Goal: Task Accomplishment & Management: Manage account settings

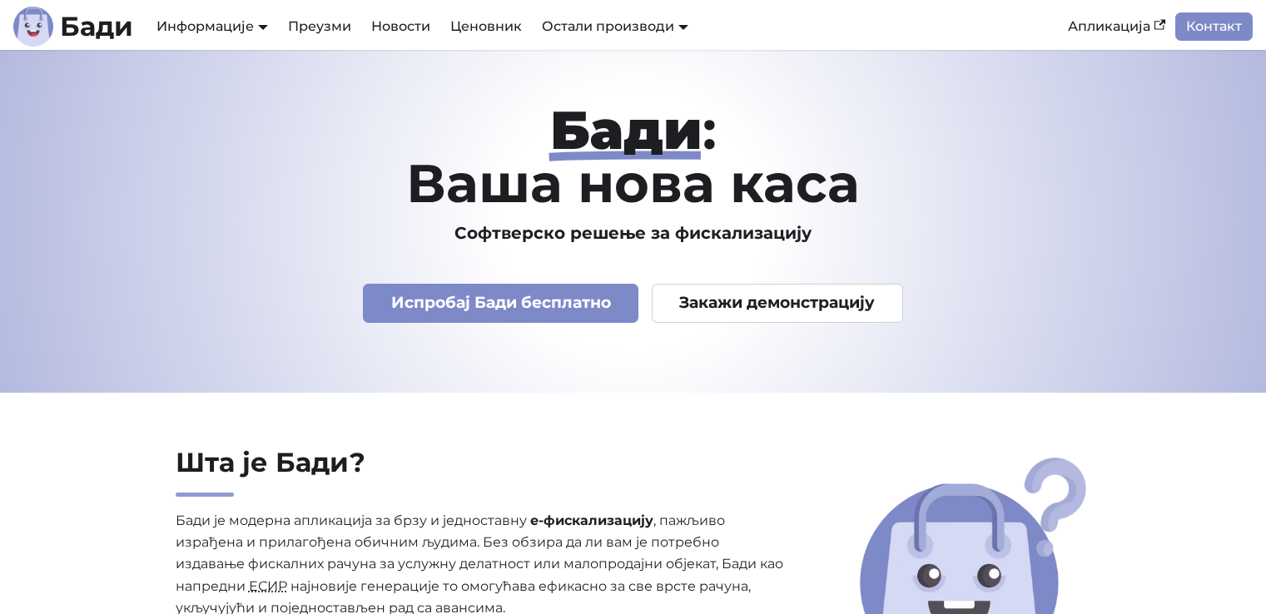
scroll to position [5847, 0]
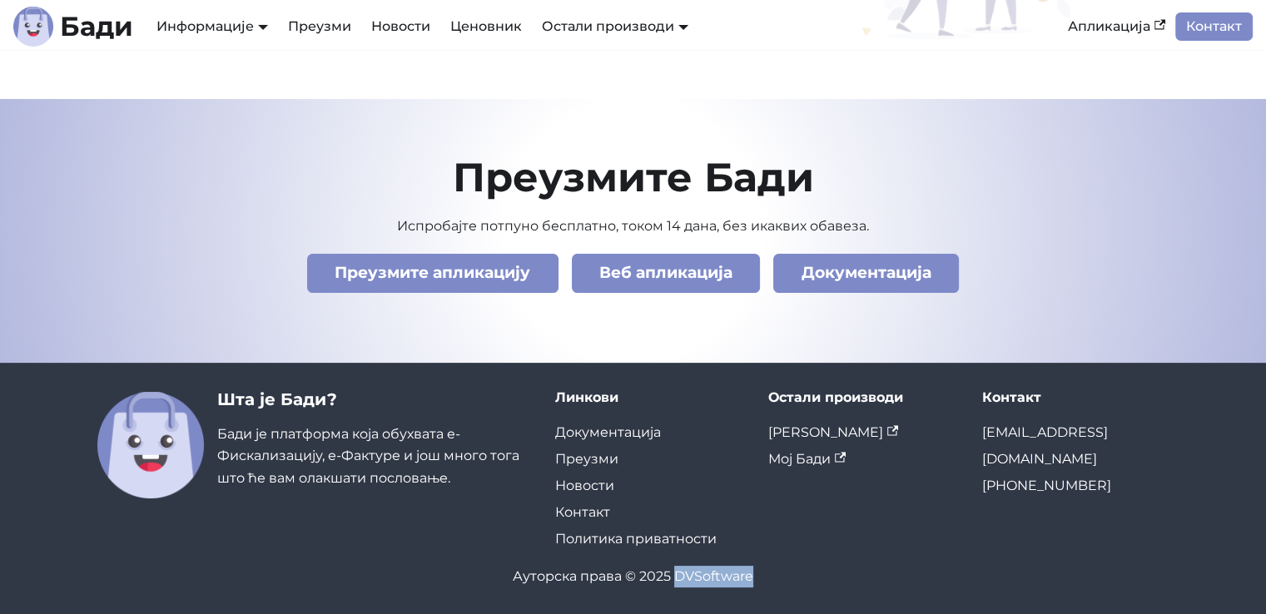
click at [230, 86] on link "АПИ Документација" at bounding box center [223, 84] width 140 height 26
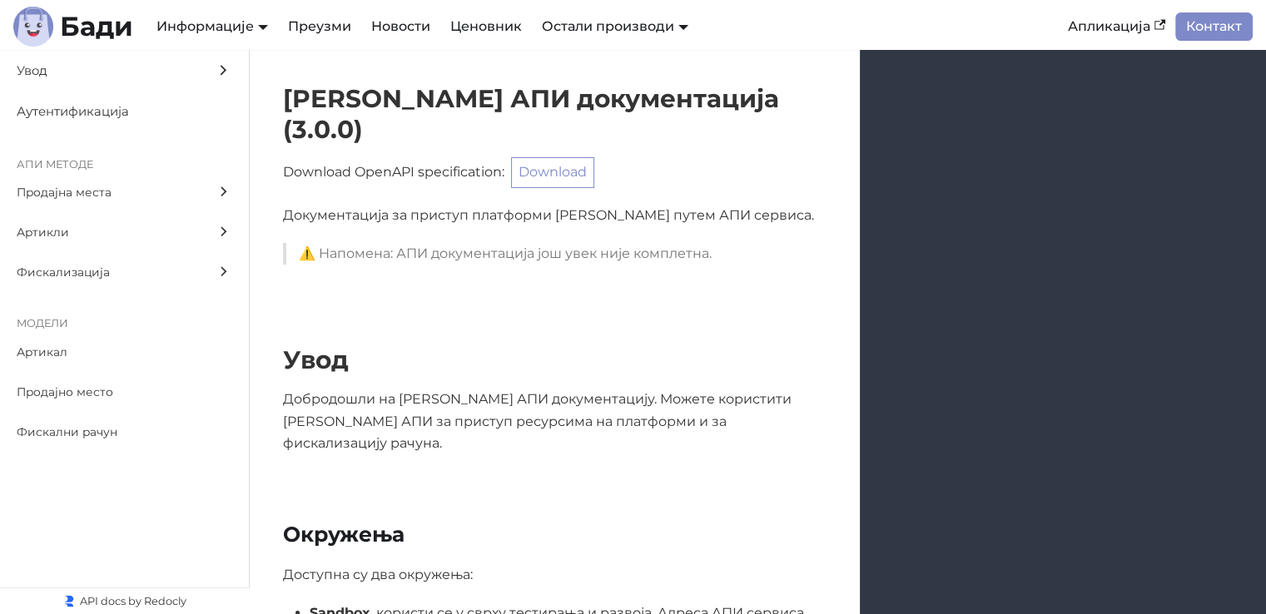
click at [57, 235] on span "Артикли" at bounding box center [109, 232] width 184 height 19
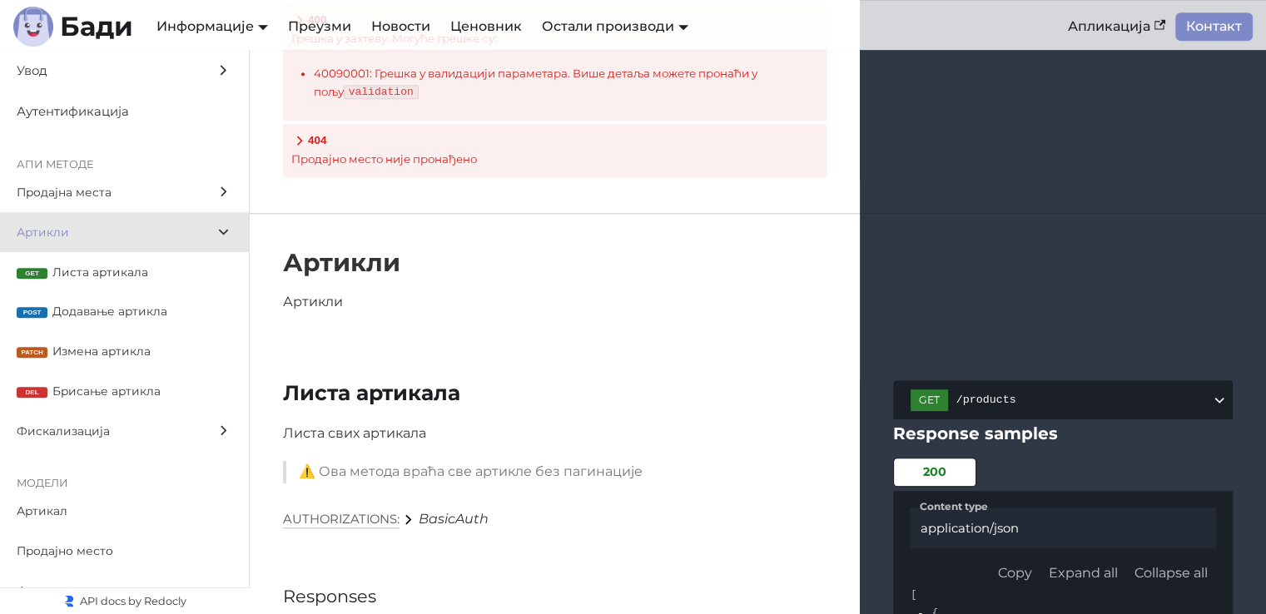
click at [119, 276] on span "Листа артикала" at bounding box center [142, 272] width 180 height 19
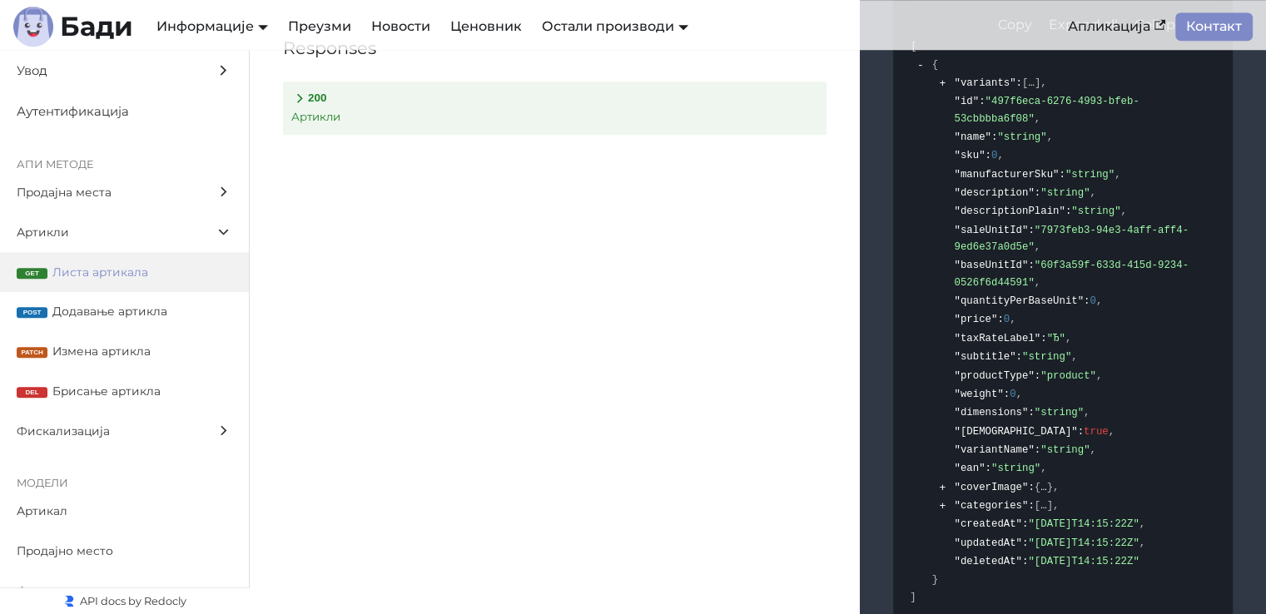
scroll to position [7596, 0]
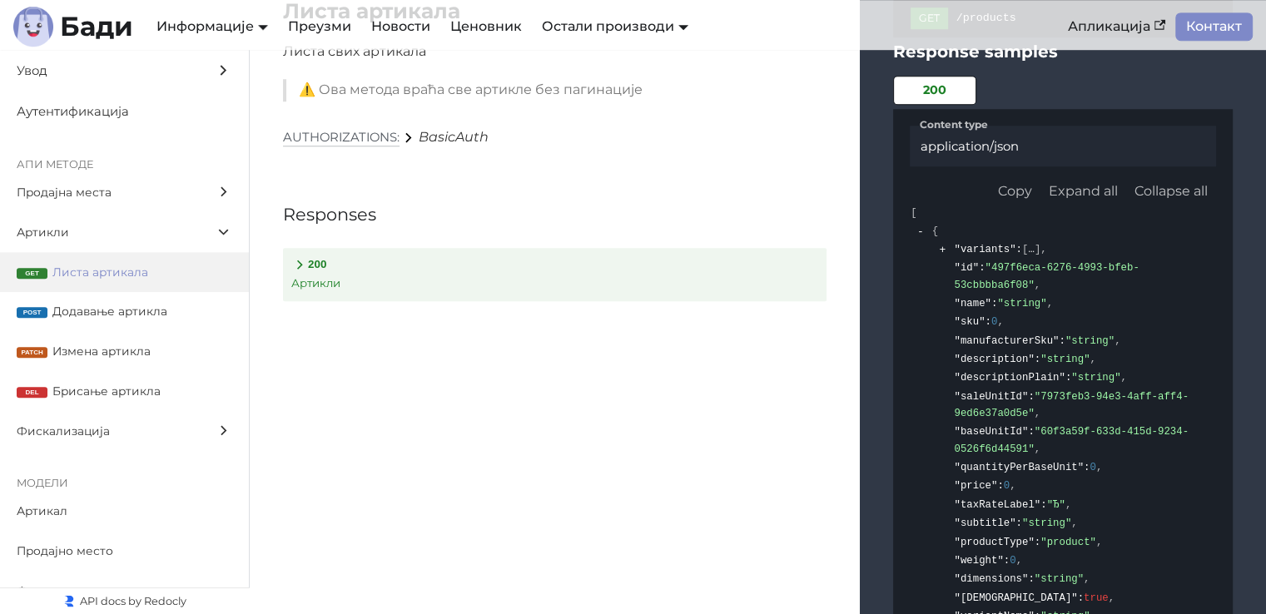
click at [941, 464] on div "{ "variants" : [ { "id" : "497f6eca-6276-4993-bfeb-53cbbbba6f08" , "name" : "st…" at bounding box center [1073, 506] width 286 height 569
click at [893, 424] on div "Content type application/json Copy Expand all Collapse all [ { "variants" : [ {…" at bounding box center [1063, 604] width 340 height 991
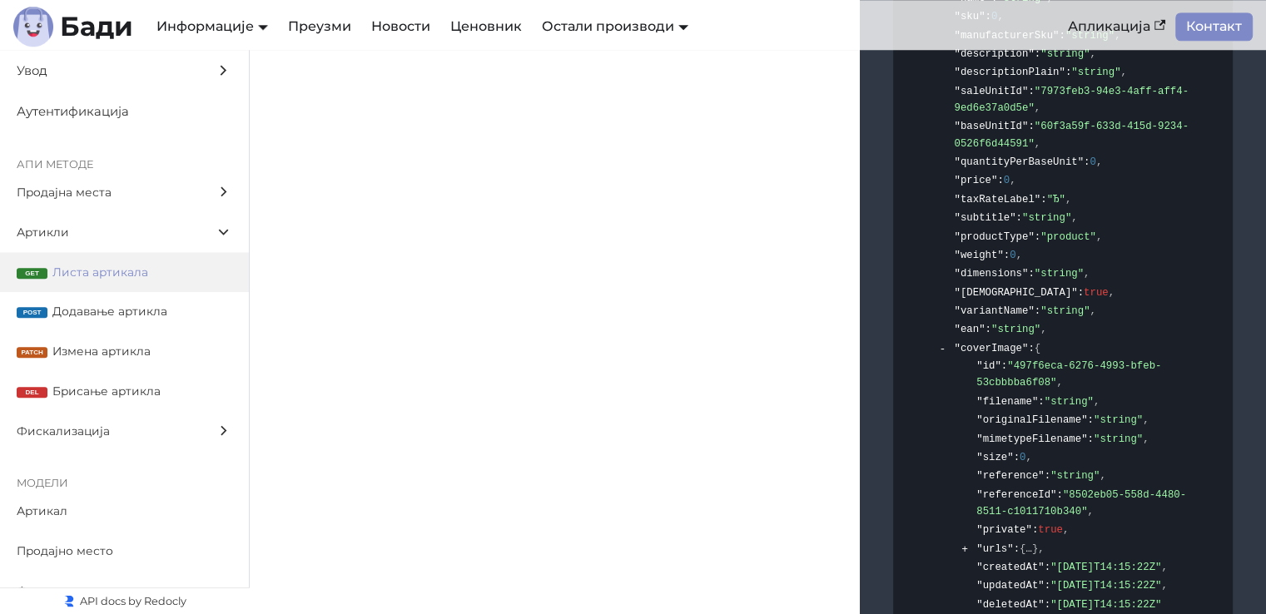
scroll to position [7929, 0]
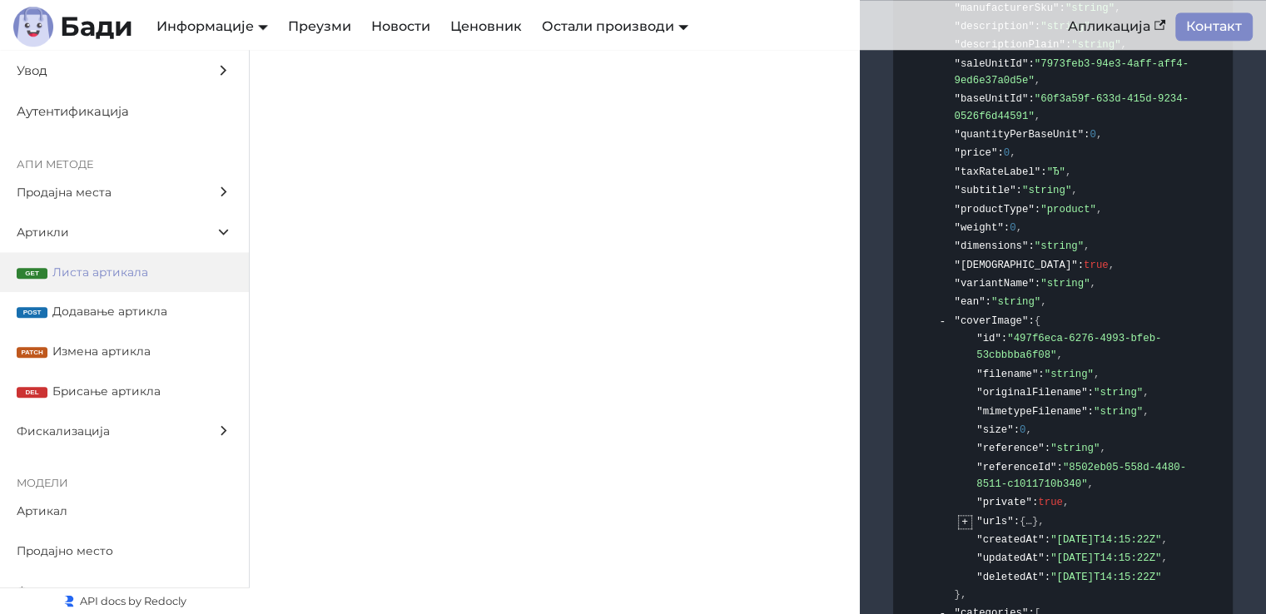
click at [967, 516] on button "expand" at bounding box center [964, 522] width 12 height 12
click at [1041, 549] on div ""64x64" : "string" ," at bounding box center [1050, 558] width 108 height 18
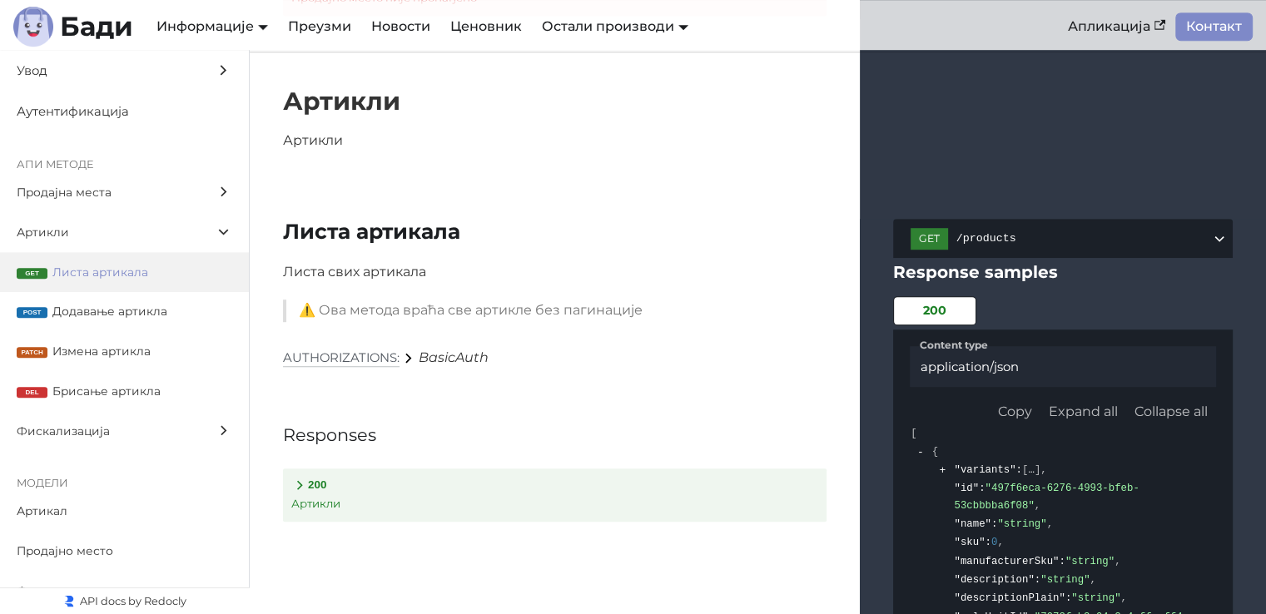
scroll to position [7346, 0]
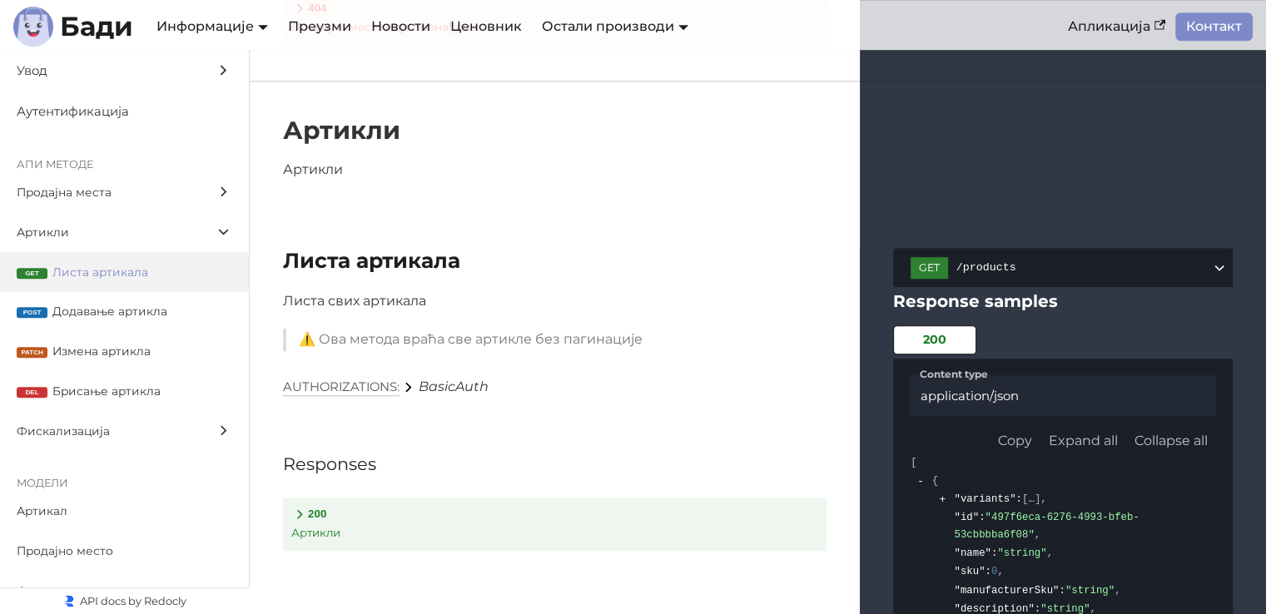
click at [368, 379] on h5 "Authorizations:" at bounding box center [341, 387] width 117 height 17
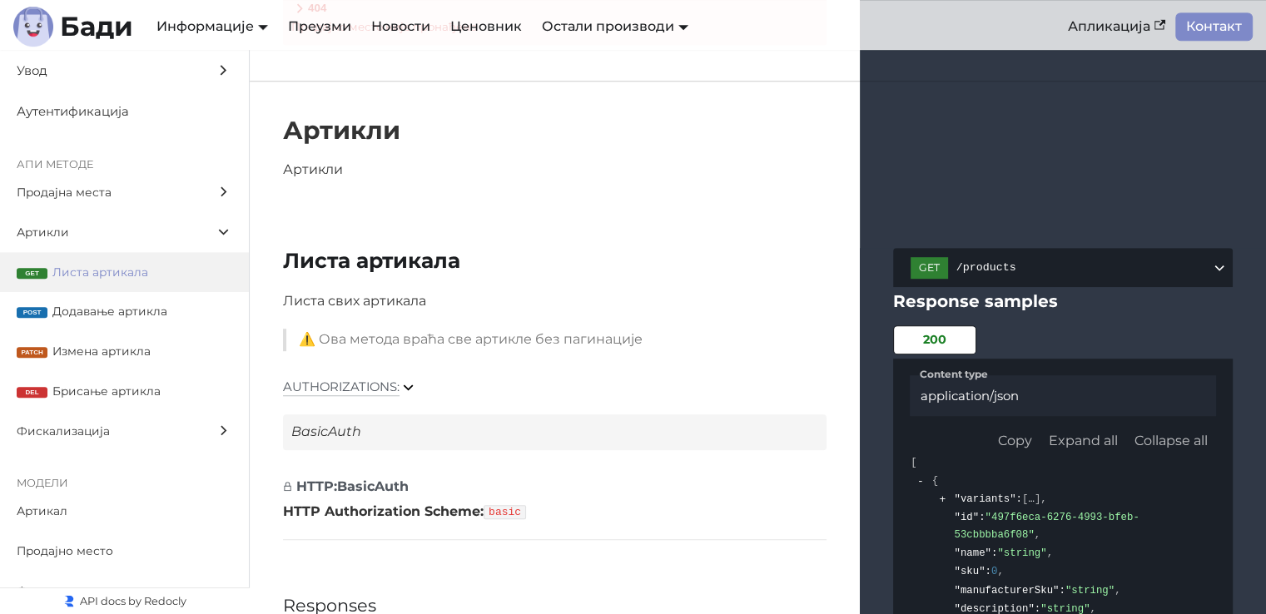
click at [470, 376] on div "Authorizations:" at bounding box center [555, 387] width 544 height 22
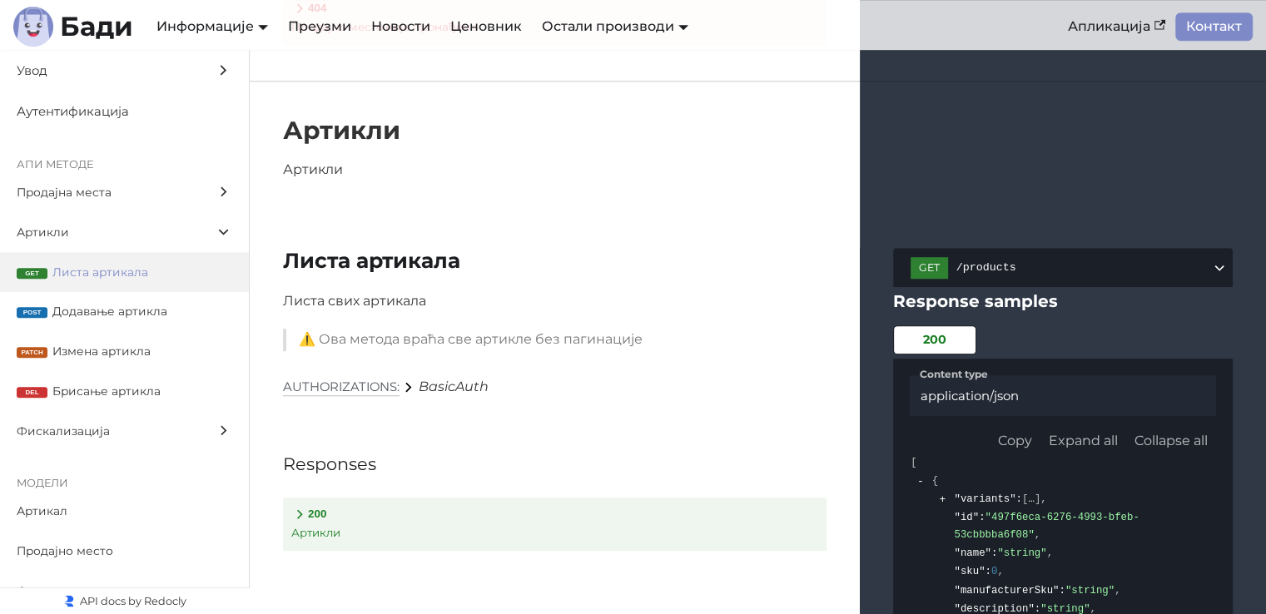
click at [374, 379] on h5 "Authorizations:" at bounding box center [341, 387] width 117 height 17
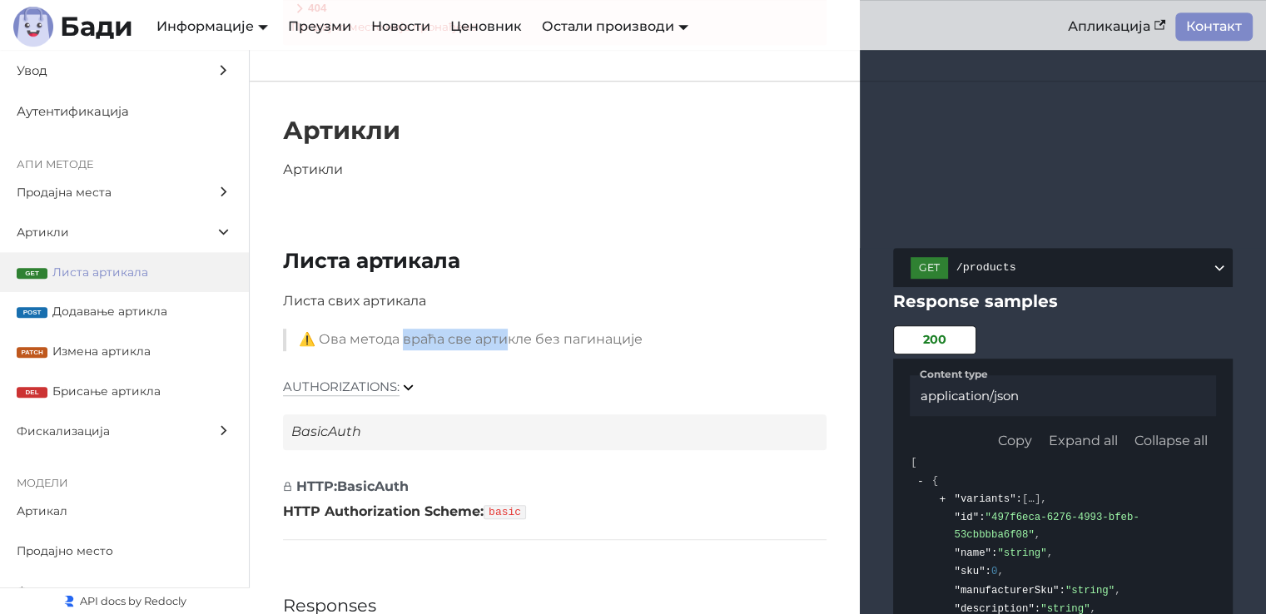
drag, startPoint x: 406, startPoint y: 177, endPoint x: 536, endPoint y: 181, distance: 129.9
click at [523, 329] on p "⚠️ Ова метода враћа све артикле без пагинације" at bounding box center [556, 340] width 515 height 22
click at [542, 329] on p "⚠️ Ова метода враћа све артикле без пагинације" at bounding box center [556, 340] width 515 height 22
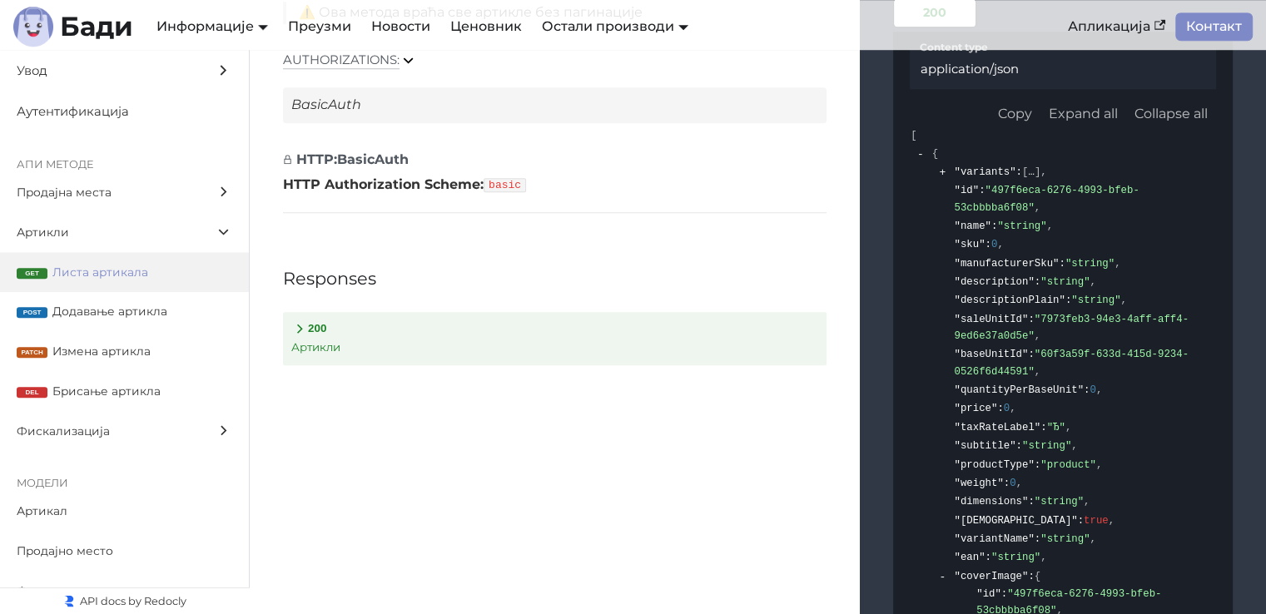
scroll to position [7430, 0]
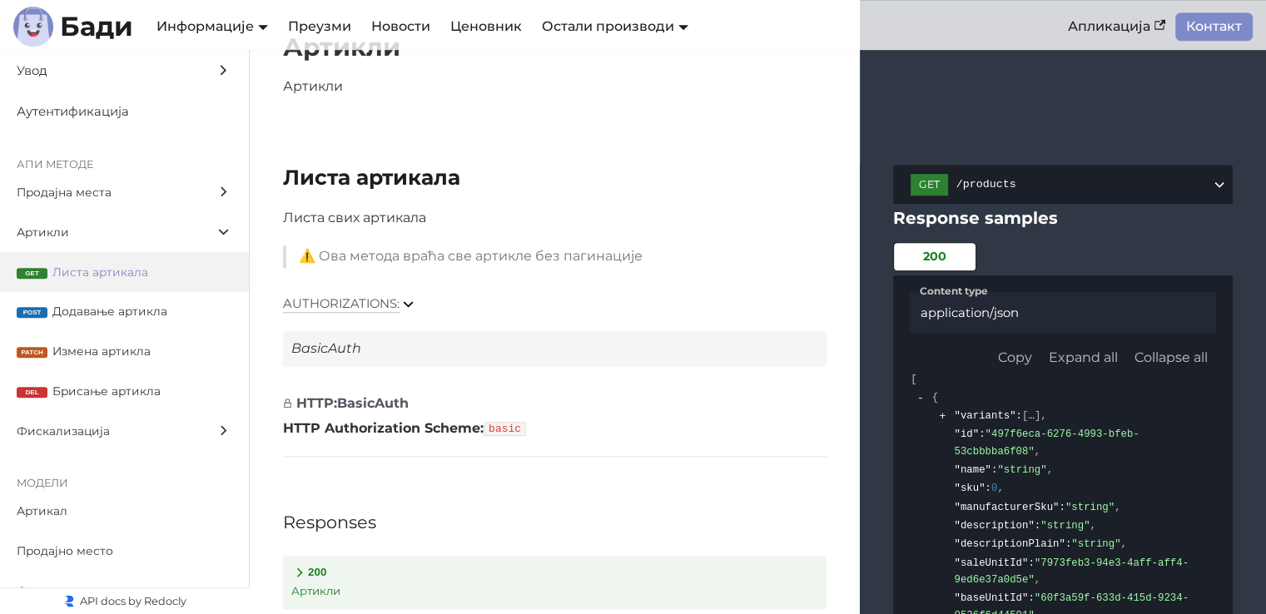
click at [307, 564] on icon at bounding box center [299, 572] width 17 height 17
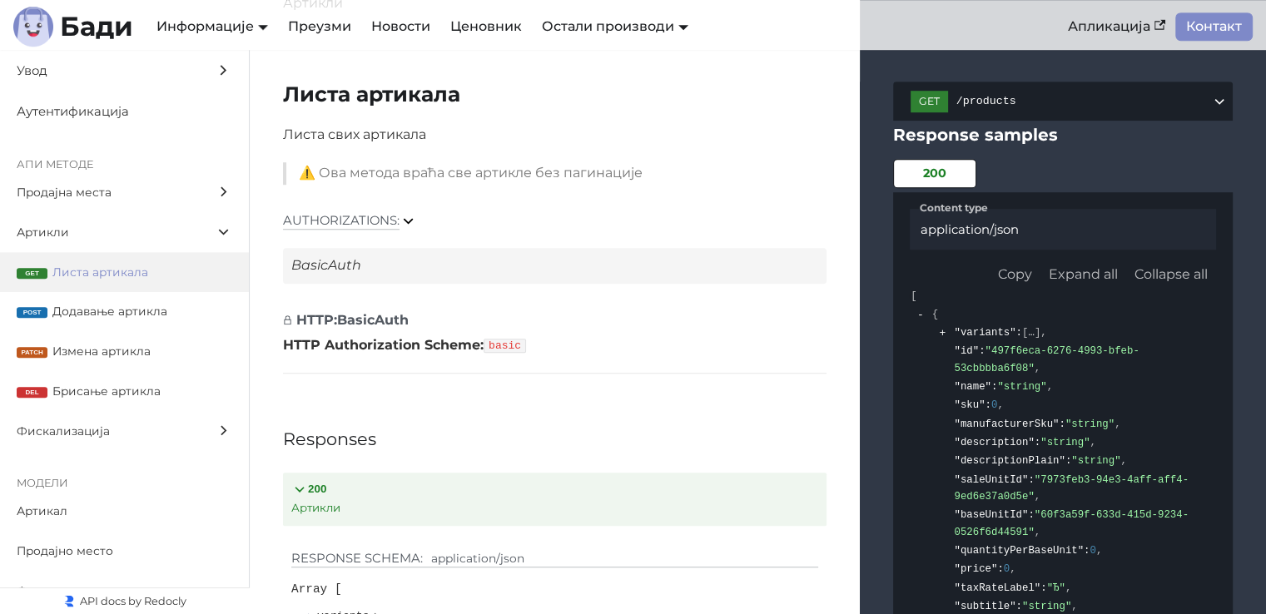
click at [335, 473] on button "200 Артикли" at bounding box center [555, 499] width 544 height 53
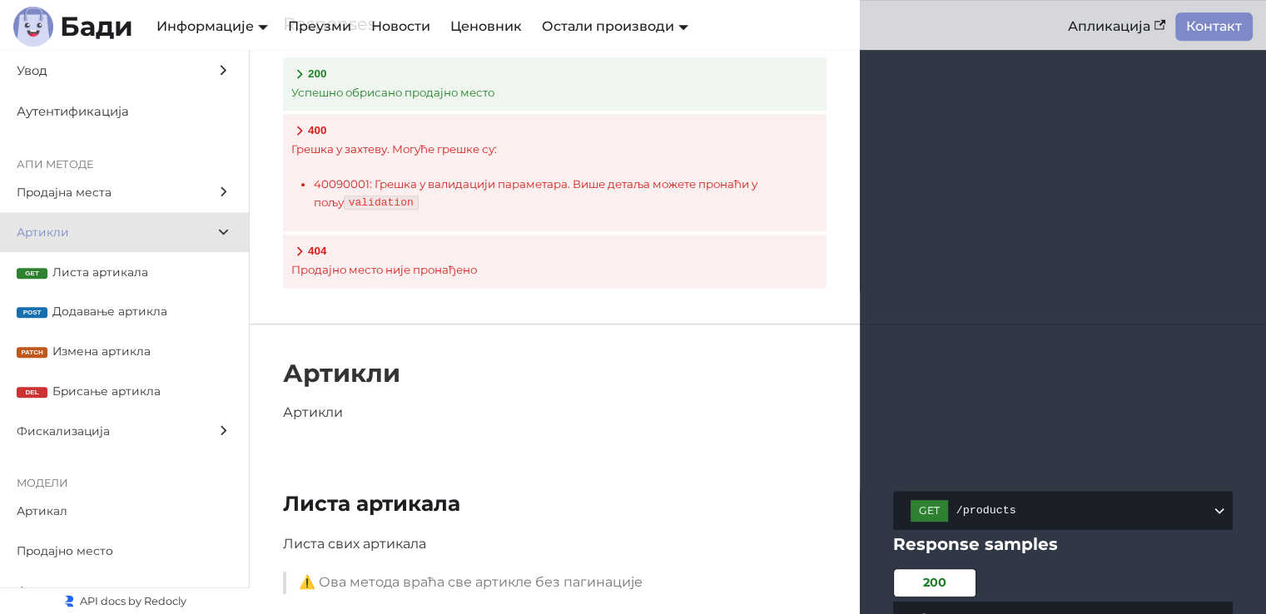
scroll to position [7097, 0]
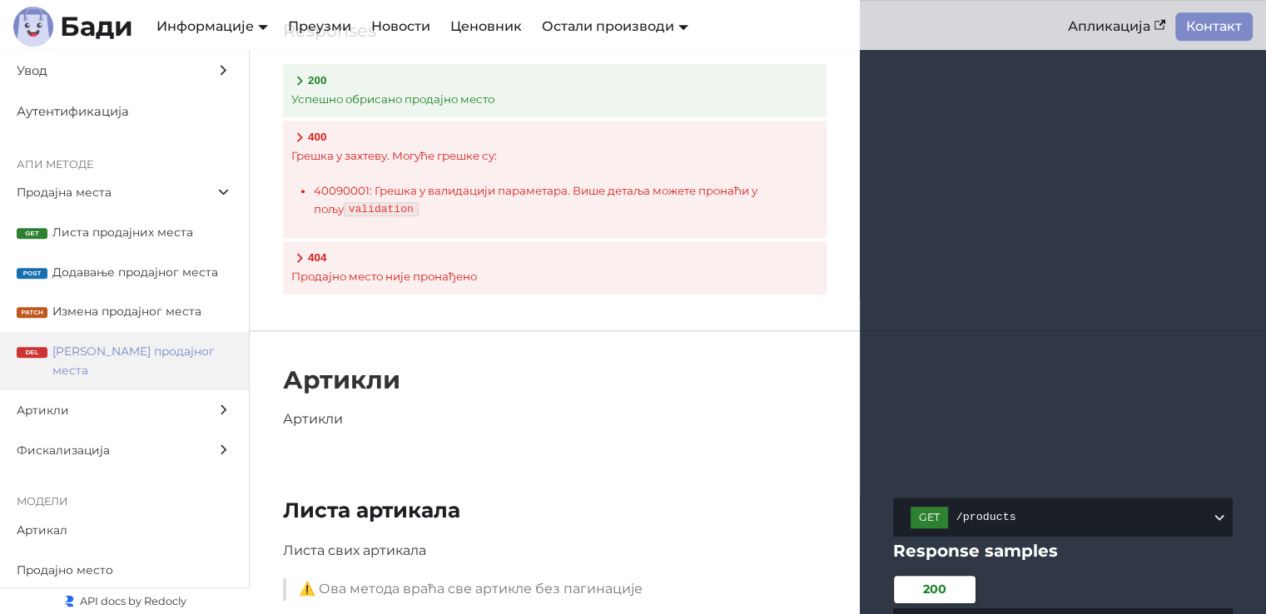
click at [83, 226] on span "Листа продајних места" at bounding box center [142, 232] width 180 height 19
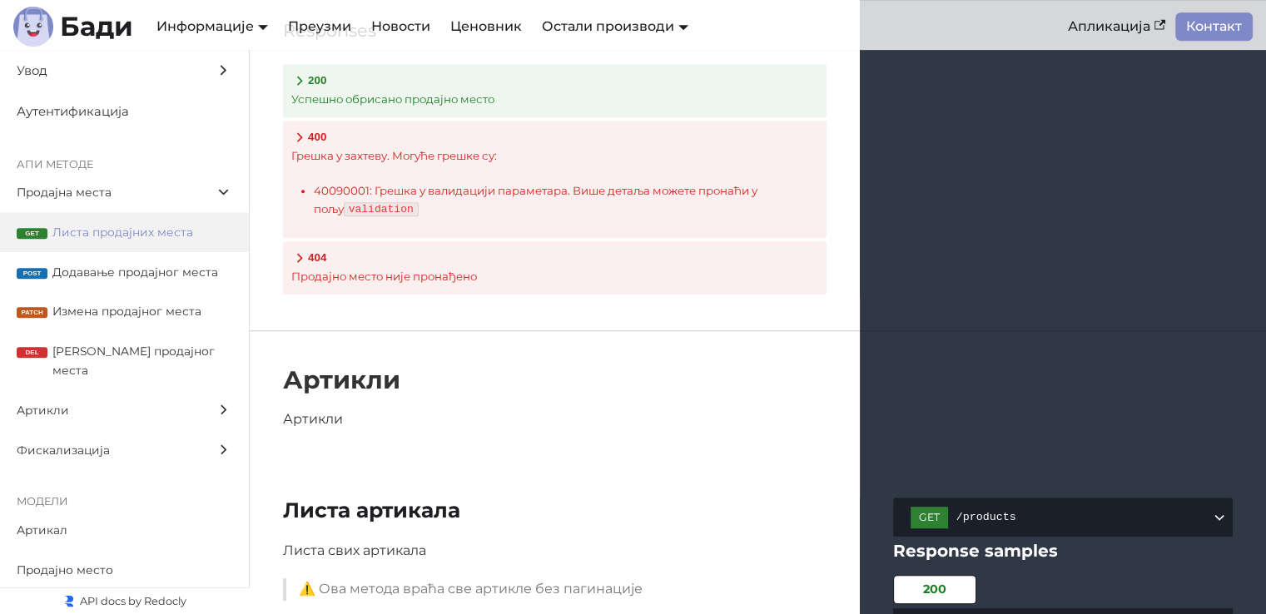
scroll to position [1784, 0]
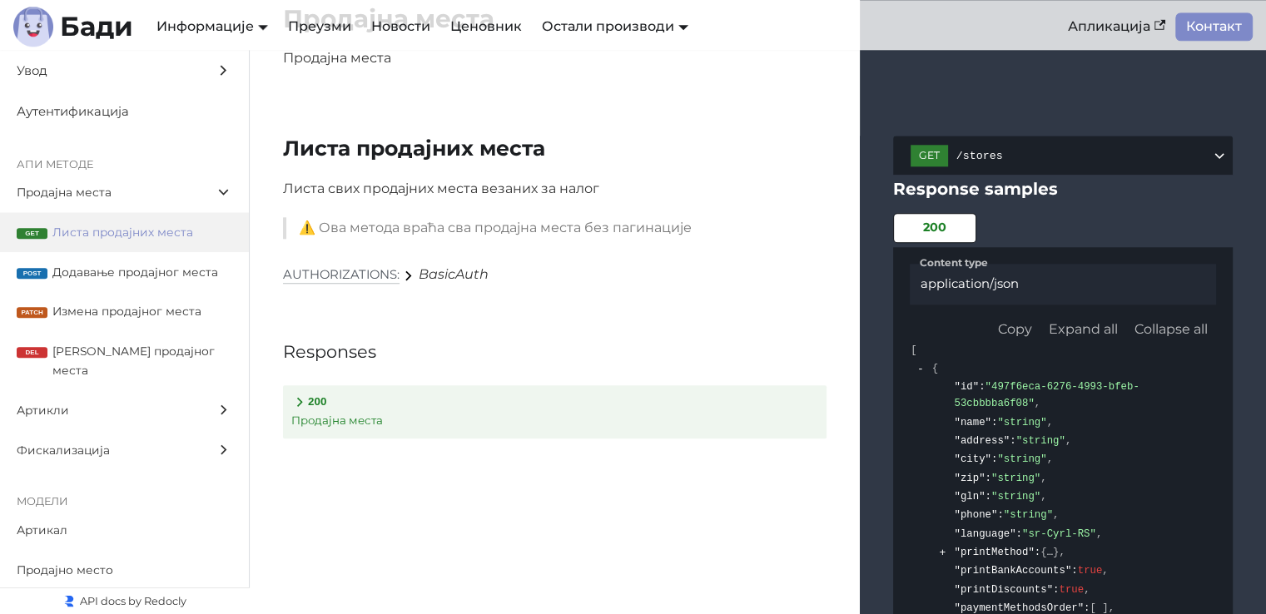
click at [84, 430] on label "Фискализација" at bounding box center [124, 450] width 249 height 40
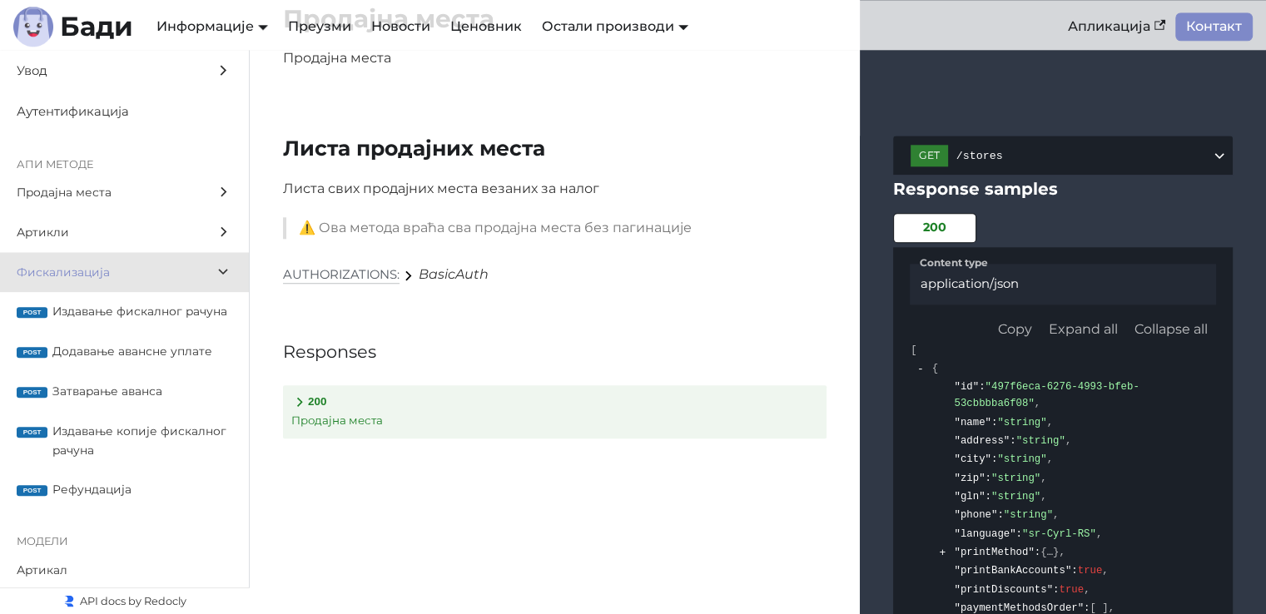
scroll to position [14613, 0]
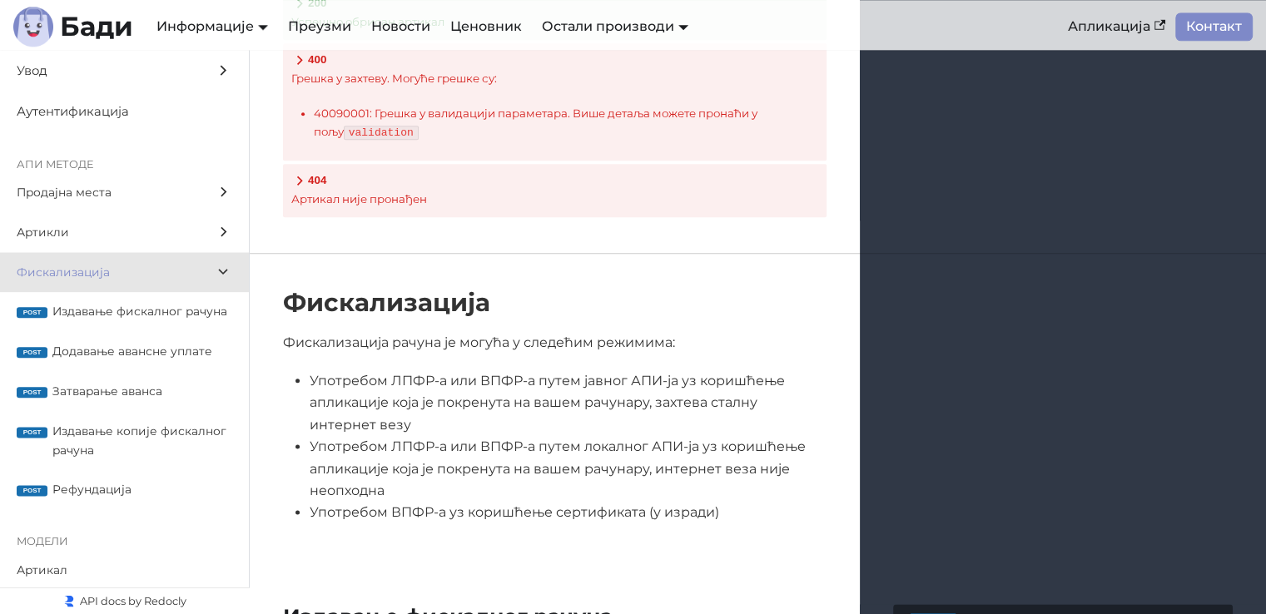
click at [82, 229] on span "Артикли" at bounding box center [109, 232] width 184 height 19
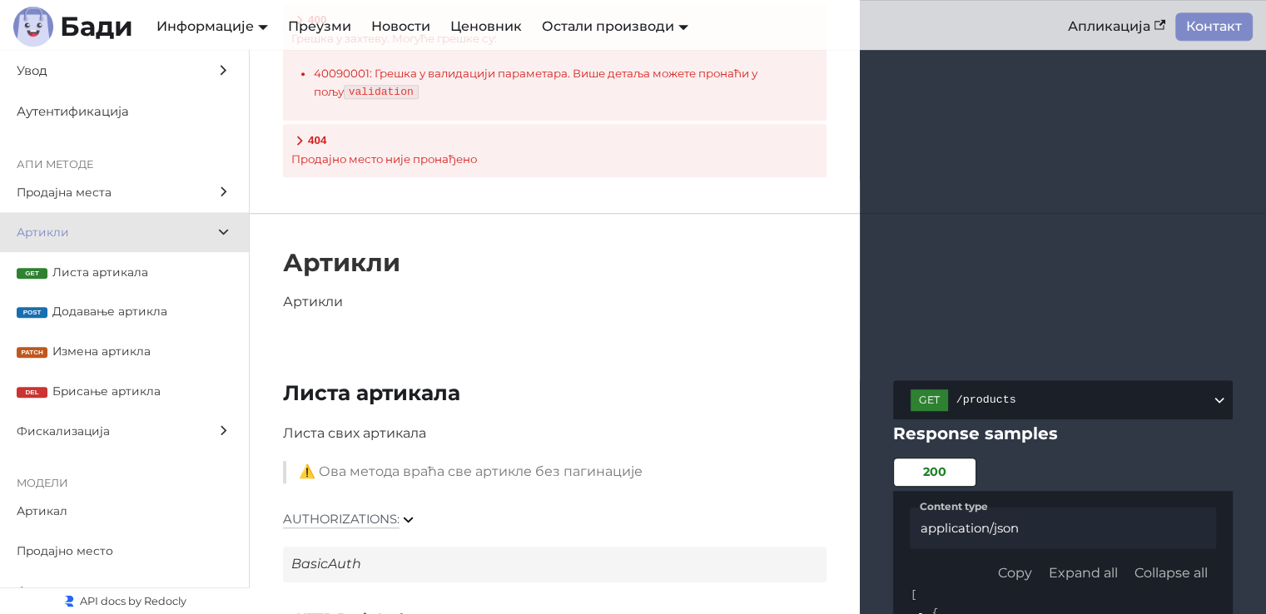
click at [97, 194] on span "Продајна места" at bounding box center [109, 192] width 184 height 19
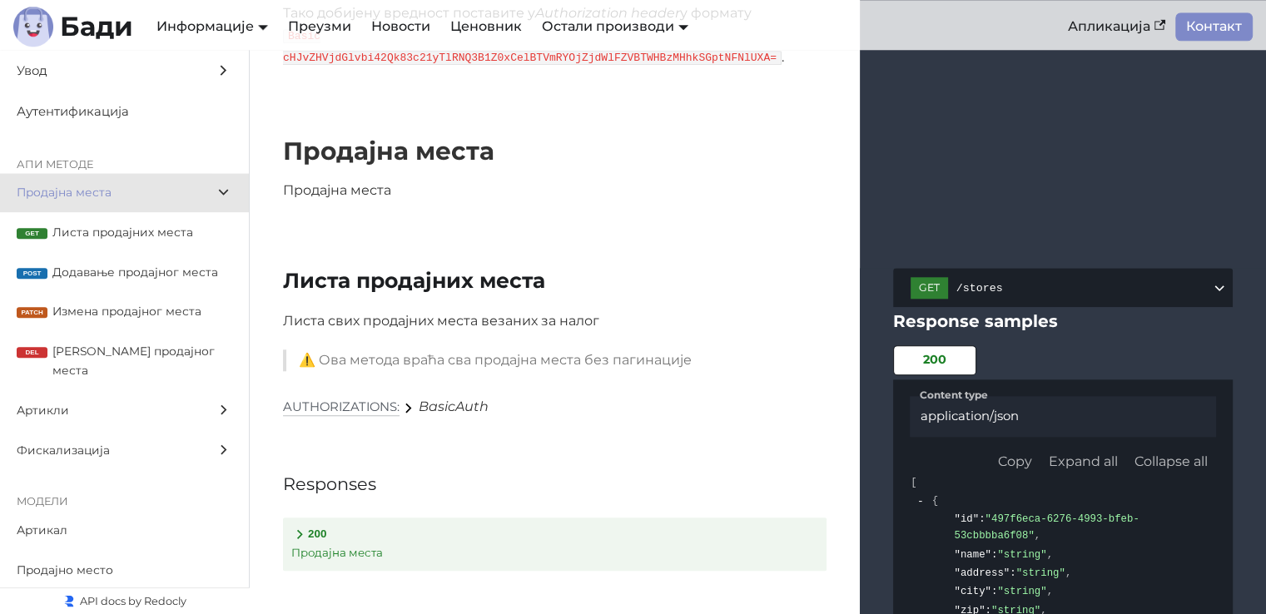
click at [60, 183] on span "Продајна места" at bounding box center [109, 192] width 184 height 19
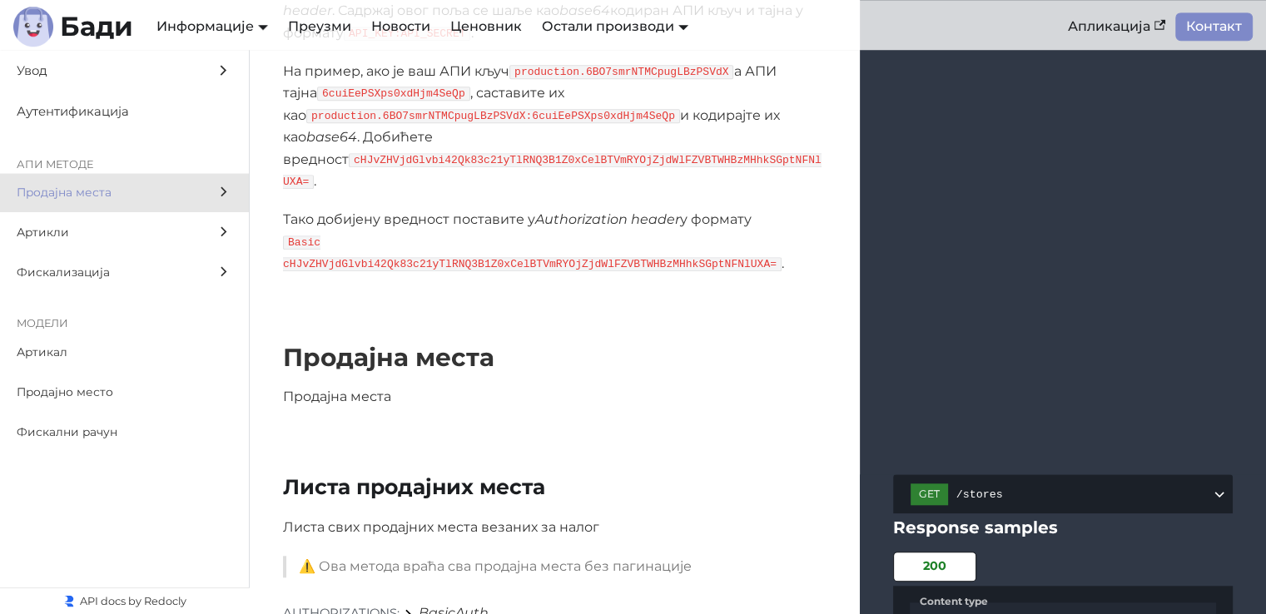
scroll to position [1402, 0]
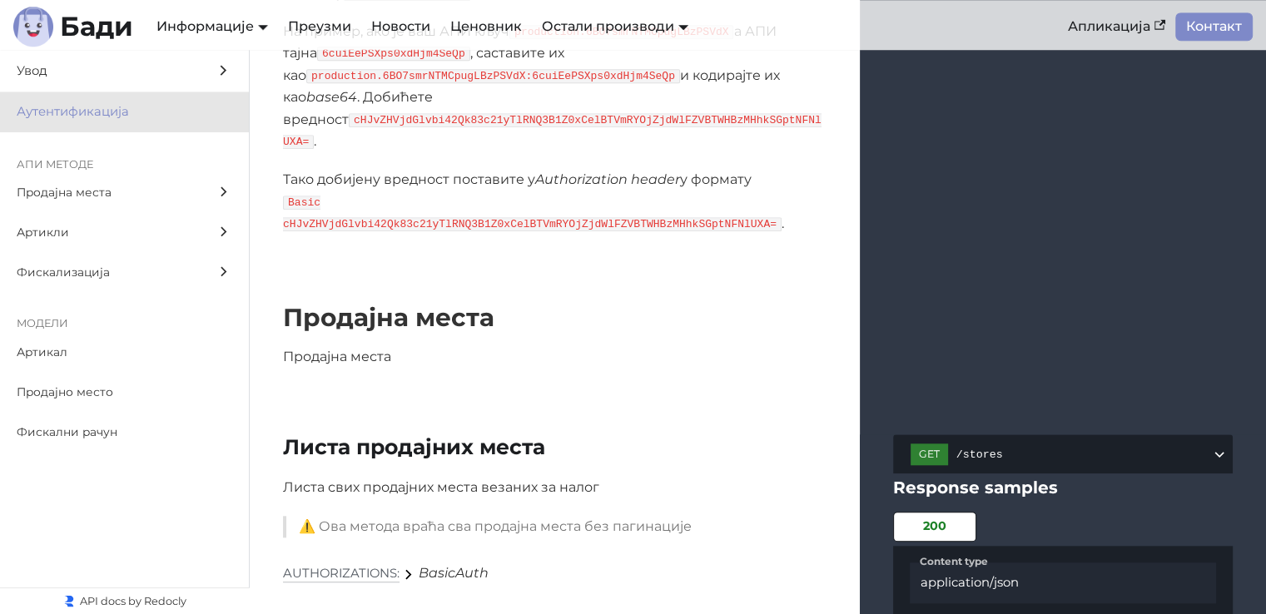
click at [76, 187] on span "Продајна места" at bounding box center [109, 192] width 184 height 19
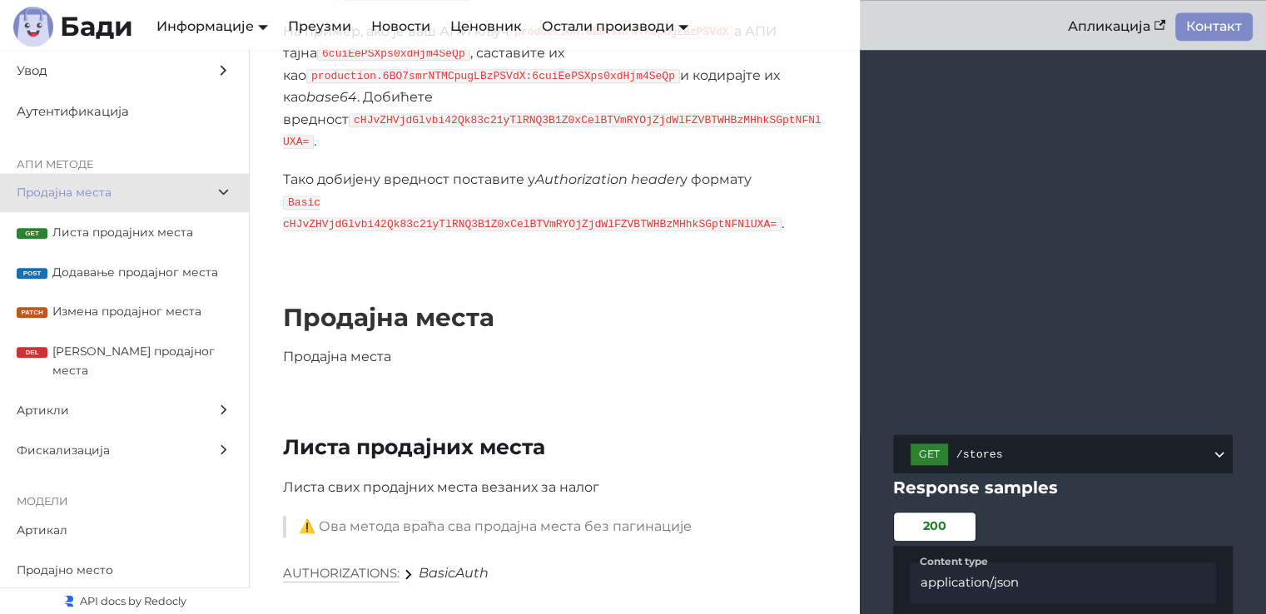
scroll to position [1652, 0]
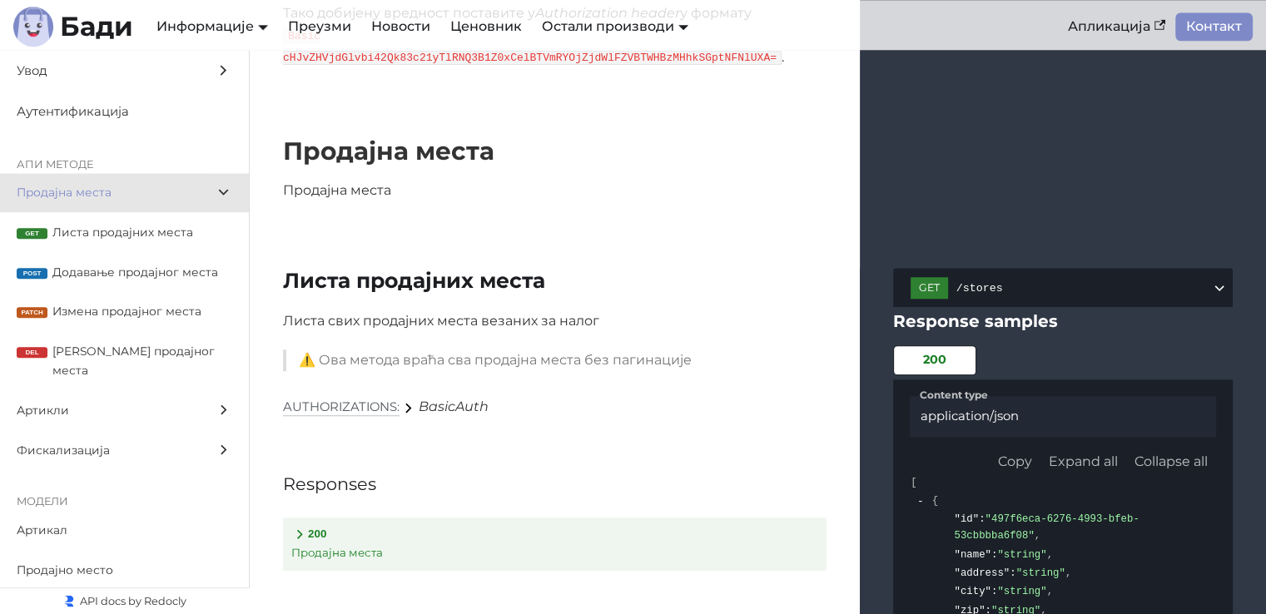
click at [77, 186] on span "Продајна места" at bounding box center [109, 192] width 184 height 19
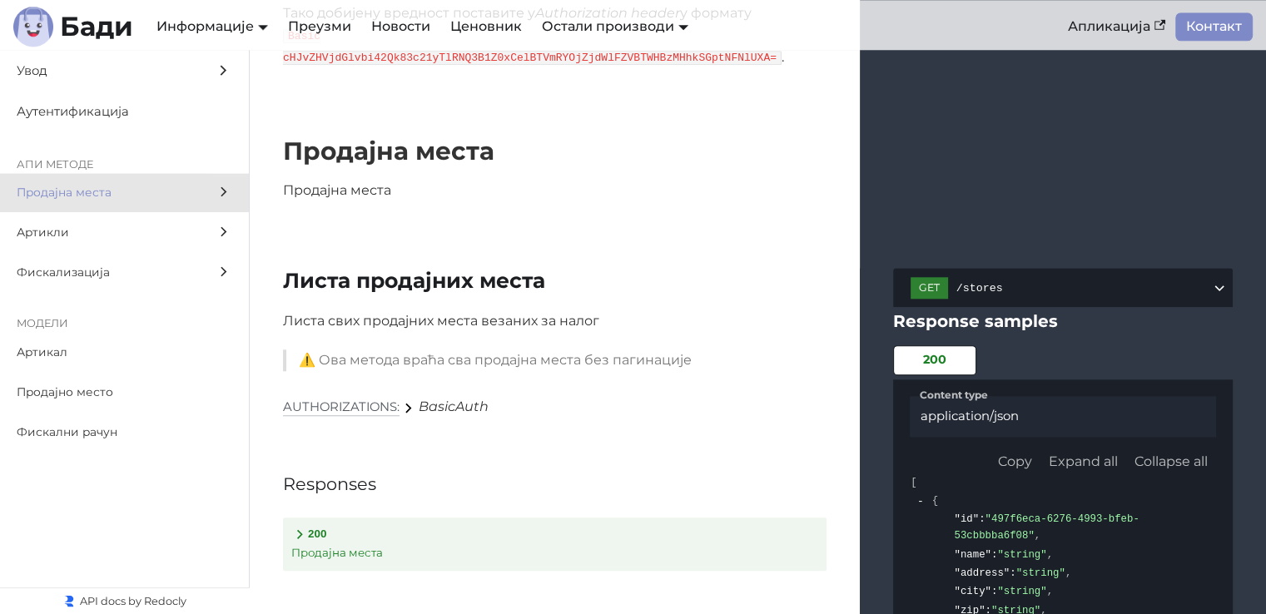
click at [73, 229] on span "Артикли" at bounding box center [109, 232] width 184 height 19
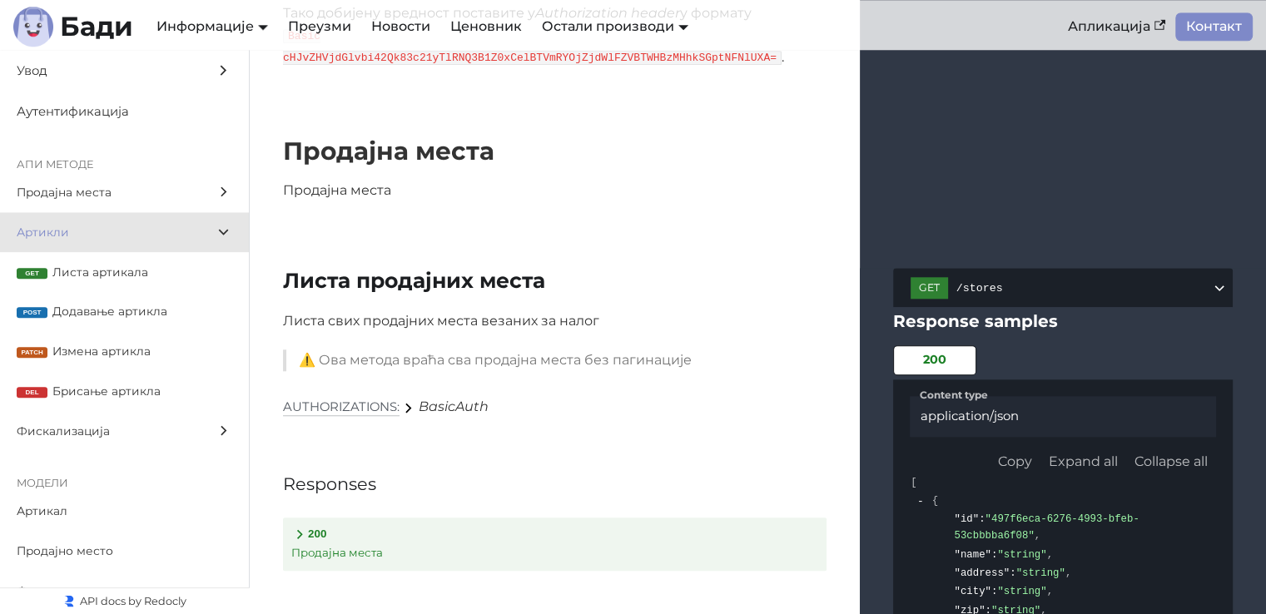
scroll to position [7214, 0]
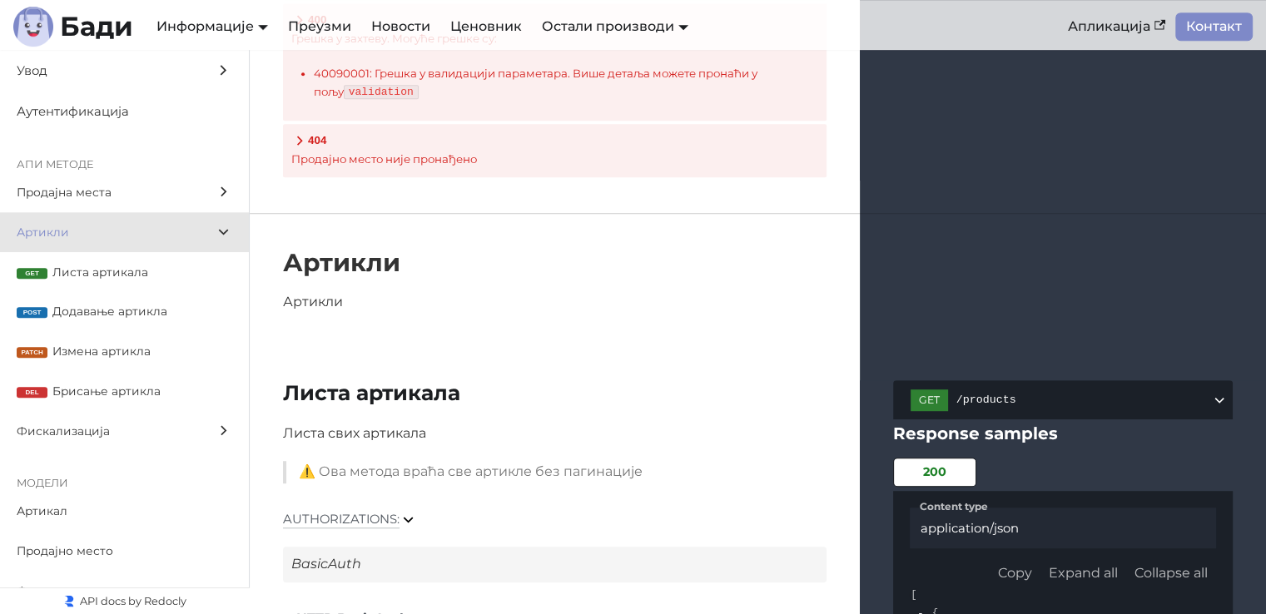
click at [81, 227] on span "Артикли" at bounding box center [109, 232] width 184 height 19
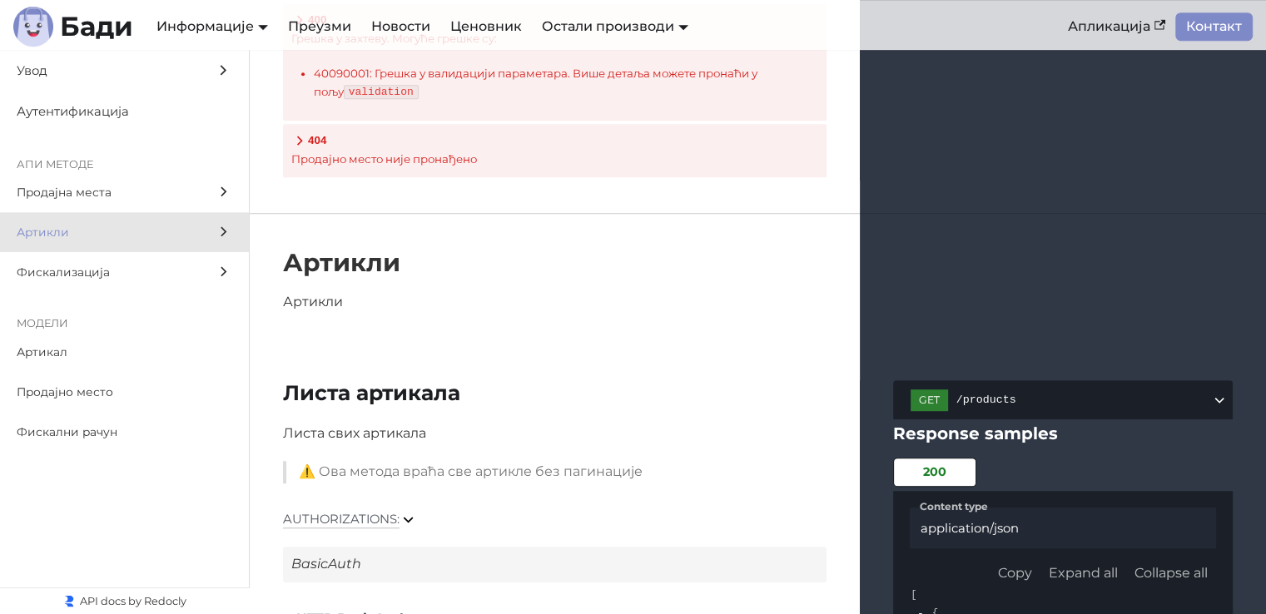
click at [77, 269] on span "Фискализација" at bounding box center [109, 272] width 184 height 19
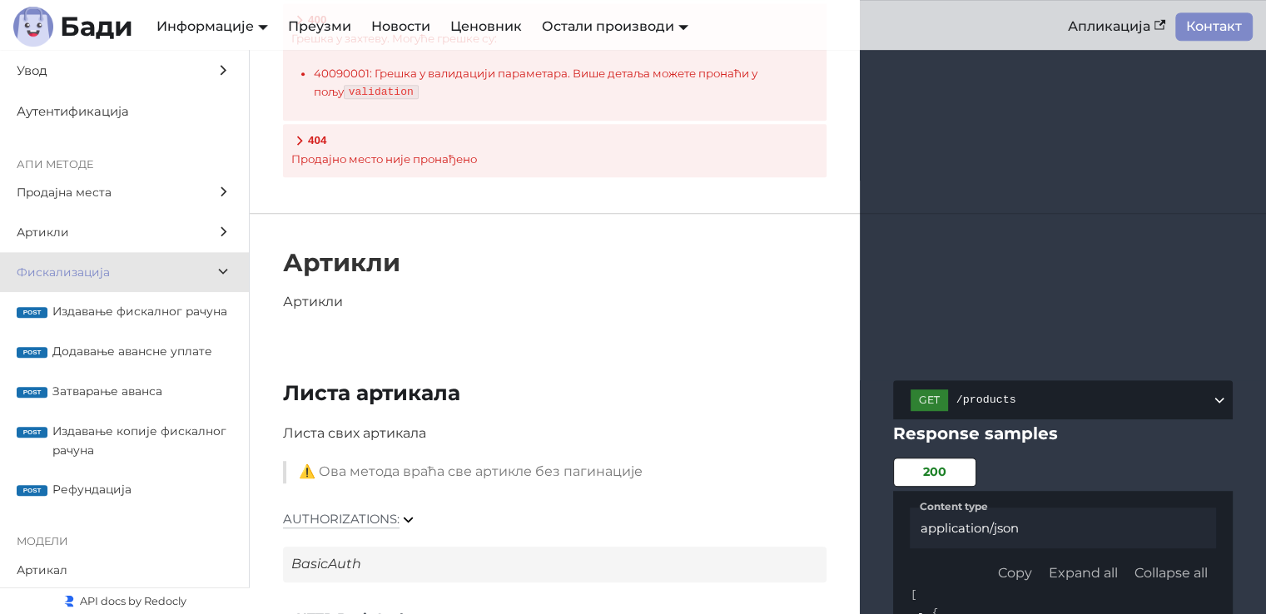
scroll to position [14613, 0]
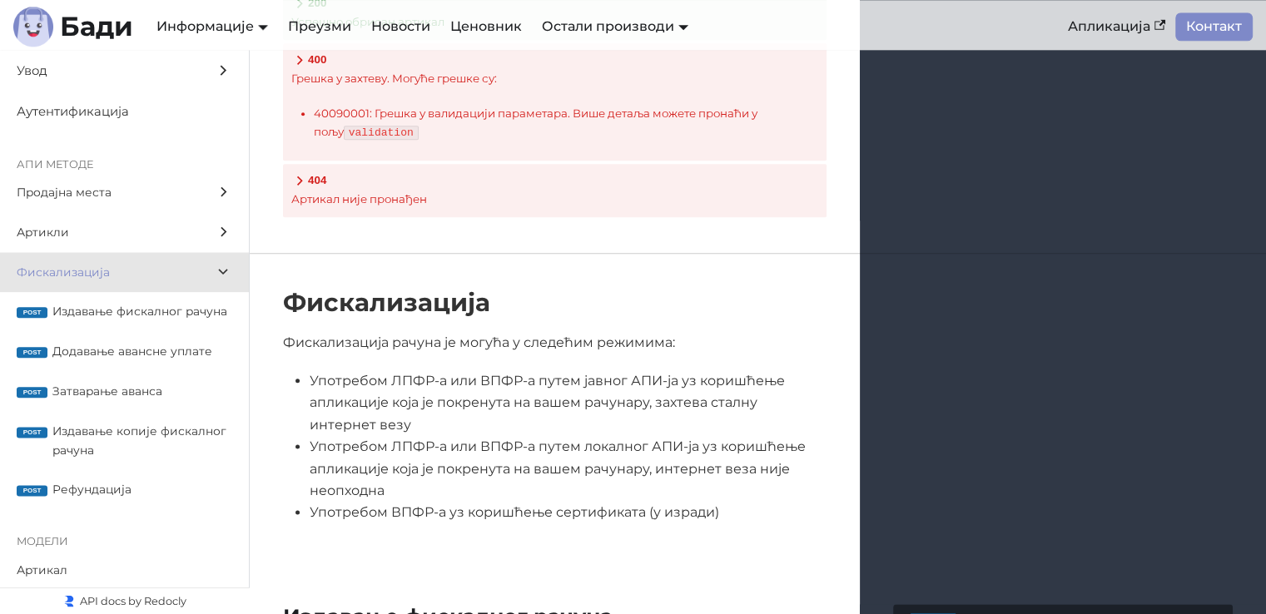
click at [70, 271] on span "Фискализација" at bounding box center [109, 272] width 184 height 19
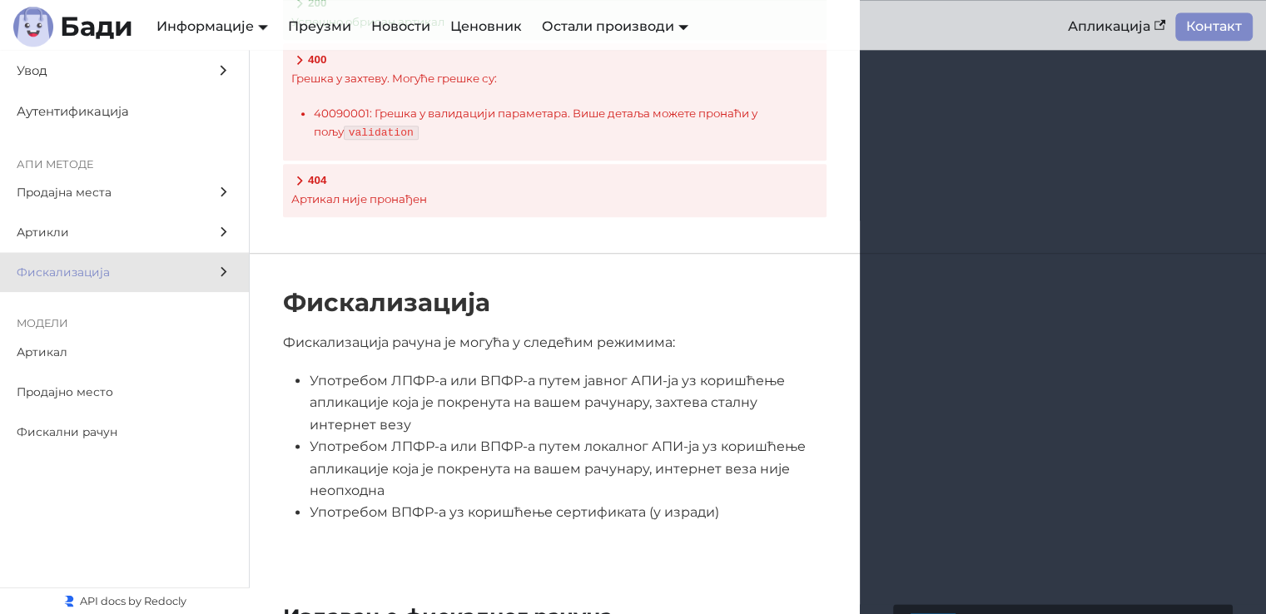
click at [57, 241] on span "Артикли" at bounding box center [109, 232] width 184 height 19
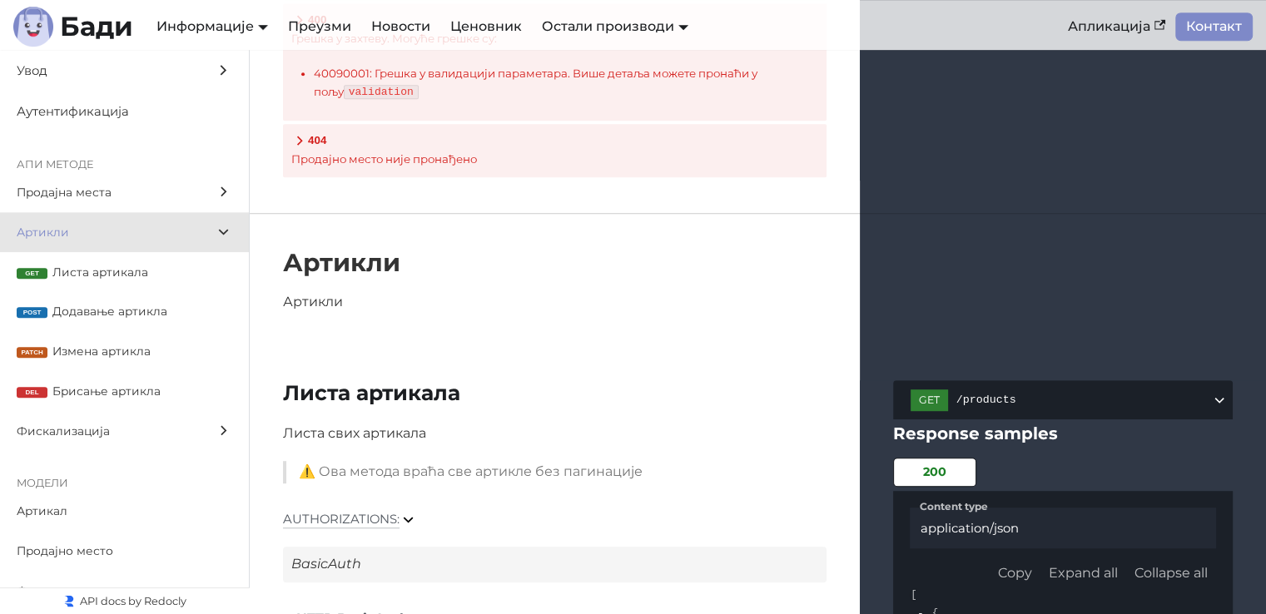
click at [51, 230] on span "Артикли" at bounding box center [109, 232] width 184 height 19
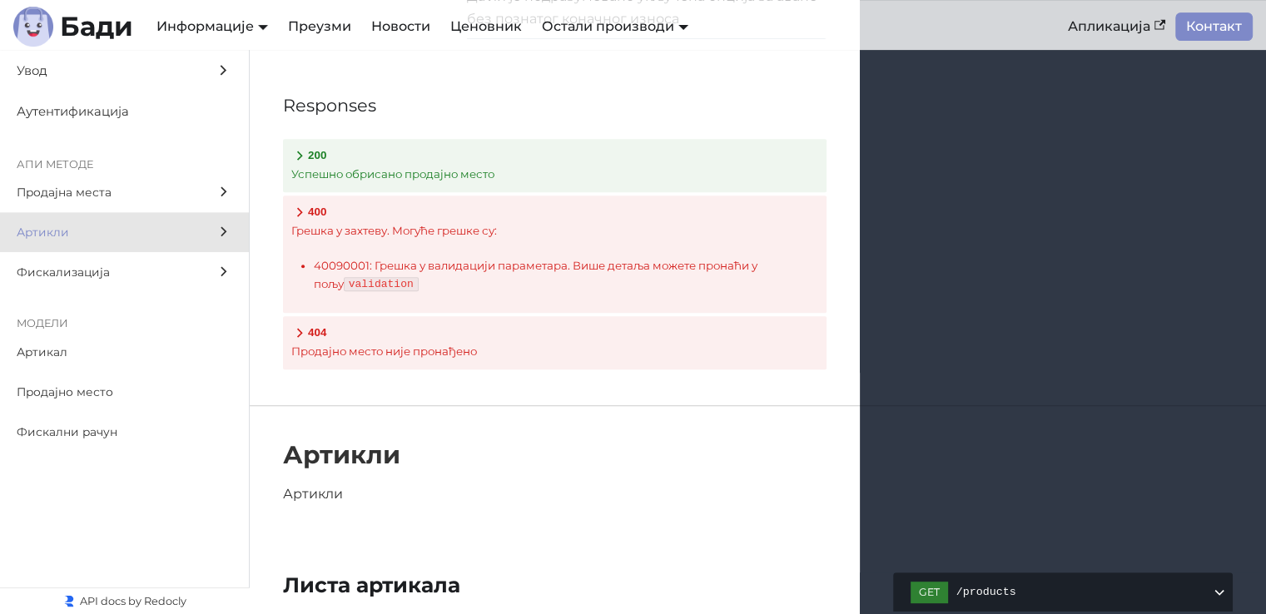
scroll to position [6881, 0]
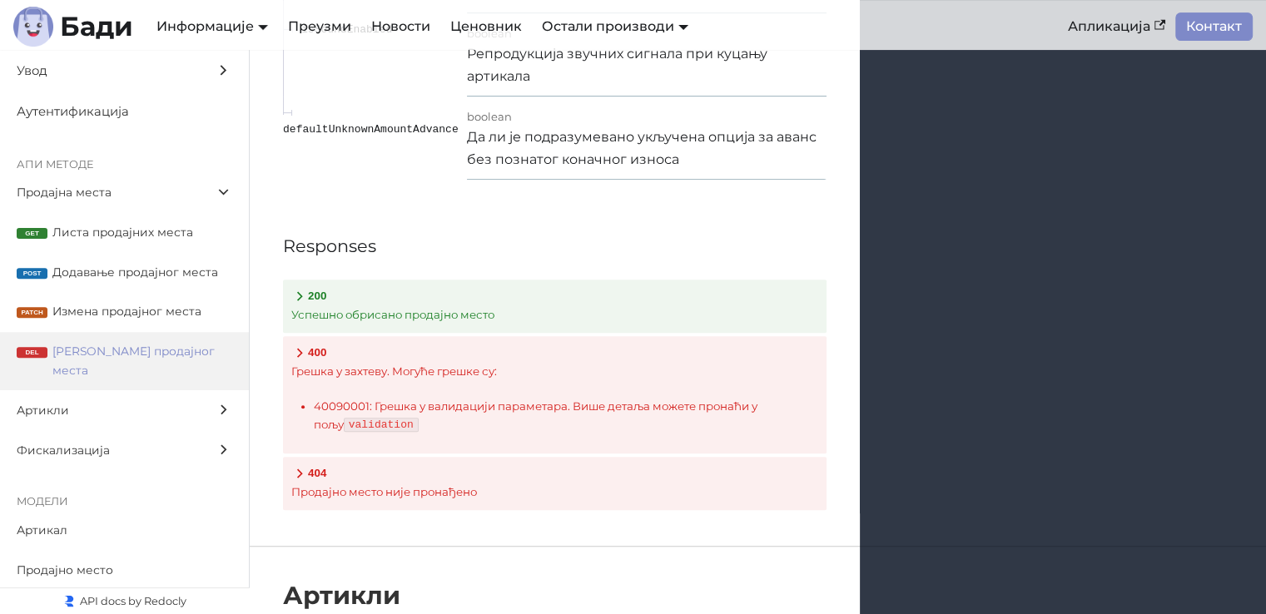
click at [86, 190] on span "Продајна места" at bounding box center [109, 192] width 184 height 19
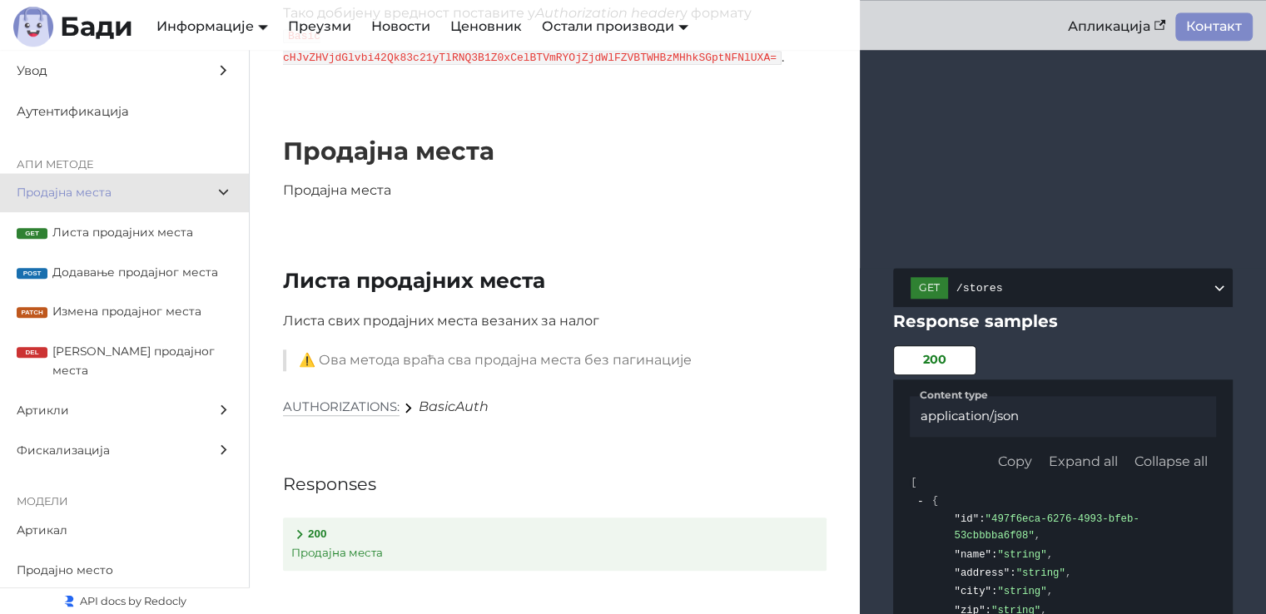
click at [83, 191] on span "Продајна места" at bounding box center [109, 192] width 184 height 19
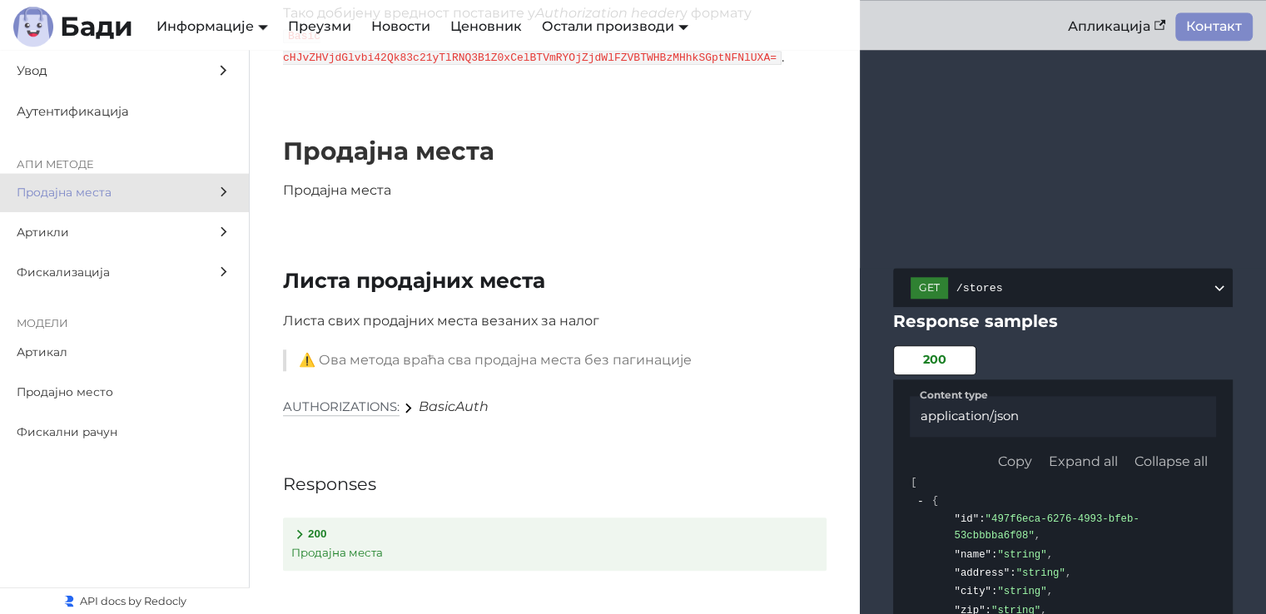
click at [78, 251] on label "Артикли" at bounding box center [124, 232] width 249 height 40
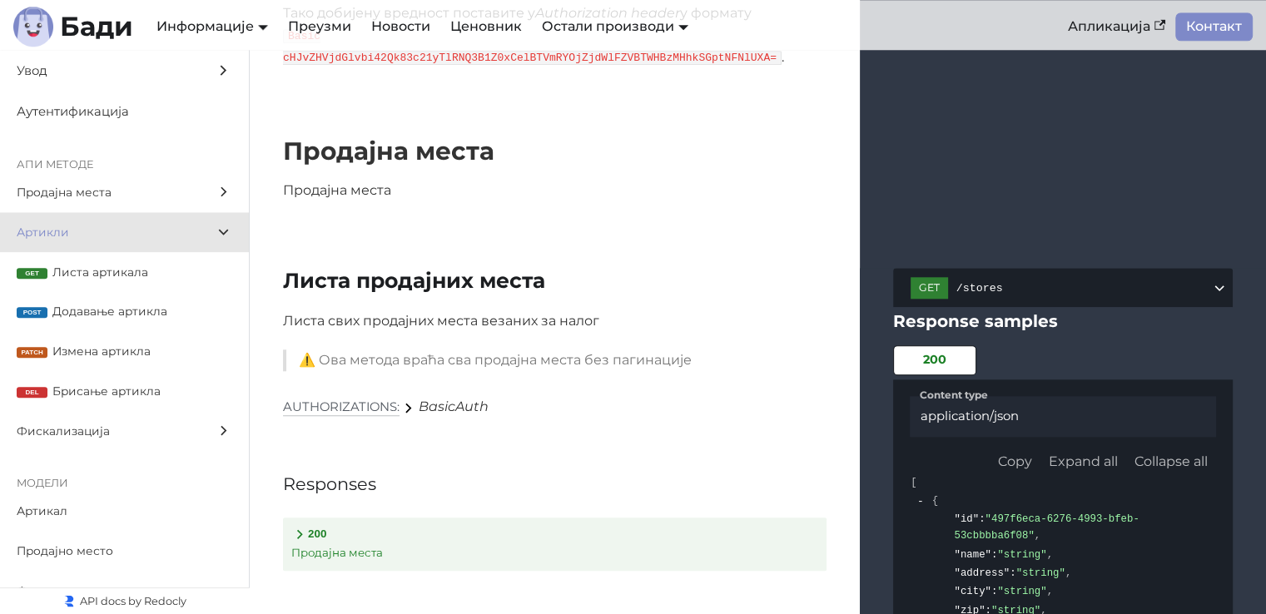
scroll to position [7214, 0]
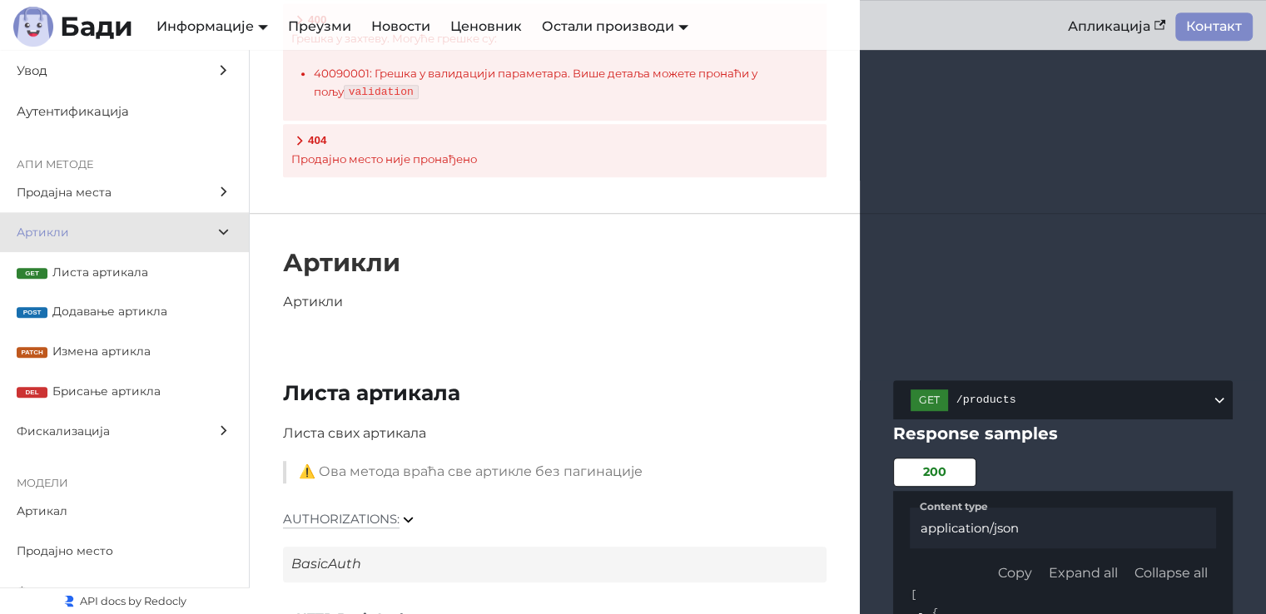
click at [126, 235] on span "Артикли" at bounding box center [109, 232] width 184 height 19
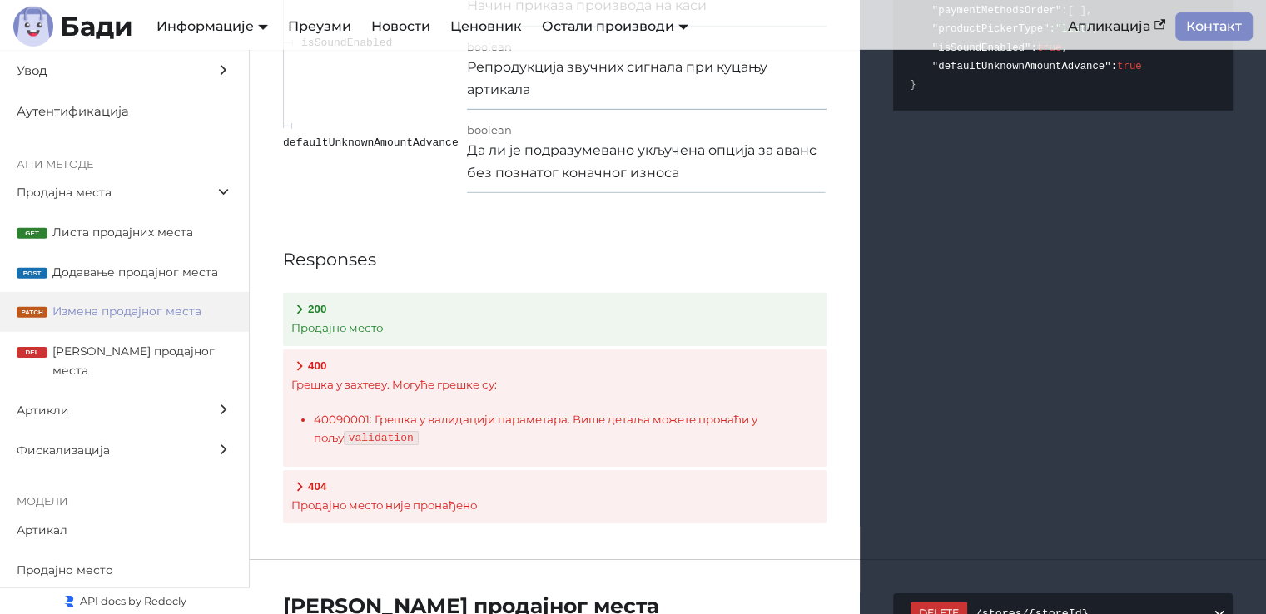
click at [84, 173] on label "Продајна места" at bounding box center [124, 193] width 249 height 40
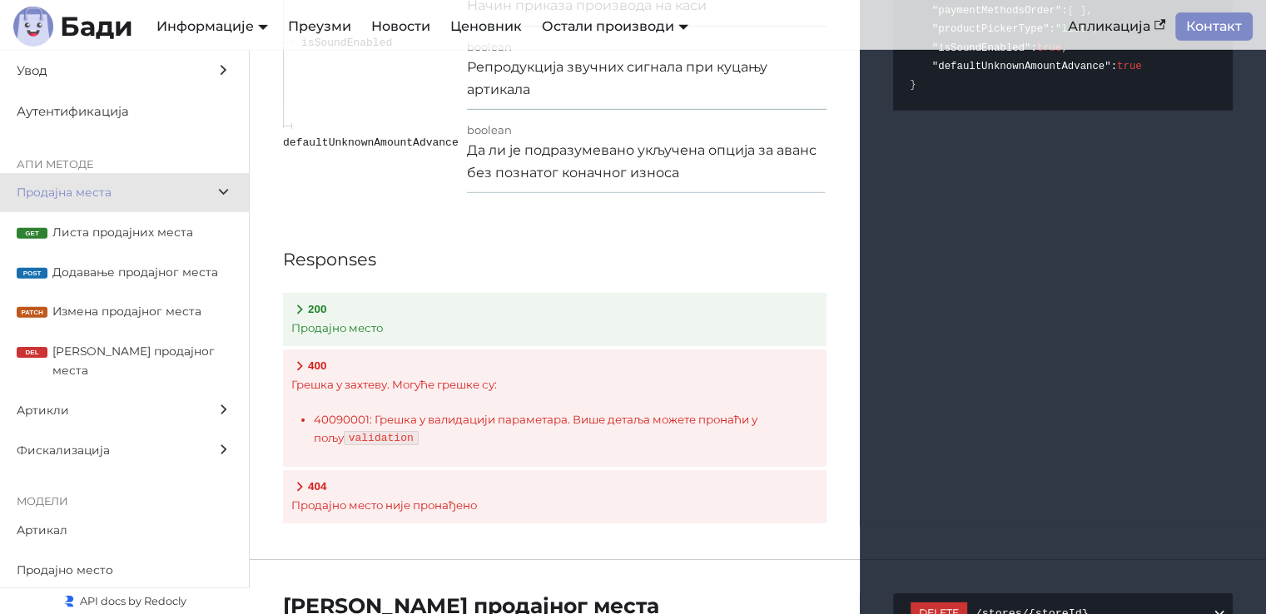
scroll to position [1652, 0]
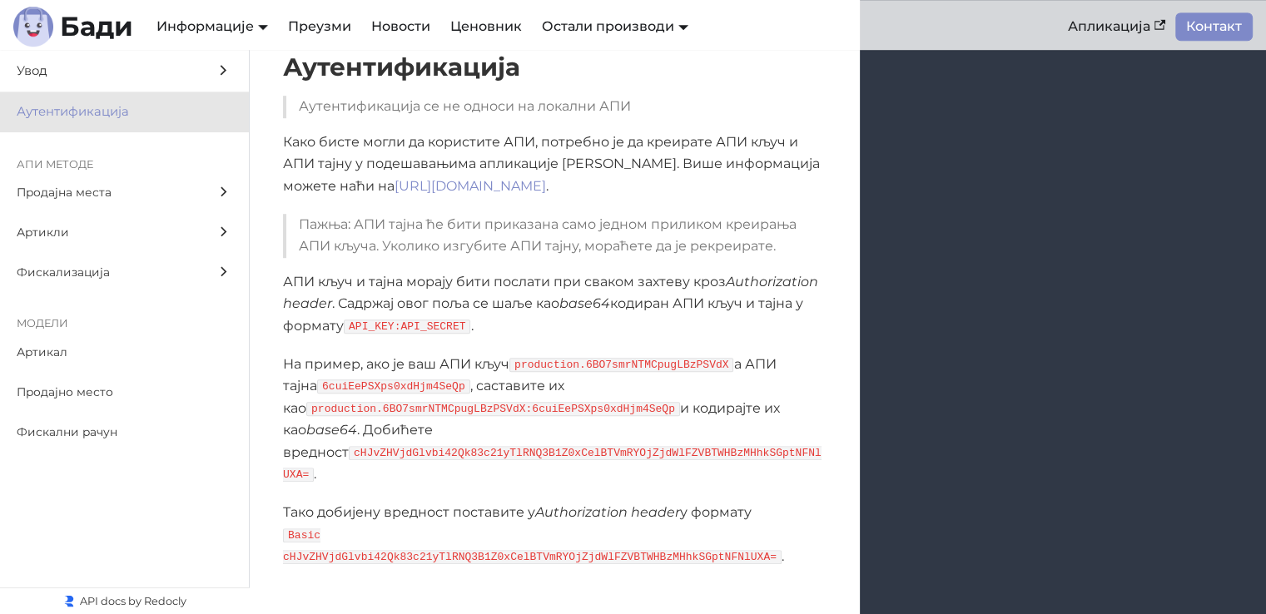
scroll to position [1152, 0]
click at [94, 345] on span "Артикал" at bounding box center [109, 352] width 184 height 19
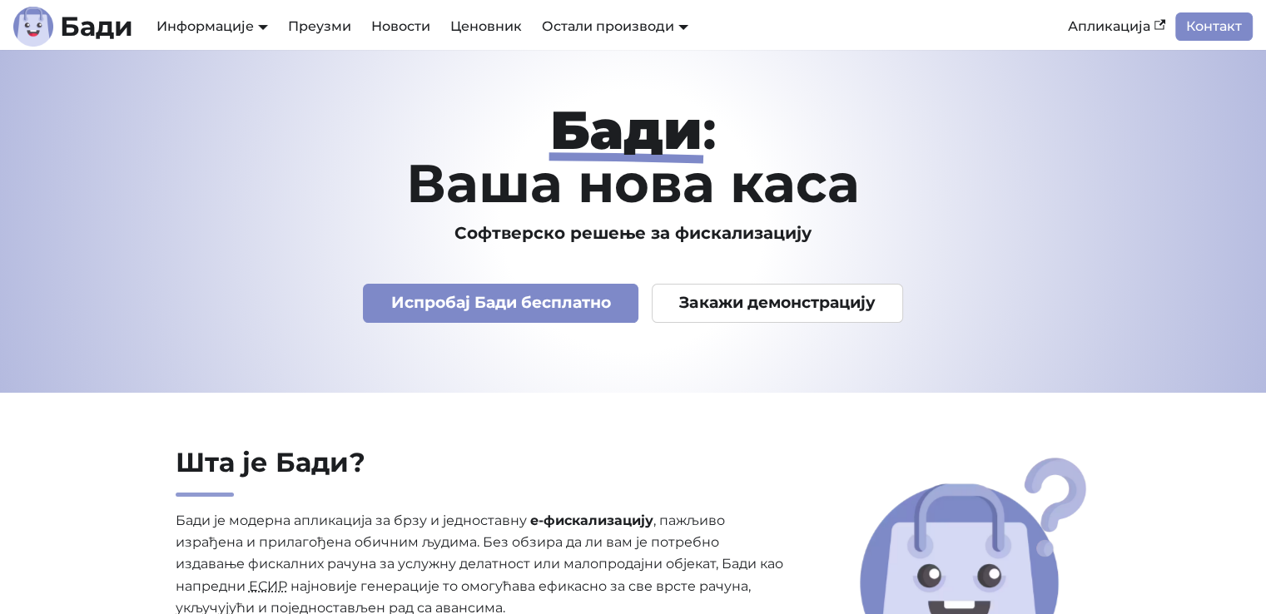
click at [1086, 34] on link "Апликација" at bounding box center [1116, 26] width 117 height 28
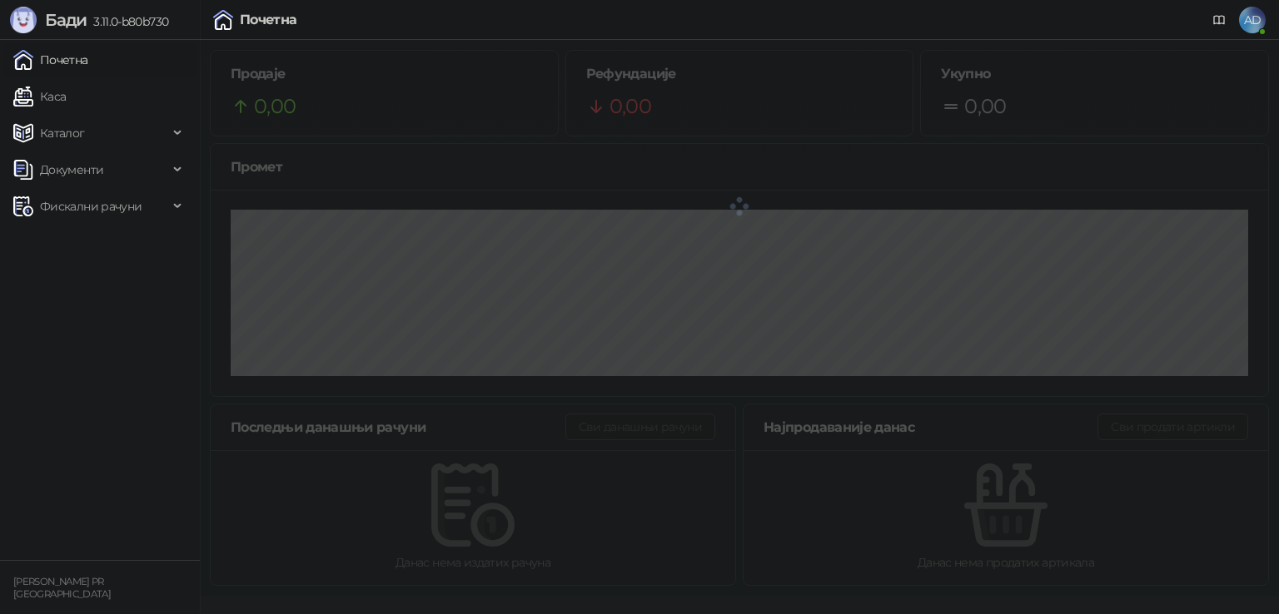
click at [87, 169] on span "Документи" at bounding box center [71, 169] width 63 height 33
click at [87, 176] on span "Документи" at bounding box center [71, 169] width 63 height 33
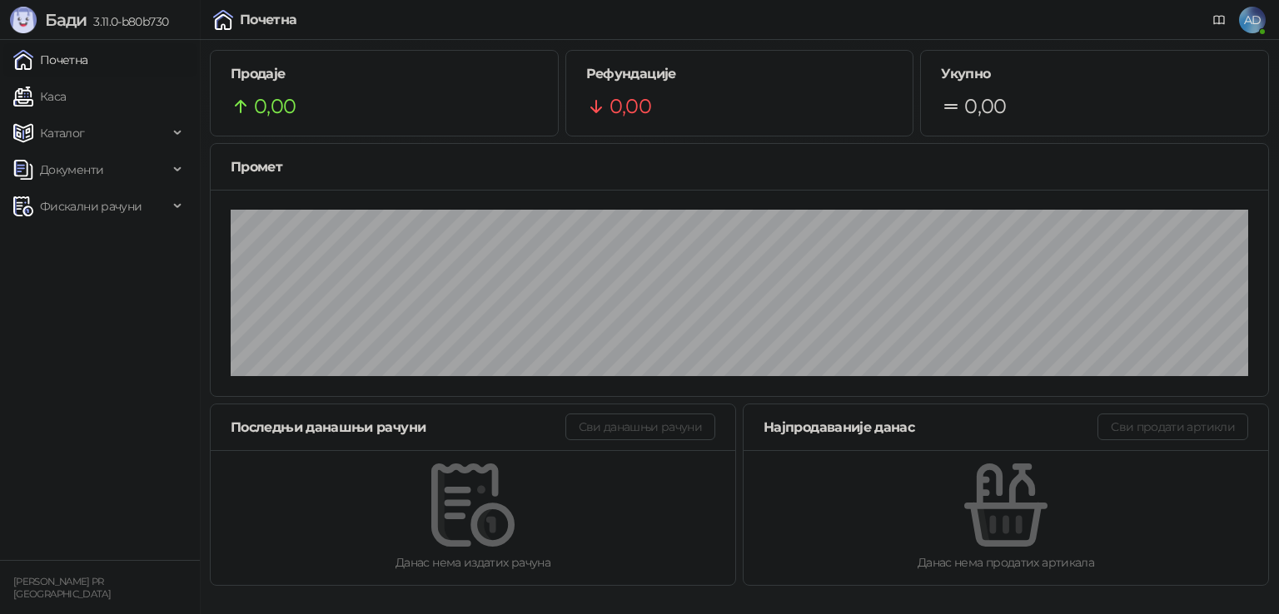
click at [50, 94] on link "Каса" at bounding box center [39, 96] width 52 height 33
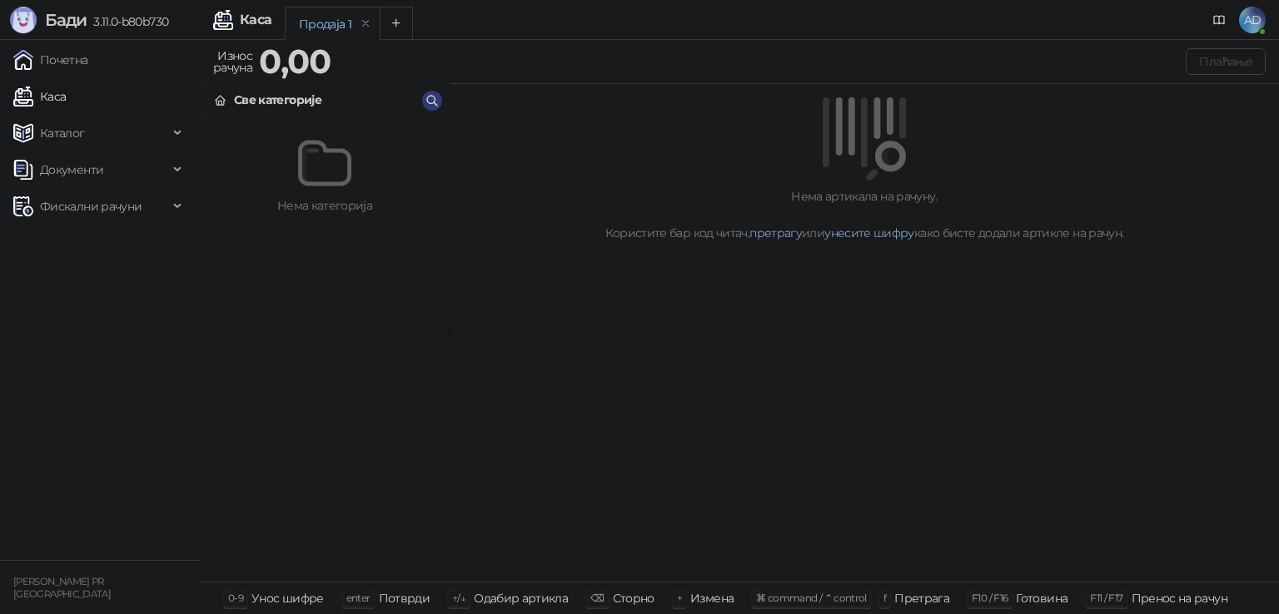
click at [72, 134] on span "Каталог" at bounding box center [62, 133] width 45 height 33
click at [72, 203] on link "Категорије" at bounding box center [65, 206] width 91 height 33
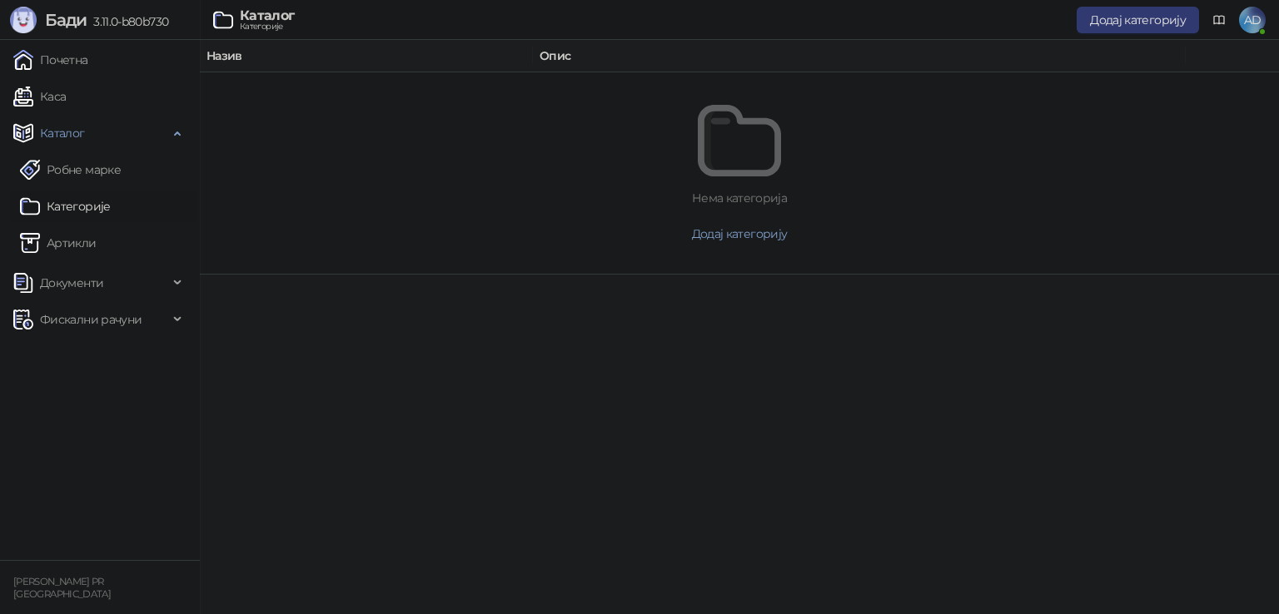
click at [52, 232] on link "Артикли" at bounding box center [58, 242] width 77 height 33
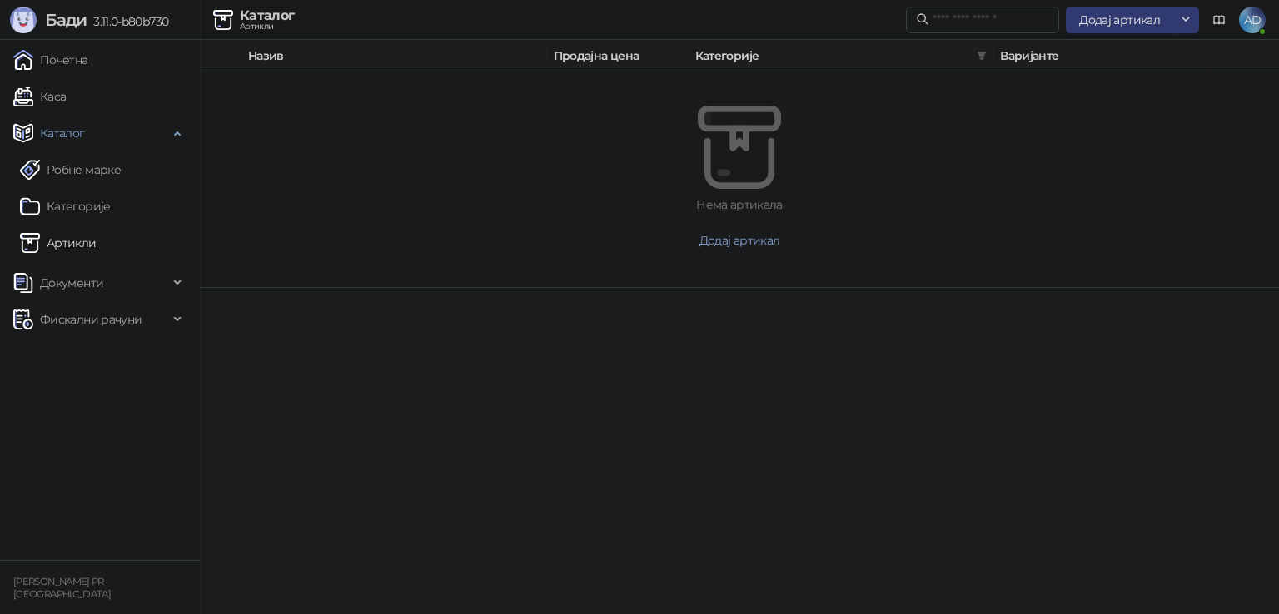
click at [1118, 23] on span "Додај артикал" at bounding box center [1119, 19] width 81 height 15
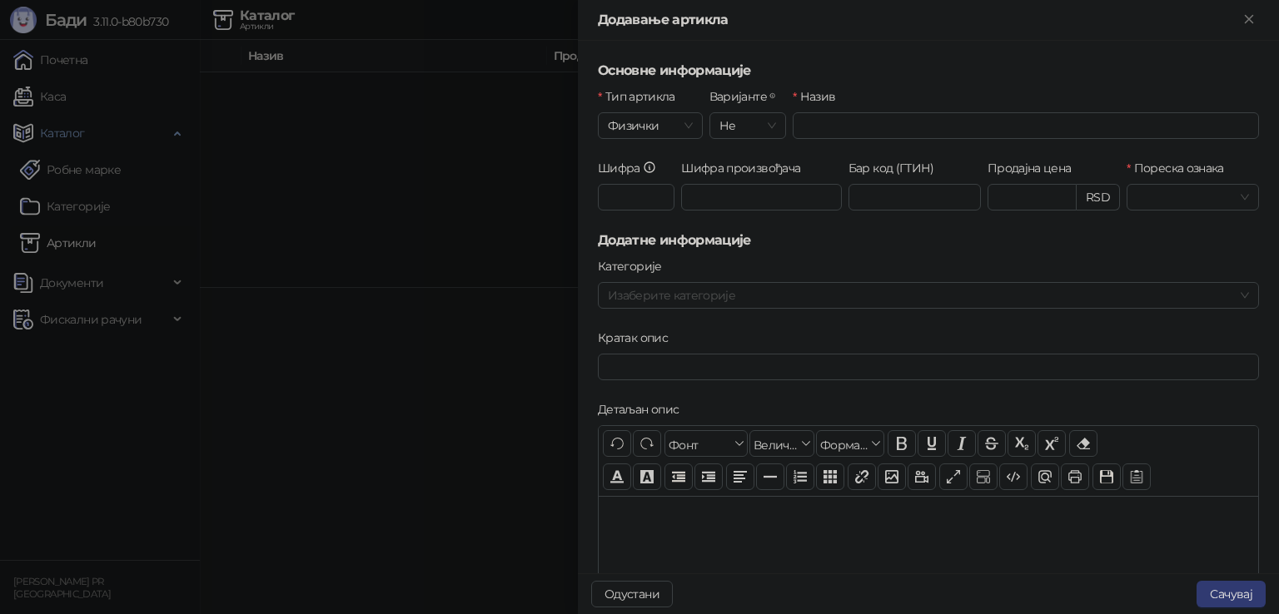
click at [739, 124] on span "Не" at bounding box center [747, 125] width 57 height 25
drag, startPoint x: 732, startPoint y: 179, endPoint x: 756, endPoint y: 184, distance: 24.7
click at [732, 179] on div "Да" at bounding box center [744, 185] width 48 height 18
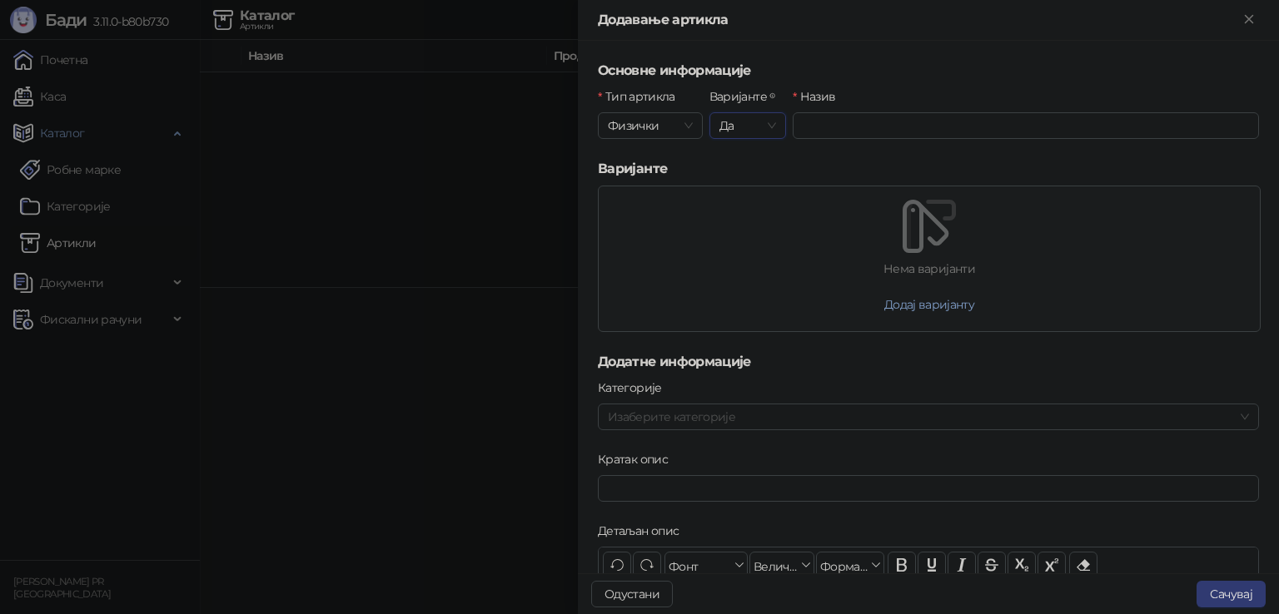
click at [932, 308] on button "Додај варијанту" at bounding box center [929, 304] width 117 height 27
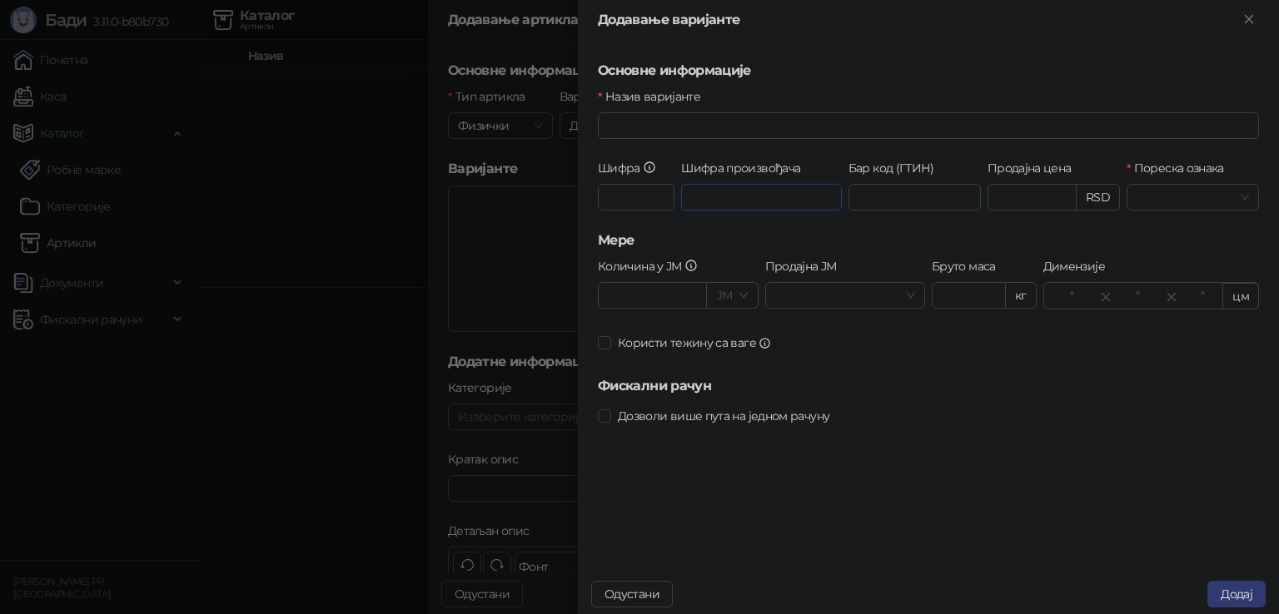
click at [760, 190] on input "Шифра произвођача" at bounding box center [761, 197] width 161 height 27
click at [791, 71] on h5 "Основне информације" at bounding box center [928, 71] width 661 height 20
click at [902, 301] on span at bounding box center [845, 295] width 141 height 25
drag, startPoint x: 837, startPoint y: 244, endPoint x: 826, endPoint y: 245, distance: 11.7
click at [838, 244] on h5 "Мере" at bounding box center [928, 241] width 661 height 20
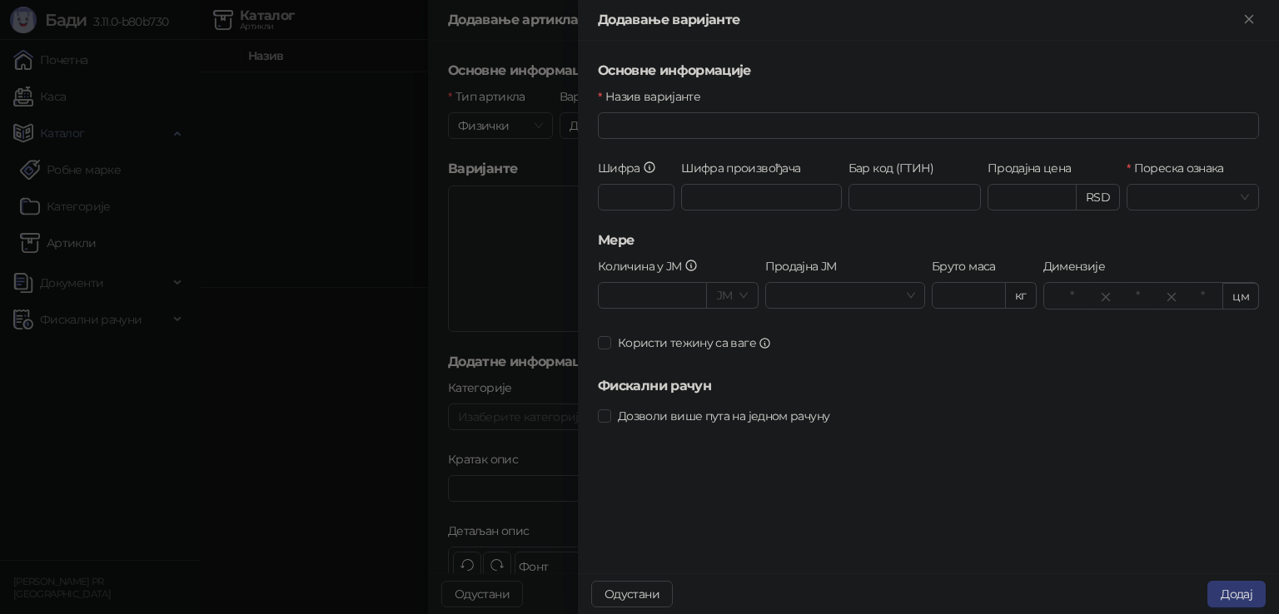
click at [653, 416] on span "Дозволи више пута на једном рачуну" at bounding box center [723, 416] width 225 height 18
click at [713, 413] on span "Дозволи више пута на једном рачуну" at bounding box center [723, 416] width 225 height 18
click at [763, 341] on icon at bounding box center [764, 343] width 13 height 13
click at [727, 341] on span "Користи тежину са ваге" at bounding box center [694, 343] width 167 height 18
click at [623, 595] on button "Одустани" at bounding box center [632, 594] width 82 height 27
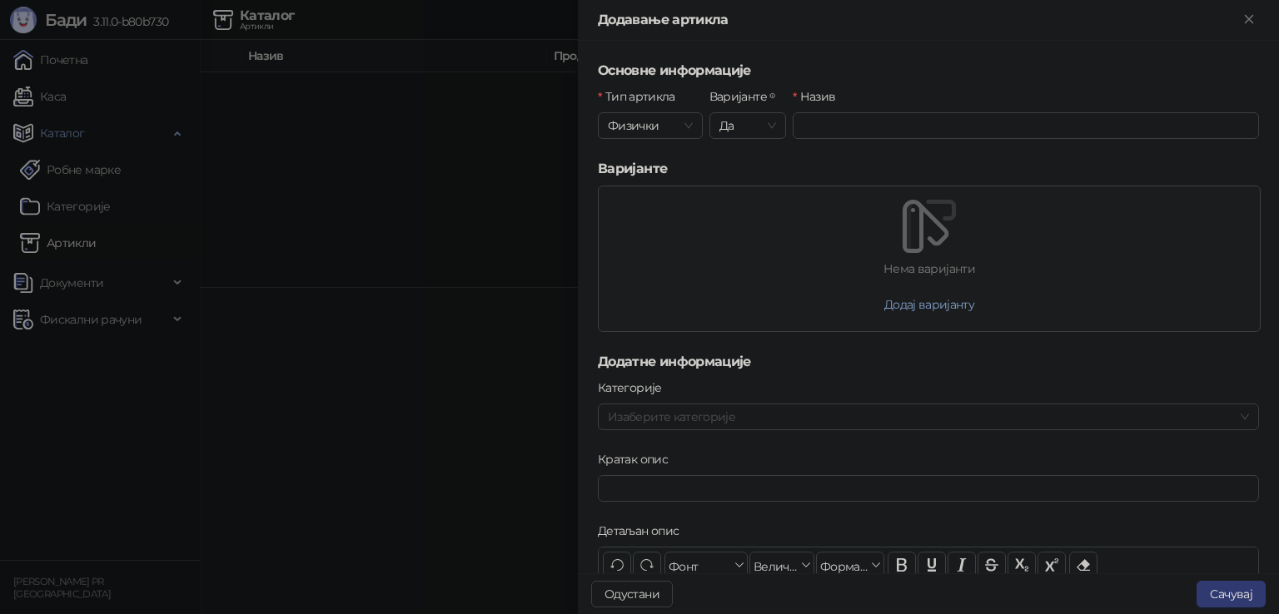
scroll to position [250, 0]
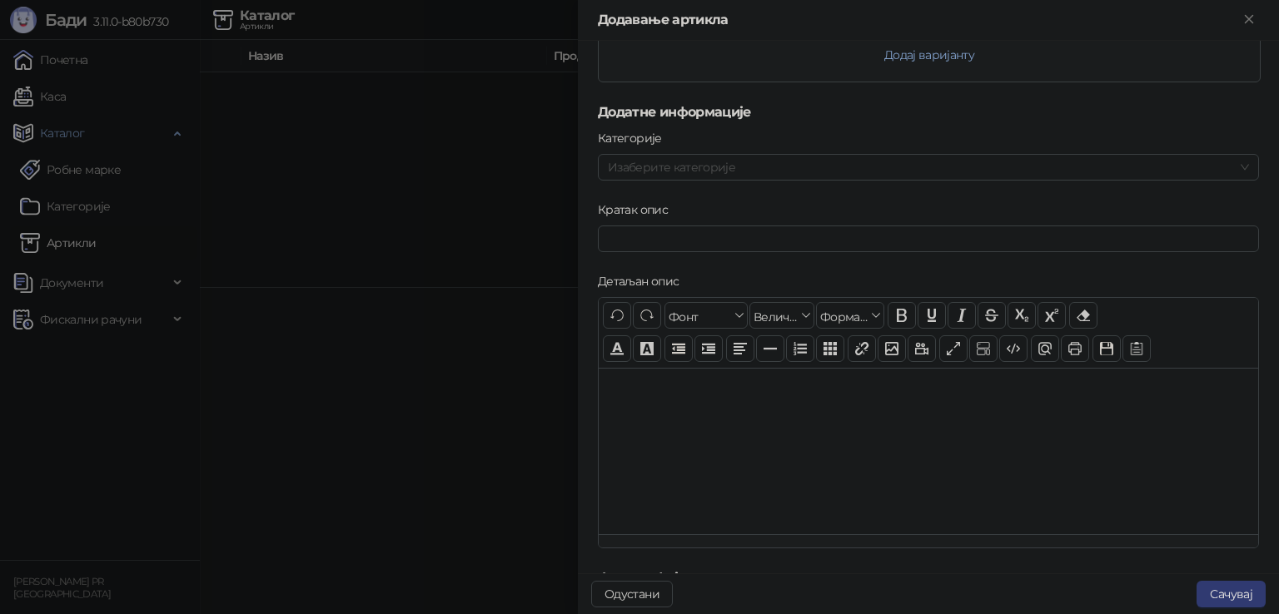
click at [659, 171] on div at bounding box center [919, 167] width 637 height 23
click at [717, 133] on div "Категорије" at bounding box center [928, 141] width 661 height 25
click at [727, 446] on div at bounding box center [928, 451] width 659 height 166
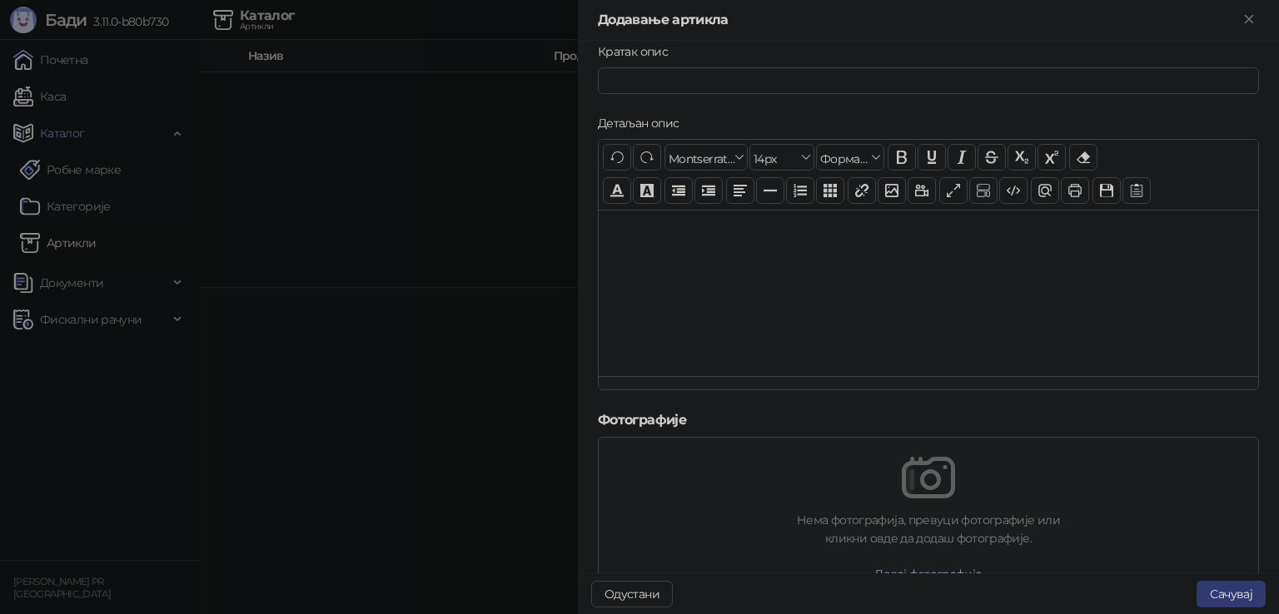
scroll to position [416, 0]
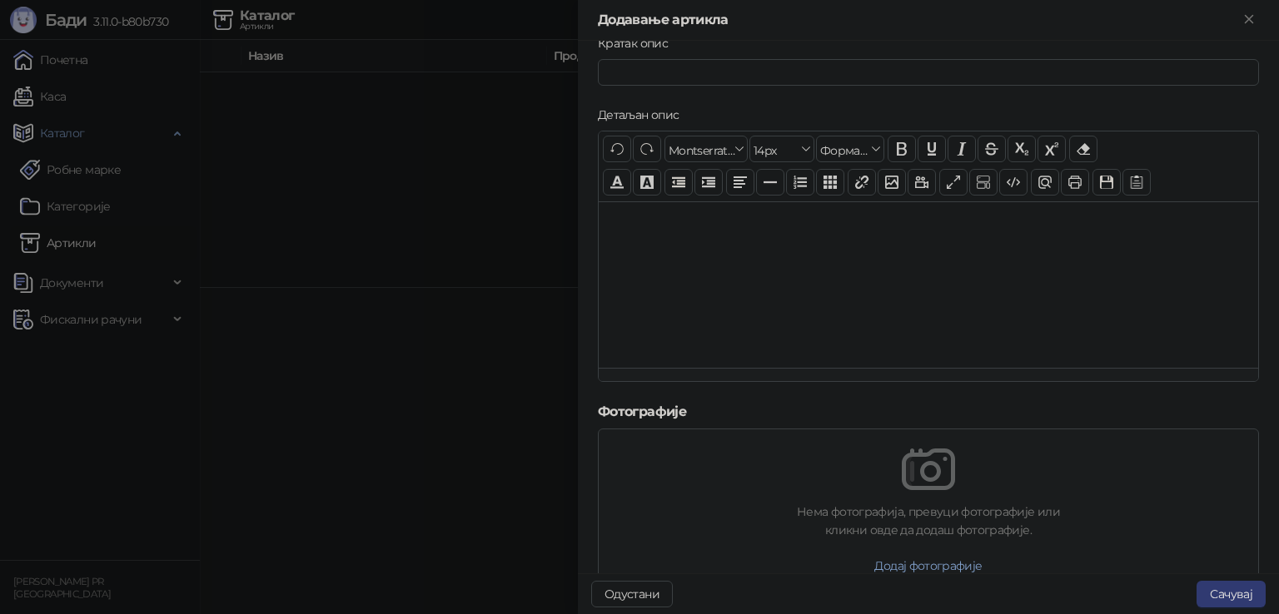
click at [792, 410] on h5 "Фотографије" at bounding box center [928, 412] width 661 height 20
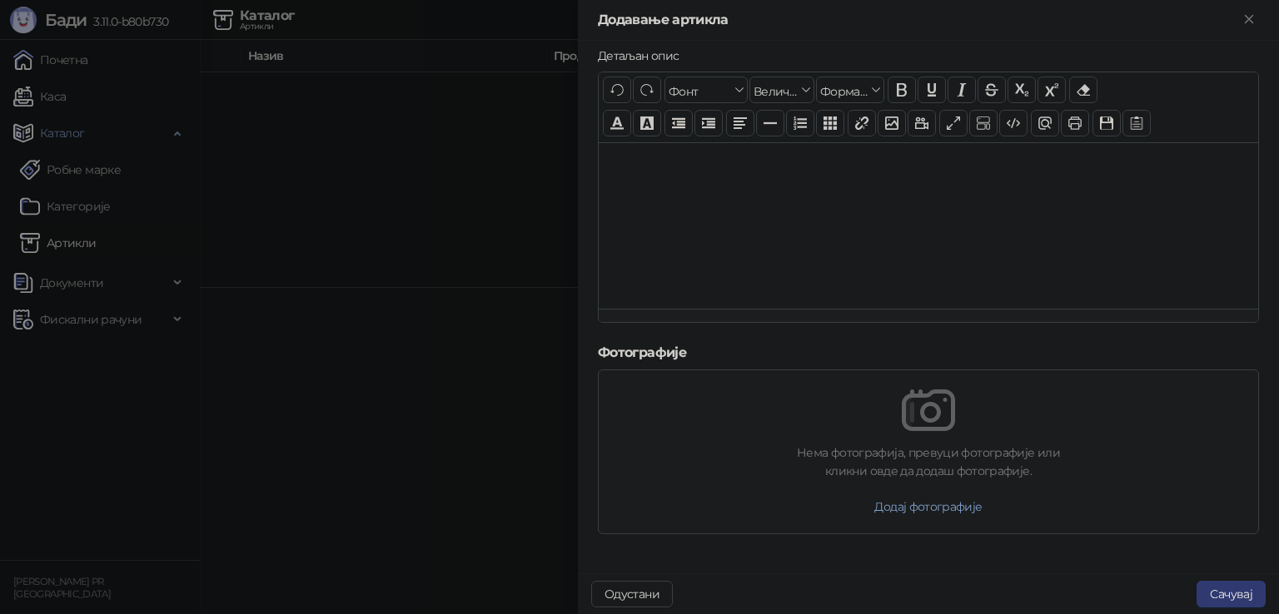
scroll to position [0, 0]
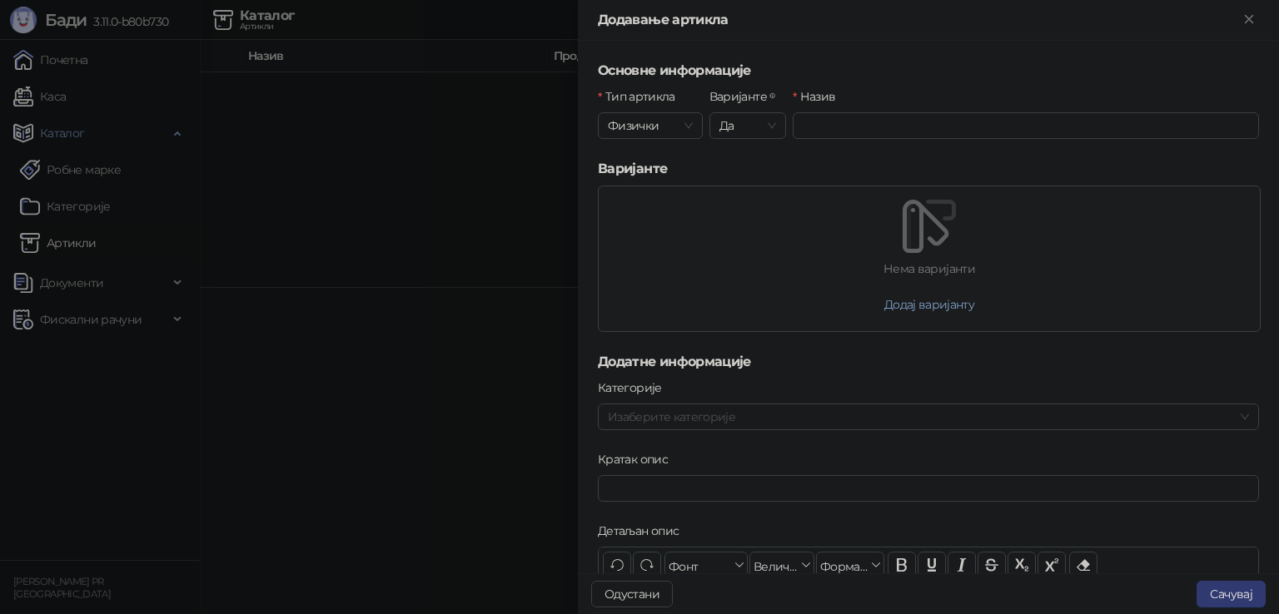
click at [659, 118] on span "Физички" at bounding box center [650, 125] width 85 height 25
click at [666, 191] on div "Дигитални" at bounding box center [649, 185] width 76 height 18
click at [669, 123] on span "Дигитални" at bounding box center [650, 125] width 85 height 25
drag, startPoint x: 651, startPoint y: 159, endPoint x: 765, endPoint y: 124, distance: 119.3
click at [650, 159] on div "Физички" at bounding box center [649, 159] width 76 height 18
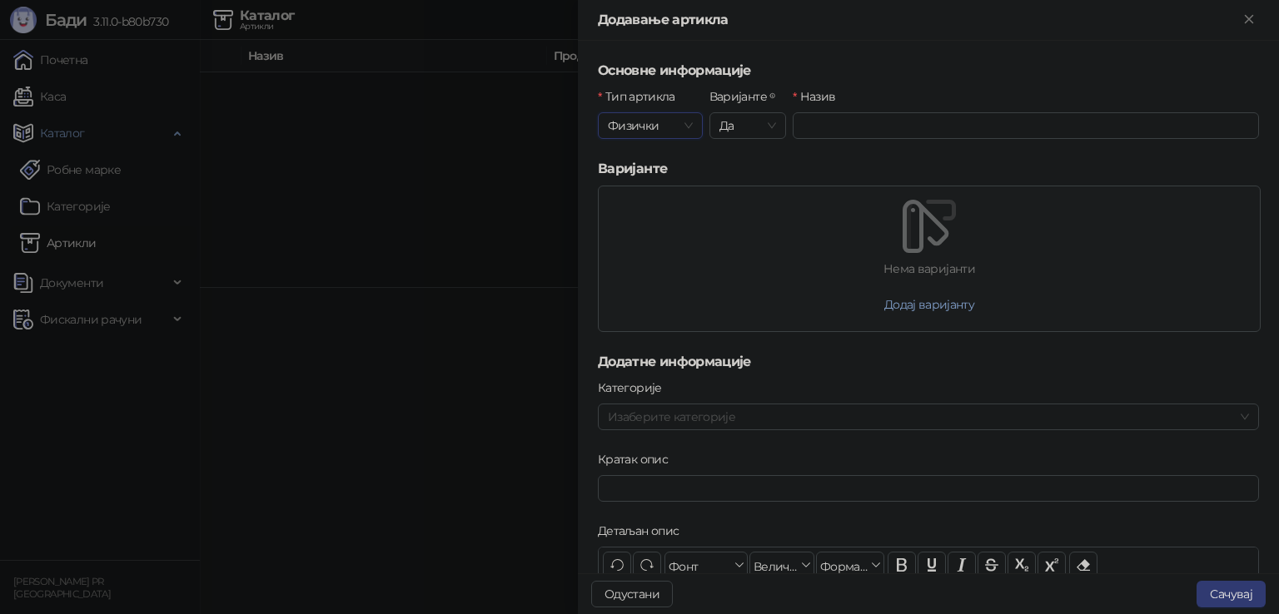
click at [747, 123] on span "Да" at bounding box center [747, 125] width 57 height 25
click at [735, 187] on div "Да" at bounding box center [744, 185] width 48 height 18
click at [923, 314] on button "Додај варијанту" at bounding box center [929, 304] width 117 height 27
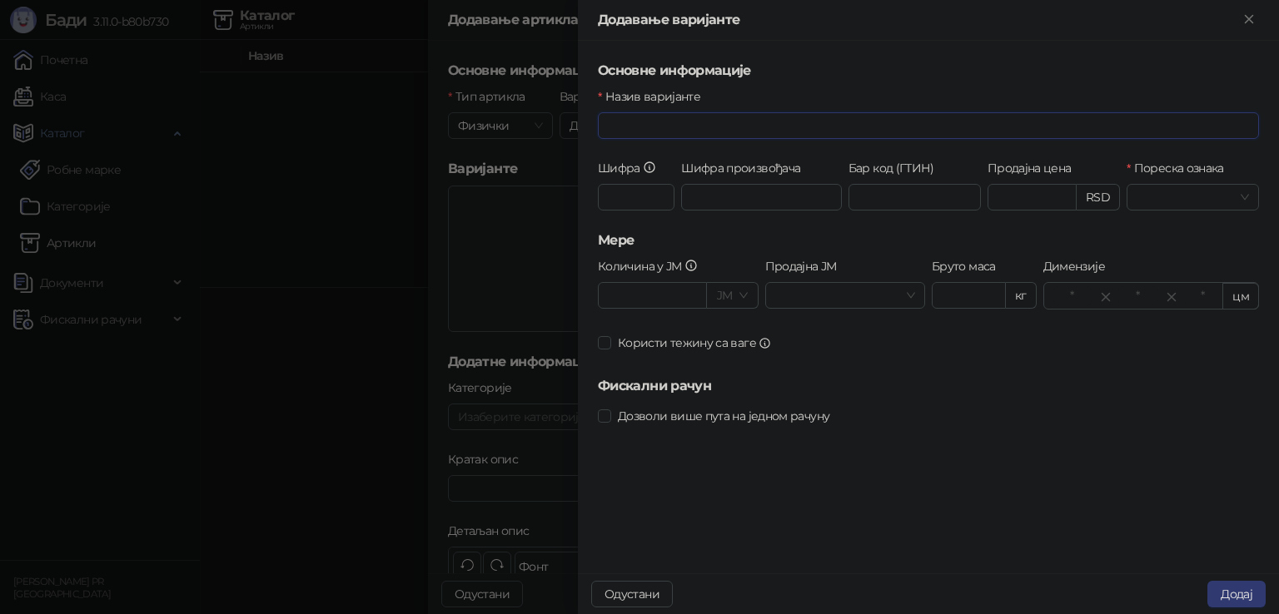
click at [648, 122] on input "Назив варијанте" at bounding box center [928, 125] width 661 height 27
click at [852, 71] on h5 "Основне информације" at bounding box center [928, 71] width 661 height 20
click at [1177, 193] on input "Пореска ознака" at bounding box center [1184, 197] width 97 height 25
click at [1179, 61] on h5 "Основне информације" at bounding box center [928, 71] width 661 height 20
click at [1053, 194] on input "Продајна цена" at bounding box center [1031, 197] width 87 height 25
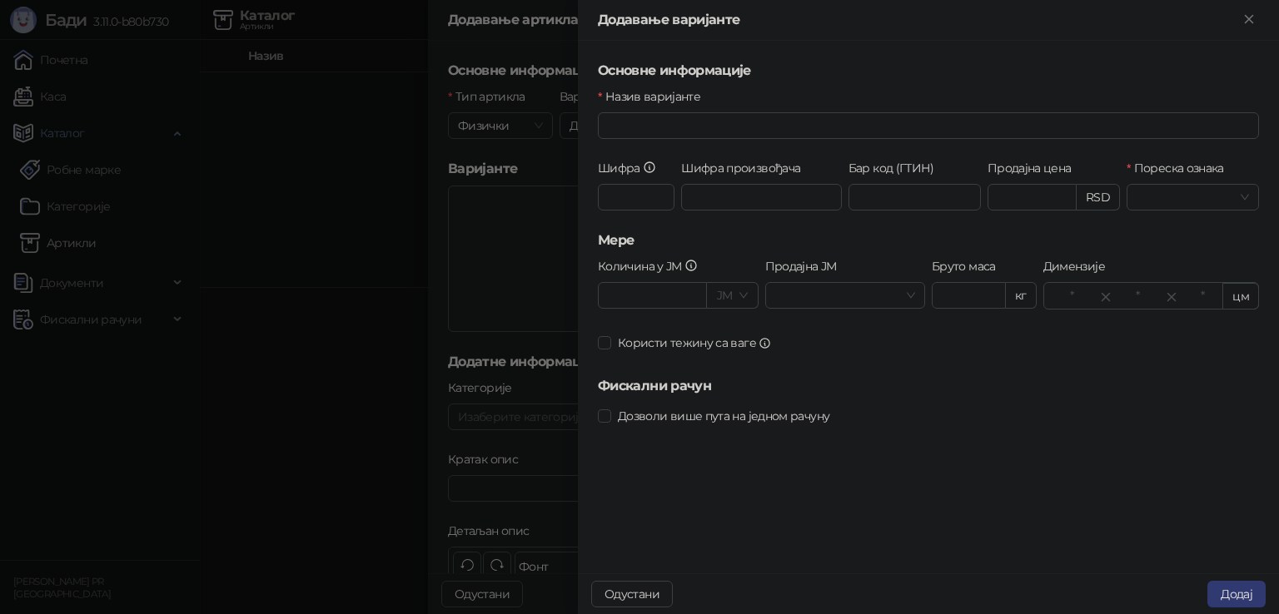
click at [1155, 71] on h5 "Основне информације" at bounding box center [928, 71] width 661 height 20
click at [1250, 15] on icon "Close" at bounding box center [1248, 19] width 15 height 15
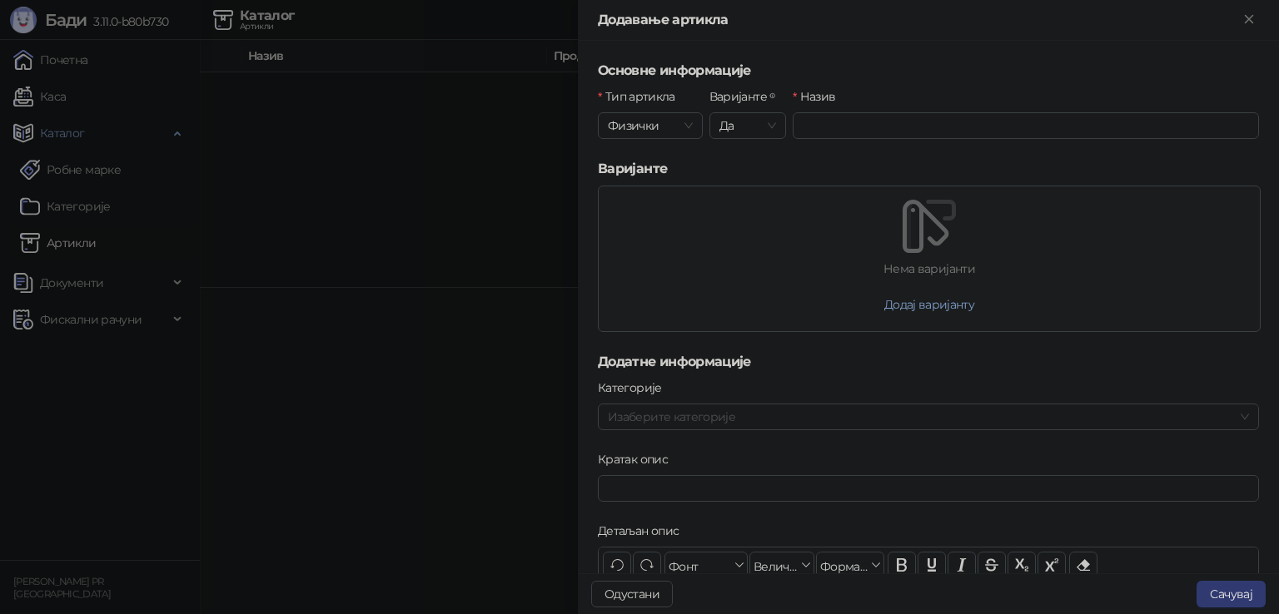
click at [1246, 23] on icon "Close" at bounding box center [1248, 19] width 15 height 15
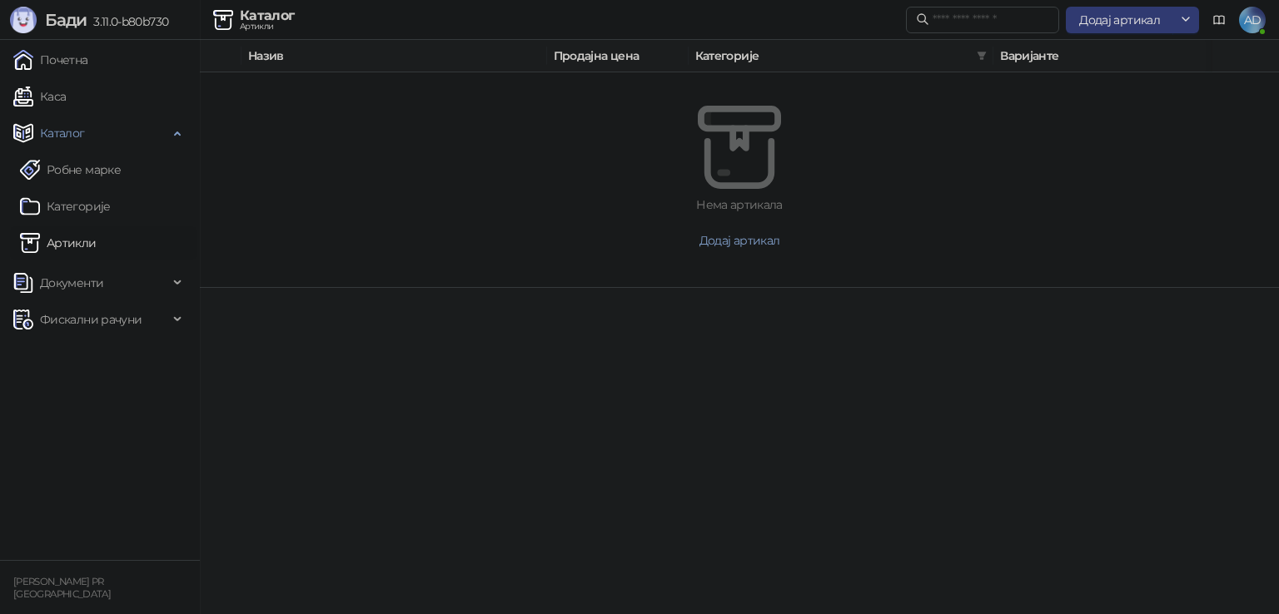
click at [1145, 24] on span "Додај артикал" at bounding box center [1119, 19] width 81 height 15
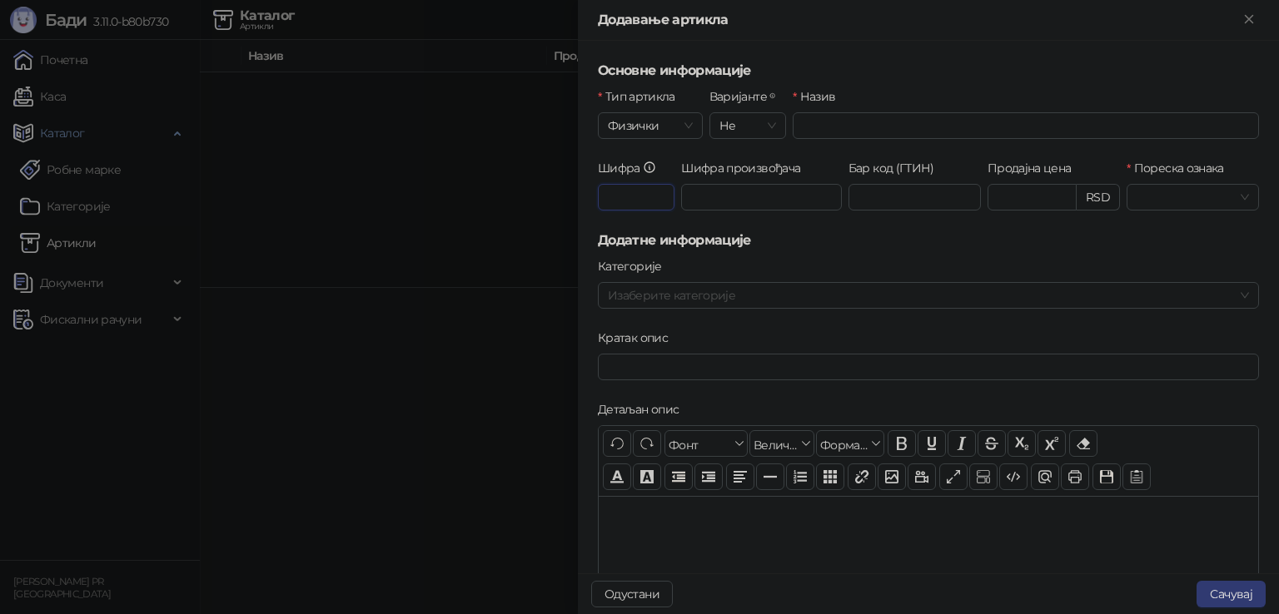
click at [629, 201] on input "Шифра" at bounding box center [636, 197] width 77 height 27
click at [703, 197] on input "Шифра произвођача" at bounding box center [761, 197] width 161 height 27
click at [891, 206] on input "Бар код (ГТИН)" at bounding box center [914, 197] width 132 height 27
click at [1026, 185] on input "Продајна цена" at bounding box center [1031, 197] width 87 height 25
click at [1159, 189] on input "Пореска ознака" at bounding box center [1184, 197] width 97 height 25
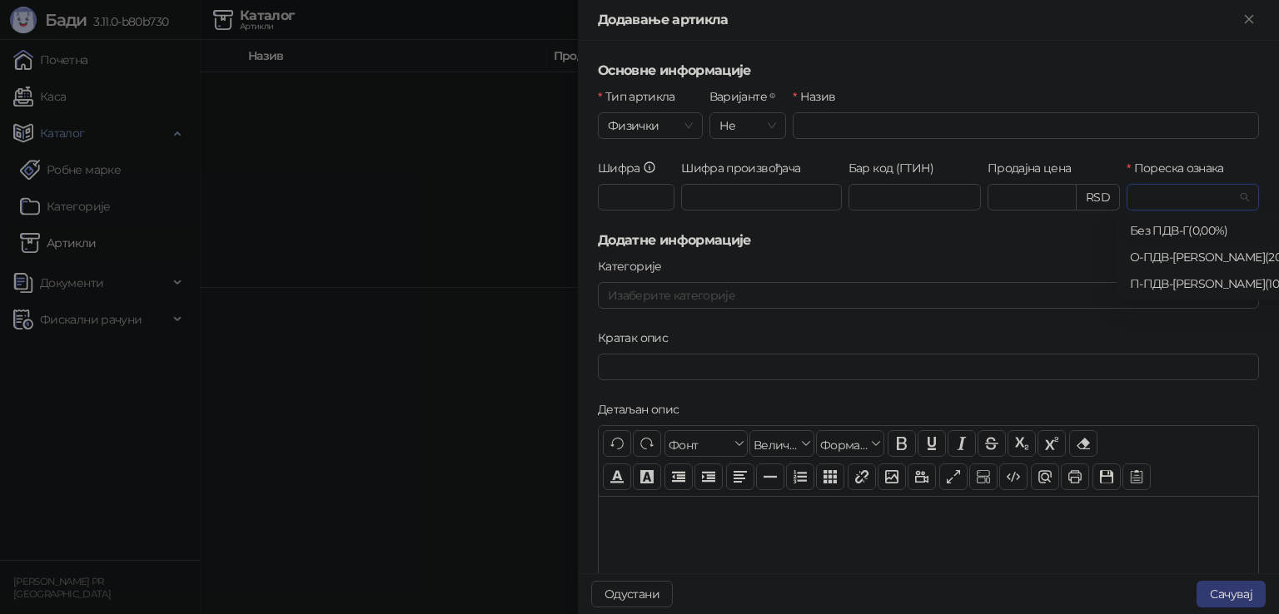
drag, startPoint x: 1155, startPoint y: 160, endPoint x: 1091, endPoint y: 167, distance: 64.5
click at [1155, 160] on label "Пореска ознака" at bounding box center [1179, 168] width 107 height 18
click at [1155, 185] on input "Пореска ознака" at bounding box center [1184, 197] width 97 height 25
click at [929, 197] on input "Бар код (ГТИН)" at bounding box center [914, 197] width 132 height 27
click at [799, 192] on input "Шифра произвођача" at bounding box center [761, 197] width 161 height 27
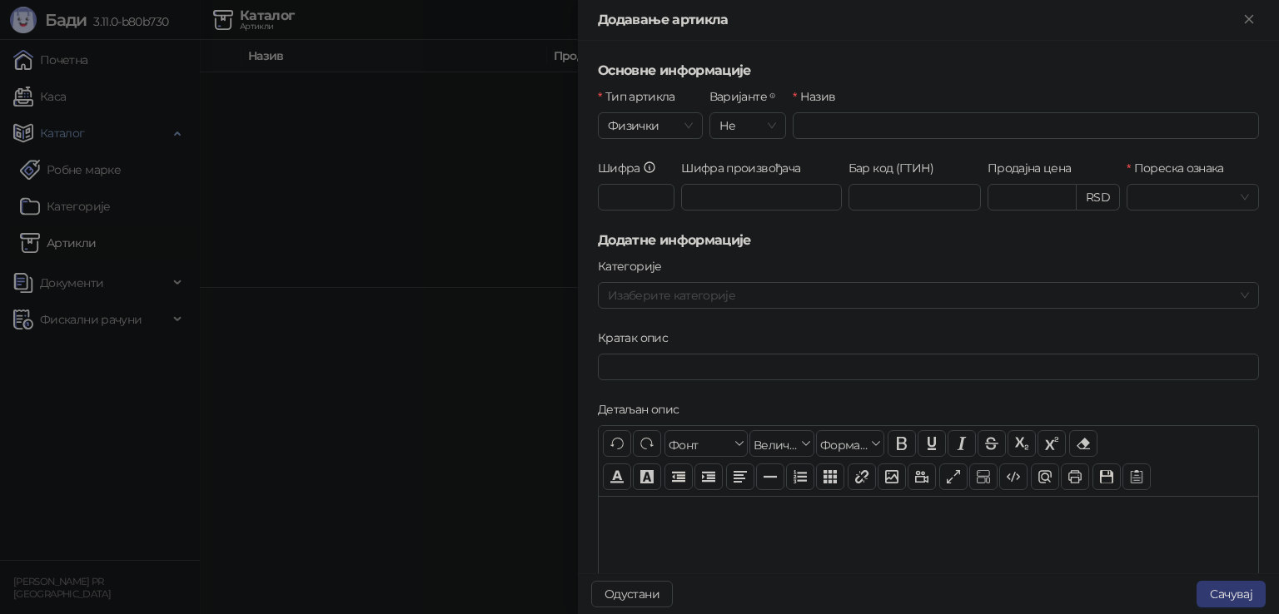
click at [810, 168] on div "Шифра произвођача" at bounding box center [761, 171] width 161 height 25
click at [780, 243] on h5 "Додатне информације" at bounding box center [928, 241] width 661 height 20
drag, startPoint x: 584, startPoint y: 72, endPoint x: 792, endPoint y: 73, distance: 208.1
click at [792, 73] on div "Основне информације Тип артикла Физички Варијанте Не Назив Шифра Шифра произвођ…" at bounding box center [928, 307] width 701 height 533
click at [793, 72] on h5 "Основне информације" at bounding box center [928, 71] width 661 height 20
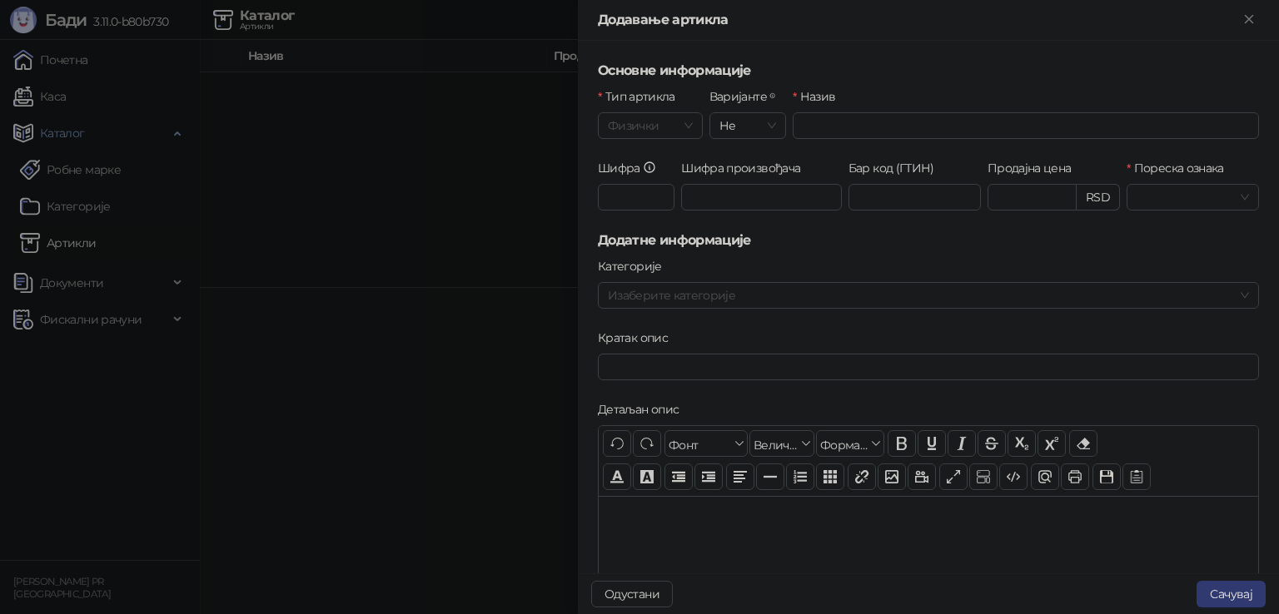
click at [642, 138] on div "Физички" at bounding box center [650, 125] width 105 height 27
click at [912, 24] on div "Додавање артикла" at bounding box center [918, 20] width 641 height 20
click at [1251, 11] on button "Close" at bounding box center [1249, 20] width 20 height 20
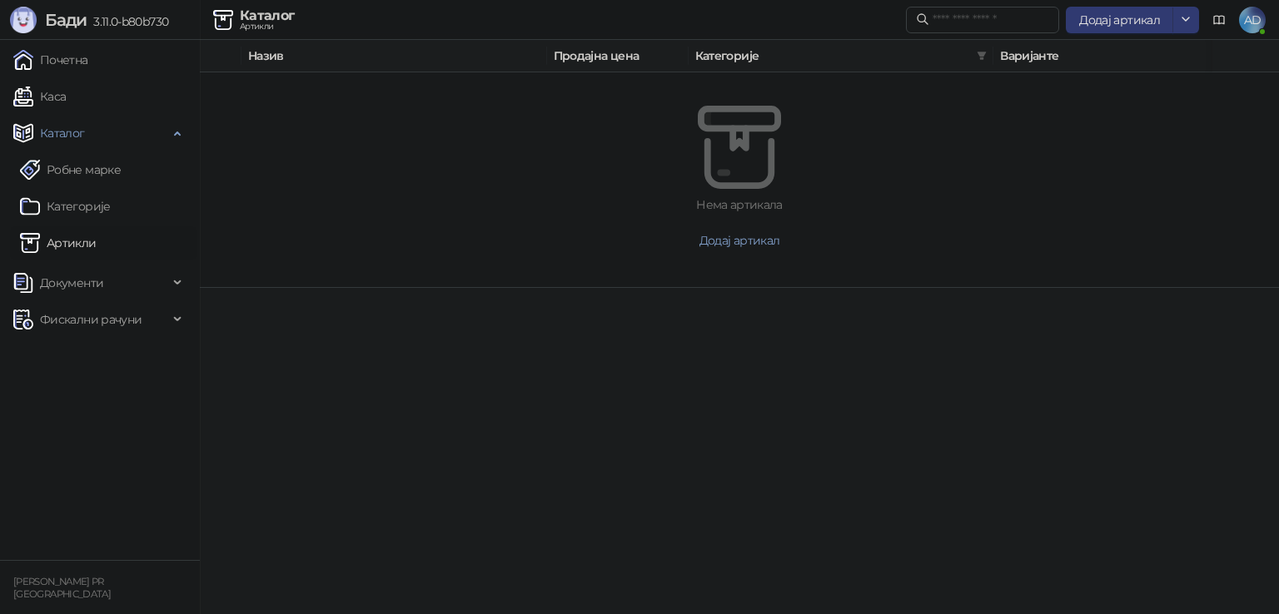
click at [77, 204] on link "Категорије" at bounding box center [65, 206] width 91 height 33
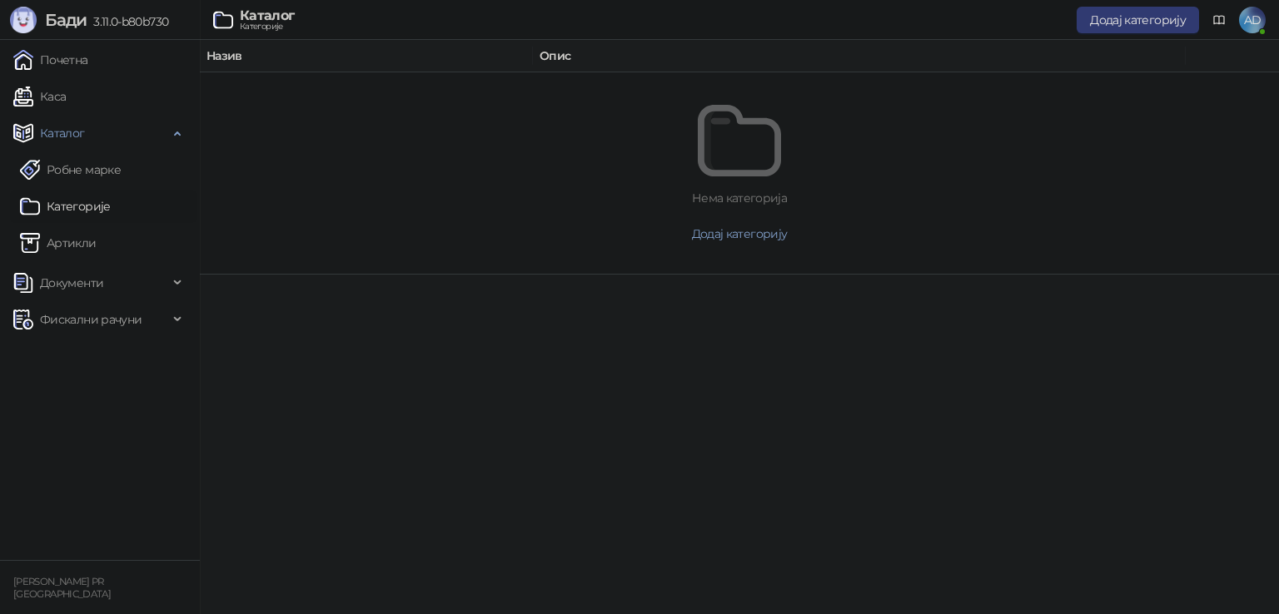
click at [736, 241] on button "Додај категорију" at bounding box center [739, 234] width 1012 height 27
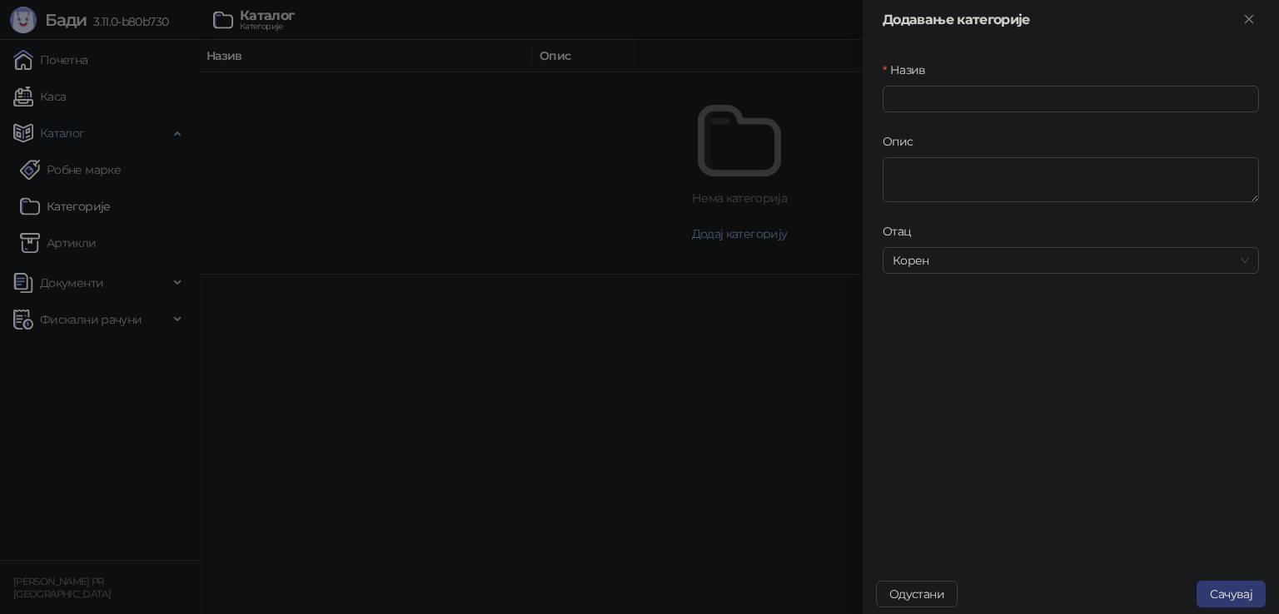
click at [808, 116] on div at bounding box center [639, 307] width 1279 height 614
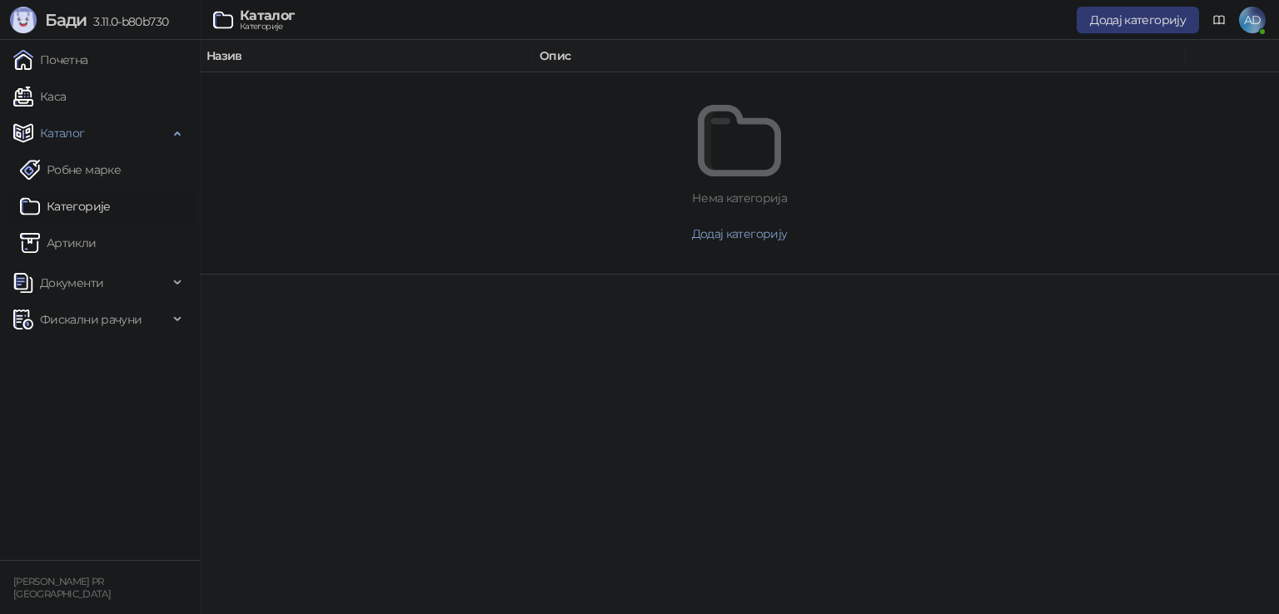
click at [77, 166] on link "Робне марке" at bounding box center [70, 169] width 101 height 33
click at [51, 89] on link "Каса" at bounding box center [39, 96] width 52 height 33
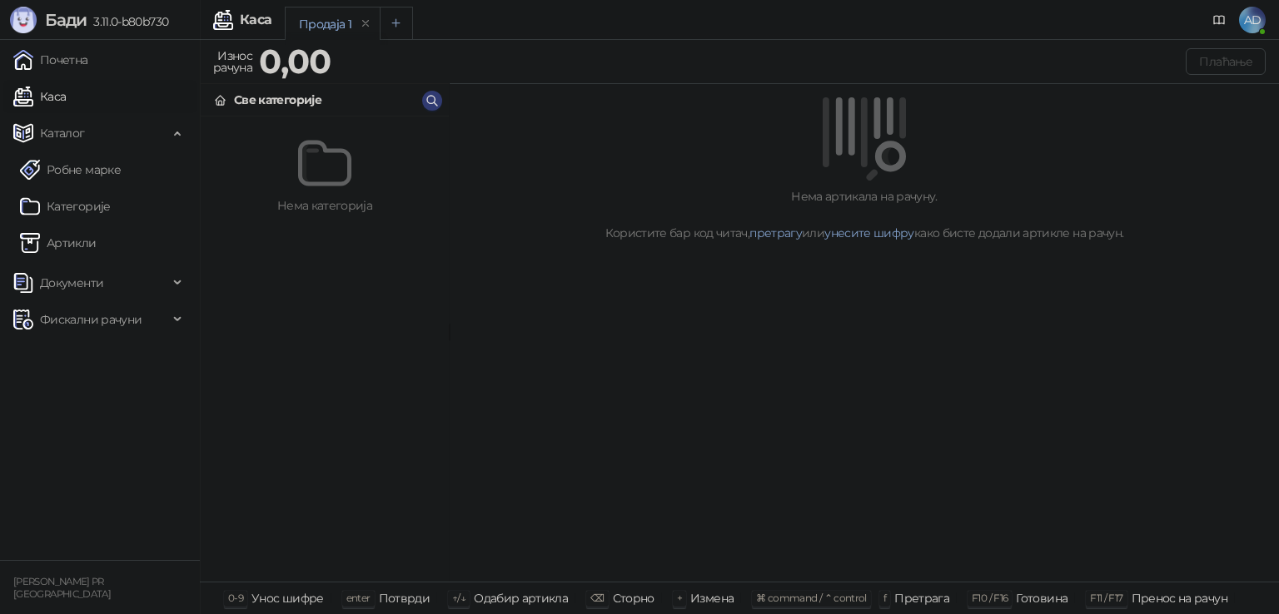
drag, startPoint x: 389, startPoint y: 21, endPoint x: 355, endPoint y: 22, distance: 34.1
click at [390, 21] on icon "Add tab" at bounding box center [396, 23] width 12 height 12
click at [319, 20] on div "Продаја 1" at bounding box center [325, 24] width 52 height 18
click at [417, 27] on div "Продаја 2" at bounding box center [421, 24] width 55 height 18
drag, startPoint x: 315, startPoint y: 24, endPoint x: 306, endPoint y: 39, distance: 17.1
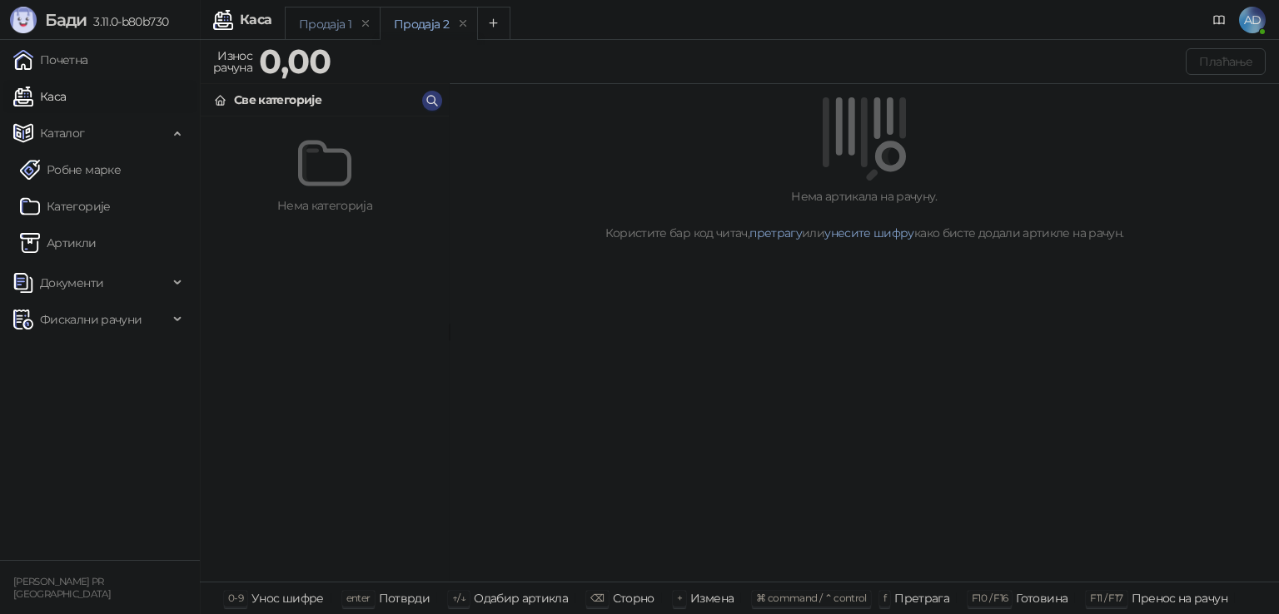
click at [315, 25] on div "Продаја 1" at bounding box center [325, 24] width 52 height 18
click at [426, 27] on div "Продаја 2" at bounding box center [421, 24] width 55 height 18
click at [332, 24] on div "Продаја 1" at bounding box center [325, 24] width 52 height 18
click at [428, 25] on div "Продаја 2" at bounding box center [421, 24] width 55 height 18
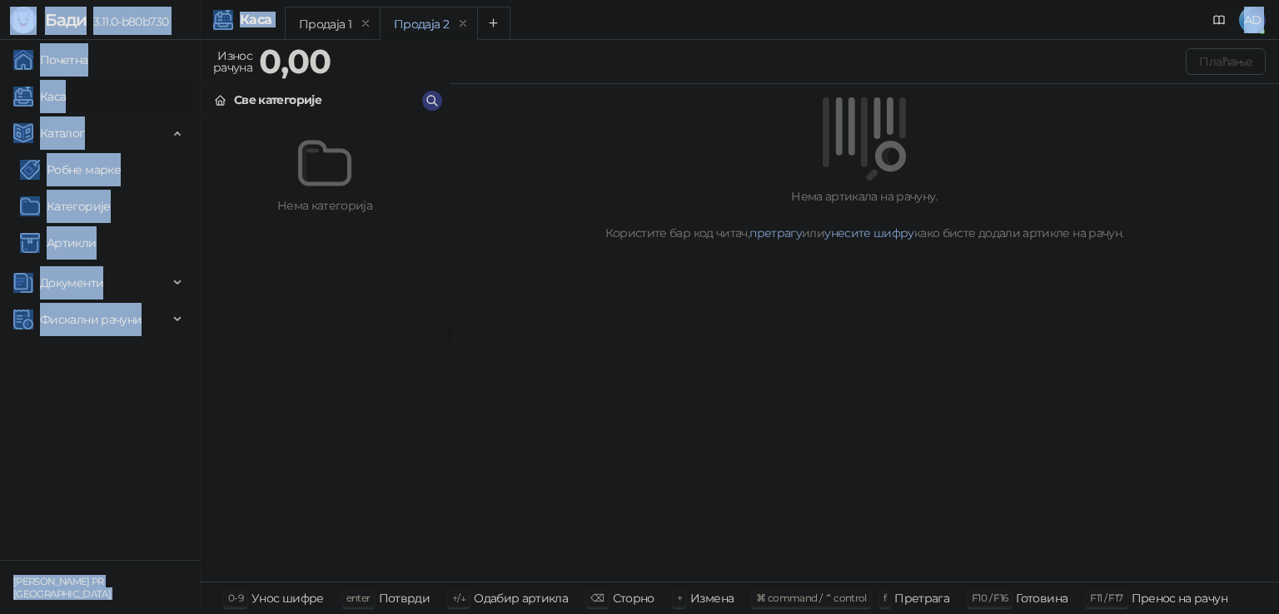
drag, startPoint x: 290, startPoint y: 21, endPoint x: 0, endPoint y: 17, distance: 289.7
click at [0, 17] on div "Бади 3.11.0-b80b730 Почетна Каса Каталог Робне марке Категорије Артикли Докумен…" at bounding box center [639, 307] width 1279 height 614
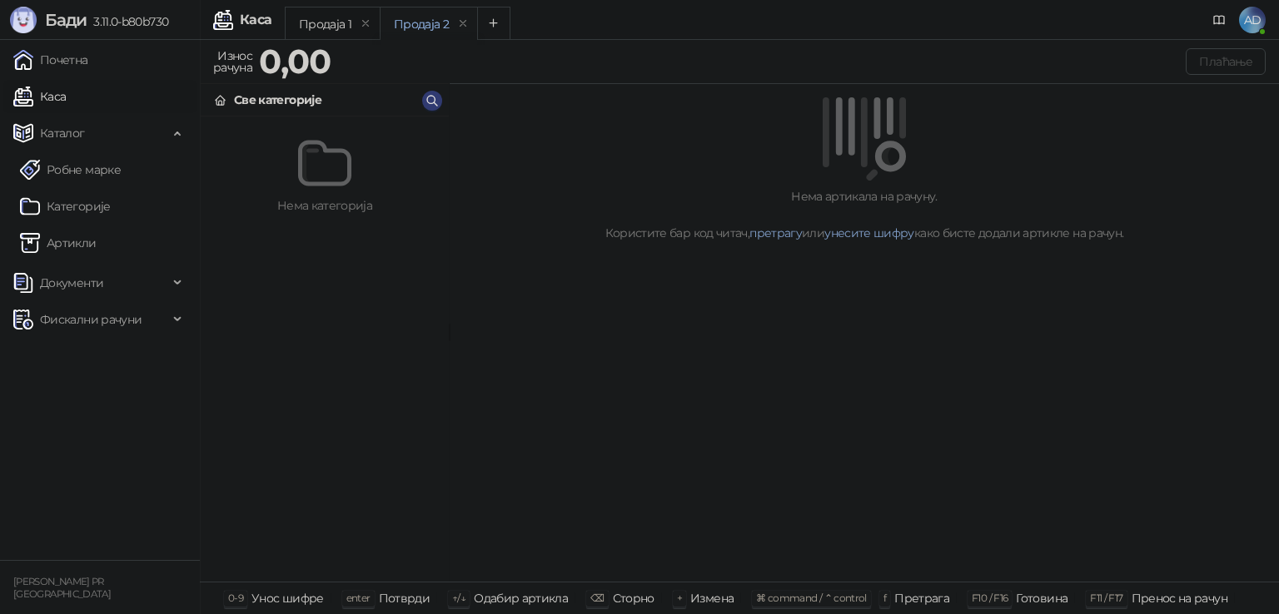
click at [596, 26] on div "Продаја 1 Продаја 2" at bounding box center [726, 26] width 882 height 38
drag, startPoint x: 270, startPoint y: 20, endPoint x: 201, endPoint y: 18, distance: 68.3
click at [200, 17] on div "Бади 3.11.0-b80b730 Почетна Каса Каталог Робне марке Категорије Артикли Докумен…" at bounding box center [639, 307] width 1279 height 614
click at [456, 307] on div "Нема артикала на рачуну. Користите бар код читач, претрагу или унесите шифру ка…" at bounding box center [864, 333] width 829 height 499
click at [460, 24] on icon "remove" at bounding box center [463, 23] width 6 height 6
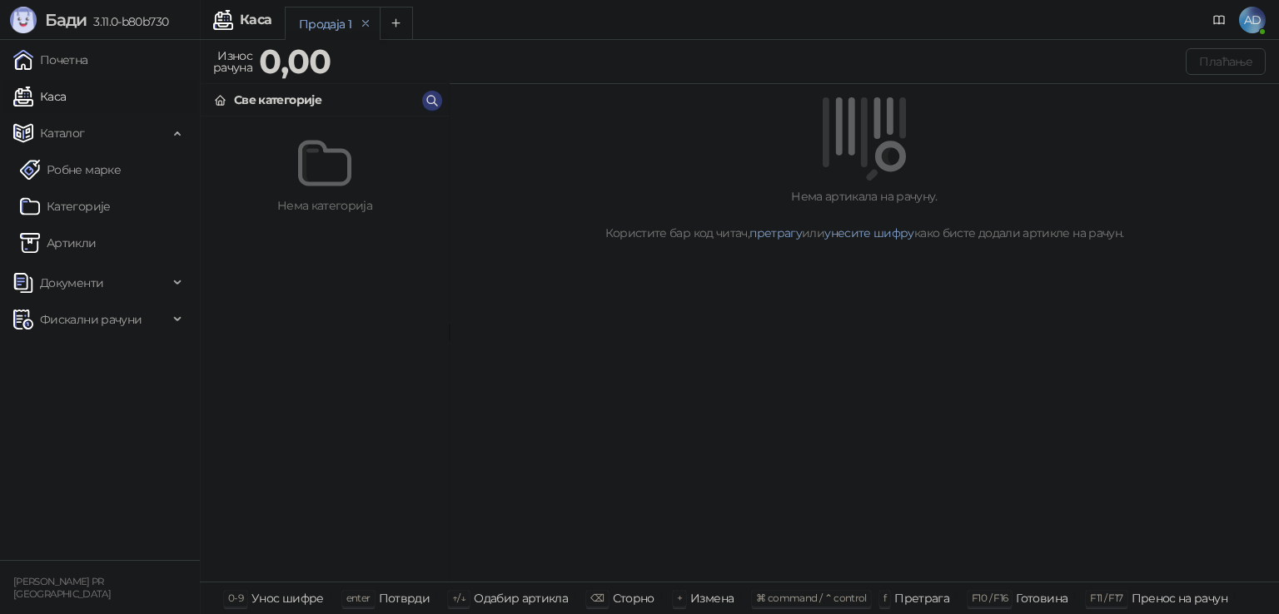
click at [365, 18] on icon "remove" at bounding box center [366, 23] width 12 height 12
click at [395, 22] on icon "Add tab" at bounding box center [398, 22] width 7 height 7
click at [313, 22] on div "Продаја 3" at bounding box center [326, 24] width 55 height 18
click at [315, 22] on div "Продаја 3" at bounding box center [326, 24] width 55 height 18
click at [343, 52] on div "Плаћање" at bounding box center [801, 61] width 927 height 27
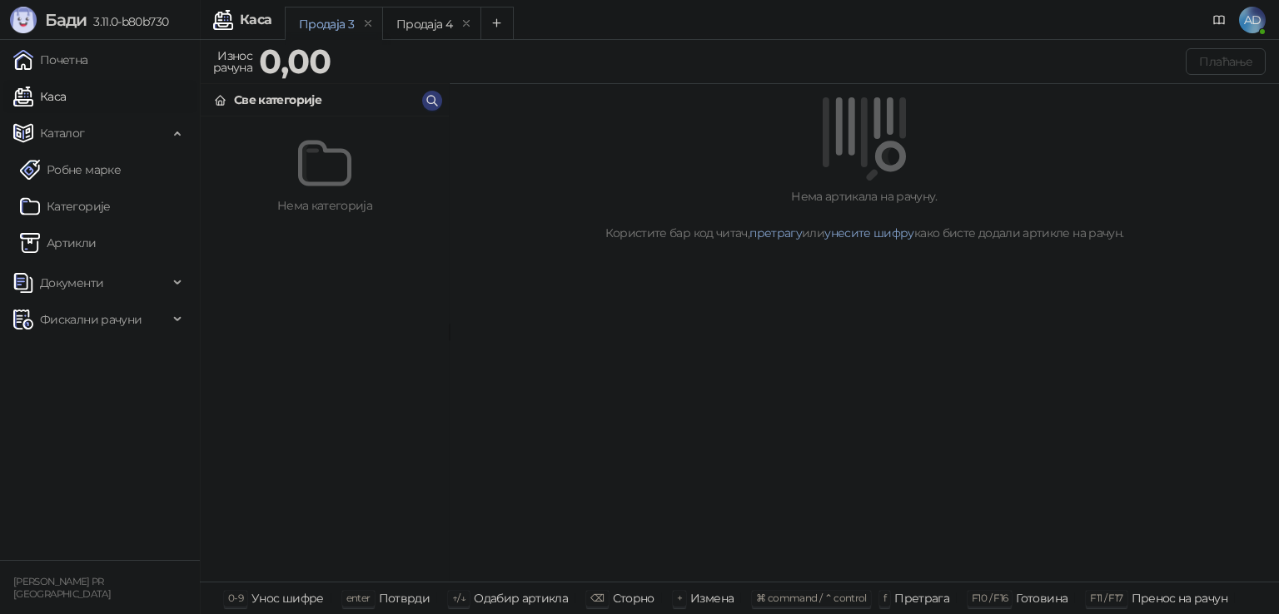
click at [1262, 25] on span "AD" at bounding box center [1252, 20] width 27 height 27
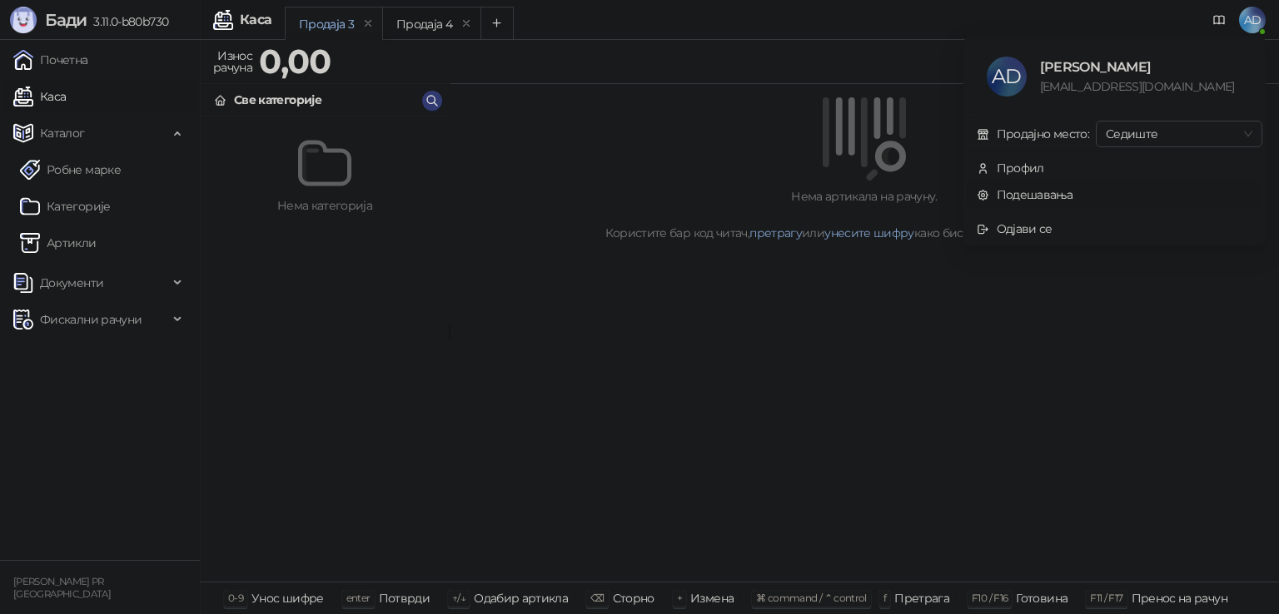
click at [1059, 193] on link "Подешавања" at bounding box center [1024, 194] width 97 height 15
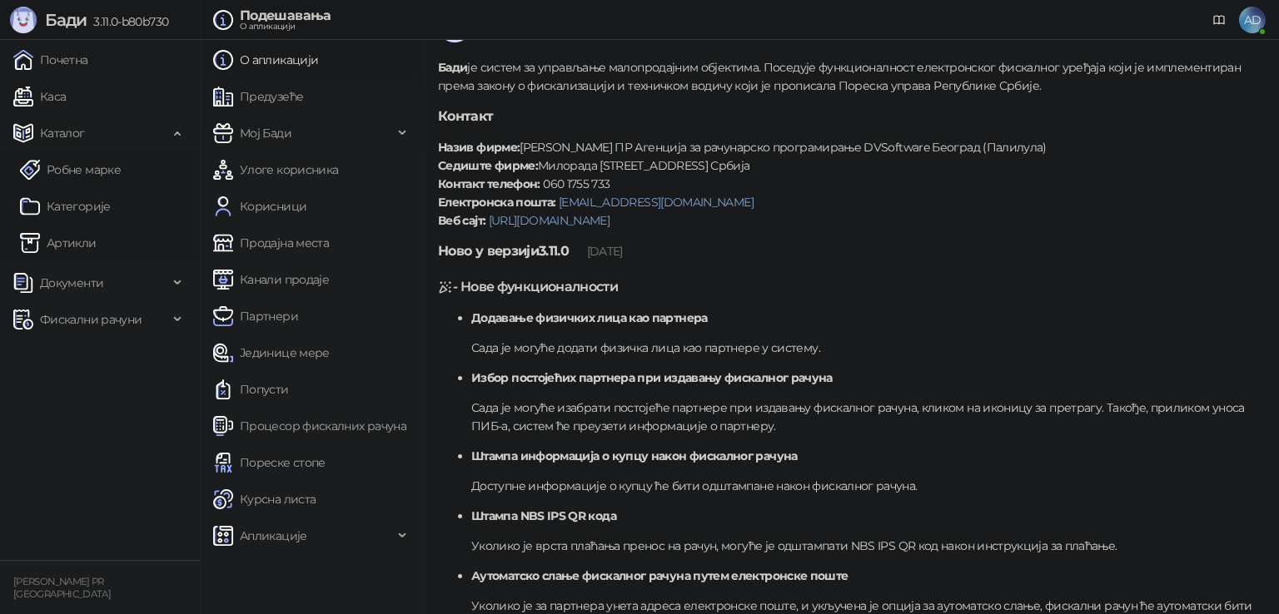
scroll to position [83, 0]
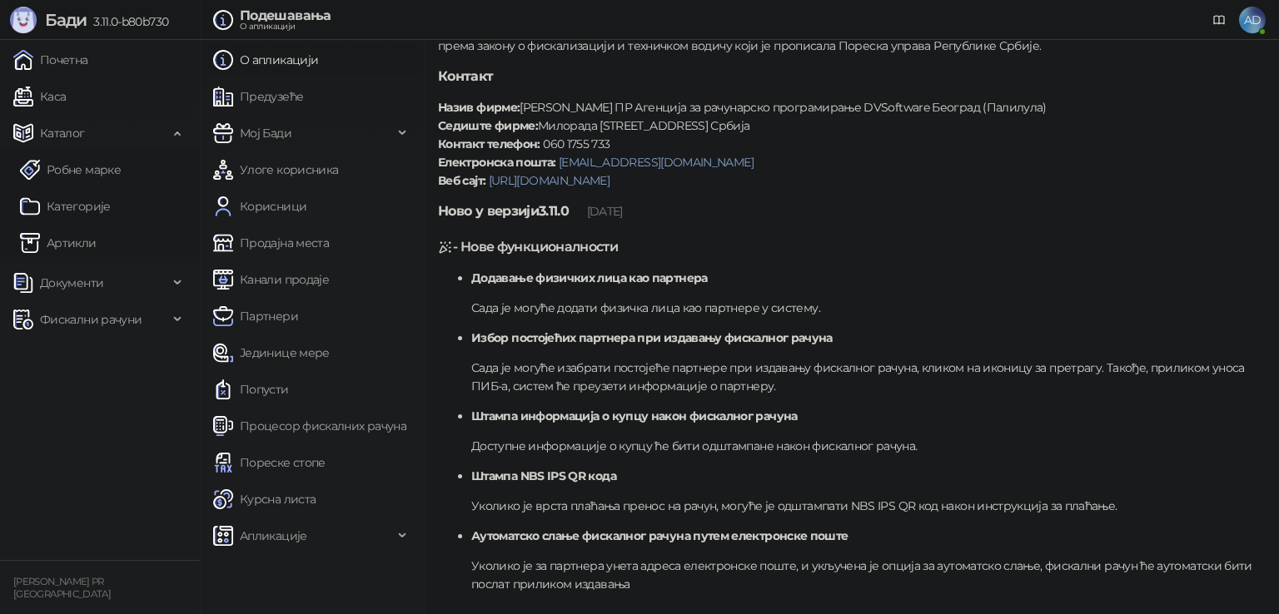
click at [256, 279] on link "Канали продаје" at bounding box center [271, 279] width 116 height 33
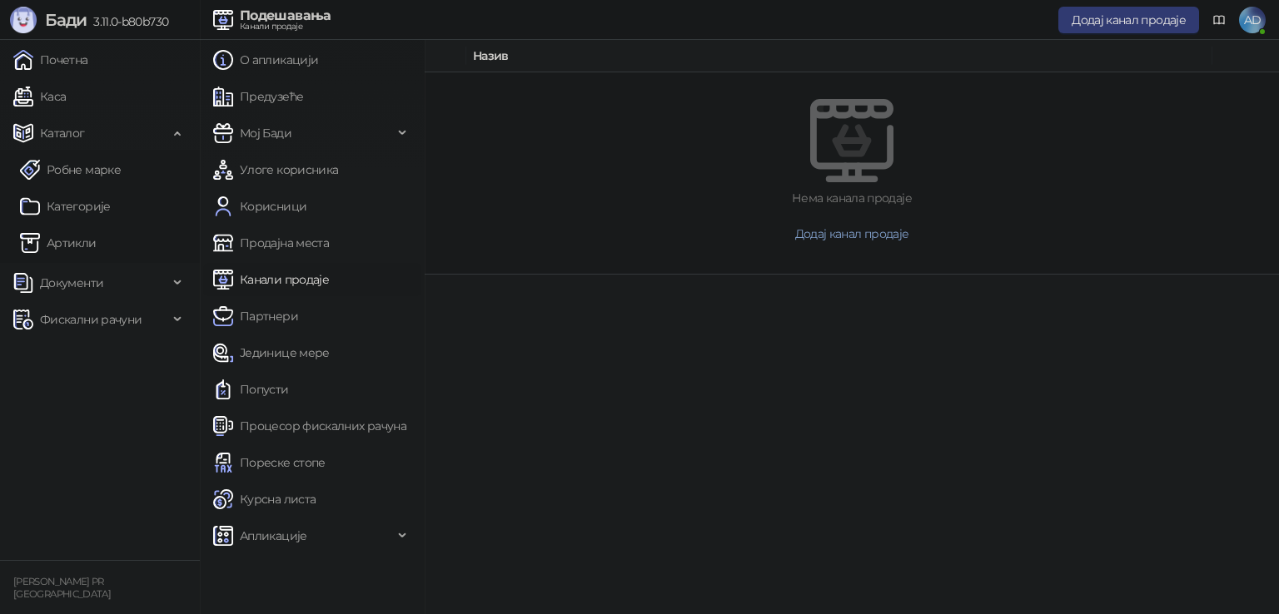
click at [851, 231] on span "Додај канал продаје" at bounding box center [852, 233] width 114 height 15
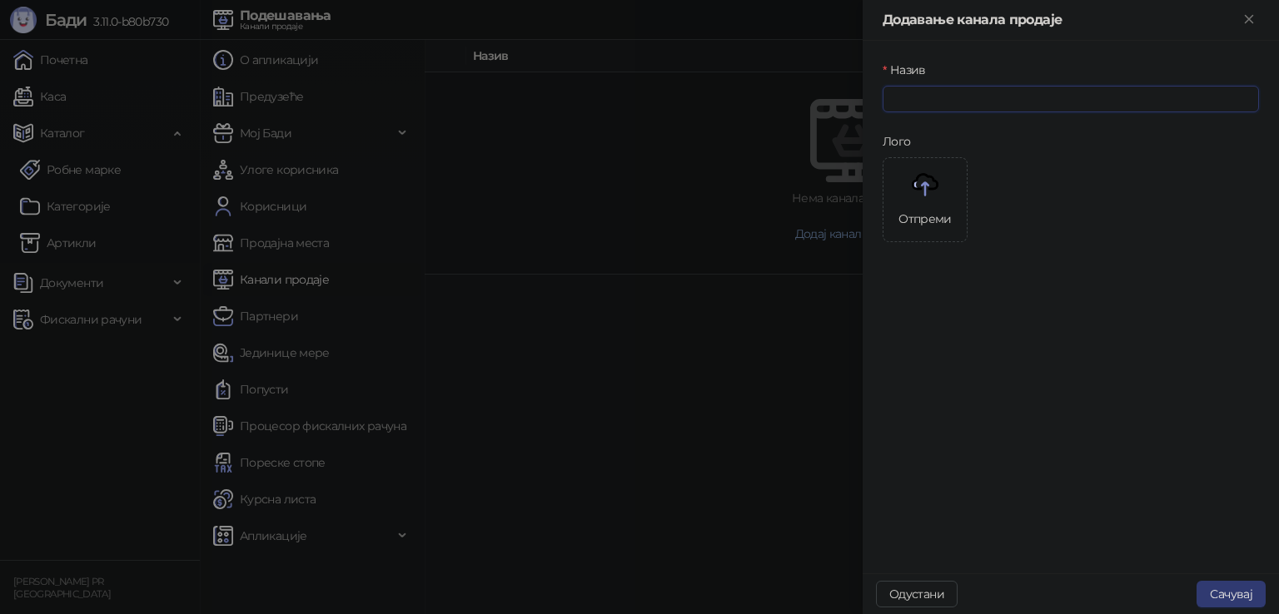
click at [942, 99] on input "Назив" at bounding box center [1070, 99] width 376 height 27
type input "****"
click at [1109, 273] on div "Назив **** Лого Отпреми" at bounding box center [1070, 307] width 416 height 533
click at [1230, 599] on button "Сачувај" at bounding box center [1230, 594] width 69 height 27
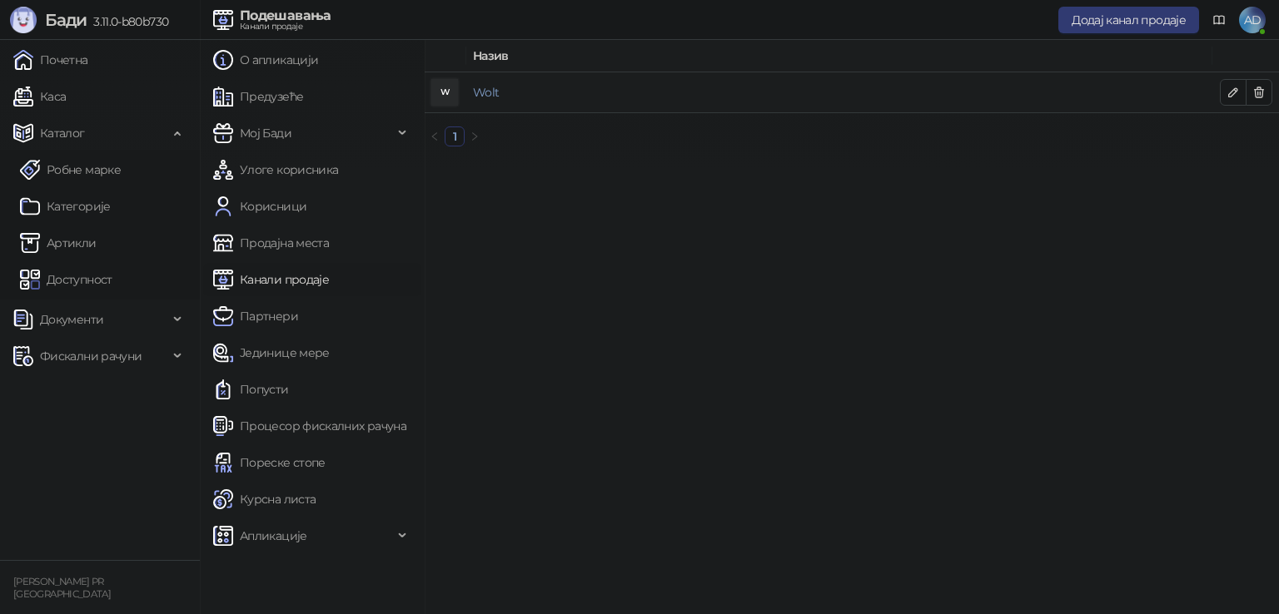
click at [522, 87] on td "Wolt" at bounding box center [839, 92] width 746 height 41
click at [57, 94] on link "Каса" at bounding box center [39, 96] width 52 height 33
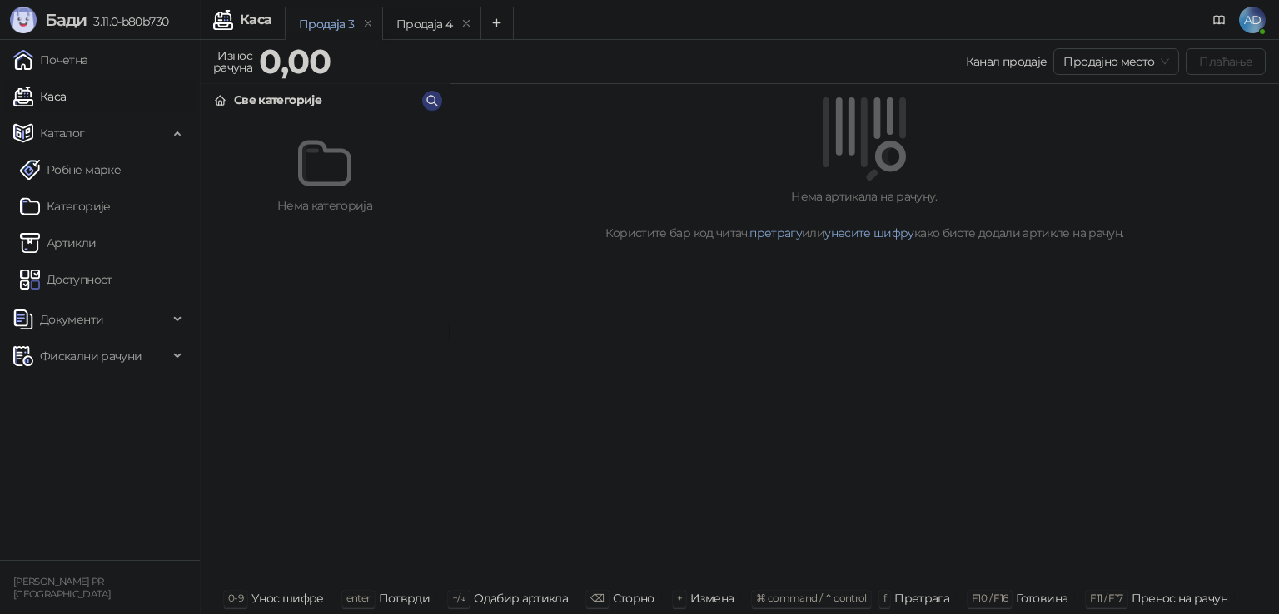
click at [87, 208] on link "Категорије" at bounding box center [65, 206] width 91 height 33
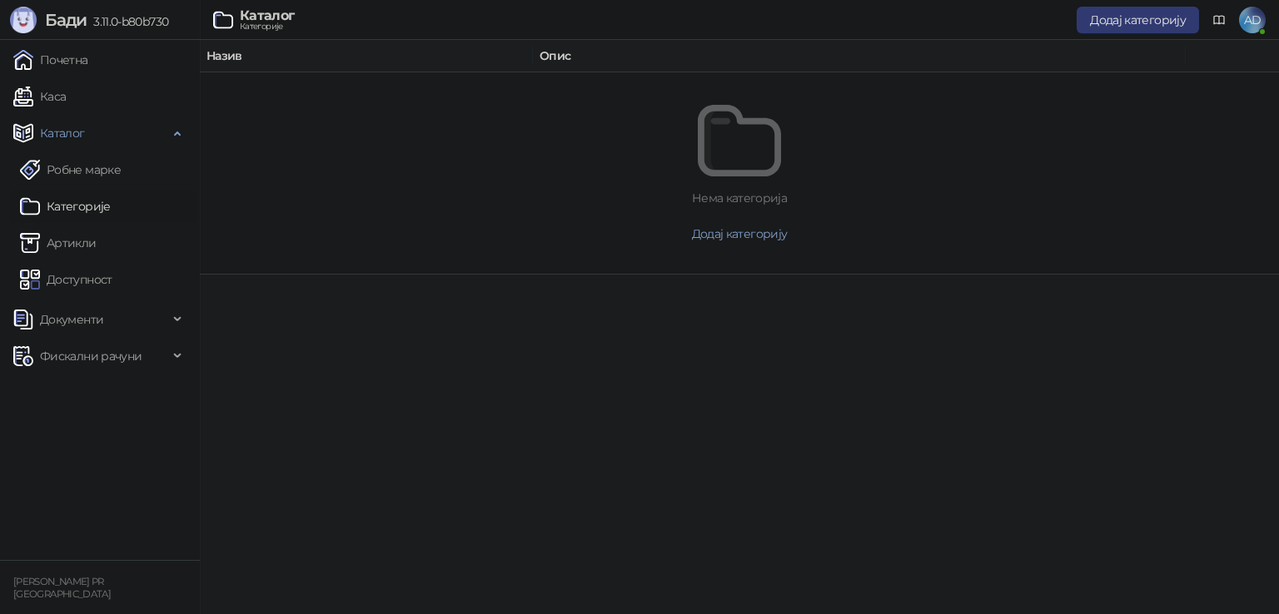
click at [77, 196] on link "Категорије" at bounding box center [65, 206] width 91 height 33
click at [90, 236] on link "Артикли" at bounding box center [58, 242] width 77 height 33
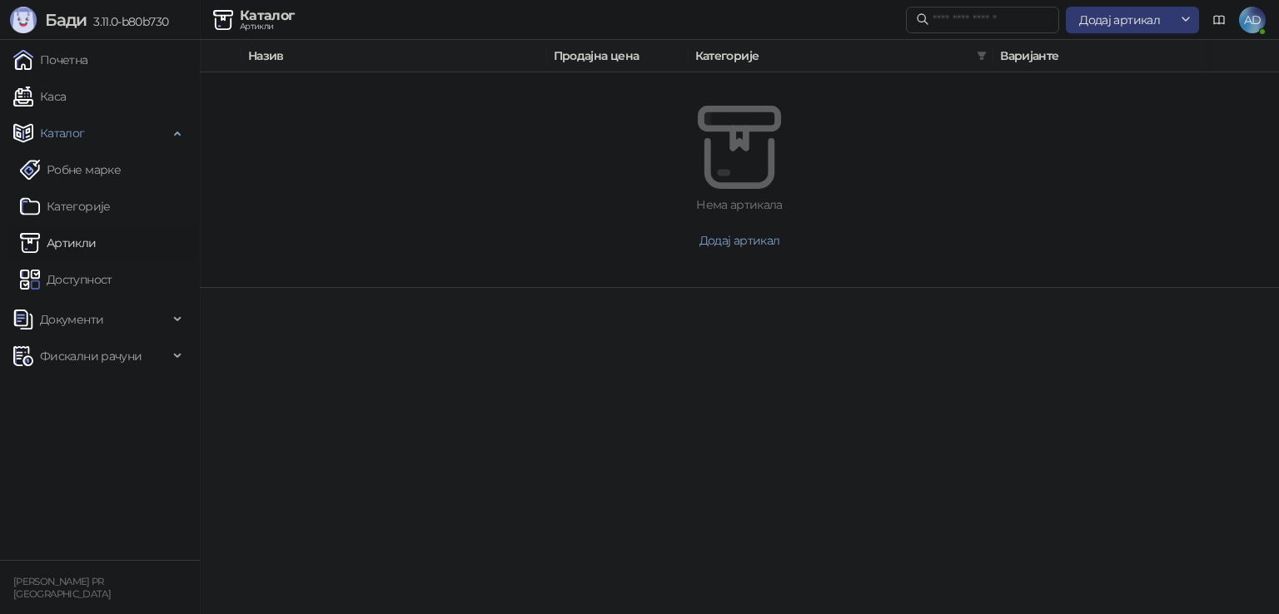
click at [1133, 23] on span "Додај артикал" at bounding box center [1119, 19] width 81 height 15
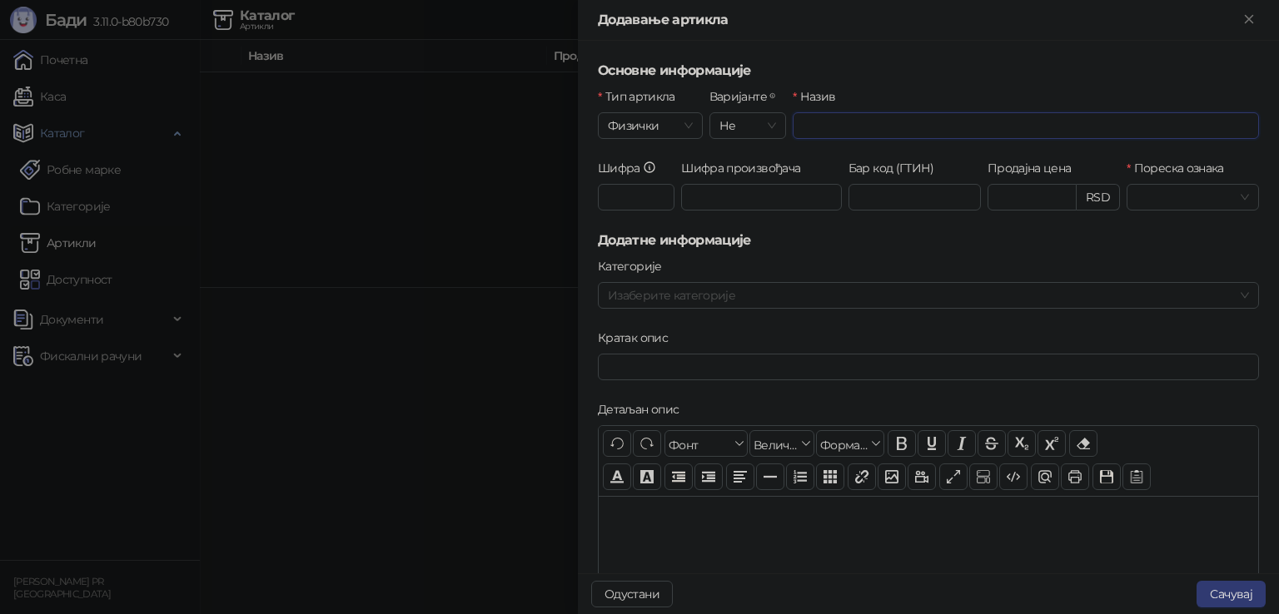
click at [861, 121] on input "Назив" at bounding box center [1025, 125] width 466 height 27
type input "********"
click at [1138, 196] on input "Пореска ознака" at bounding box center [1184, 197] width 97 height 25
click at [1179, 258] on div "О-ПДВ - Ђ ( 20,00 %)" at bounding box center [1220, 257] width 181 height 18
click at [1022, 193] on input "Продајна цена" at bounding box center [1031, 197] width 87 height 25
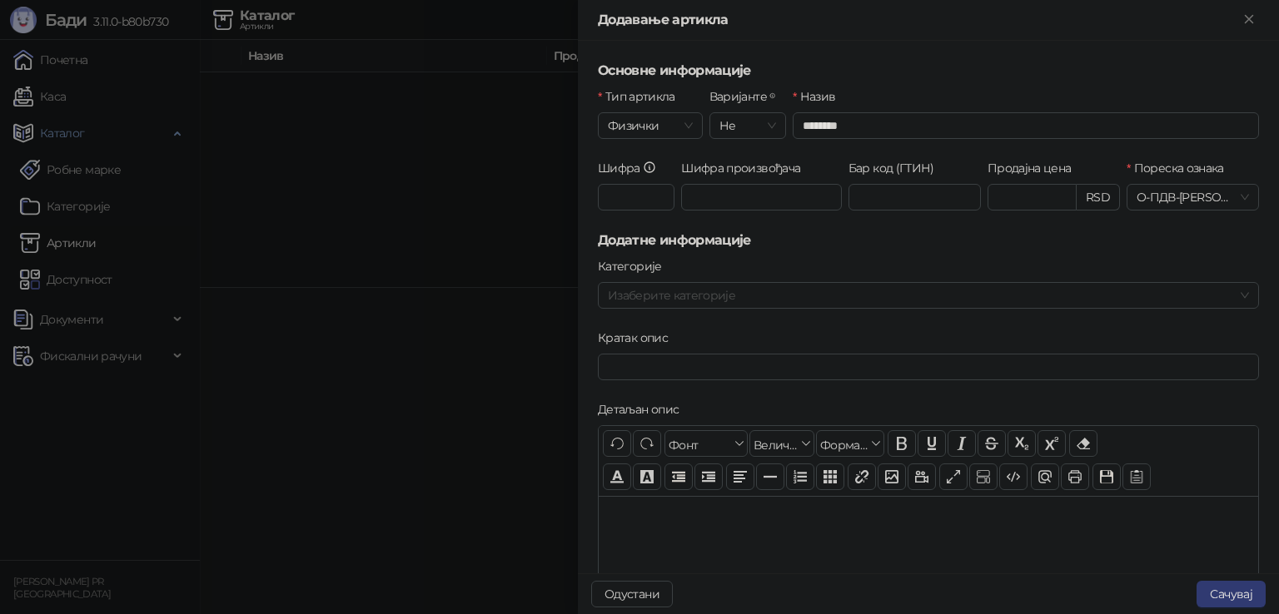
click at [1235, 596] on button "Сачувај" at bounding box center [1230, 594] width 69 height 27
type input "******"
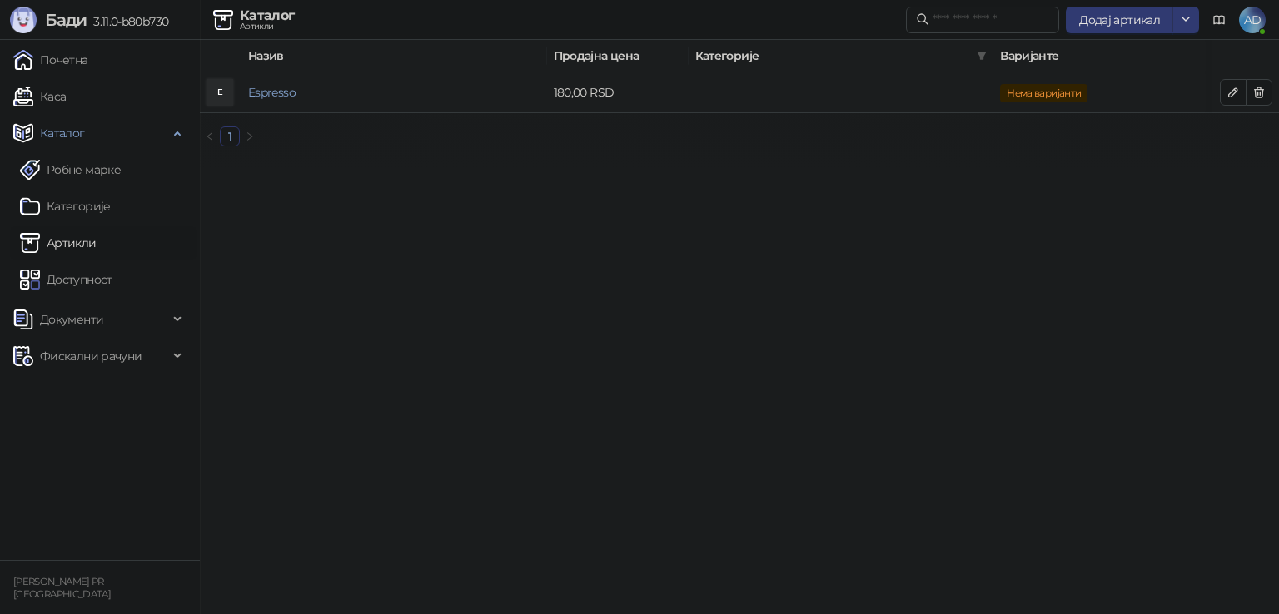
click at [343, 88] on td "Espresso" at bounding box center [394, 92] width 306 height 41
click at [303, 91] on td "Espresso" at bounding box center [394, 92] width 306 height 41
click at [281, 94] on link "Espresso" at bounding box center [271, 92] width 47 height 15
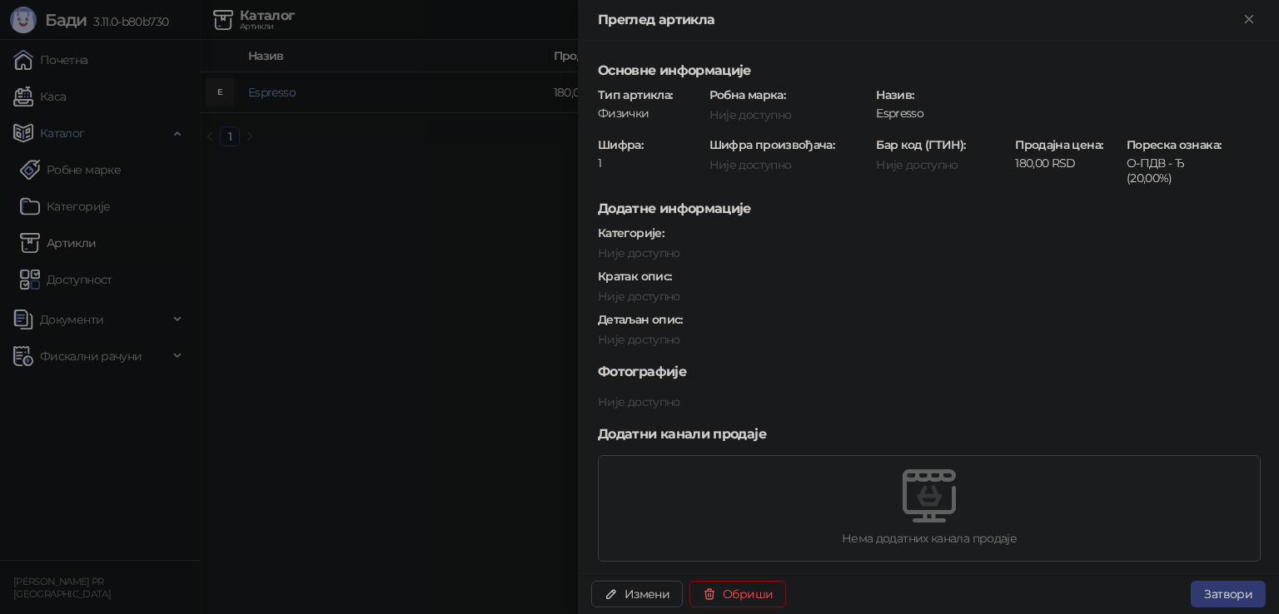
click at [652, 594] on button "Измени" at bounding box center [637, 594] width 92 height 27
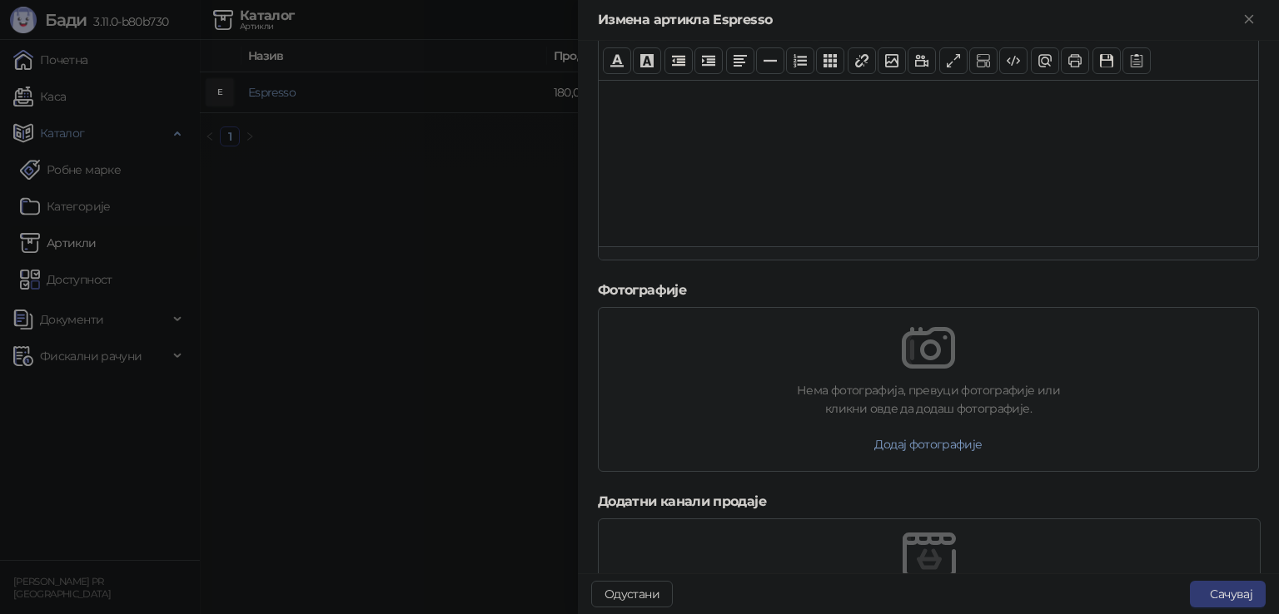
scroll to position [666, 0]
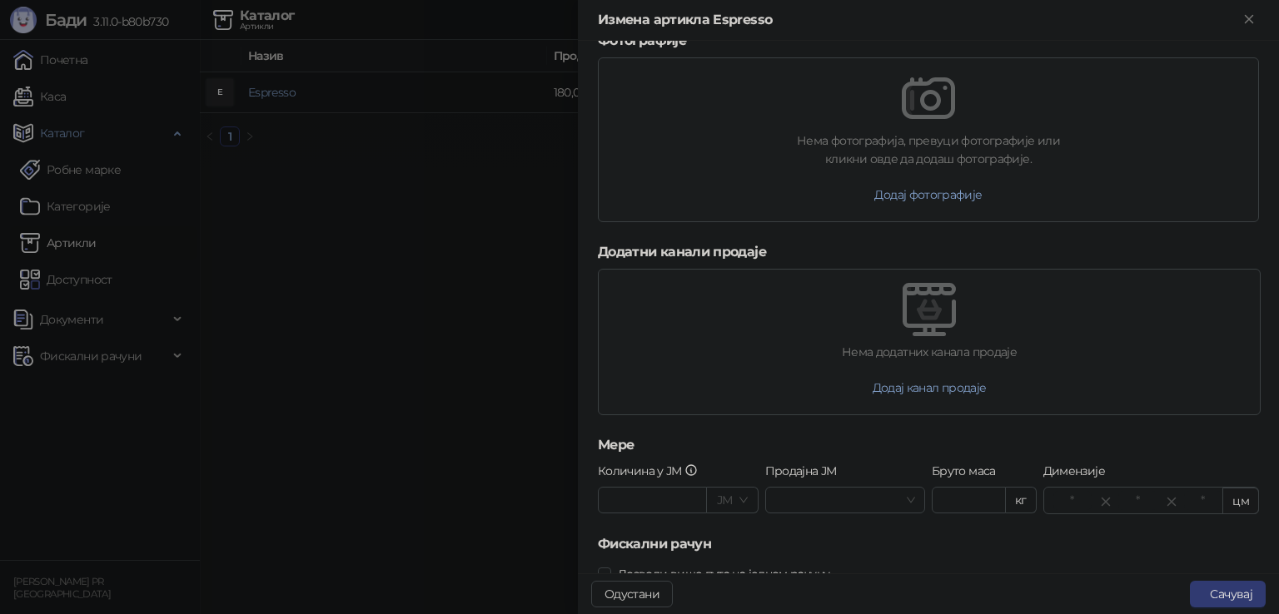
click at [931, 384] on span "Додај канал продаје" at bounding box center [929, 387] width 114 height 15
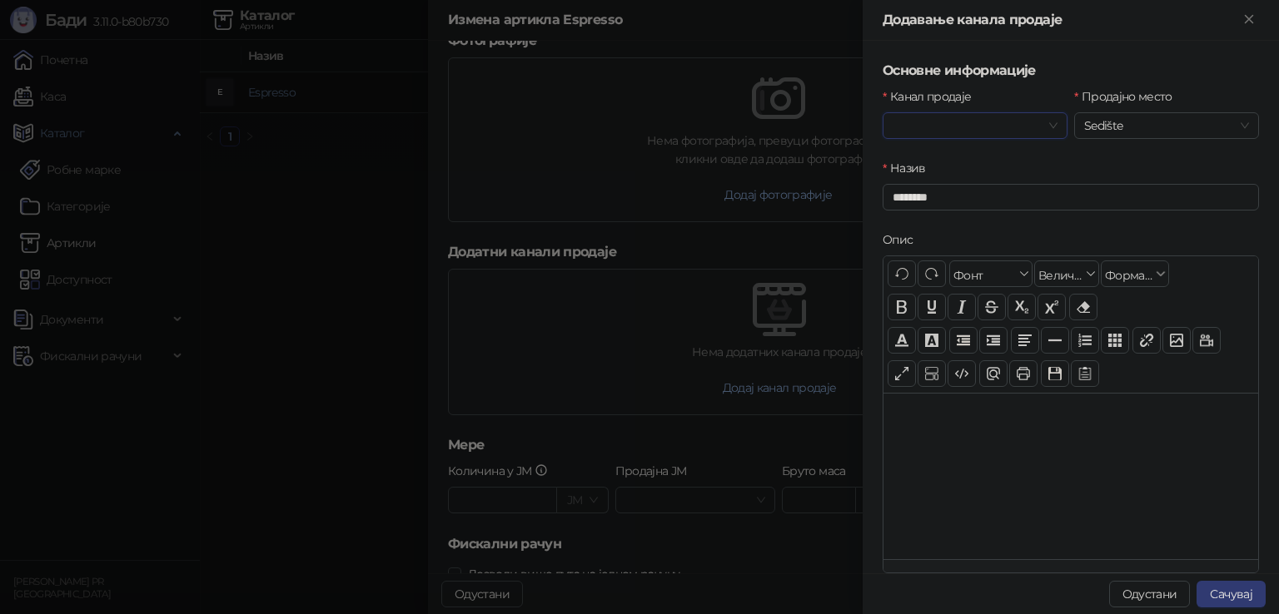
click at [1056, 124] on div at bounding box center [974, 125] width 185 height 27
click at [928, 161] on div "Wolt" at bounding box center [972, 159] width 152 height 18
click at [1231, 119] on span "Sedište" at bounding box center [1166, 125] width 165 height 25
click at [955, 452] on div at bounding box center [1070, 476] width 375 height 166
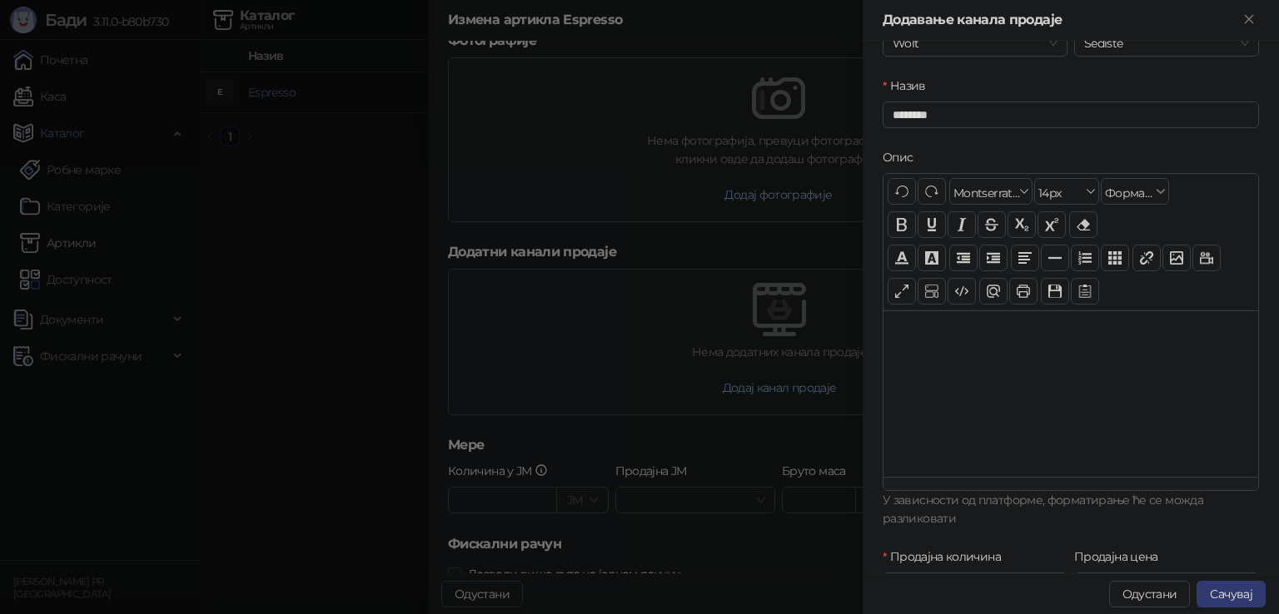
scroll to position [147, 0]
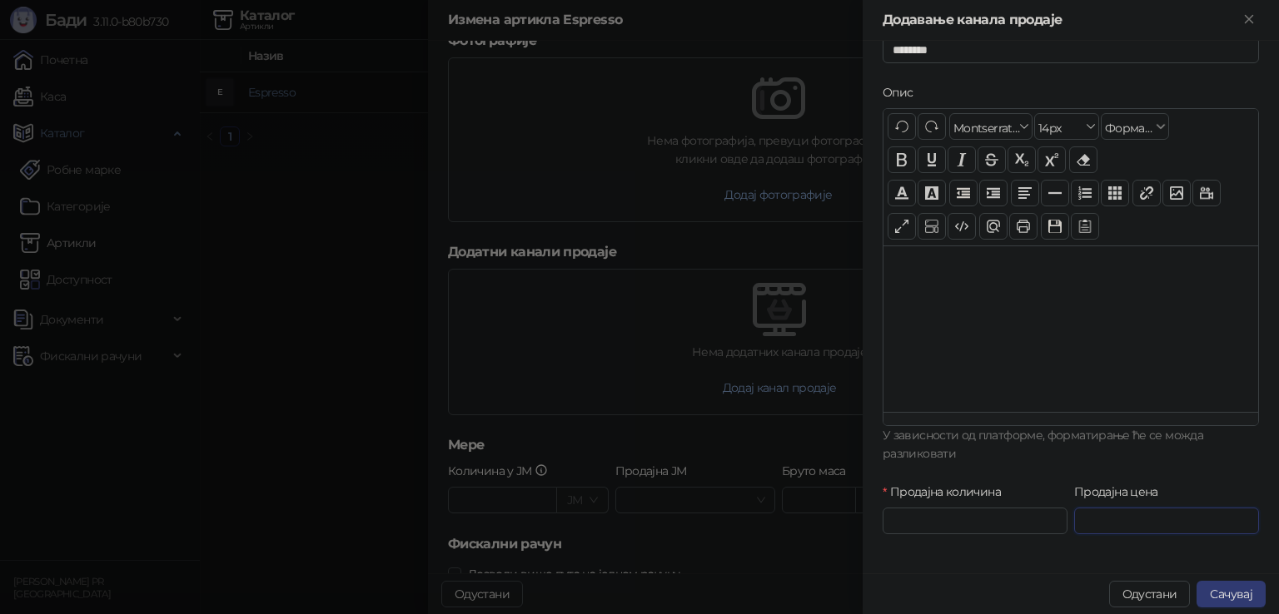
click at [1124, 517] on input "Продајна цена" at bounding box center [1166, 521] width 183 height 25
type input "***"
click at [1169, 470] on div "Опис Поврати CTRL+ Z Понови CTRL+ Y / CTRL+SHIFT+ Z Фонт Фонт Величина Величина…" at bounding box center [1070, 283] width 383 height 400
click at [1227, 600] on button "Сачувај" at bounding box center [1230, 594] width 69 height 27
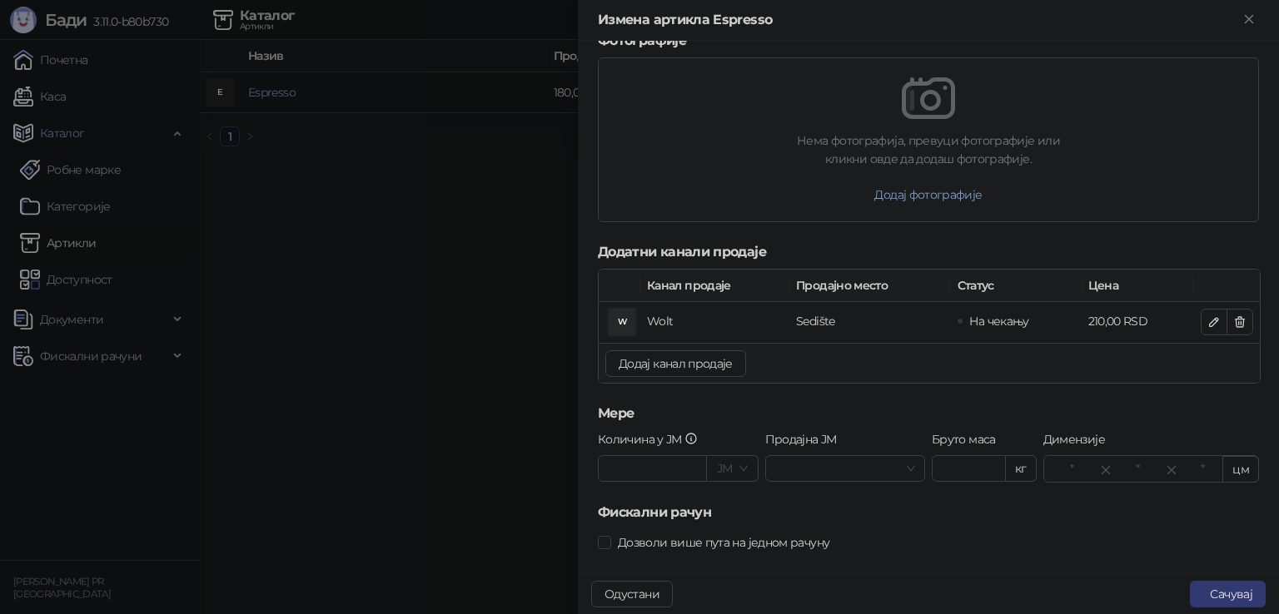
click at [1229, 596] on button "Сачувај" at bounding box center [1228, 594] width 76 height 27
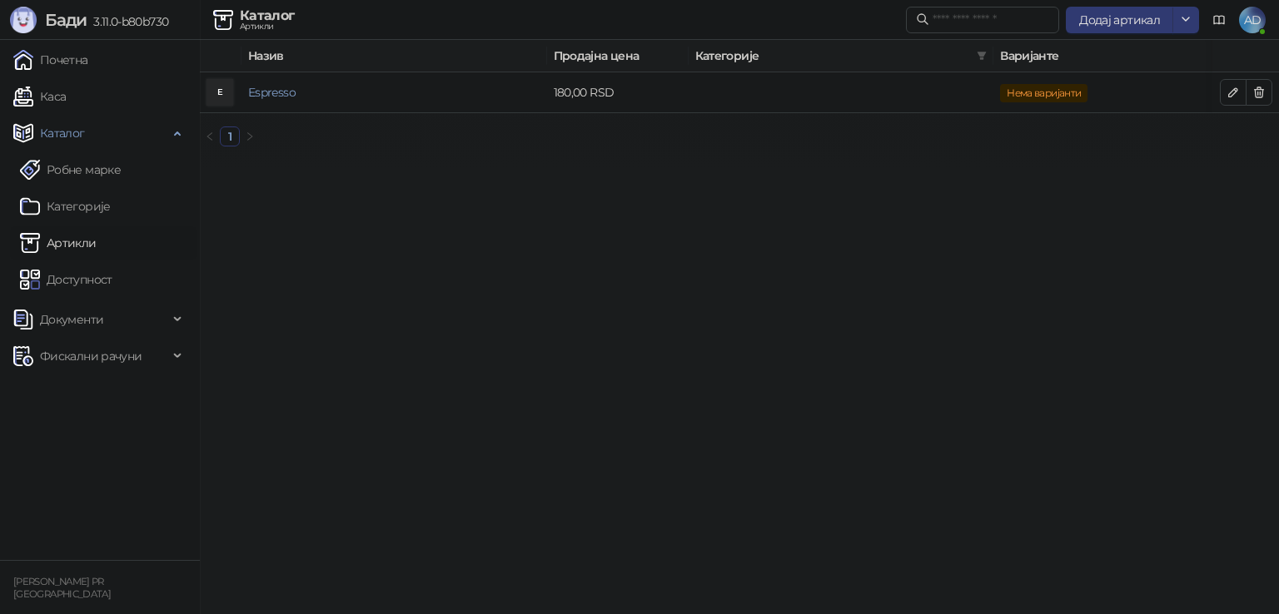
click at [37, 98] on link "Каса" at bounding box center [39, 96] width 52 height 33
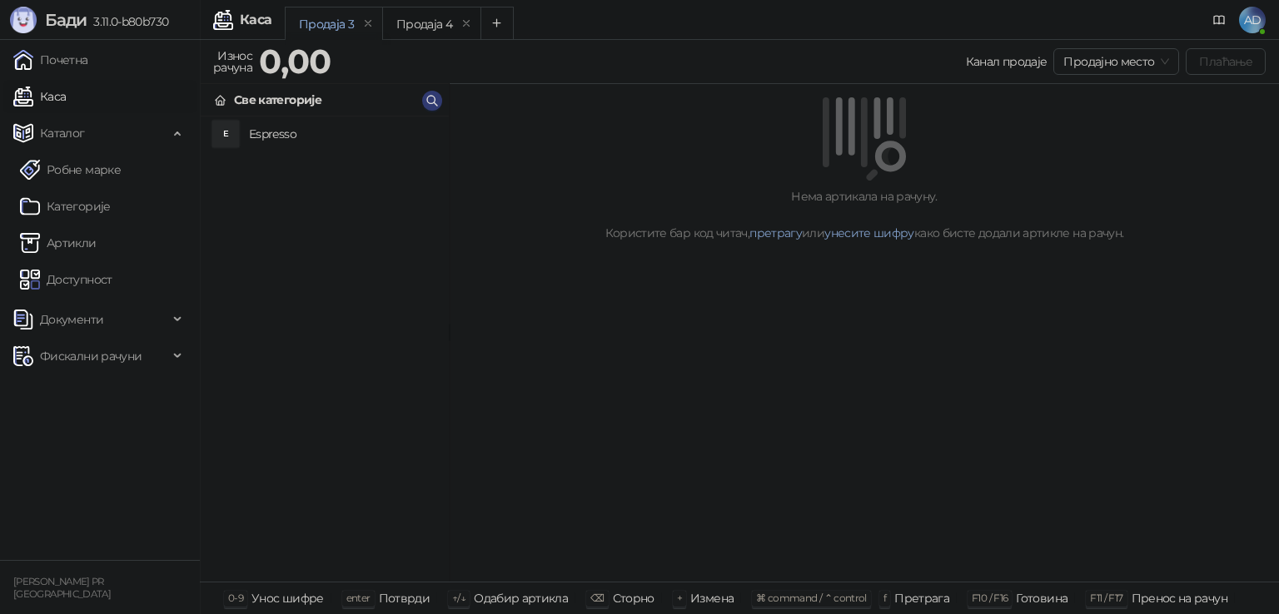
click at [266, 130] on h4 "Espresso" at bounding box center [342, 134] width 186 height 27
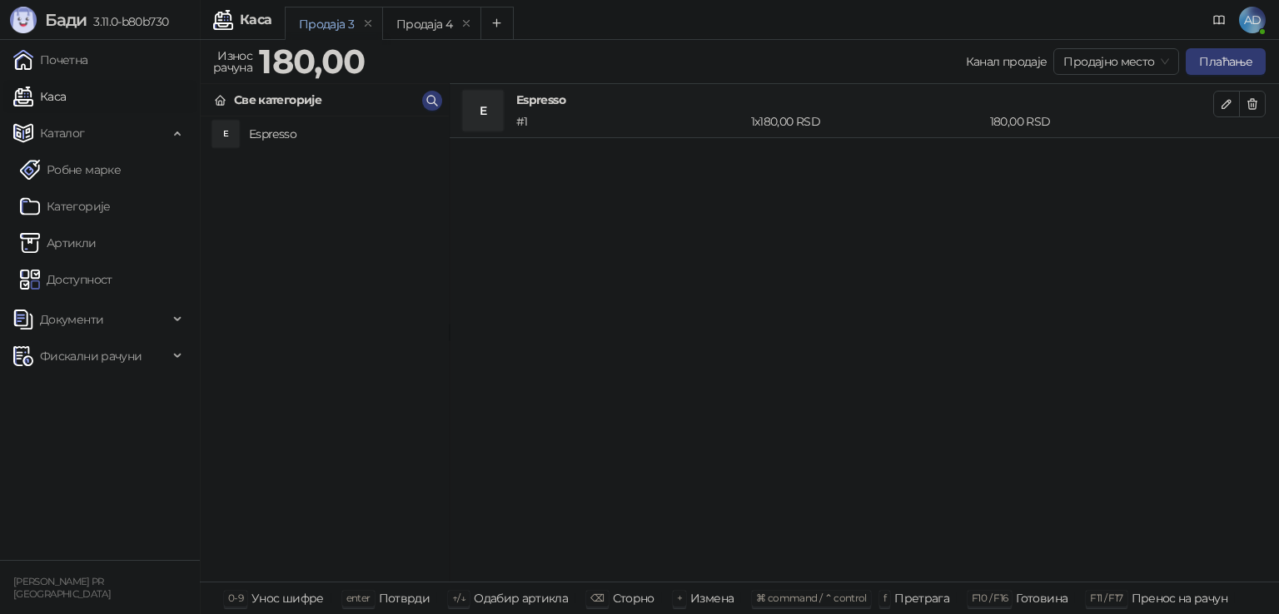
click at [1139, 61] on span "Продајно место" at bounding box center [1116, 61] width 106 height 25
click at [1109, 119] on div "Wolt" at bounding box center [1117, 121] width 98 height 18
click at [290, 133] on h4 "Espresso" at bounding box center [342, 134] width 186 height 27
click at [1252, 100] on icon "button" at bounding box center [1251, 103] width 13 height 13
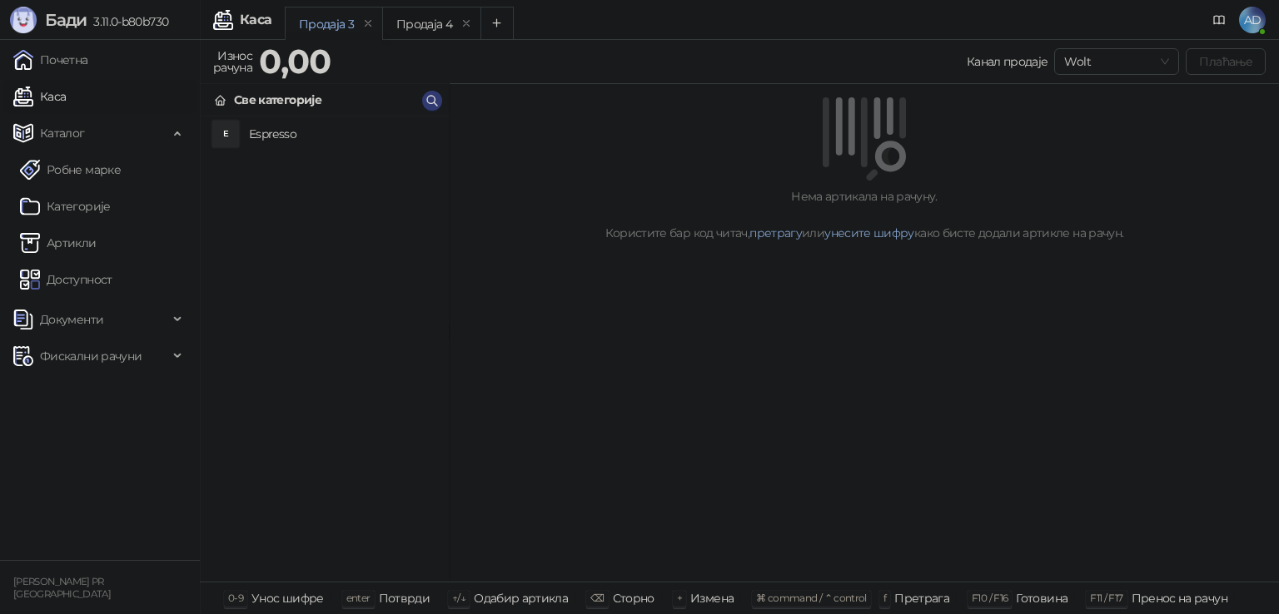
click at [253, 138] on h4 "Espresso" at bounding box center [342, 134] width 186 height 27
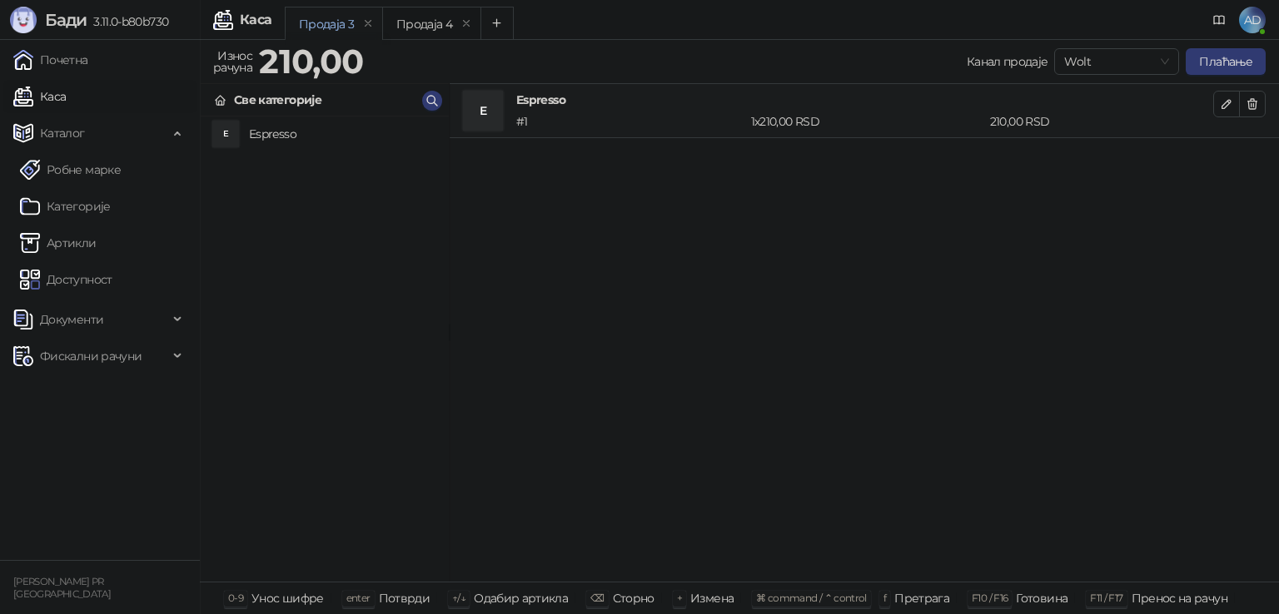
click at [1097, 65] on span "Wolt" at bounding box center [1116, 61] width 105 height 25
click at [1092, 97] on div "Продајно место" at bounding box center [1117, 95] width 98 height 18
click at [263, 141] on h4 "Espresso" at bounding box center [342, 134] width 186 height 27
click at [992, 115] on div "420,00 RSD" at bounding box center [1101, 121] width 231 height 18
click at [1220, 100] on icon "button" at bounding box center [1226, 103] width 13 height 13
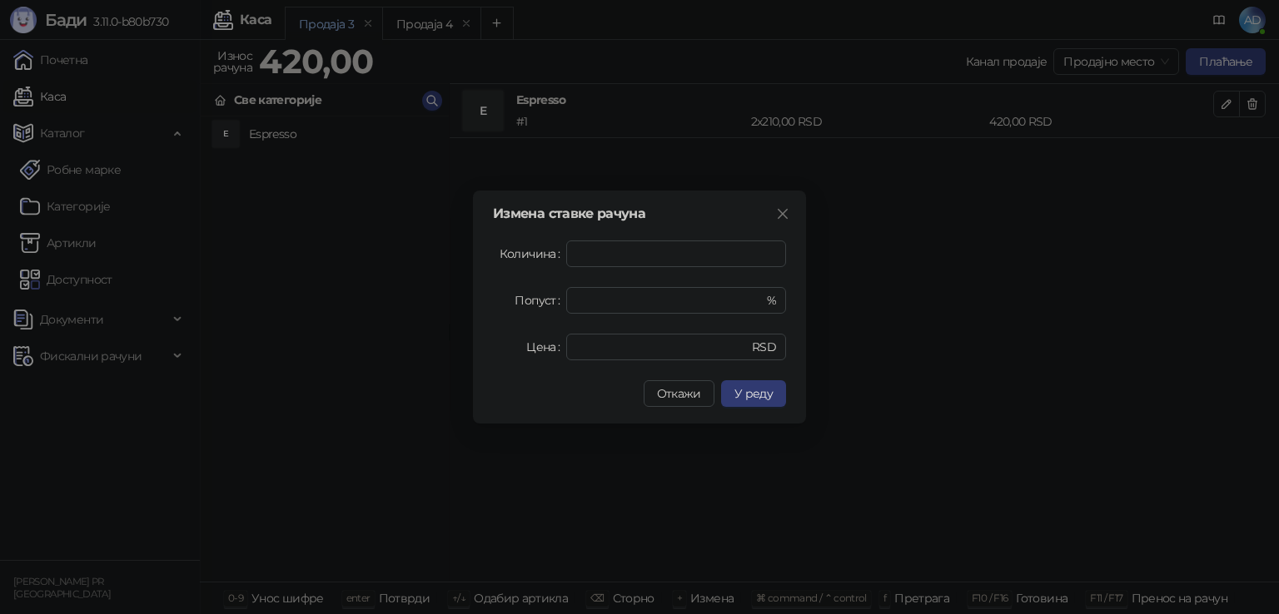
drag, startPoint x: 783, startPoint y: 207, endPoint x: 908, endPoint y: 199, distance: 125.1
click at [775, 207] on span "Close" at bounding box center [782, 213] width 27 height 13
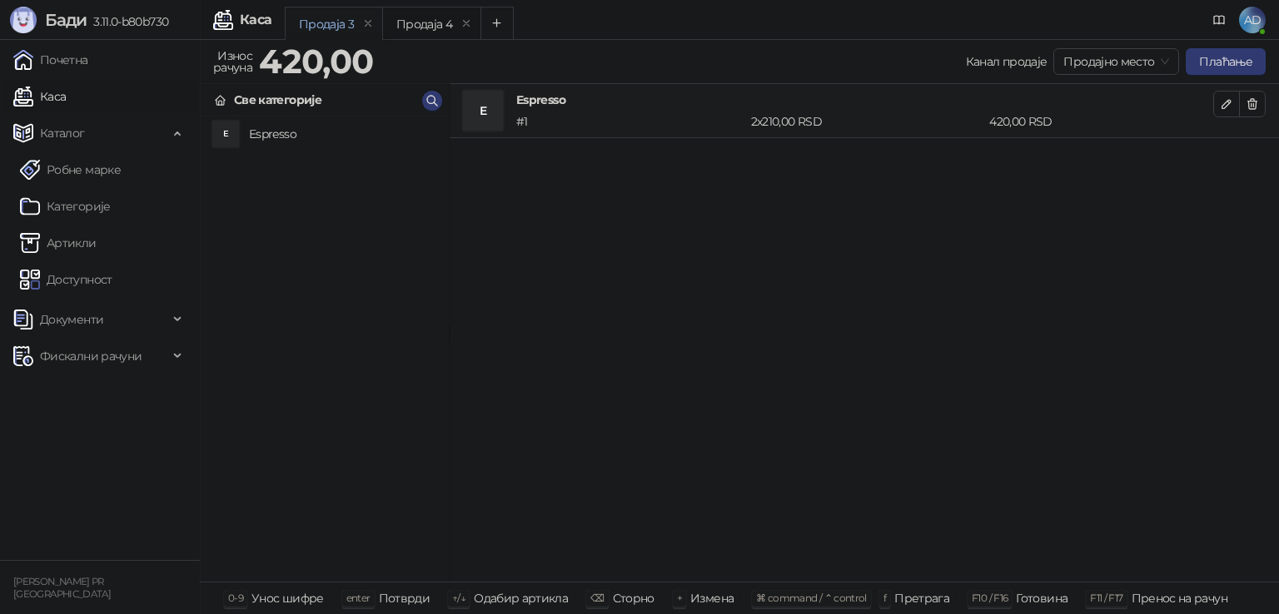
click at [1250, 104] on icon "button" at bounding box center [1251, 103] width 13 height 13
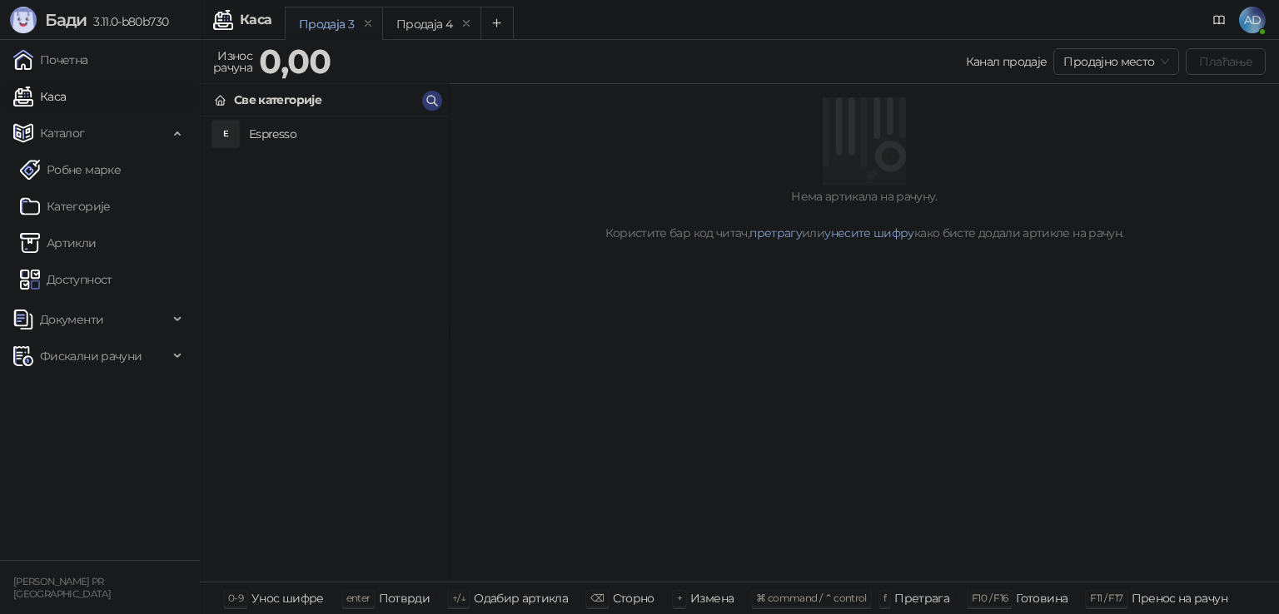
click at [1250, 104] on div at bounding box center [864, 138] width 789 height 83
click at [1107, 69] on span "Продајно место" at bounding box center [1116, 61] width 106 height 25
click at [1103, 113] on div "Wolt" at bounding box center [1117, 121] width 98 height 18
click at [271, 127] on h4 "Espresso" at bounding box center [342, 134] width 186 height 27
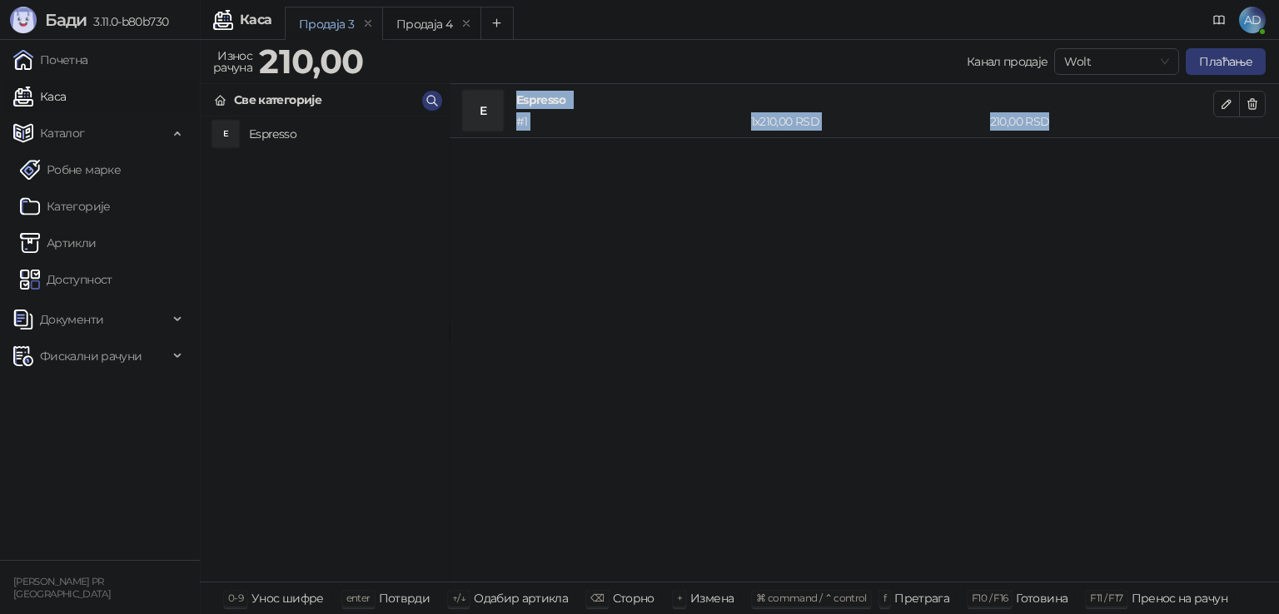
drag, startPoint x: 494, startPoint y: 102, endPoint x: 1204, endPoint y: 194, distance: 716.1
click at [1203, 194] on div "E Espresso # 1 1 x 210,00 RSD 210,00 RSD" at bounding box center [864, 333] width 829 height 499
click at [1205, 194] on div "E Espresso # 1 1 x 210,00 RSD 210,00 RSD" at bounding box center [864, 333] width 829 height 499
click at [1250, 107] on icon "button" at bounding box center [1251, 103] width 13 height 13
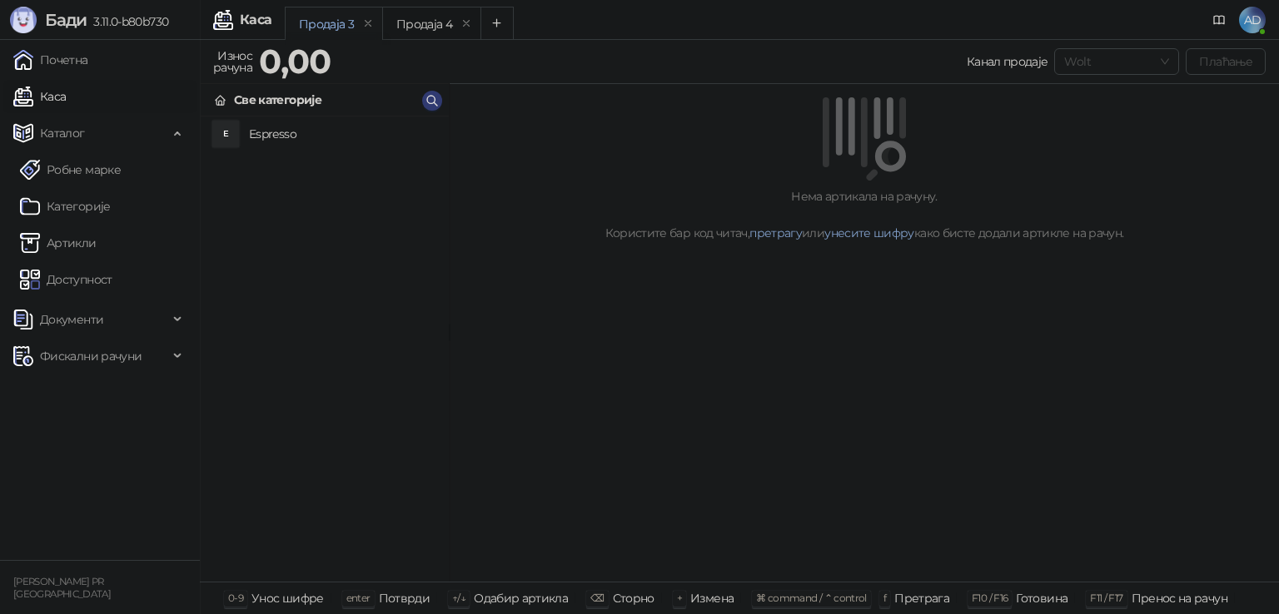
click at [1153, 71] on span "Wolt" at bounding box center [1116, 61] width 105 height 25
click at [1105, 101] on div "Продајно место" at bounding box center [1117, 95] width 98 height 18
click at [300, 130] on h4 "Espresso" at bounding box center [342, 134] width 186 height 27
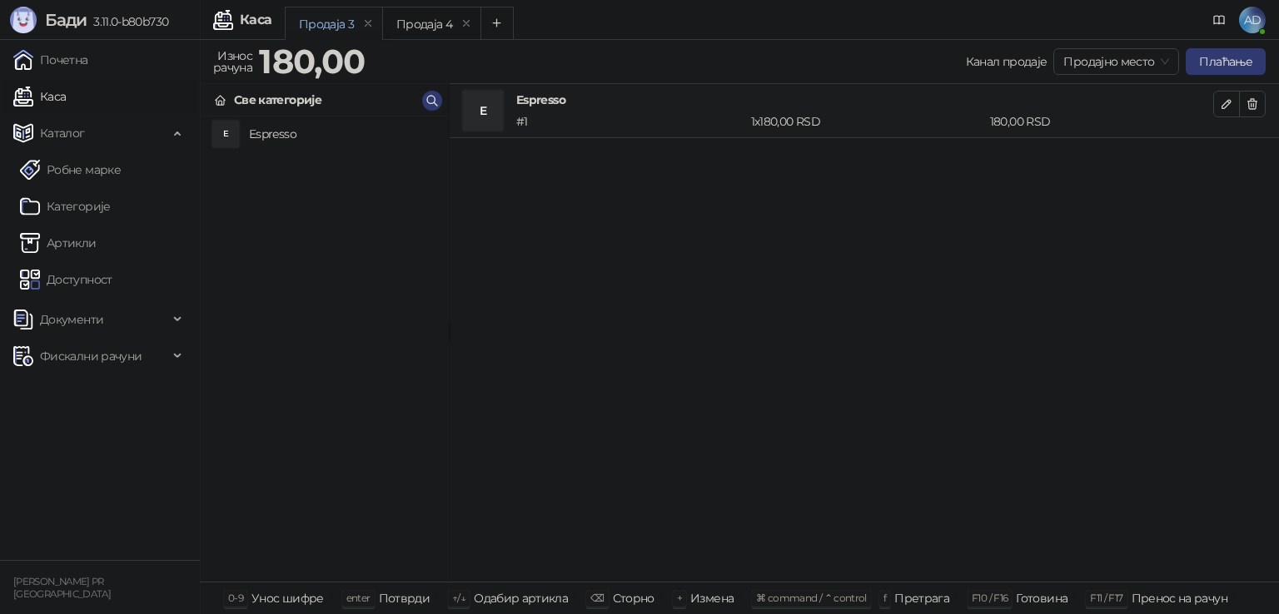
click at [1135, 67] on span "Продајно место" at bounding box center [1116, 61] width 106 height 25
click at [1113, 111] on div "Wolt" at bounding box center [1117, 121] width 118 height 27
click at [303, 133] on h4 "Espresso" at bounding box center [342, 134] width 186 height 27
click at [1255, 100] on icon "button" at bounding box center [1251, 103] width 13 height 13
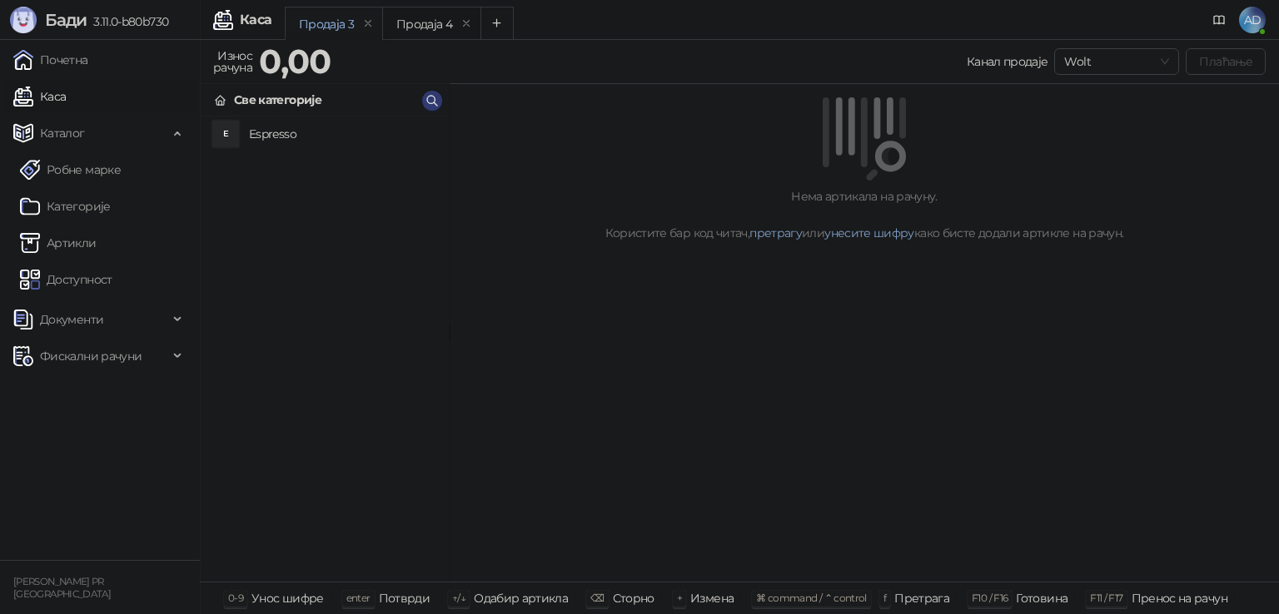
click at [1098, 54] on span "Wolt" at bounding box center [1116, 61] width 105 height 25
click at [1102, 92] on div "Продајно место" at bounding box center [1117, 95] width 98 height 18
click at [279, 137] on h4 "Espresso" at bounding box center [342, 134] width 186 height 27
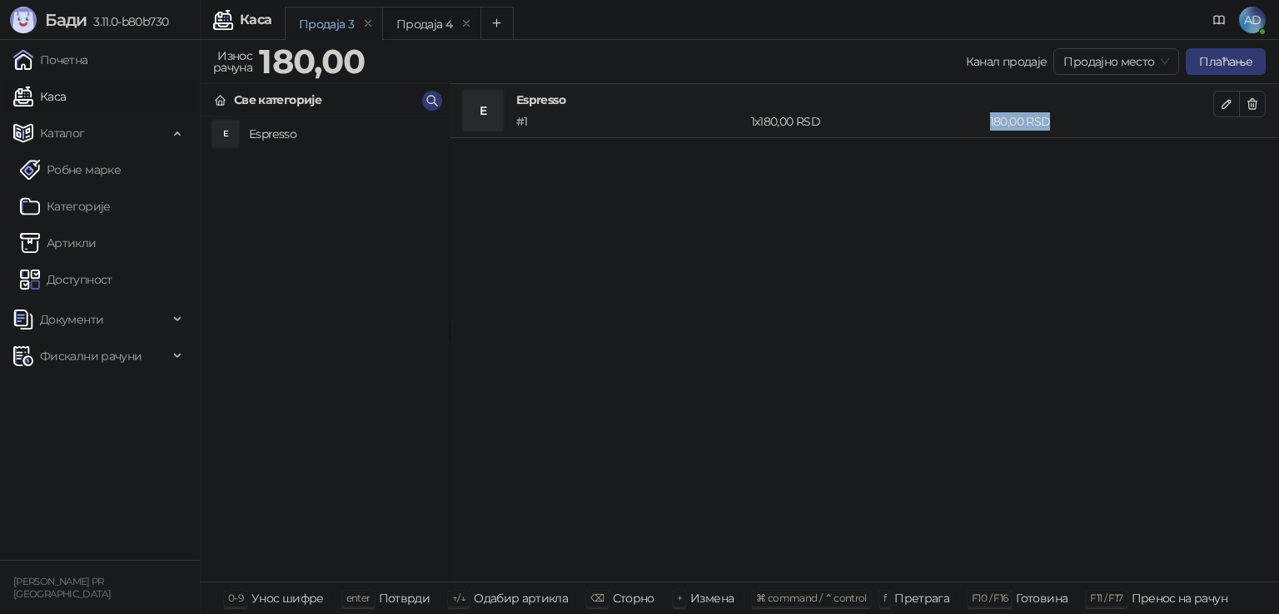
click at [1172, 123] on div "# 1 1 x 180,00 RSD 180,00 RSD" at bounding box center [864, 121] width 703 height 18
drag, startPoint x: 1199, startPoint y: 117, endPoint x: 1219, endPoint y: 102, distance: 24.5
click at [1199, 117] on div "180,00 RSD" at bounding box center [1101, 121] width 230 height 18
click at [1225, 97] on icon "button" at bounding box center [1226, 103] width 13 height 13
type input "*"
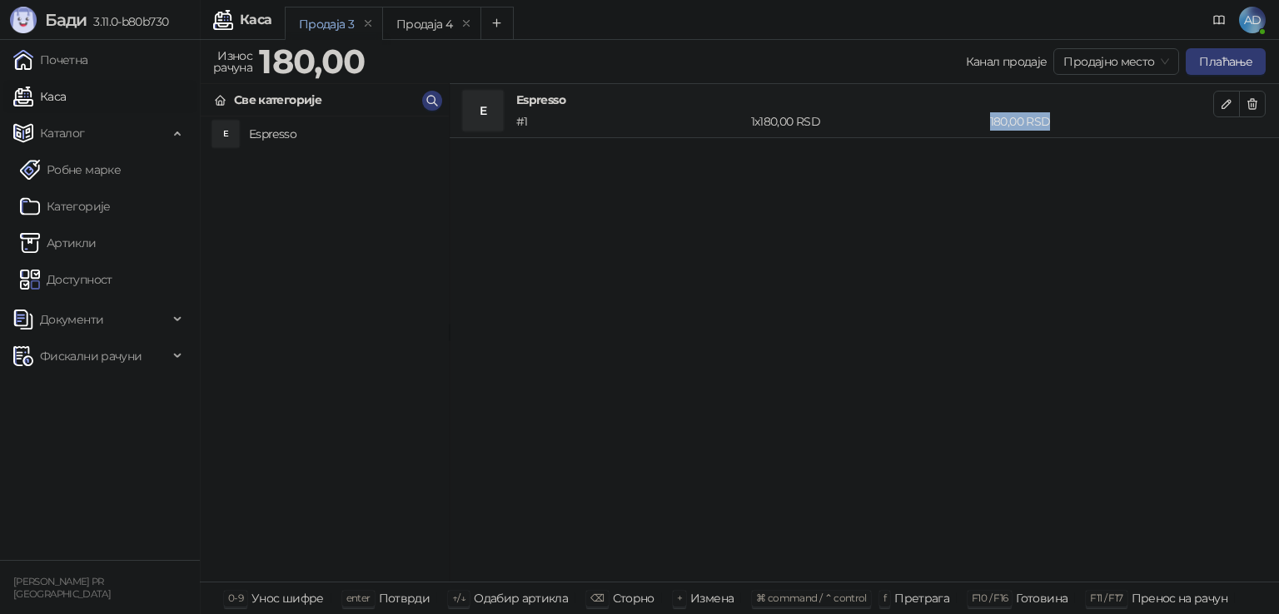
type input "***"
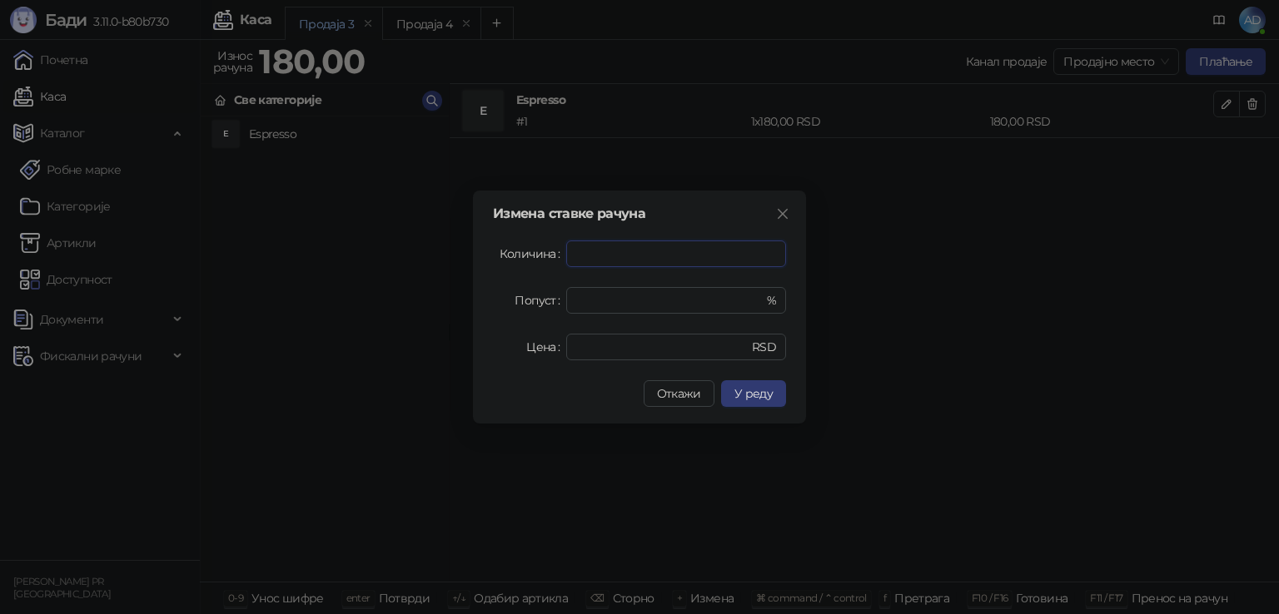
click at [682, 252] on input "*" at bounding box center [676, 253] width 218 height 25
click at [785, 248] on span "Increase Value" at bounding box center [785, 247] width 1 height 12
click at [783, 248] on icon "up" at bounding box center [786, 248] width 6 height 6
drag, startPoint x: 594, startPoint y: 344, endPoint x: 539, endPoint y: 344, distance: 54.1
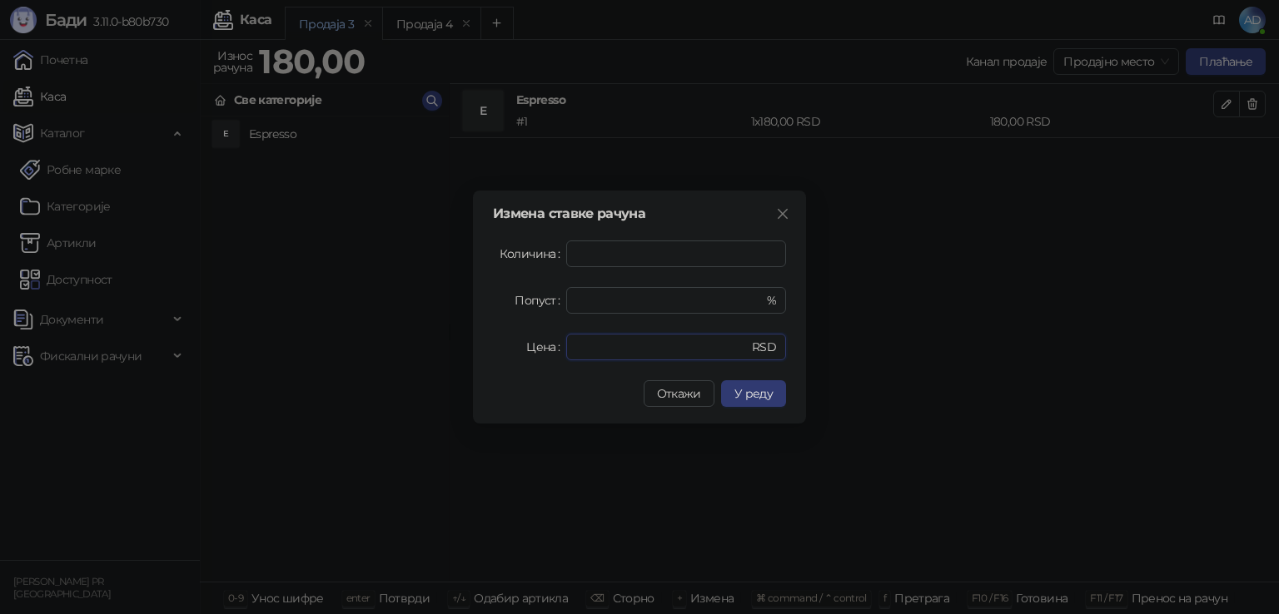
click at [539, 344] on div "Цена *** RSD" at bounding box center [639, 347] width 293 height 27
drag, startPoint x: 594, startPoint y: 260, endPoint x: 509, endPoint y: 257, distance: 84.9
click at [509, 259] on div "Количина *" at bounding box center [639, 254] width 293 height 27
click at [678, 221] on div "Измена ставке рачуна Количина * Попуст * % Цена *** RSD Откажи У реду" at bounding box center [639, 307] width 333 height 233
drag, startPoint x: 546, startPoint y: 255, endPoint x: 524, endPoint y: 251, distance: 22.9
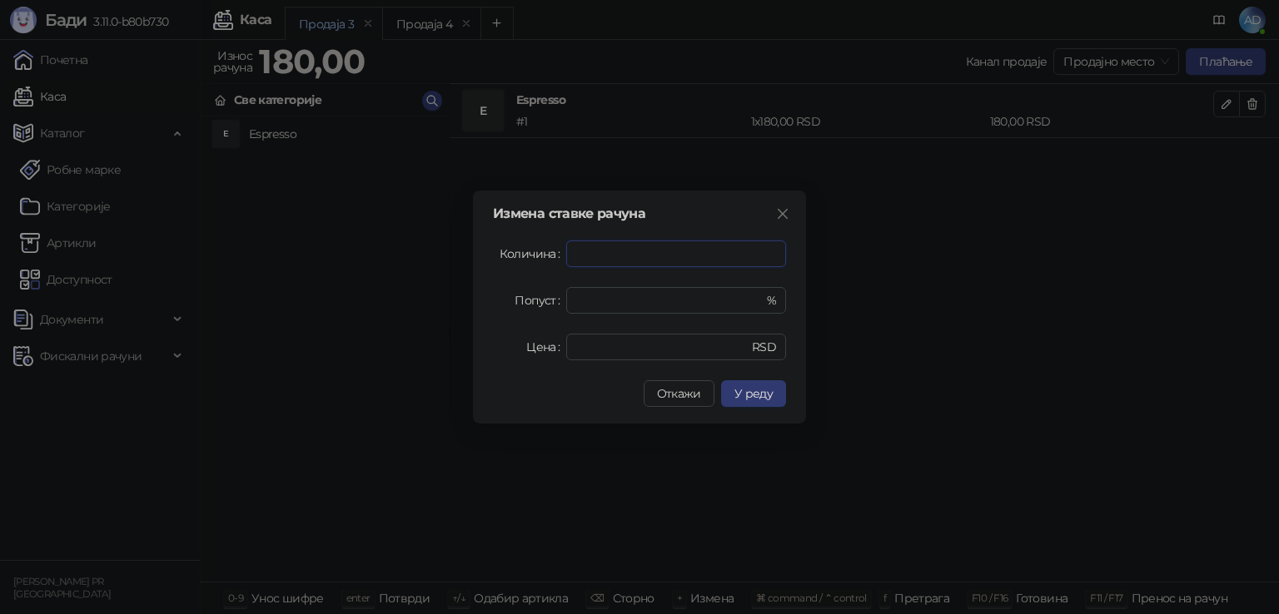
click at [514, 251] on div "Количина *" at bounding box center [639, 254] width 293 height 27
type input "*"
click at [763, 396] on span "У реду" at bounding box center [753, 393] width 38 height 15
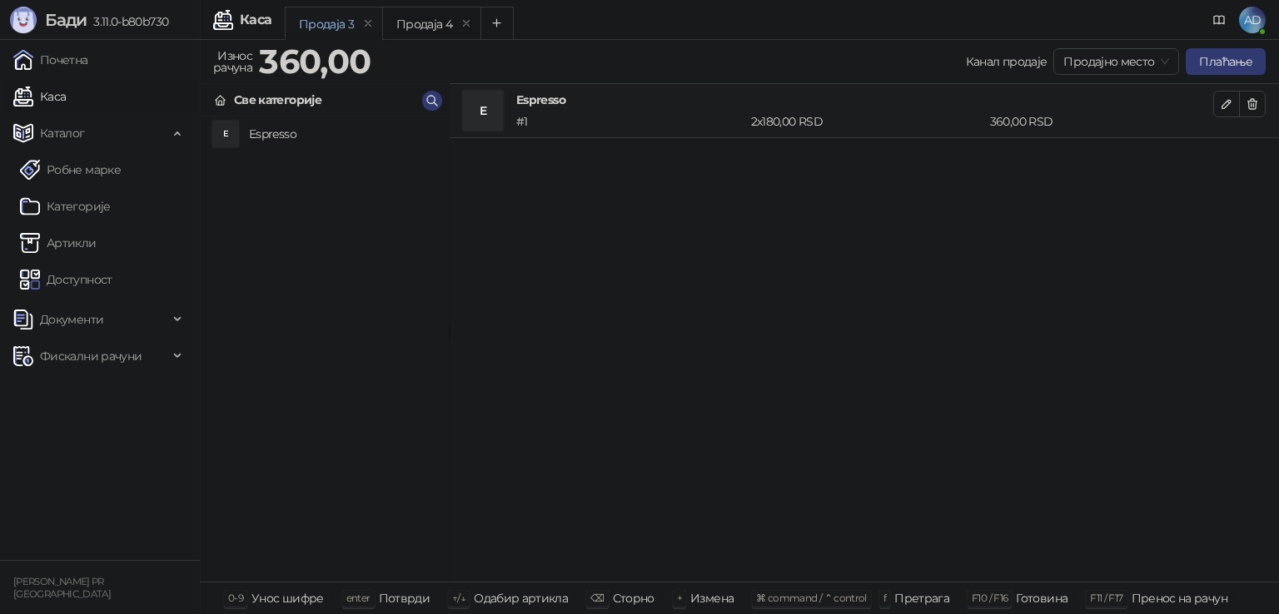
click at [1222, 108] on icon "button" at bounding box center [1226, 103] width 13 height 13
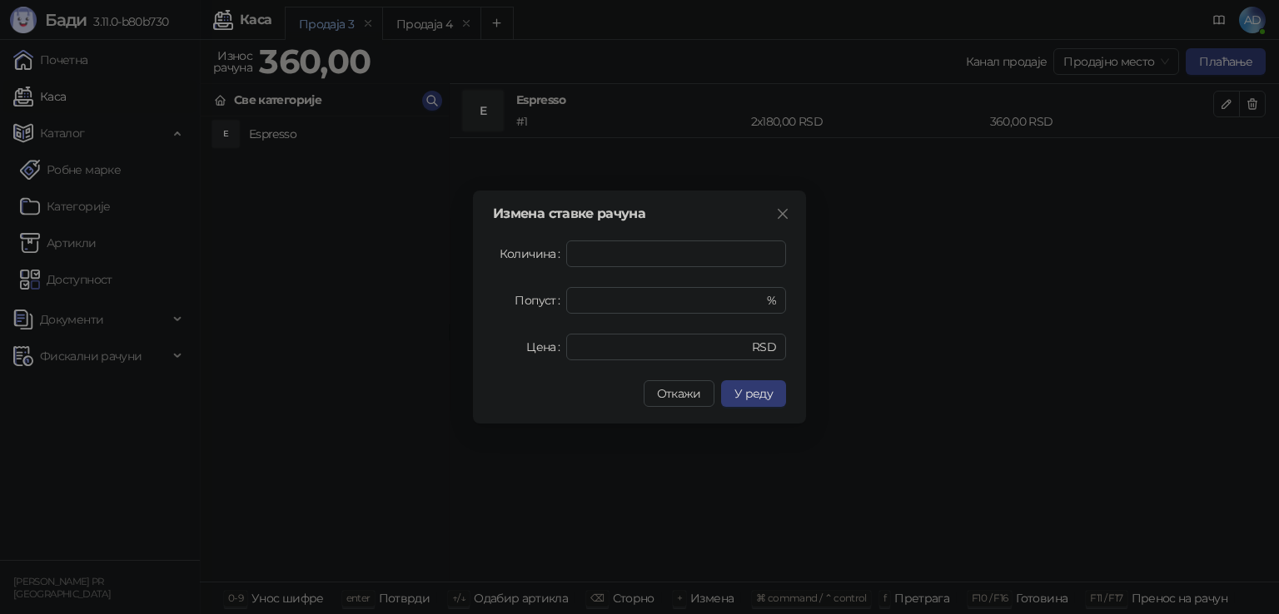
click at [787, 210] on icon "close" at bounding box center [782, 213] width 13 height 13
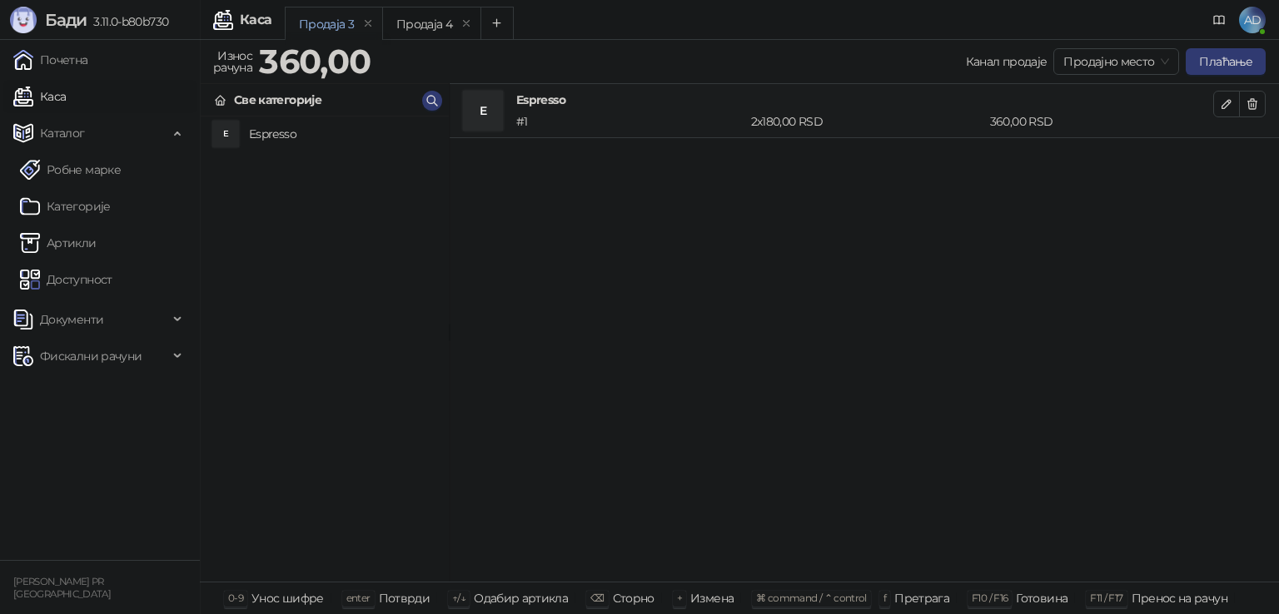
click at [1016, 127] on div "360,00 RSD" at bounding box center [1101, 121] width 230 height 18
click at [1197, 62] on button "Плаћање" at bounding box center [1225, 61] width 80 height 27
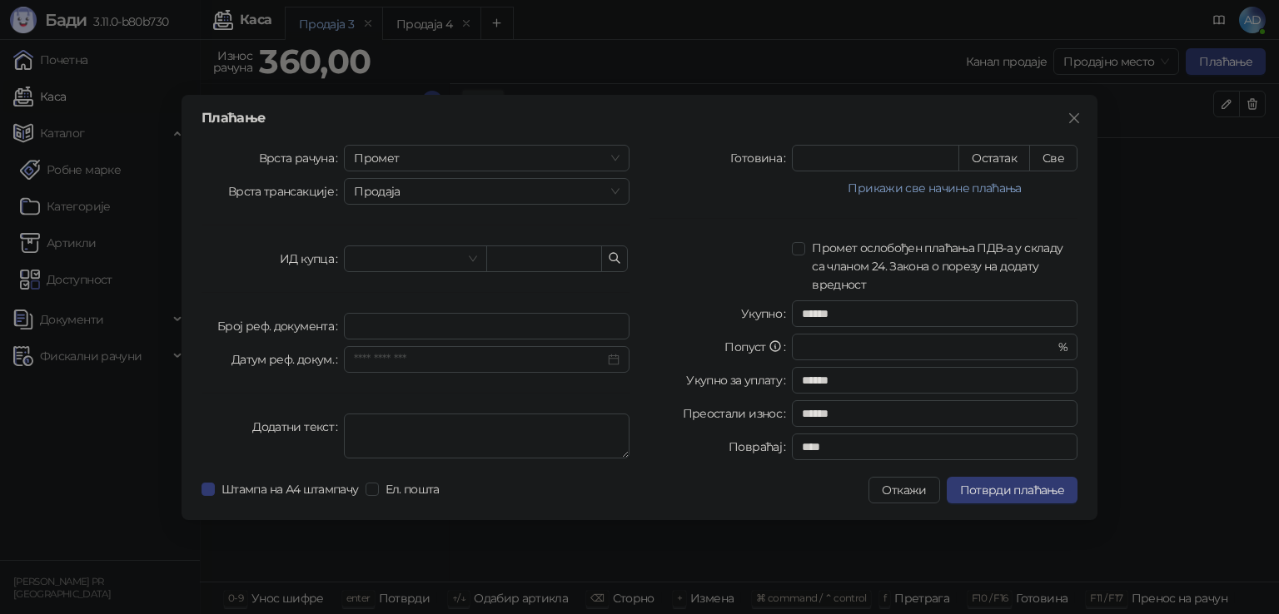
click at [783, 221] on div "Готовина * Остатак Све Прикажи све начине плаћања Пренос на рачун * Остатак Све…" at bounding box center [863, 306] width 448 height 322
click at [1006, 157] on button "Остатак" at bounding box center [994, 158] width 72 height 27
type input "***"
type input "****"
click at [942, 191] on button "Прикажи све начине плаћања" at bounding box center [935, 188] width 286 height 20
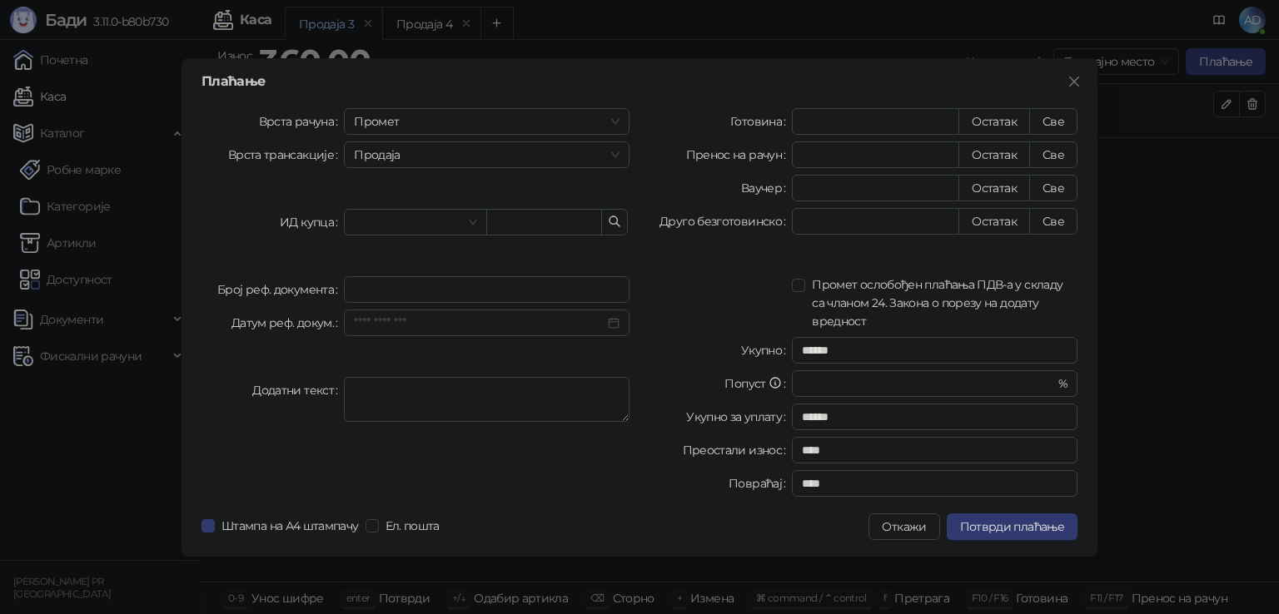
click at [1003, 121] on button "Остатак" at bounding box center [994, 121] width 72 height 27
click at [1066, 117] on button "Све" at bounding box center [1053, 121] width 48 height 27
click at [1059, 122] on button "Све" at bounding box center [1053, 121] width 48 height 27
drag, startPoint x: 889, startPoint y: 121, endPoint x: 664, endPoint y: 117, distance: 224.8
click at [664, 117] on div "Готовина *** Остатак Све" at bounding box center [863, 121] width 428 height 27
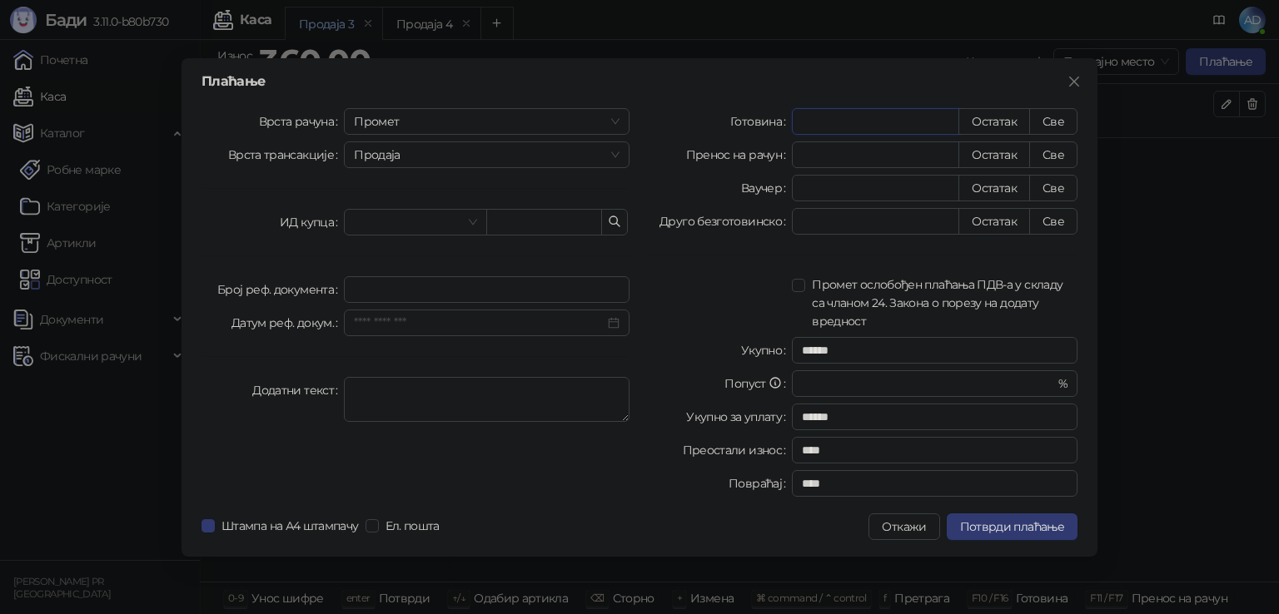
type input "*"
type input "******"
type input "*"
click at [852, 157] on input "*" at bounding box center [875, 154] width 166 height 25
click at [1041, 155] on button "Све" at bounding box center [1053, 155] width 48 height 27
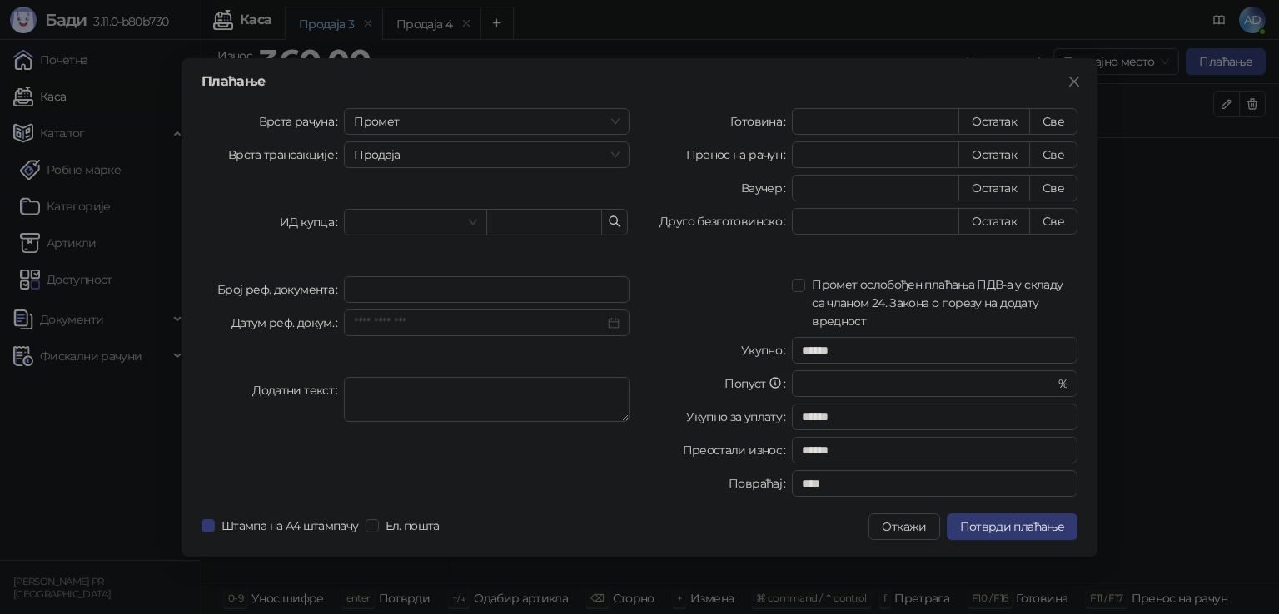
type input "***"
type input "****"
click at [745, 385] on label "Попуст" at bounding box center [757, 383] width 67 height 27
click at [0, 0] on input "*" at bounding box center [0, 0] width 0 height 0
click at [418, 162] on span "Продаја" at bounding box center [487, 154] width 266 height 25
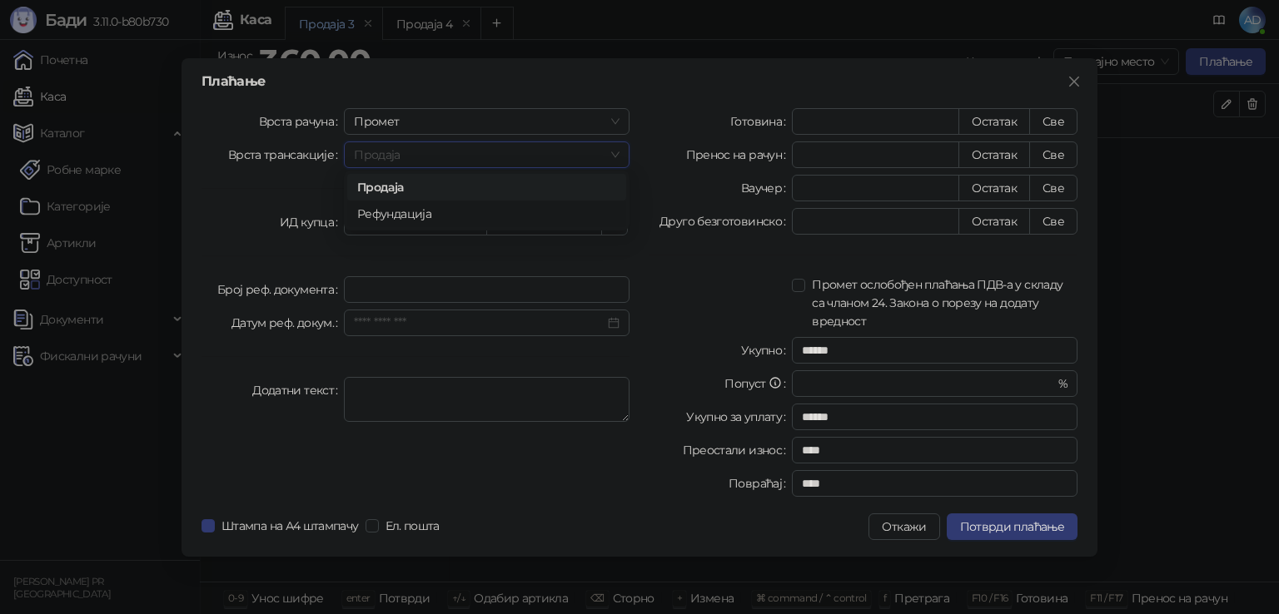
click at [421, 208] on div "Рефундација" at bounding box center [486, 214] width 259 height 18
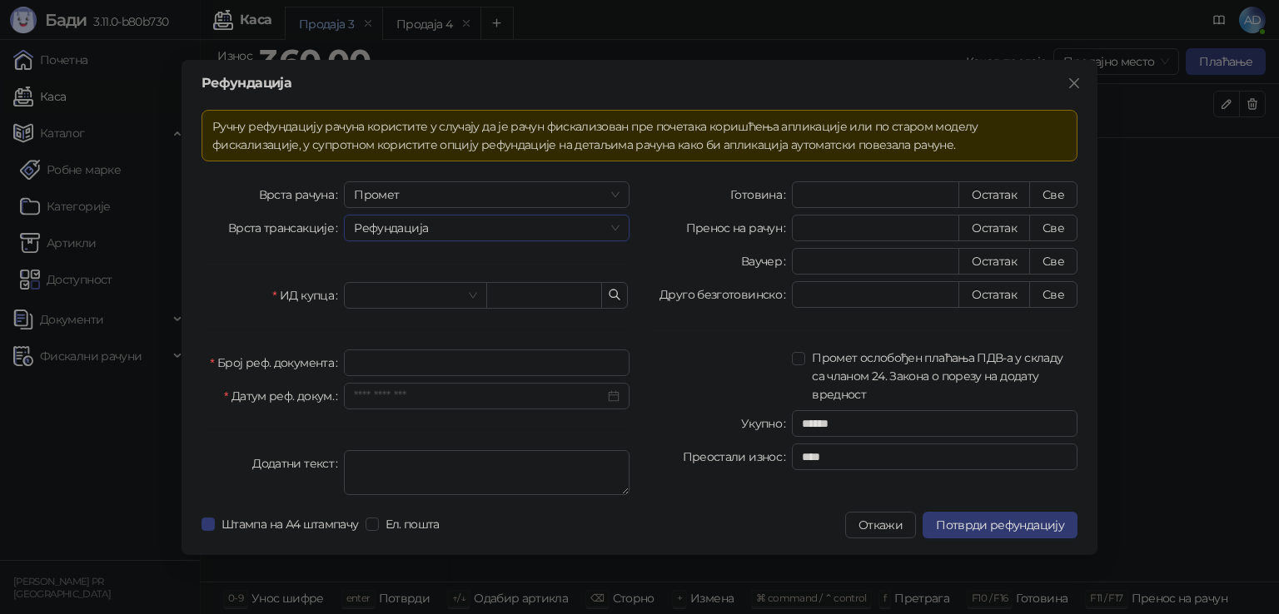
click at [417, 226] on span "Рефундација" at bounding box center [487, 228] width 266 height 25
click at [405, 259] on div "Продаја" at bounding box center [486, 261] width 259 height 18
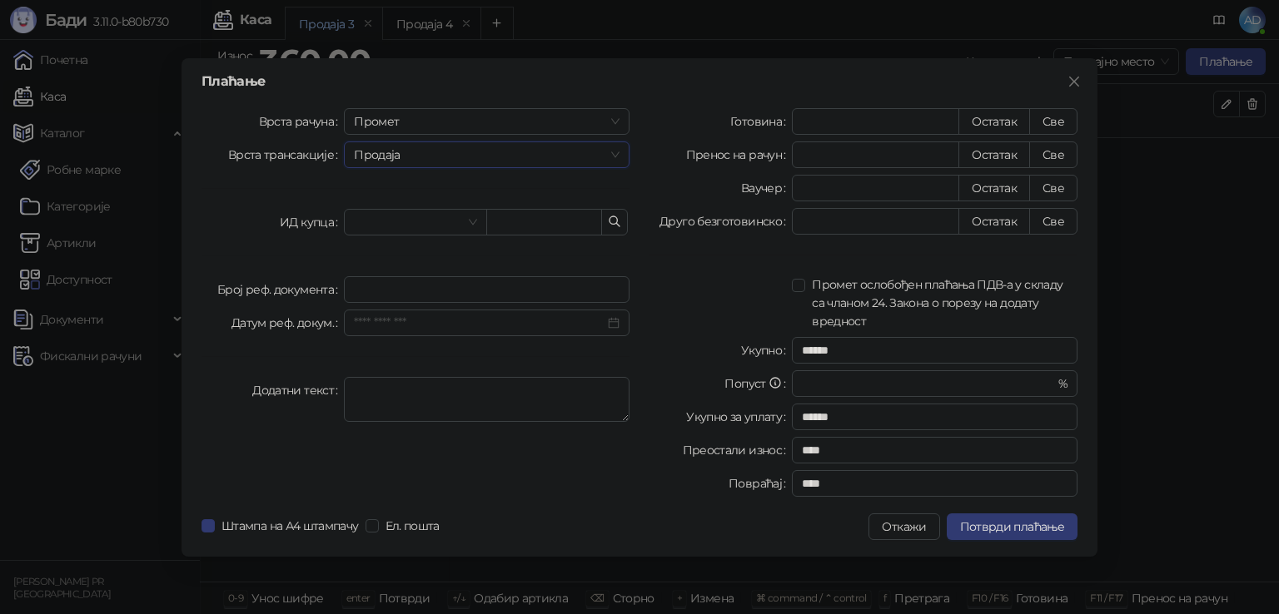
click at [444, 219] on input "search" at bounding box center [407, 222] width 107 height 25
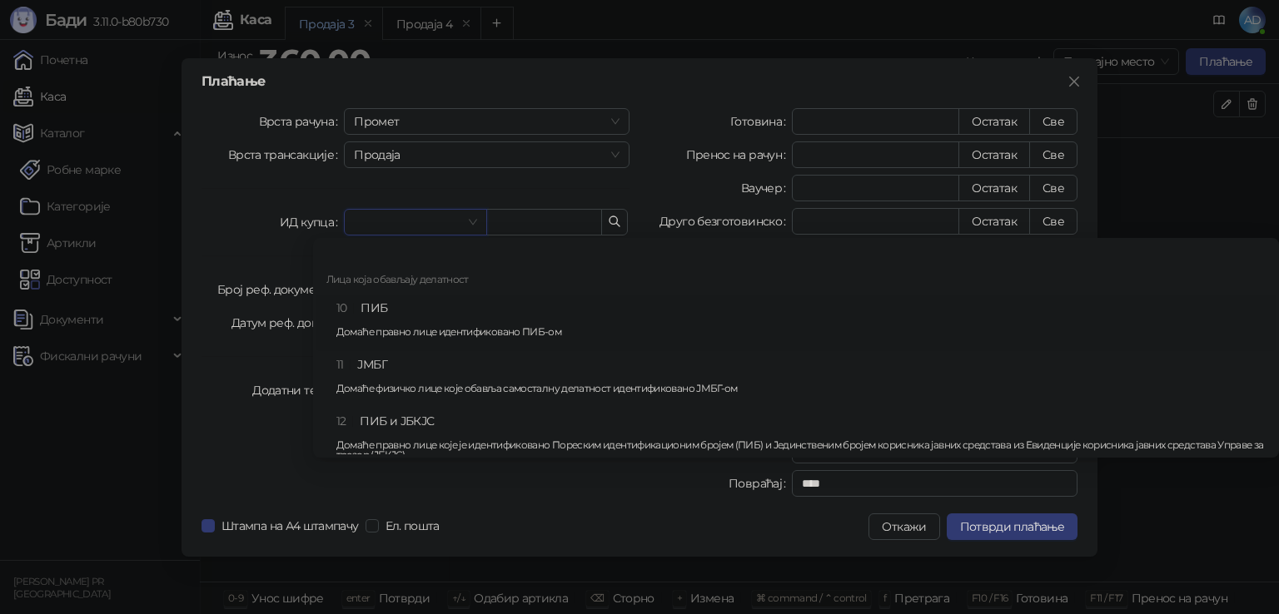
click at [400, 302] on div "10 ПИБ Домаће правно лице идентификовано ПИБ-ом" at bounding box center [800, 323] width 929 height 48
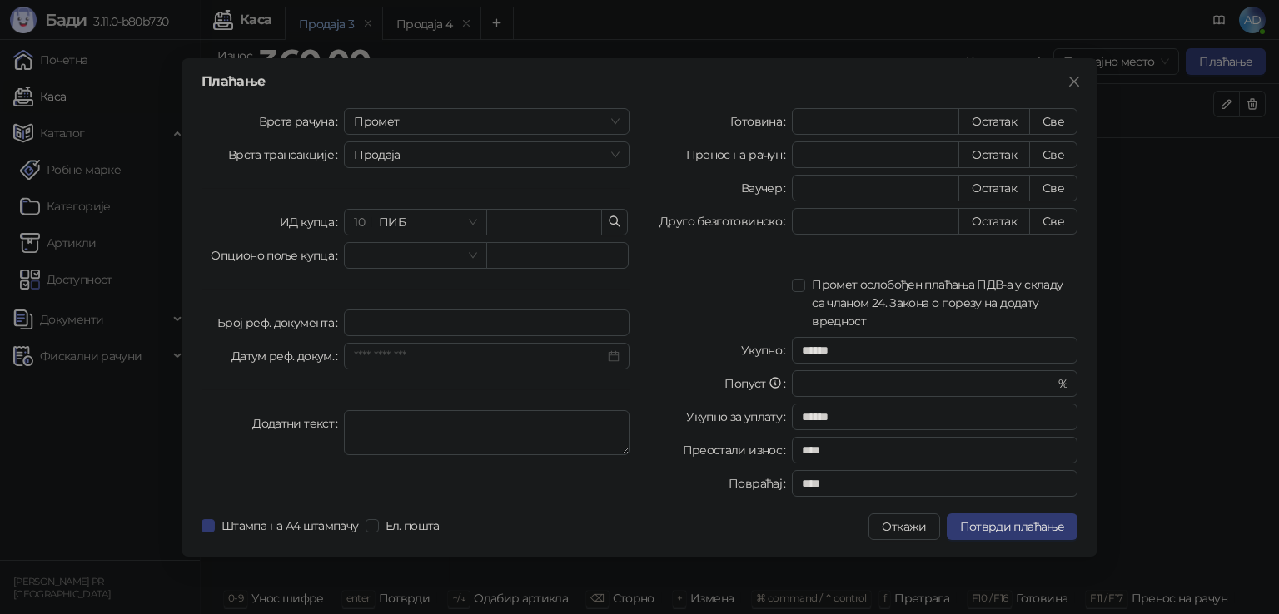
click at [609, 216] on icon "button" at bounding box center [614, 221] width 13 height 13
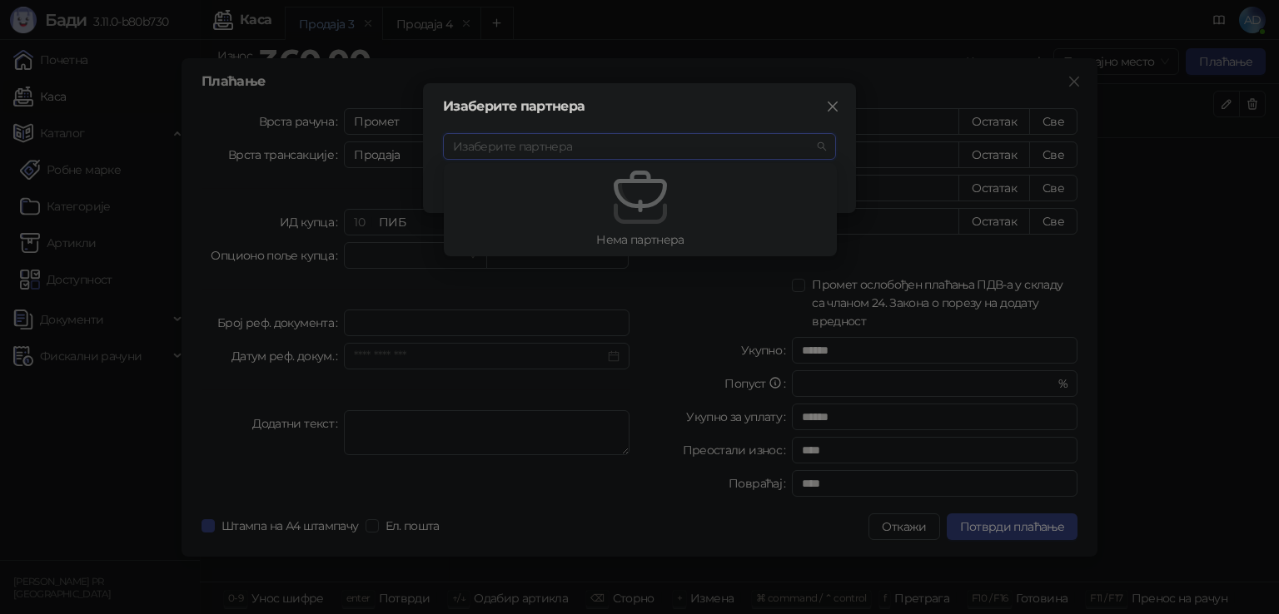
click at [844, 107] on div "Изаберите партнера Изаберите партнера Одустани" at bounding box center [639, 148] width 433 height 130
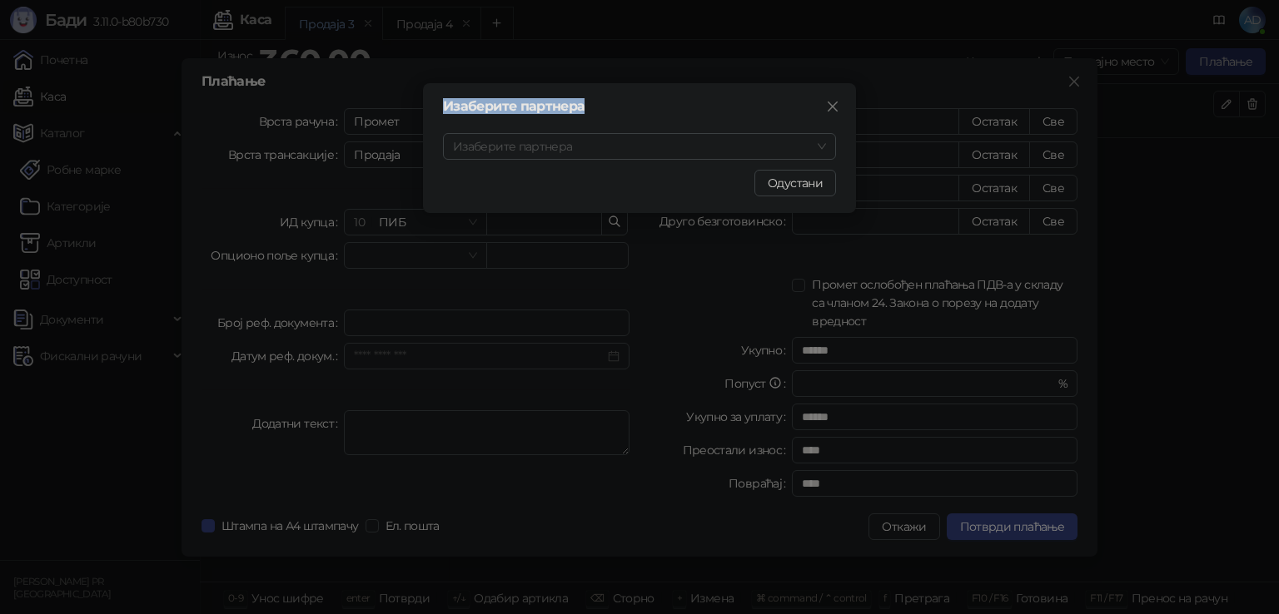
click at [841, 104] on span "Close" at bounding box center [832, 106] width 27 height 13
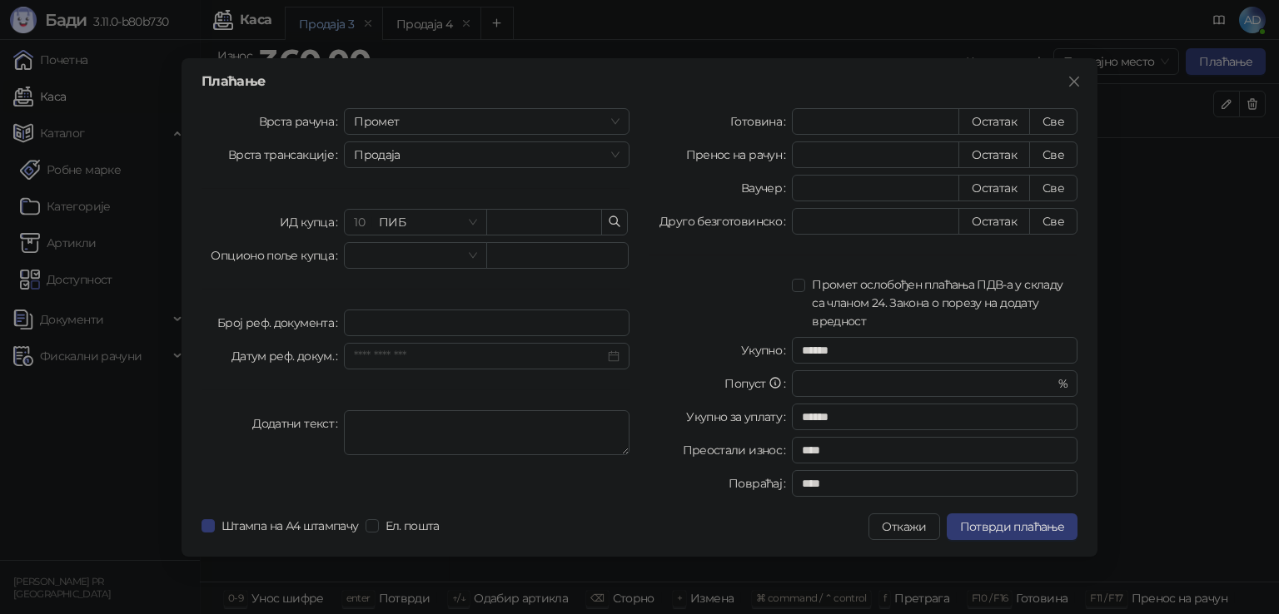
click at [450, 257] on input "search" at bounding box center [407, 255] width 107 height 25
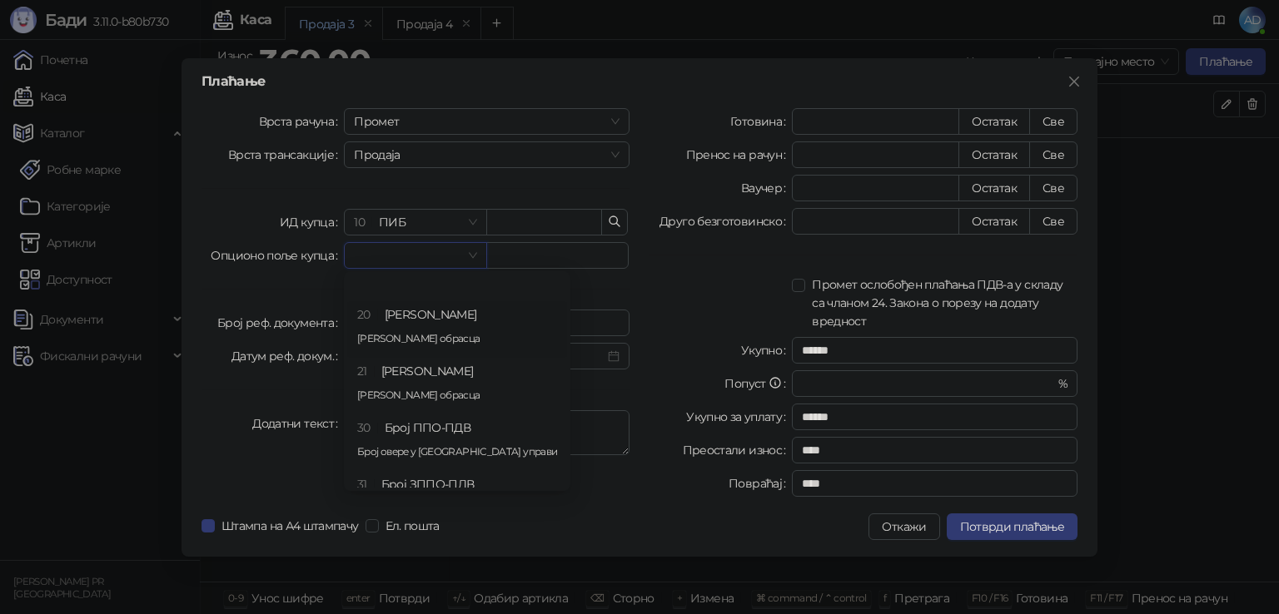
click at [683, 315] on div at bounding box center [720, 303] width 142 height 55
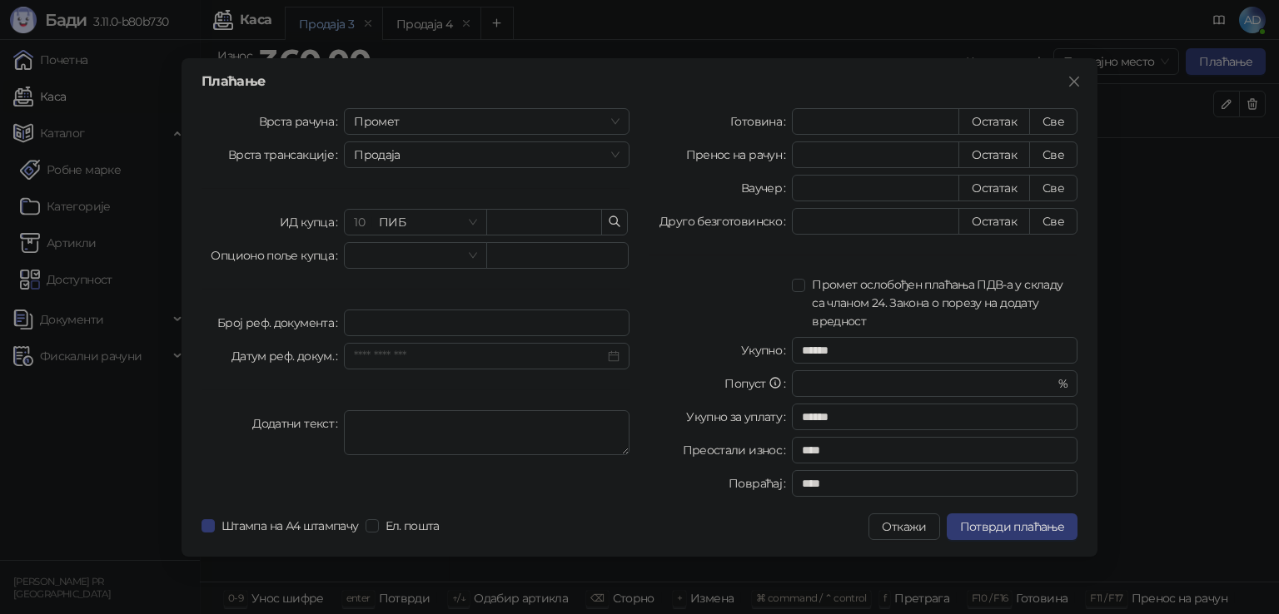
click at [991, 524] on span "Потврди плаћање" at bounding box center [1012, 526] width 104 height 15
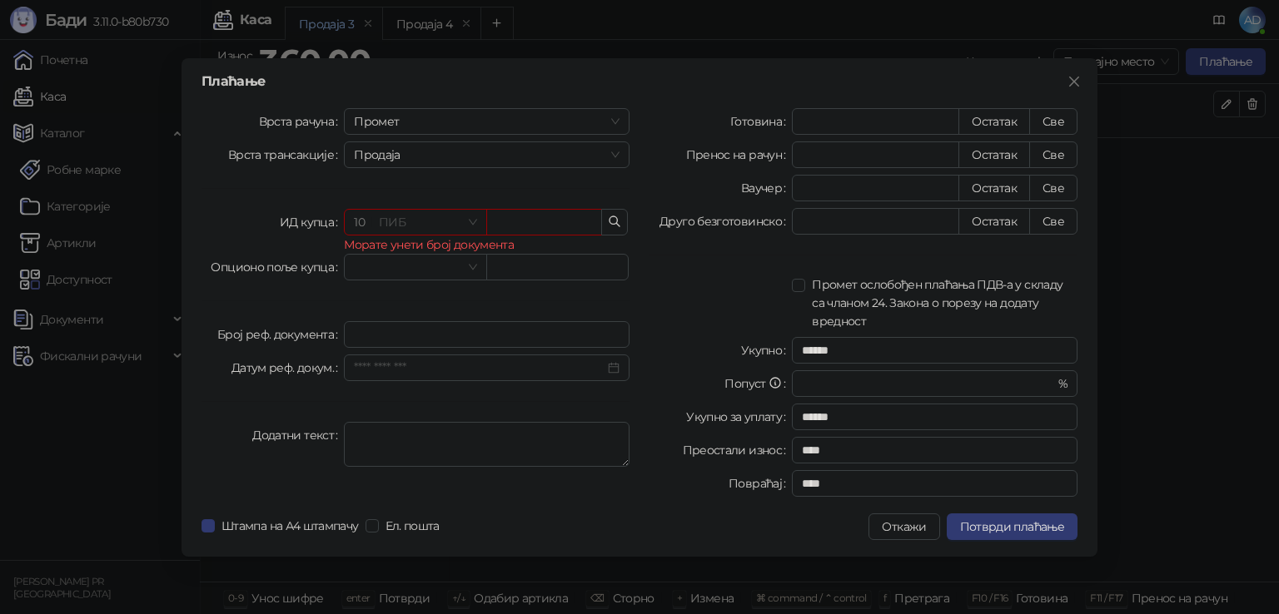
click at [471, 218] on span "10 ПИБ" at bounding box center [415, 222] width 122 height 25
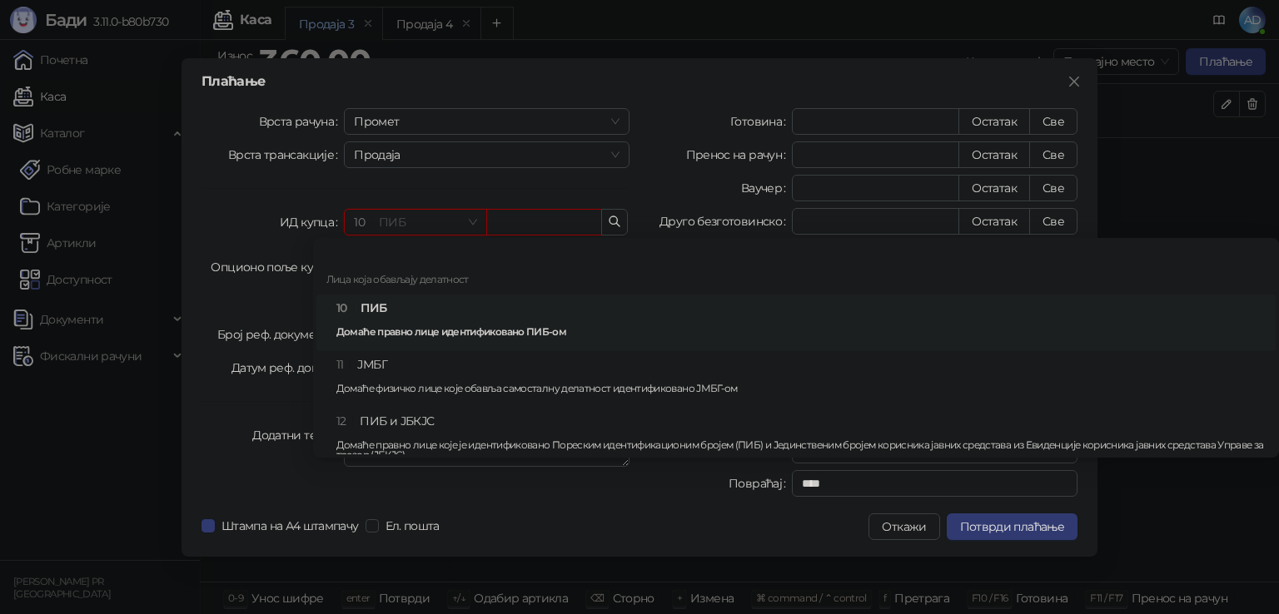
click at [375, 291] on div "Лица која обављају делатност" at bounding box center [795, 281] width 959 height 27
click at [377, 324] on div "10 ПИБ Домаће правно лице идентификовано ПИБ-ом" at bounding box center [800, 323] width 929 height 48
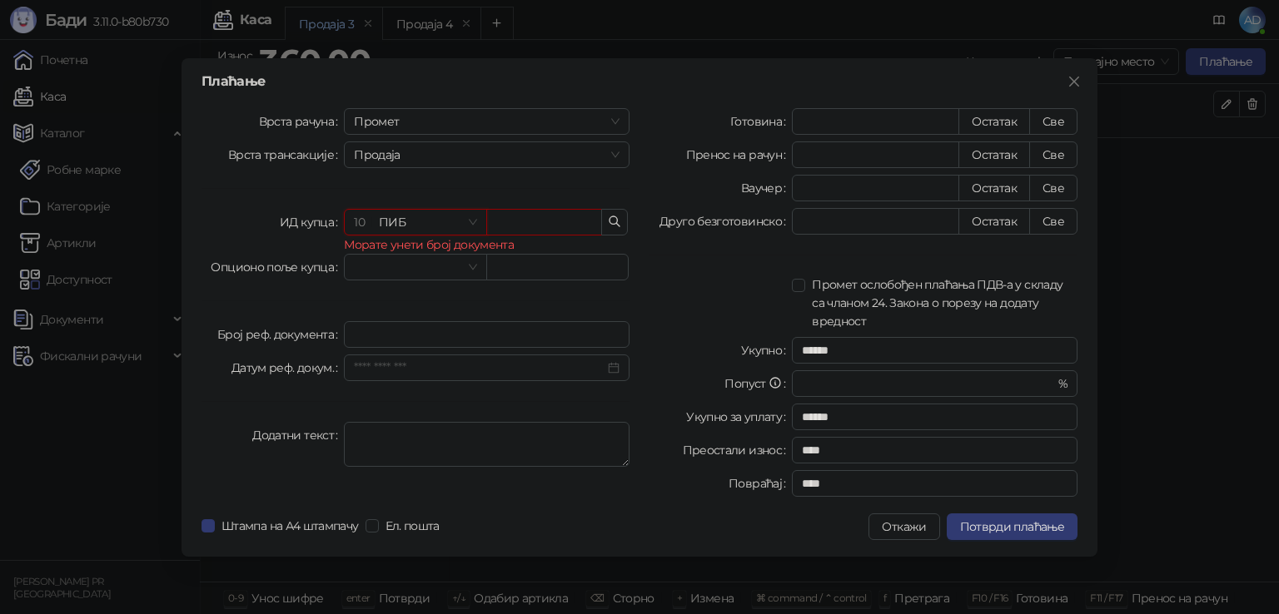
click at [407, 226] on span "10 ПИБ" at bounding box center [415, 222] width 122 height 25
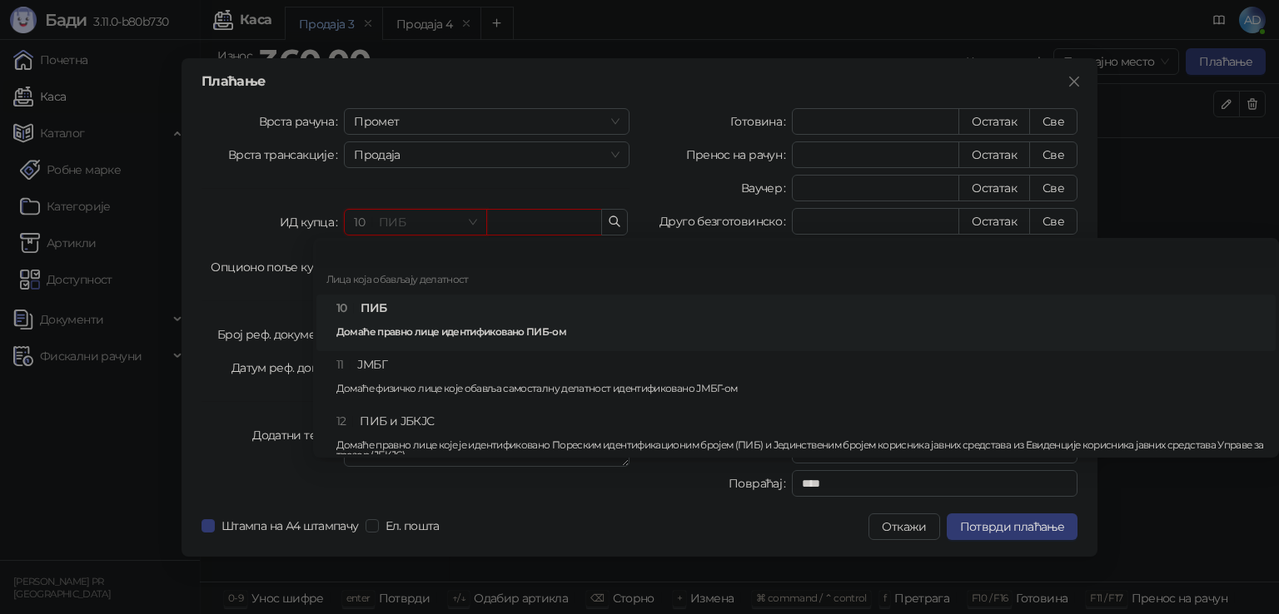
click at [416, 264] on div at bounding box center [795, 254] width 959 height 27
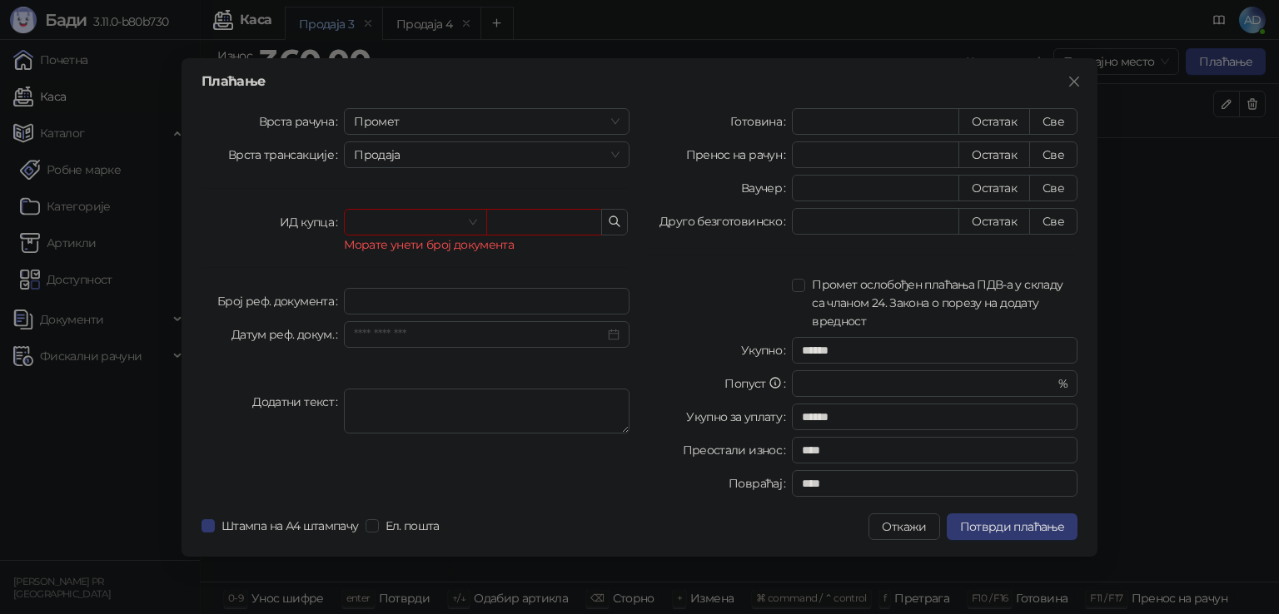
click at [1004, 520] on span "Потврди плаћање" at bounding box center [1012, 526] width 104 height 15
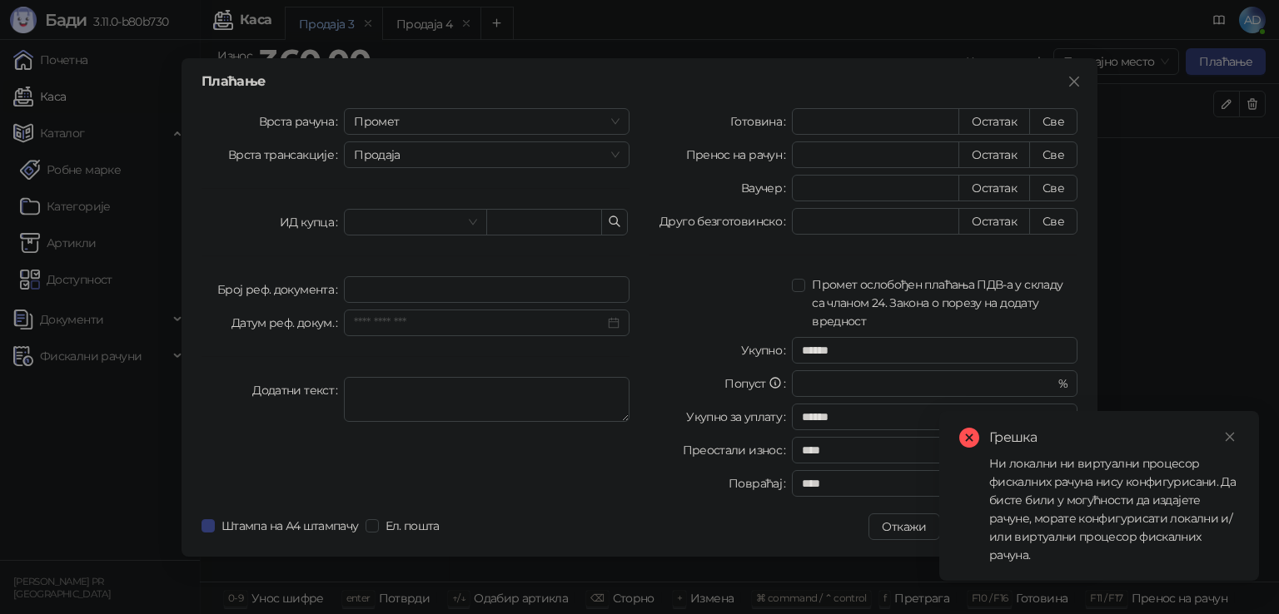
click at [1227, 435] on icon "close" at bounding box center [1229, 437] width 9 height 9
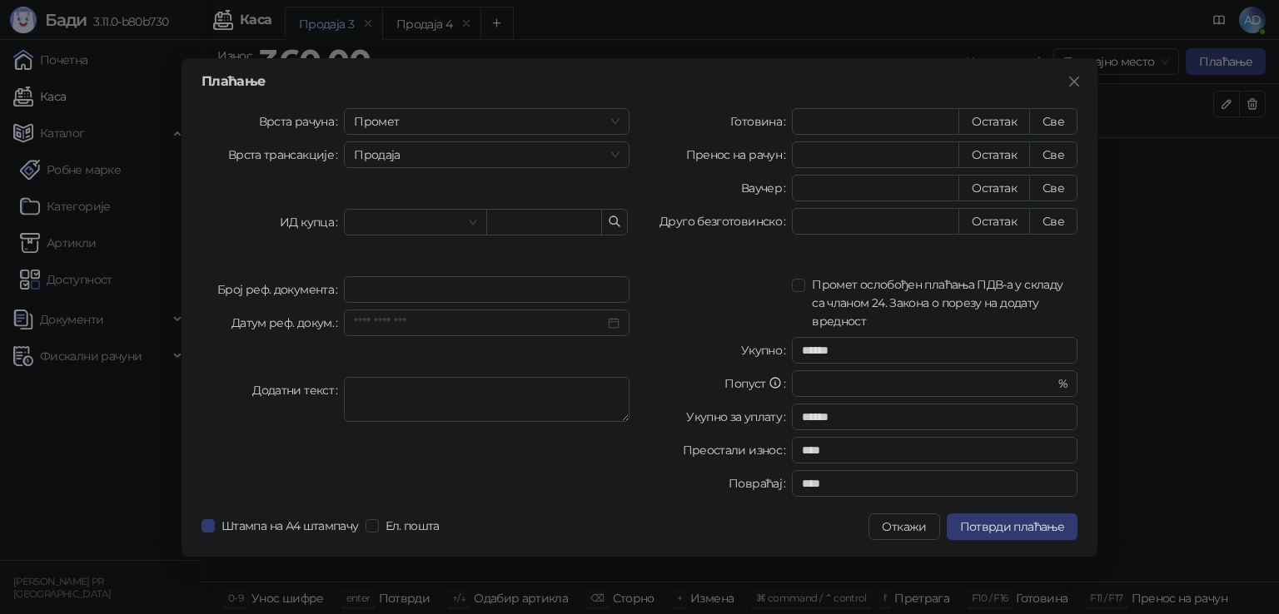
click at [385, 530] on span "Ел. пошта" at bounding box center [412, 526] width 67 height 18
click at [389, 530] on span "Ел. пошта" at bounding box center [412, 526] width 67 height 18
drag, startPoint x: 298, startPoint y: 529, endPoint x: 344, endPoint y: 528, distance: 45.8
click at [298, 528] on span "Штампа на А4 штампачу" at bounding box center [290, 526] width 151 height 18
drag, startPoint x: 412, startPoint y: 520, endPoint x: 403, endPoint y: 525, distance: 10.4
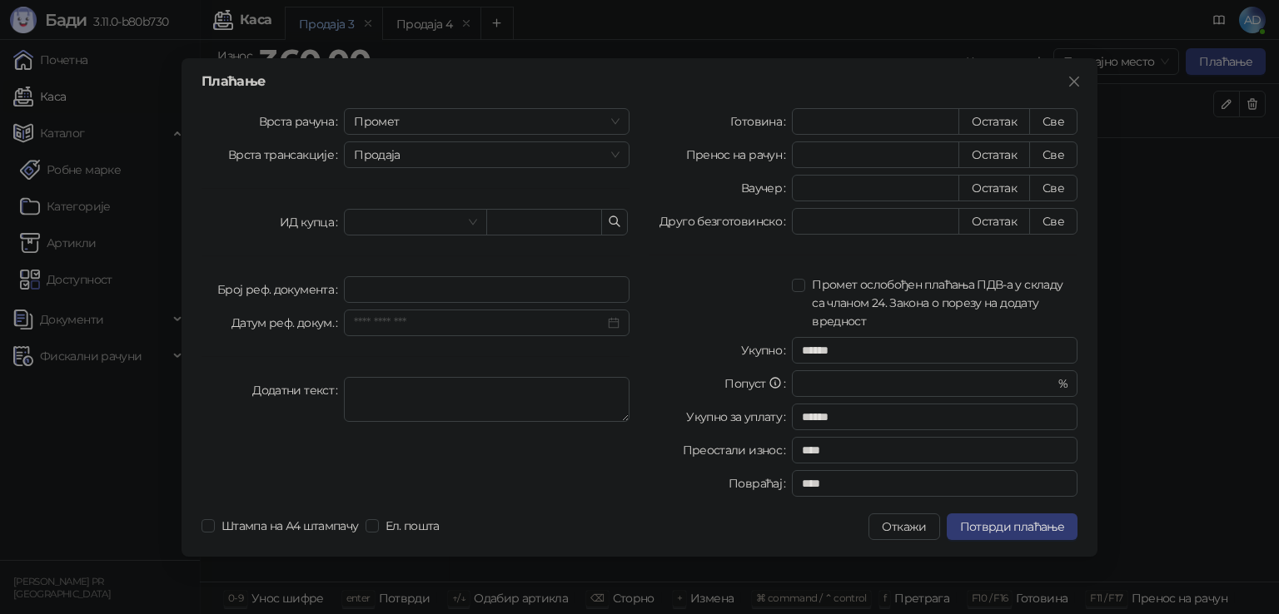
click at [410, 520] on span "Ел. пошта" at bounding box center [412, 526] width 67 height 18
click at [328, 532] on span "Штампа на А4 штампачу" at bounding box center [290, 526] width 151 height 18
click at [405, 533] on span "Ел. пошта" at bounding box center [412, 526] width 67 height 18
click at [1076, 82] on icon "close" at bounding box center [1074, 81] width 10 height 10
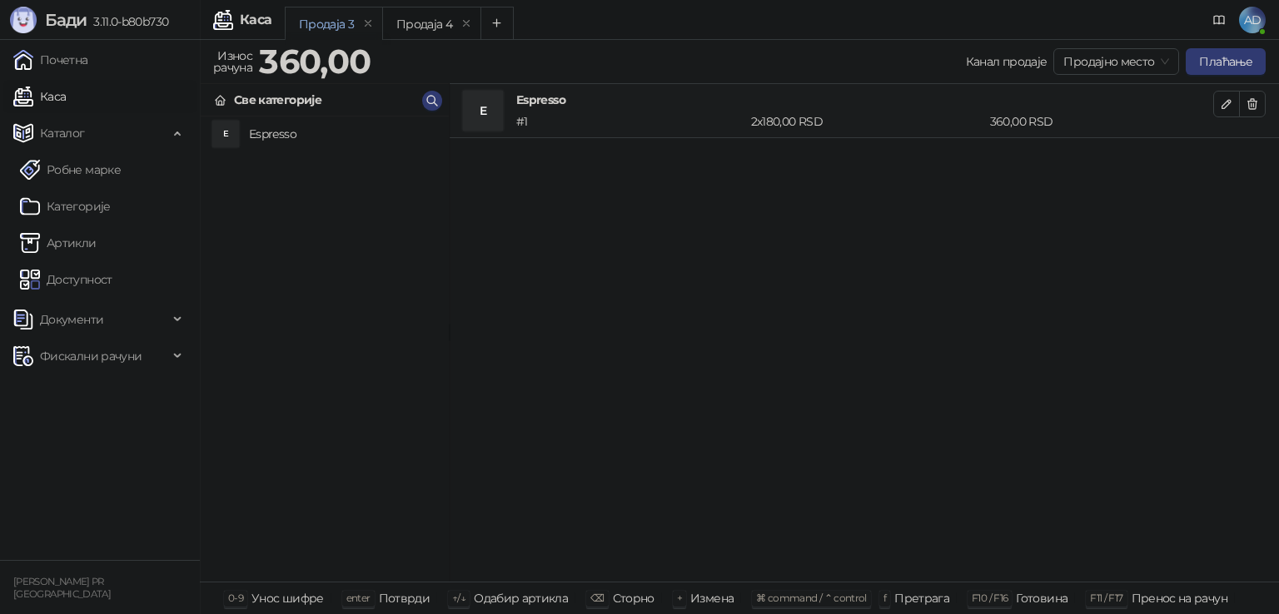
click at [284, 134] on h4 "Espresso" at bounding box center [342, 134] width 186 height 27
click at [1225, 110] on icon "button" at bounding box center [1226, 103] width 13 height 13
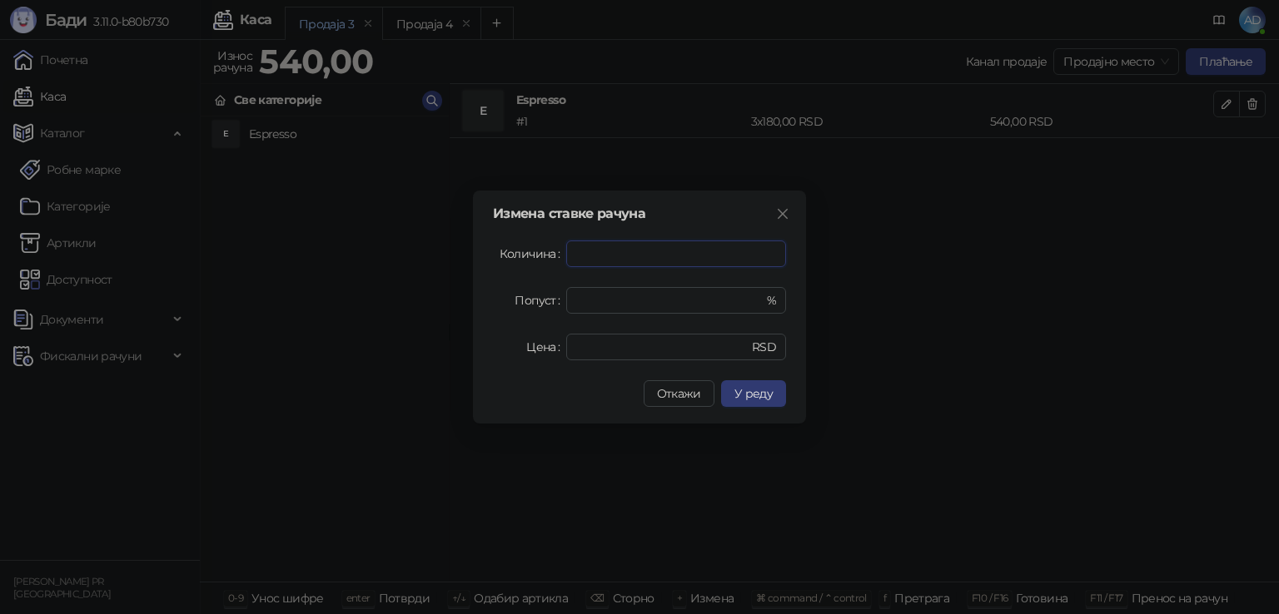
click at [785, 261] on span "Decrease Value" at bounding box center [785, 260] width 1 height 12
type input "*"
click at [783, 258] on icon "down" at bounding box center [786, 261] width 6 height 6
click at [763, 392] on span "У реду" at bounding box center [753, 393] width 38 height 15
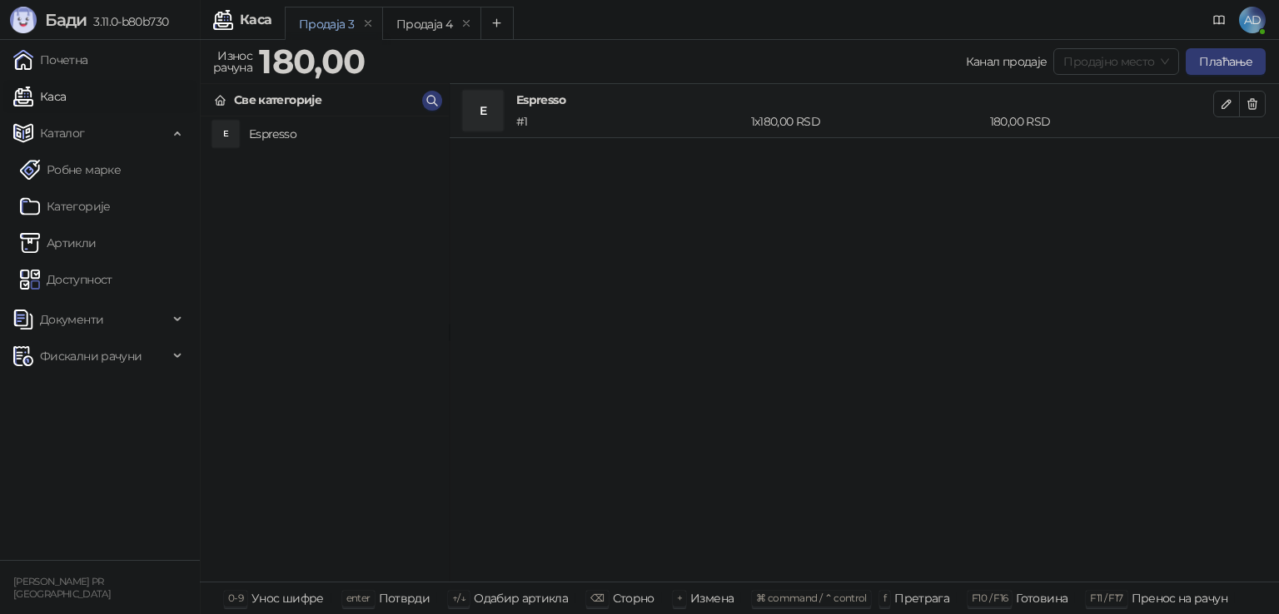
click at [1167, 60] on span "Продајно место" at bounding box center [1116, 61] width 106 height 25
click at [1089, 122] on div "Wolt" at bounding box center [1117, 121] width 98 height 18
drag, startPoint x: 996, startPoint y: 61, endPoint x: 1185, endPoint y: 69, distance: 190.0
click at [1162, 59] on div "Канал продаје Wolt Плаћање" at bounding box center [1115, 61] width 299 height 27
click at [1183, 230] on div "E Espresso # 1 1 x 180,00 RSD 180,00 RSD" at bounding box center [864, 333] width 829 height 499
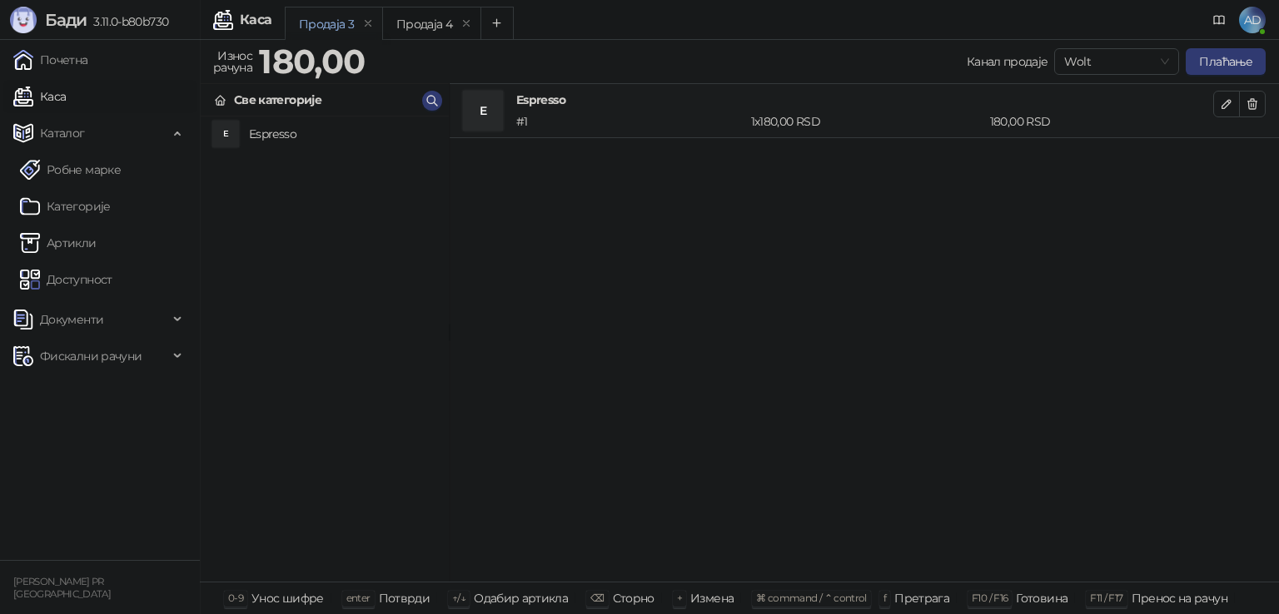
click at [92, 282] on link "Доступност" at bounding box center [66, 279] width 92 height 33
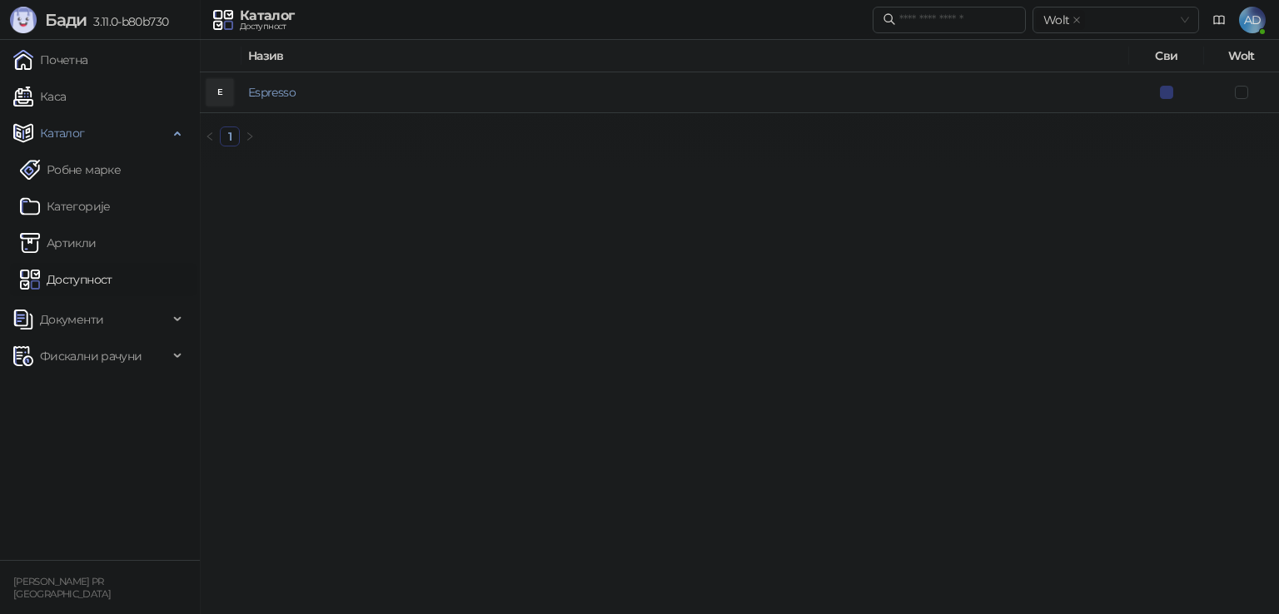
click at [256, 87] on link "Espresso" at bounding box center [271, 92] width 47 height 15
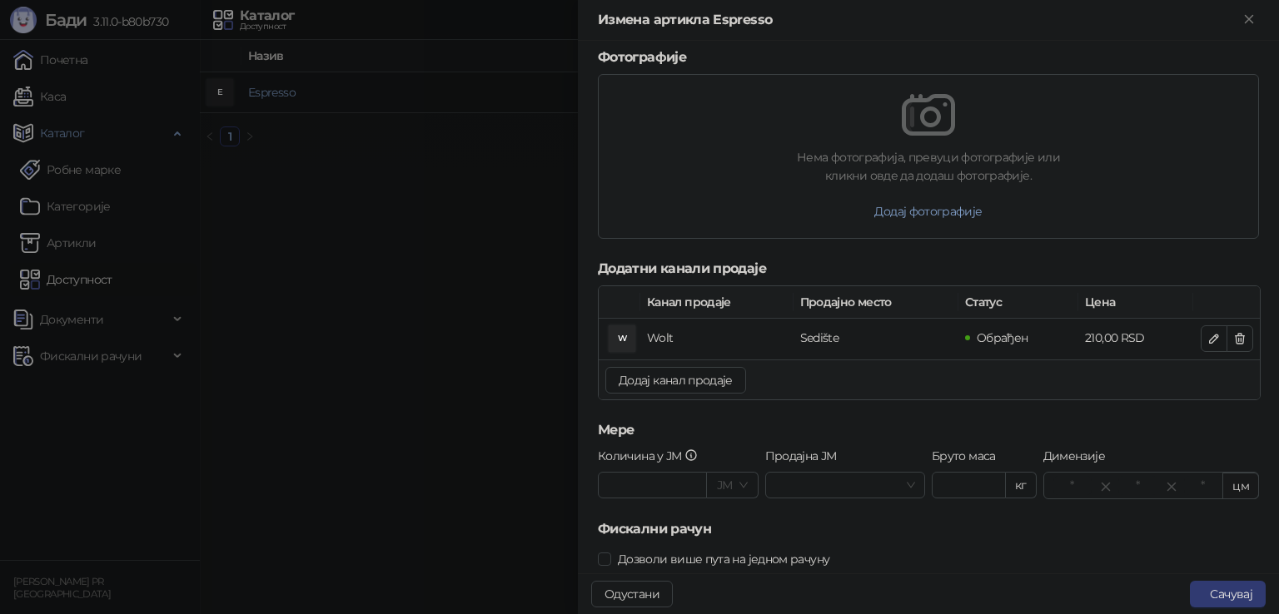
scroll to position [686, 0]
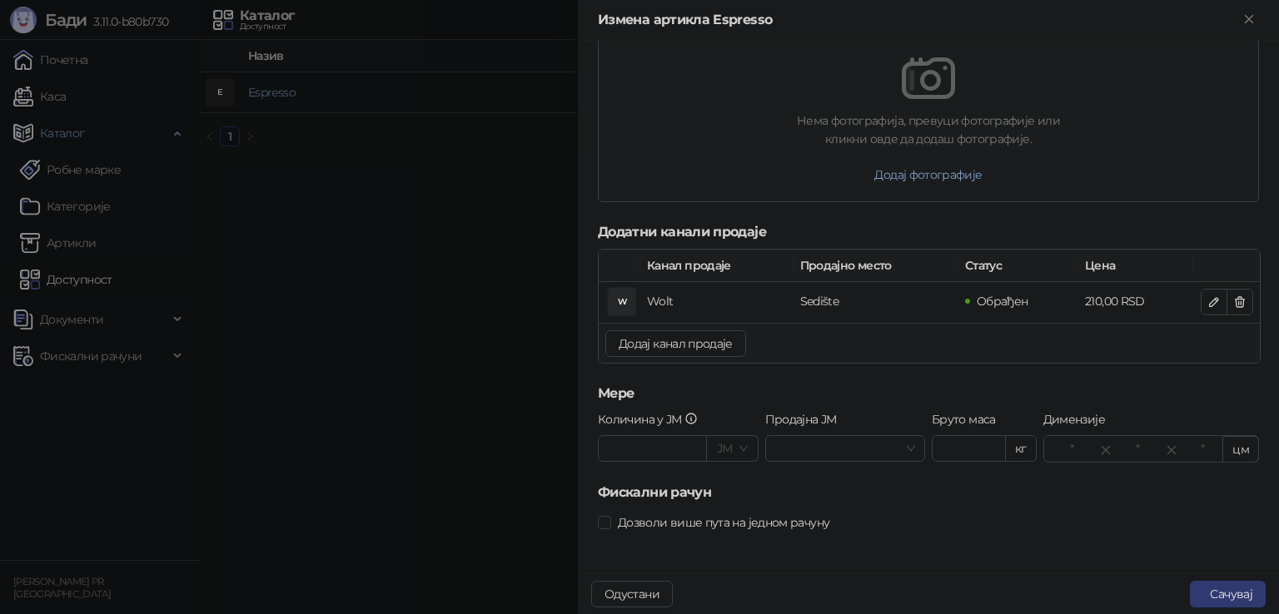
click at [665, 341] on span "Додај канал продаје" at bounding box center [676, 343] width 114 height 15
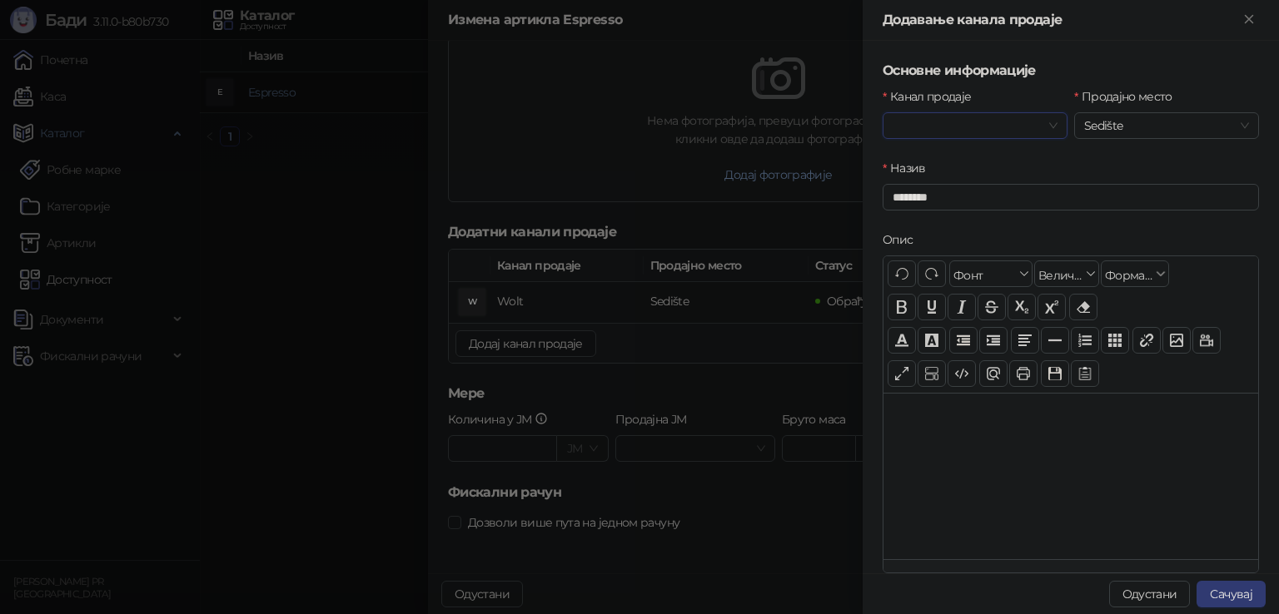
click at [1033, 127] on input "Канал продаје" at bounding box center [967, 125] width 150 height 25
click at [1140, 127] on span "Sedište" at bounding box center [1166, 125] width 165 height 25
click at [1116, 94] on label "Продајно место" at bounding box center [1128, 96] width 108 height 18
click at [1116, 113] on input "Продајно место" at bounding box center [1159, 125] width 150 height 25
drag, startPoint x: 1026, startPoint y: 71, endPoint x: 964, endPoint y: 71, distance: 62.4
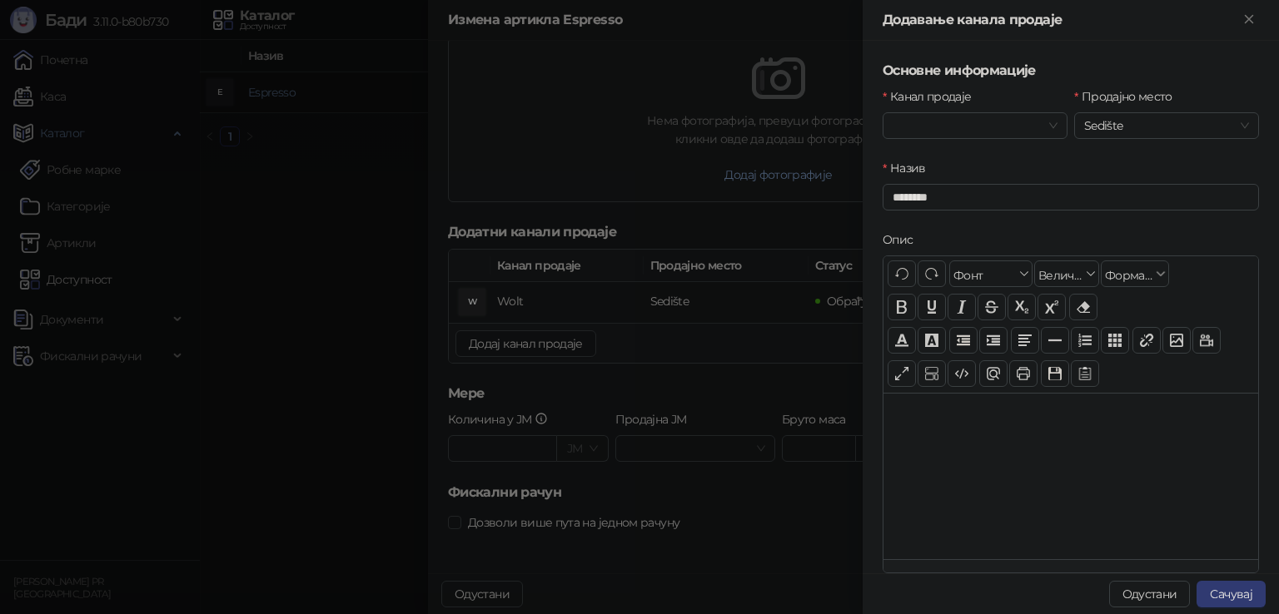
click at [1026, 71] on h5 "Основне информације" at bounding box center [1070, 71] width 376 height 20
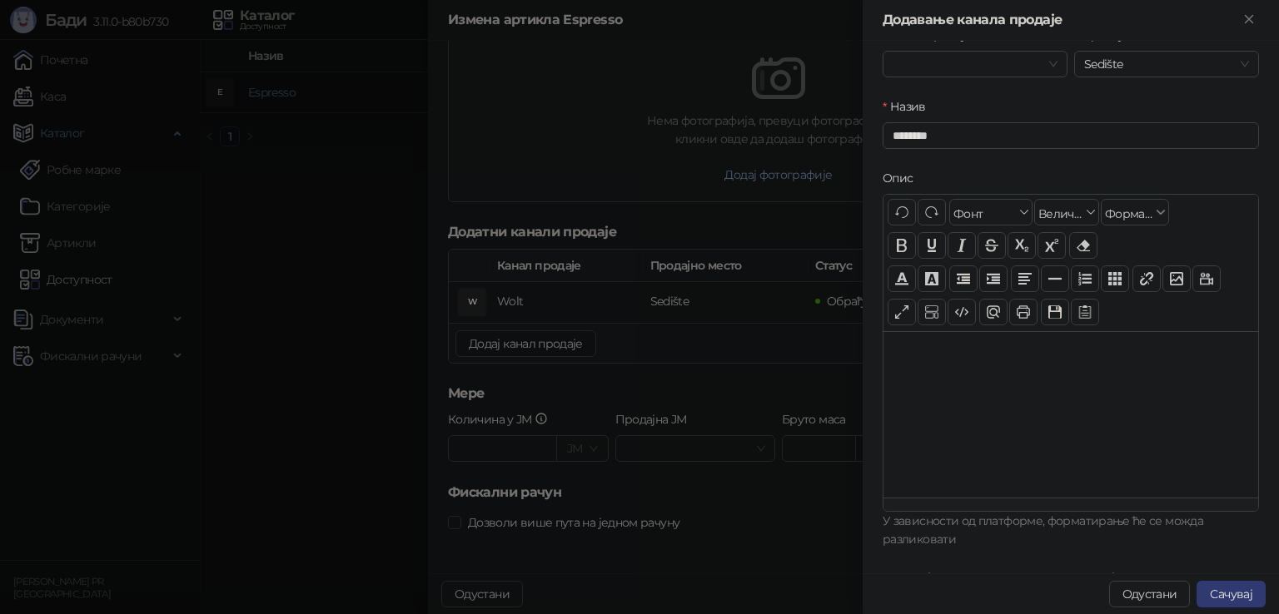
scroll to position [147, 0]
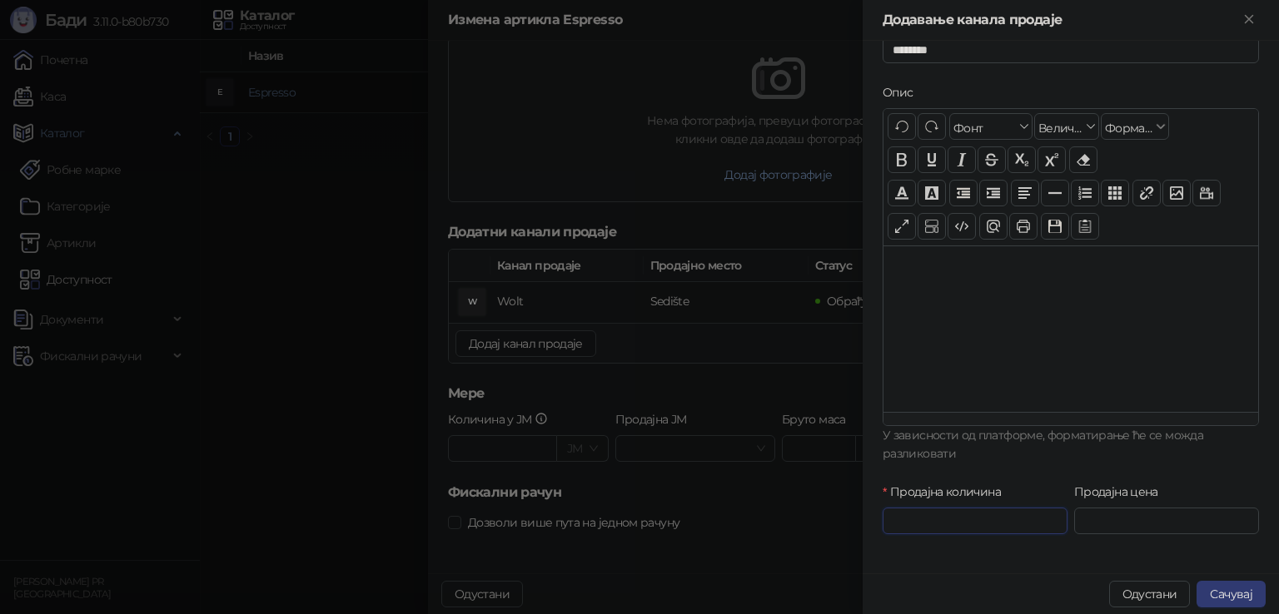
click at [974, 524] on input "*" at bounding box center [974, 521] width 183 height 25
click at [1066, 521] on span "Decrease Value" at bounding box center [1066, 527] width 1 height 12
click at [1065, 514] on icon "up" at bounding box center [1068, 515] width 6 height 6
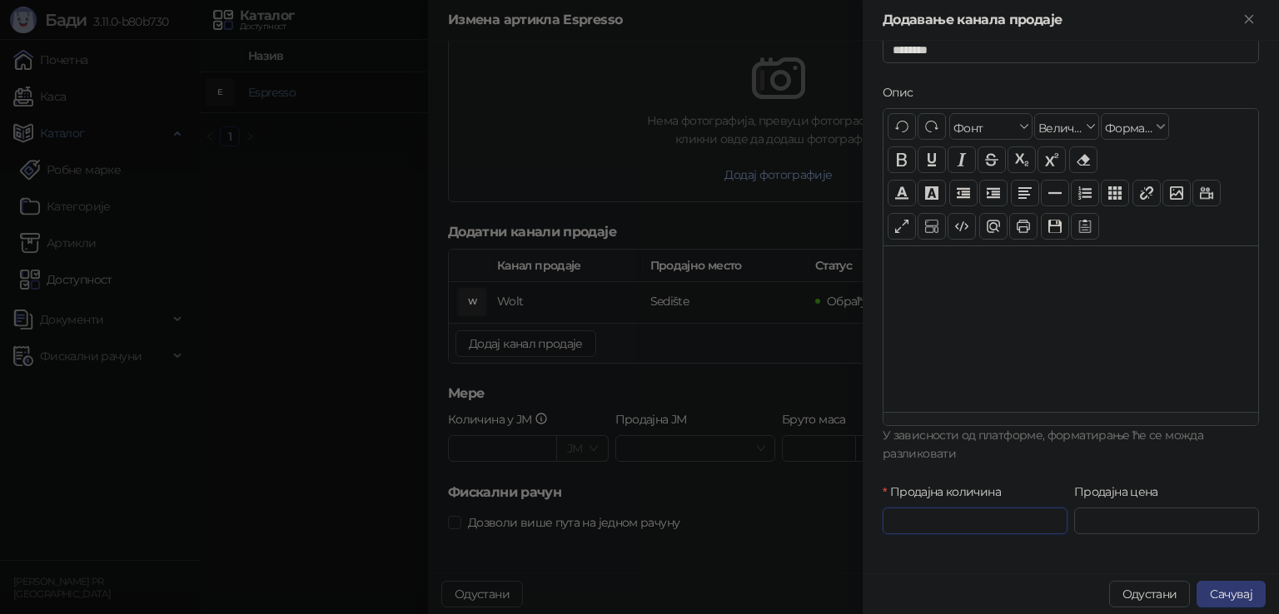
click at [1066, 514] on span "Increase Value" at bounding box center [1066, 515] width 1 height 12
click at [1066, 531] on span "Decrease Value" at bounding box center [1066, 527] width 1 height 12
click at [1066, 529] on span "Decrease Value" at bounding box center [1066, 527] width 1 height 12
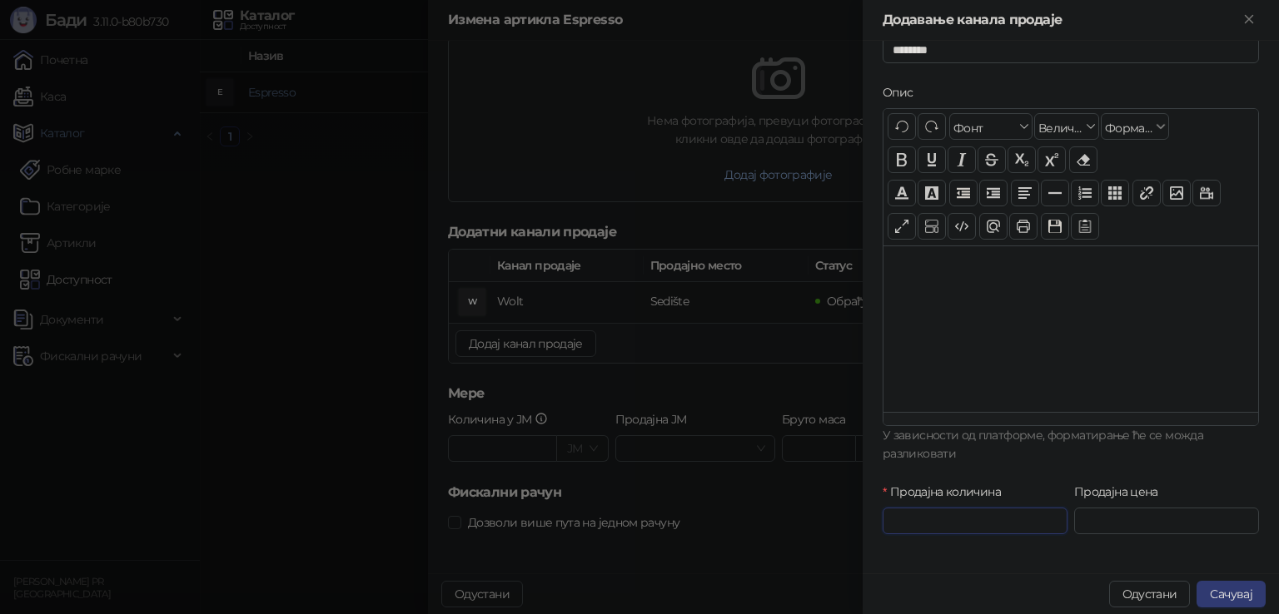
click at [1066, 510] on span "Increase Value" at bounding box center [1066, 515] width 1 height 12
type input "*"
click at [1155, 588] on button "Одустани" at bounding box center [1150, 594] width 82 height 27
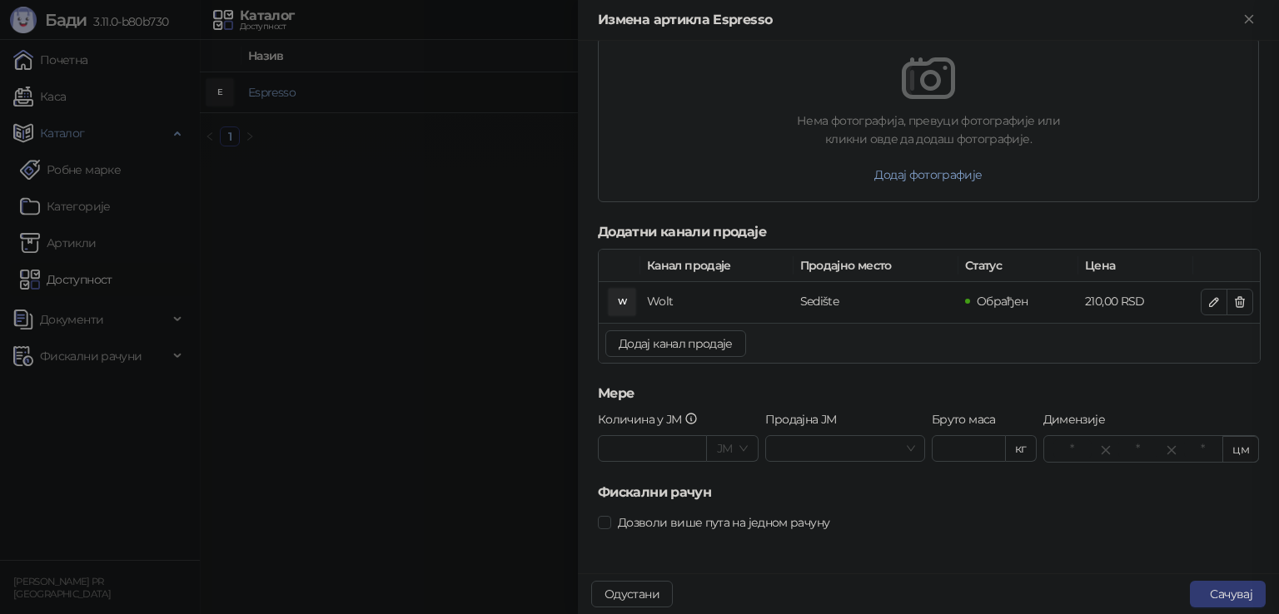
scroll to position [0, 0]
click at [676, 352] on button "Додај канал продаје" at bounding box center [675, 343] width 141 height 27
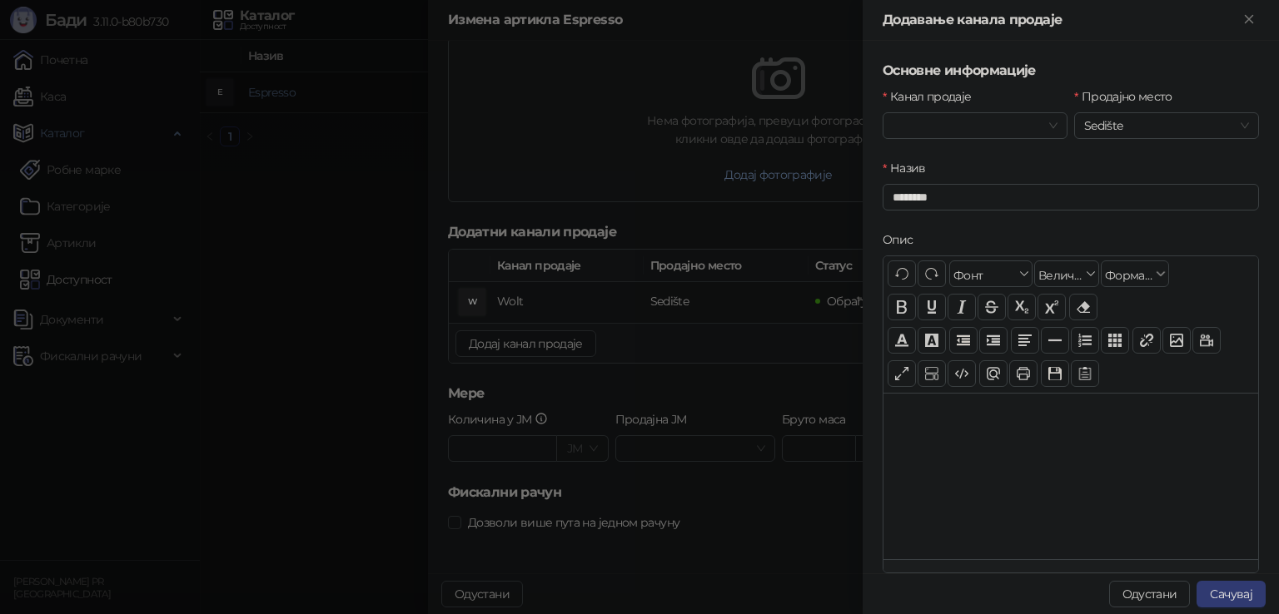
click at [963, 117] on input "Канал продаје" at bounding box center [967, 125] width 150 height 25
click at [905, 157] on div "Wolt" at bounding box center [972, 159] width 152 height 18
click at [946, 119] on span "Wolt" at bounding box center [974, 125] width 165 height 25
click at [1154, 602] on button "Одустани" at bounding box center [1150, 594] width 82 height 27
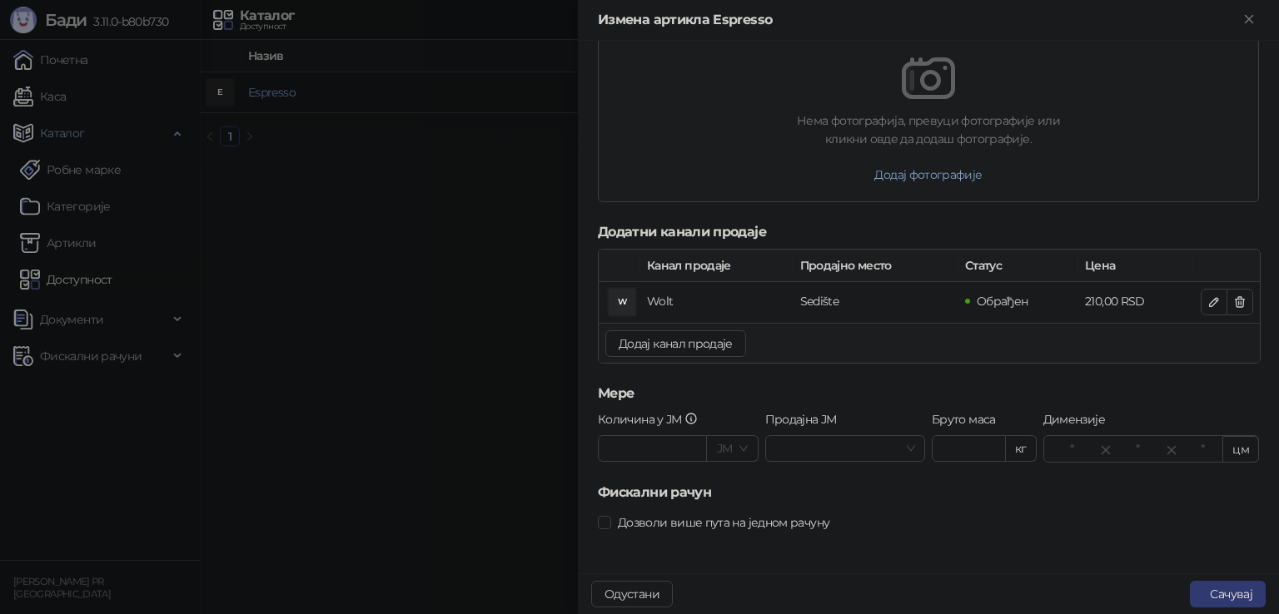
click at [671, 523] on span "Дозволи више пута на једном рачуну" at bounding box center [723, 523] width 225 height 18
click at [788, 518] on span "Дозволи више пута на једном рачуну" at bounding box center [723, 523] width 225 height 18
click at [630, 589] on button "Одустани" at bounding box center [632, 594] width 82 height 27
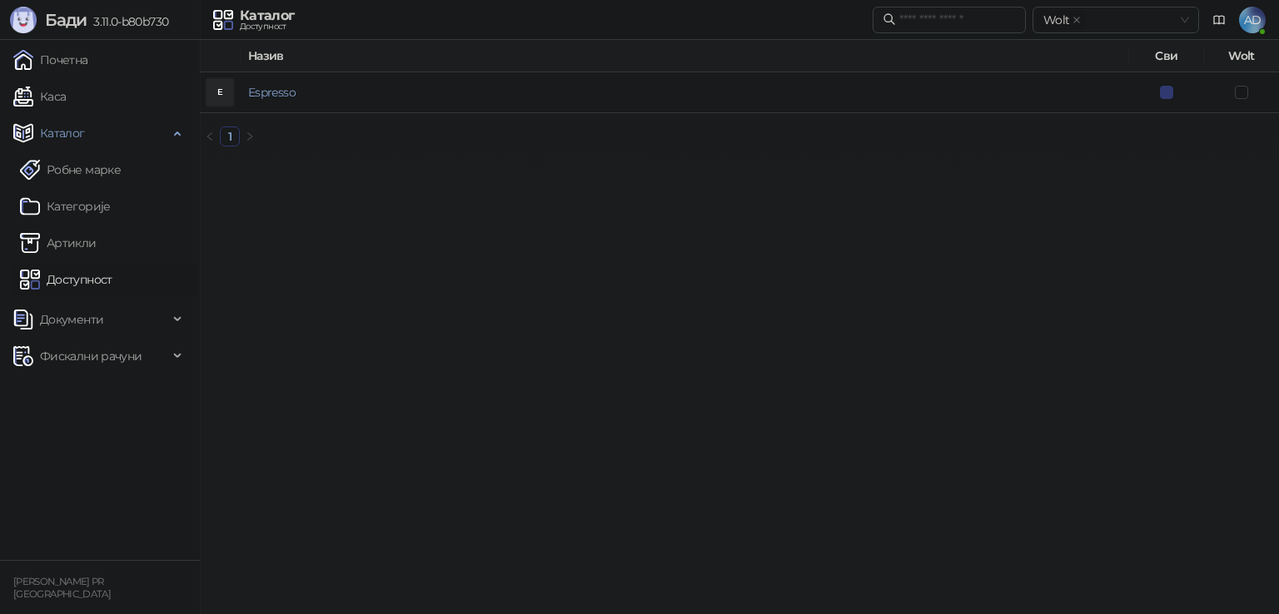
click at [56, 102] on link "Каса" at bounding box center [39, 96] width 52 height 33
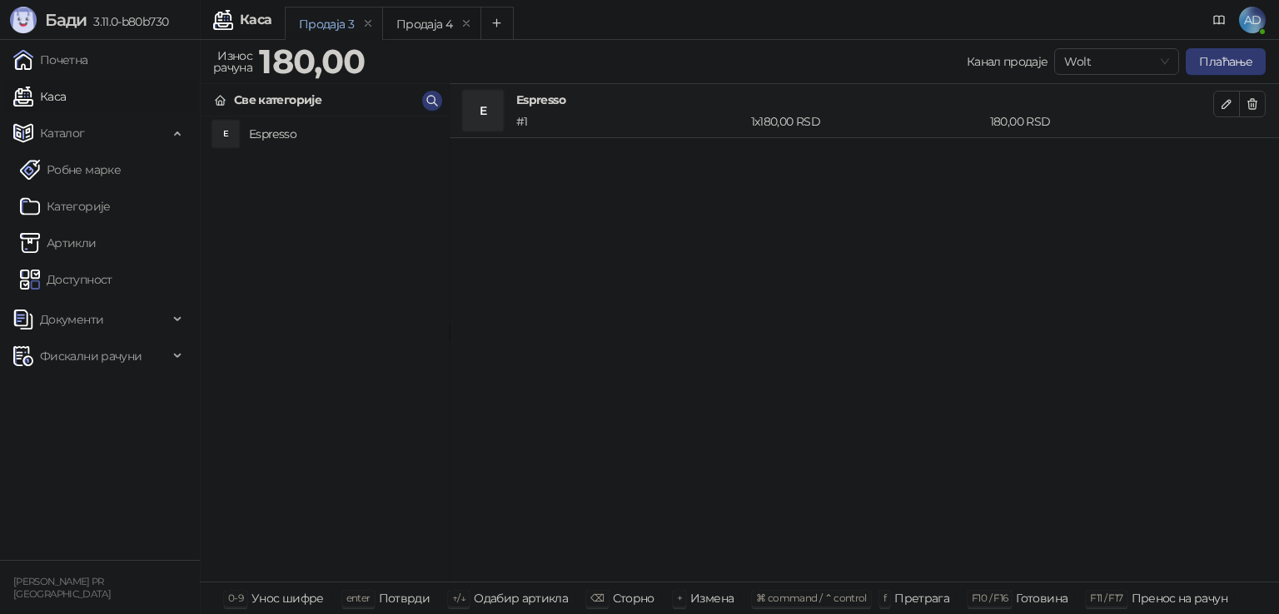
click at [1112, 60] on span "Wolt" at bounding box center [1116, 61] width 105 height 25
click at [1098, 118] on div "Wolt" at bounding box center [1117, 121] width 98 height 18
click at [326, 134] on h4 "Espresso" at bounding box center [342, 134] width 186 height 27
click at [1069, 66] on span "Wolt" at bounding box center [1116, 61] width 105 height 25
click at [1096, 92] on div "Продајно место" at bounding box center [1117, 95] width 98 height 18
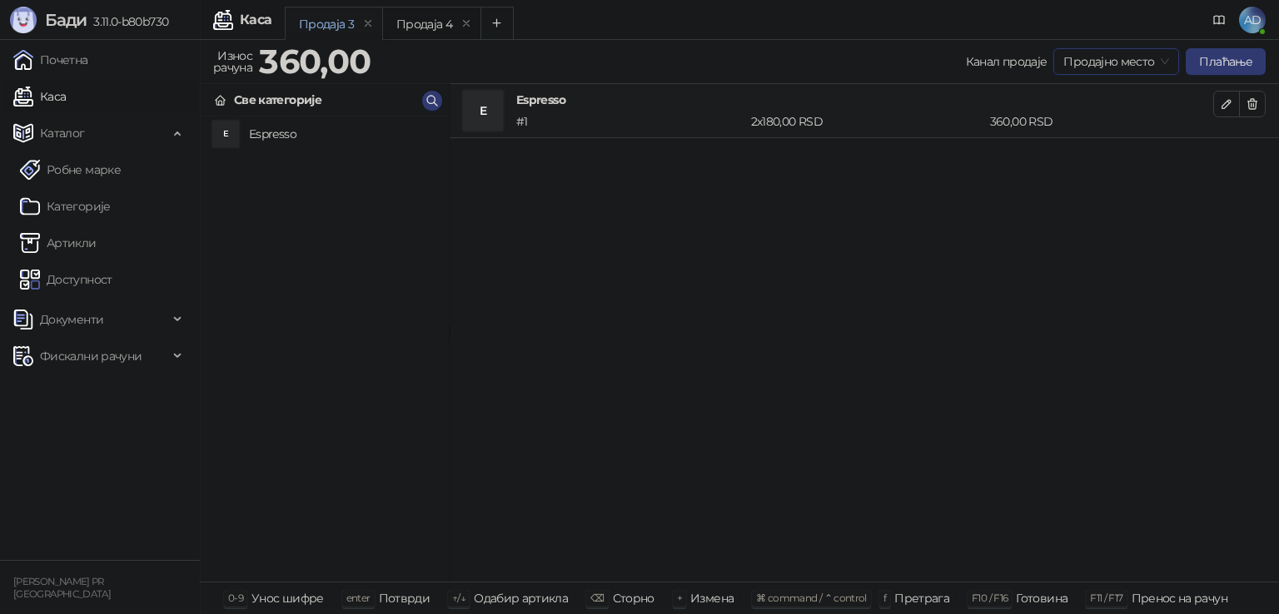
click at [290, 130] on h4 "Espresso" at bounding box center [342, 134] width 186 height 27
click at [1250, 101] on icon "button" at bounding box center [1252, 104] width 9 height 10
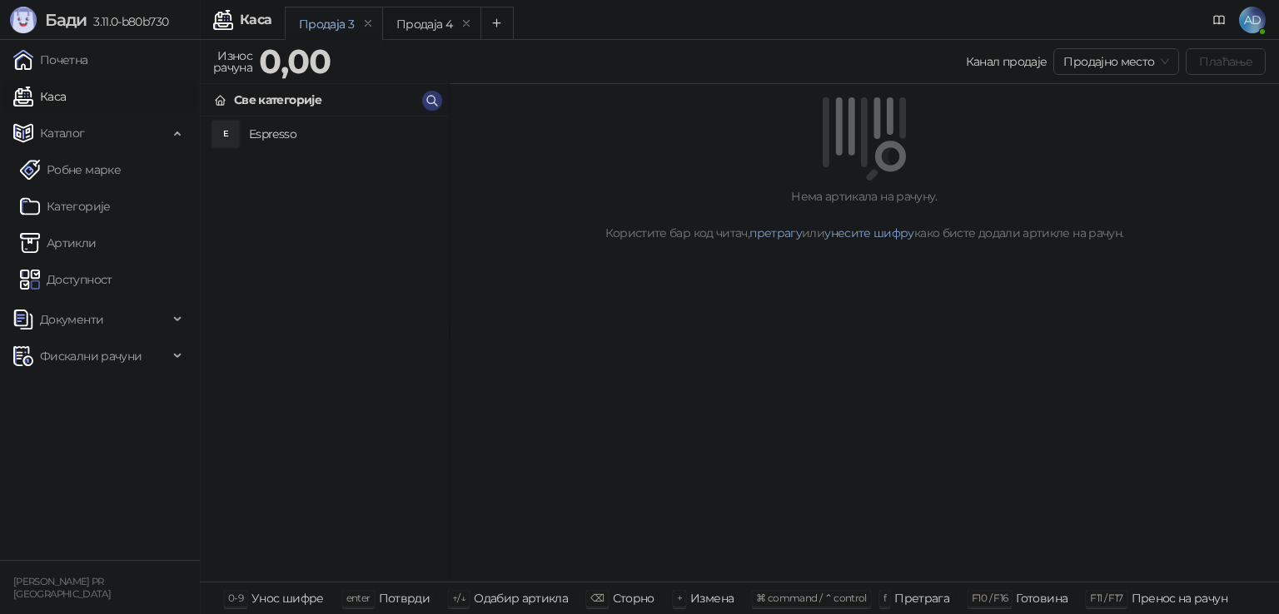
click at [302, 131] on h4 "Espresso" at bounding box center [342, 134] width 186 height 27
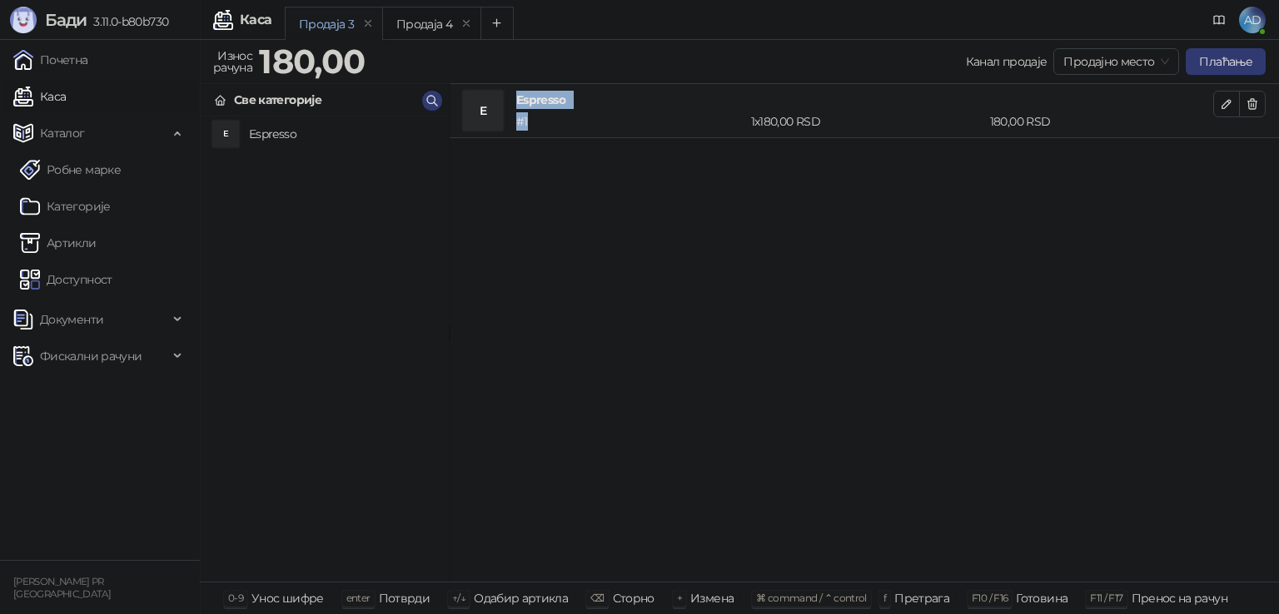
drag, startPoint x: 483, startPoint y: 113, endPoint x: 596, endPoint y: 113, distance: 113.2
click at [596, 113] on div "E Espresso # 1 1 x 180,00 RSD 180,00 RSD" at bounding box center [838, 111] width 750 height 40
click at [595, 113] on div "# 1" at bounding box center [630, 121] width 235 height 18
click at [526, 107] on h4 "Espresso" at bounding box center [864, 100] width 697 height 18
click at [256, 135] on h4 "Espresso" at bounding box center [342, 134] width 186 height 27
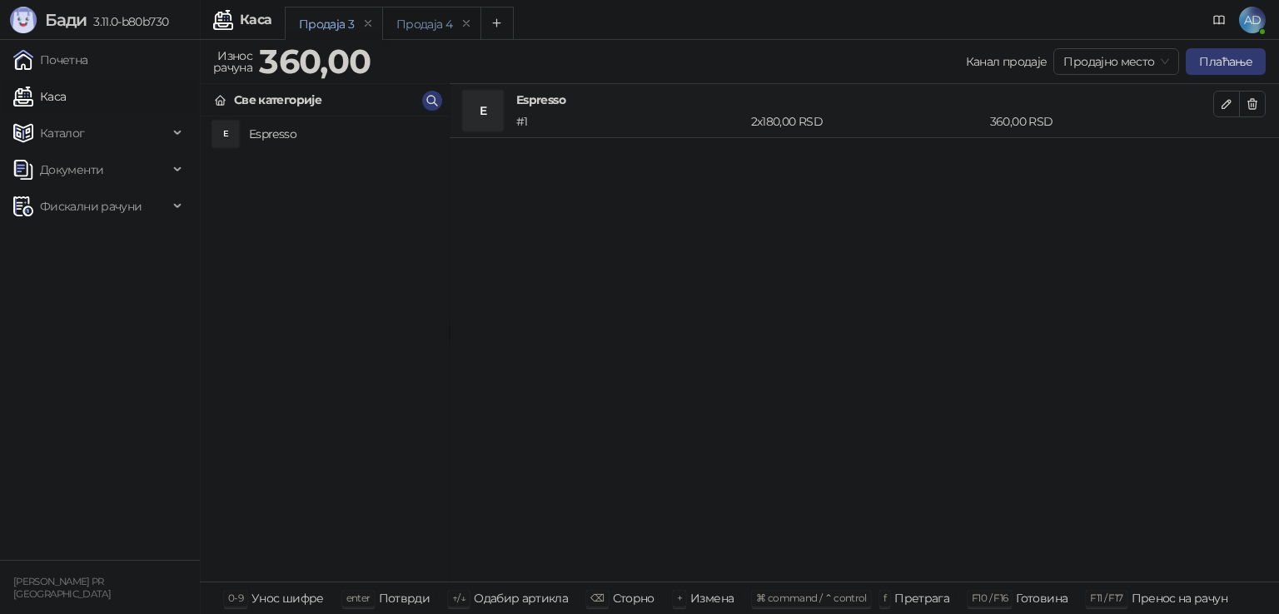
click at [416, 23] on div "Продаја 4" at bounding box center [424, 24] width 56 height 18
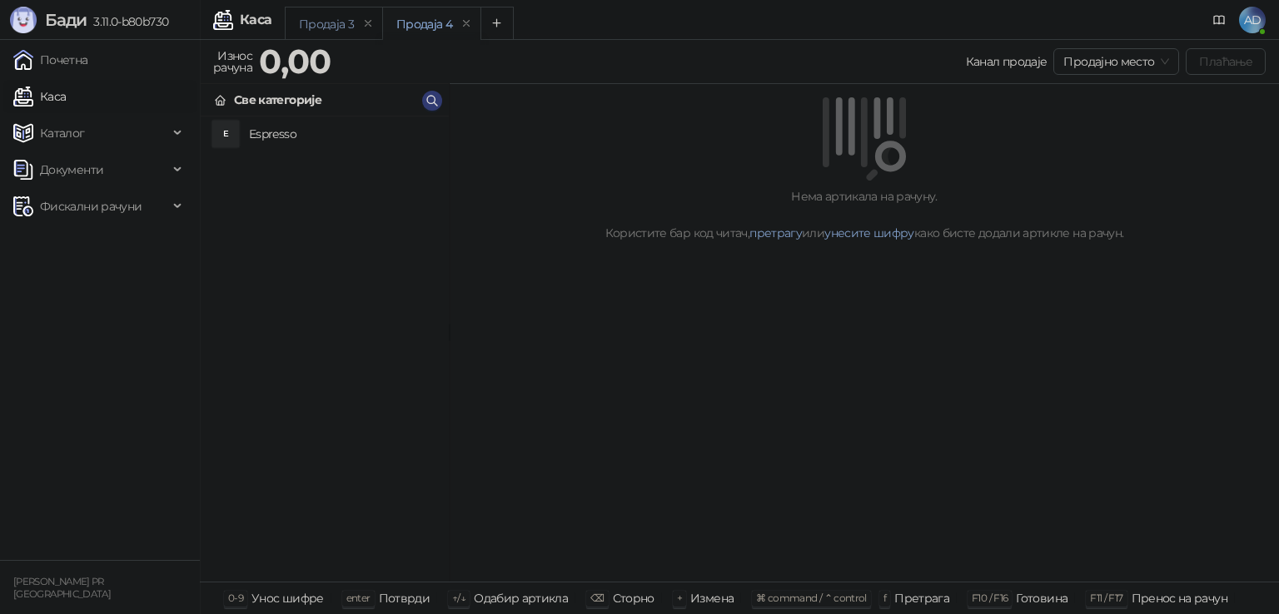
click at [322, 22] on div "Продаја 3" at bounding box center [326, 24] width 55 height 18
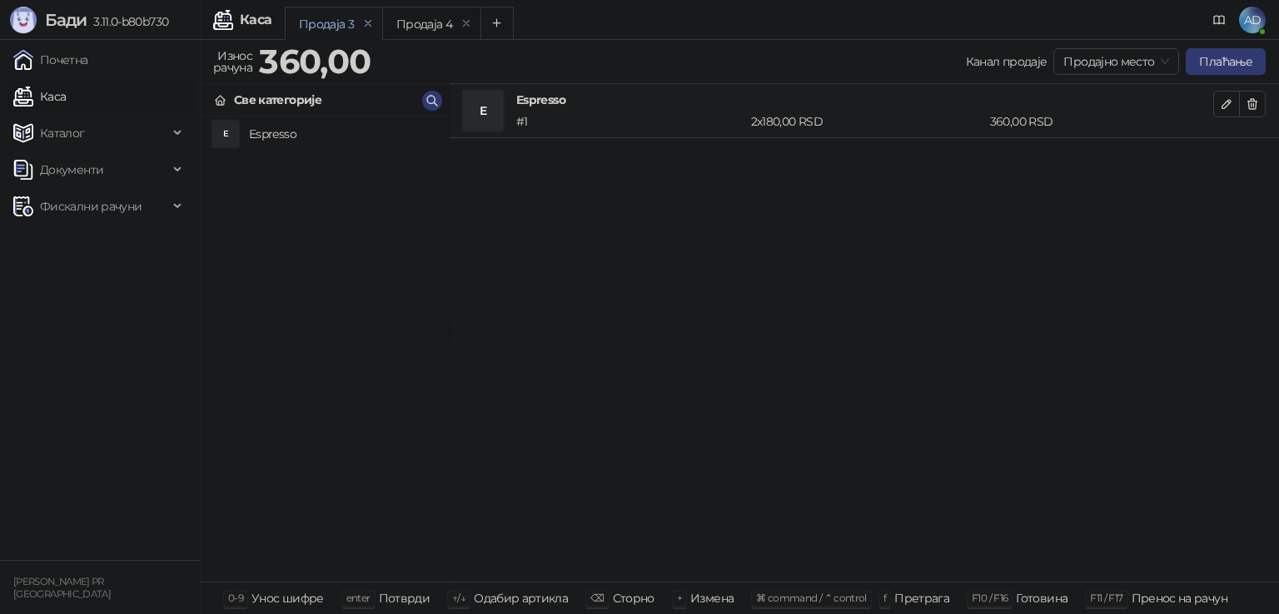
click at [368, 18] on icon "remove" at bounding box center [368, 23] width 12 height 12
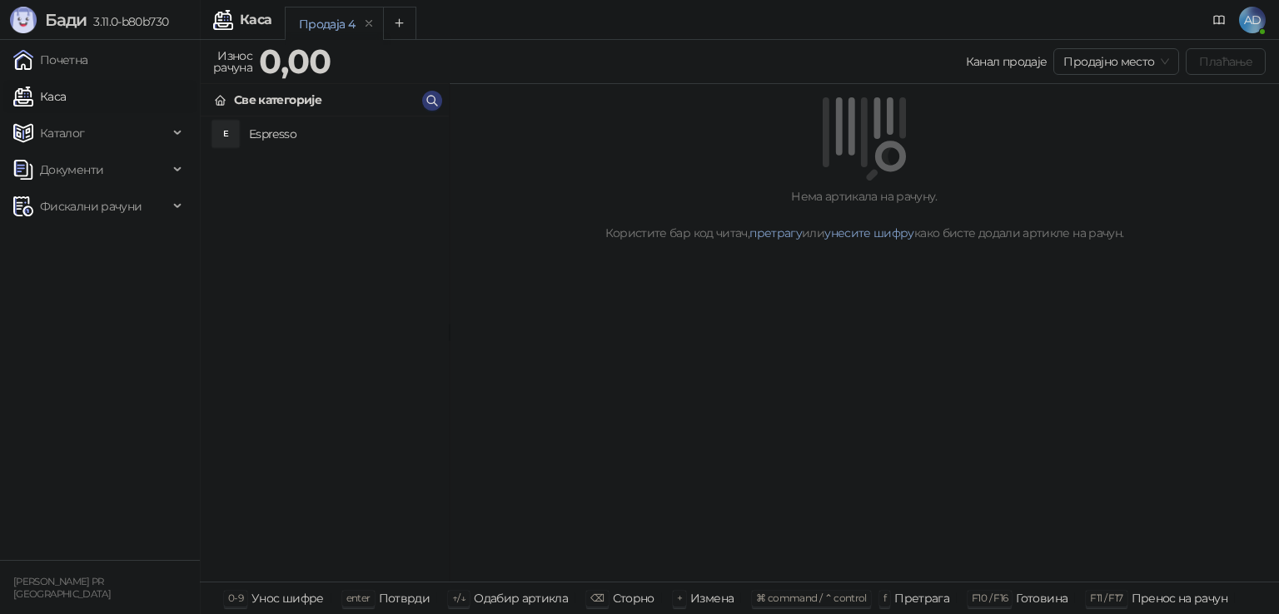
click at [88, 56] on link "Почетна" at bounding box center [50, 59] width 75 height 33
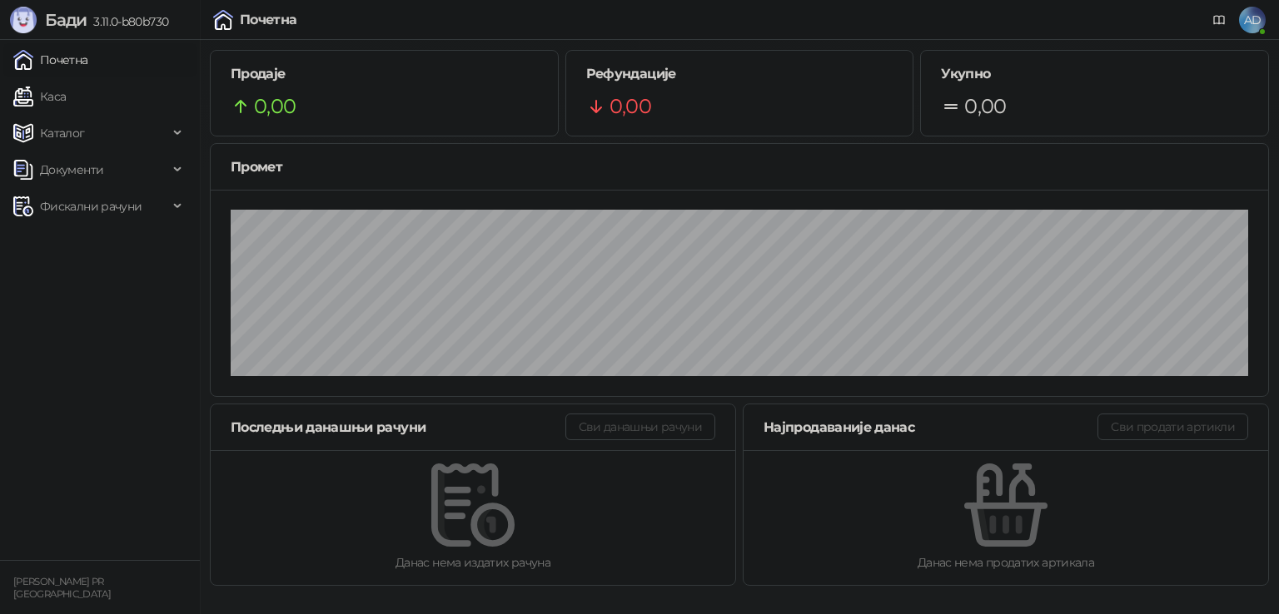
click at [55, 97] on link "Каса" at bounding box center [39, 96] width 52 height 33
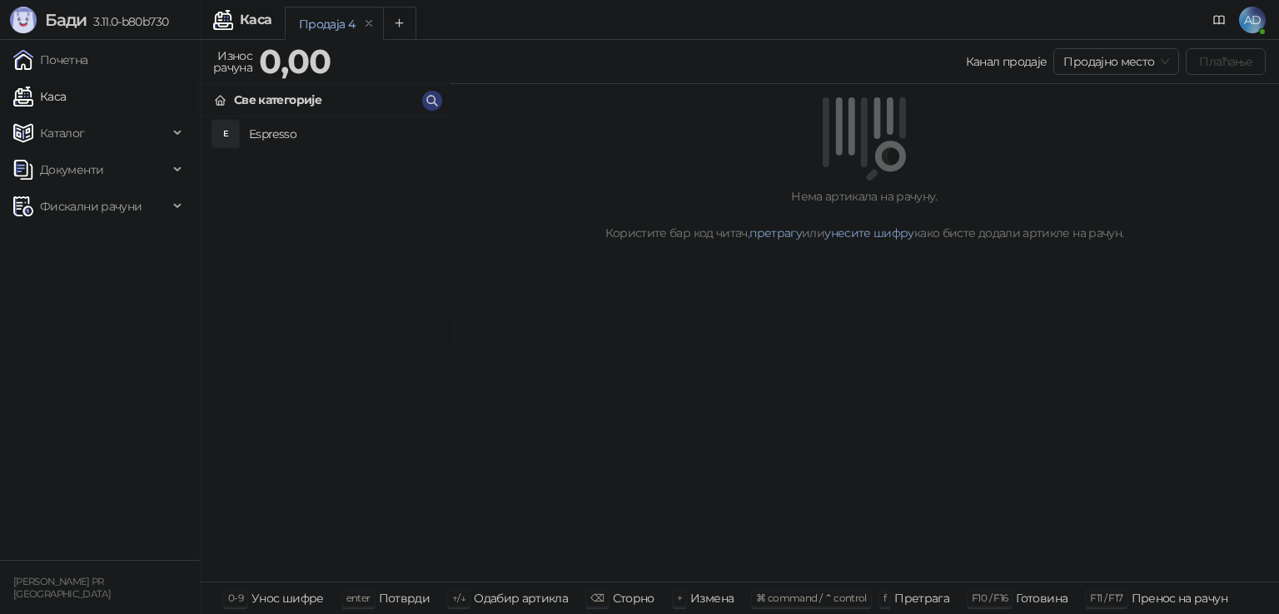
click at [57, 57] on link "Почетна" at bounding box center [50, 59] width 75 height 33
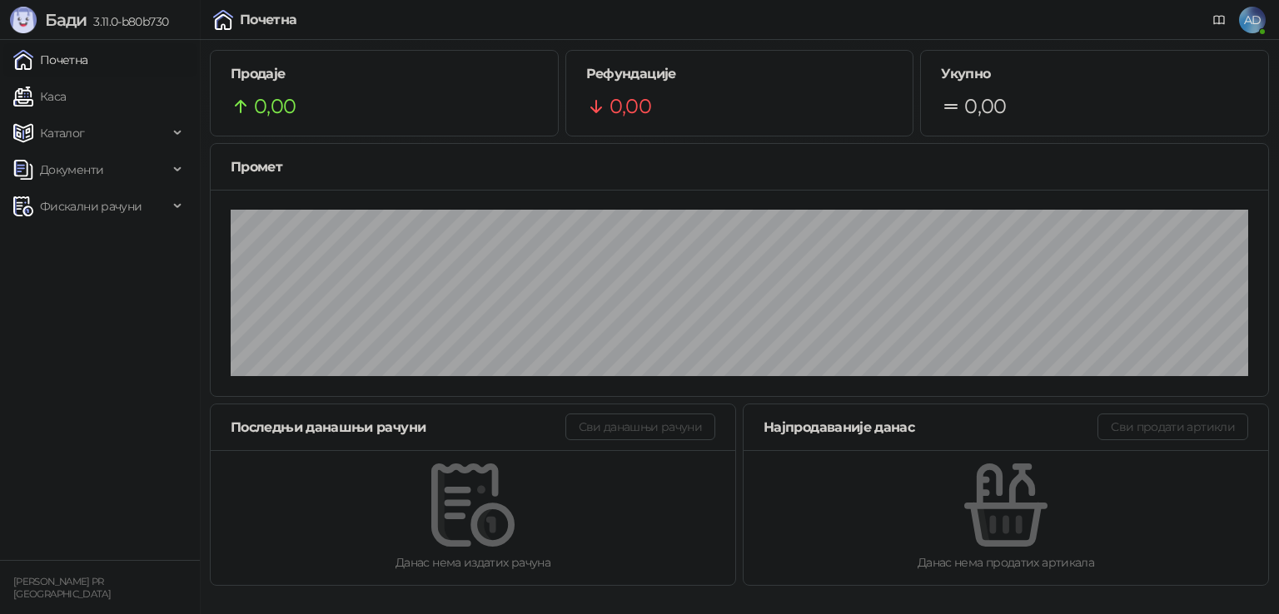
click at [50, 98] on link "Каса" at bounding box center [39, 96] width 52 height 33
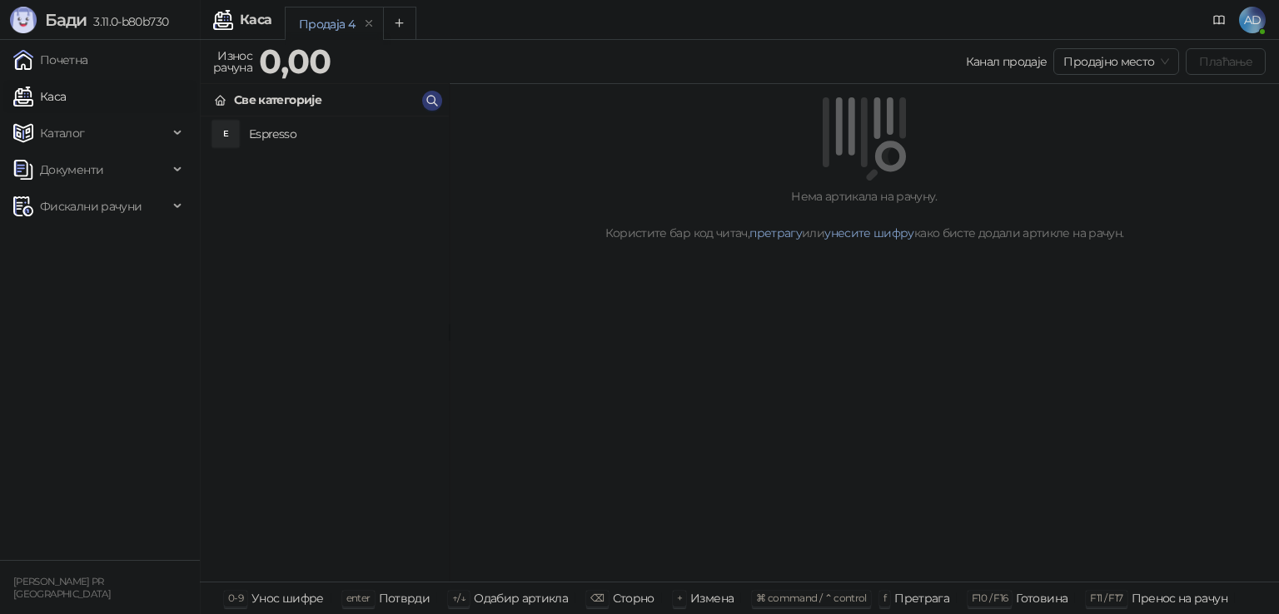
click at [1122, 67] on span "Продајно место" at bounding box center [1116, 61] width 106 height 25
click at [370, 248] on div "E Espresso" at bounding box center [325, 349] width 248 height 465
click at [68, 158] on span "Документи" at bounding box center [71, 169] width 63 height 33
click at [77, 195] on link "Улазни документи" at bounding box center [86, 206] width 132 height 33
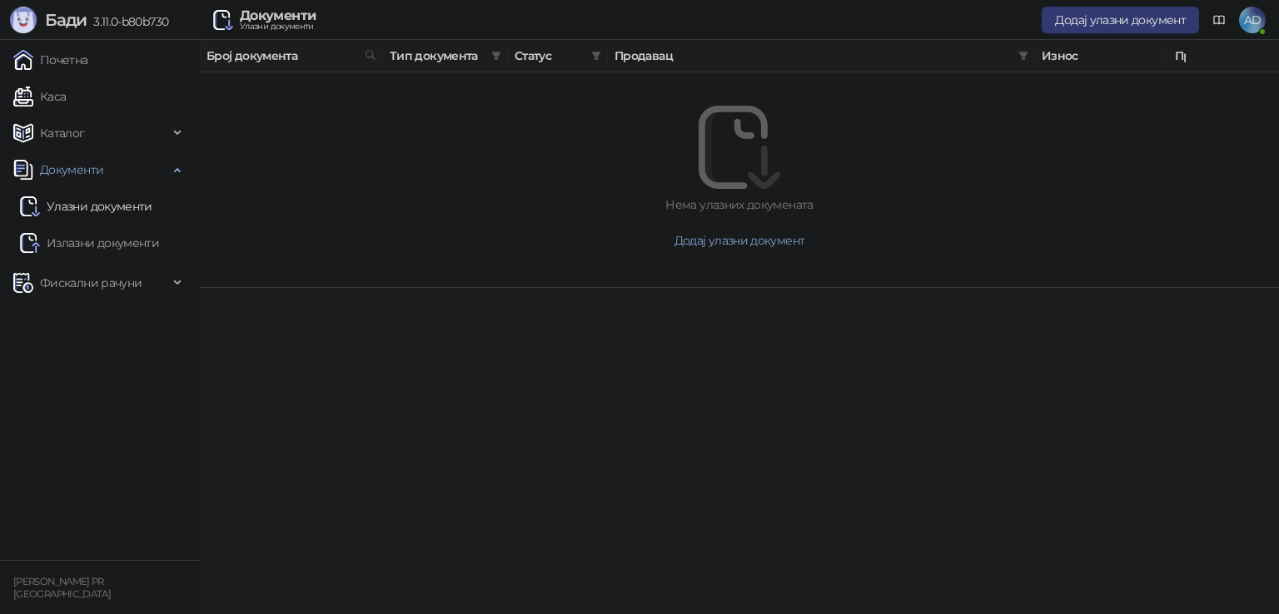
click at [1105, 21] on span "Додај улазни документ" at bounding box center [1120, 19] width 131 height 15
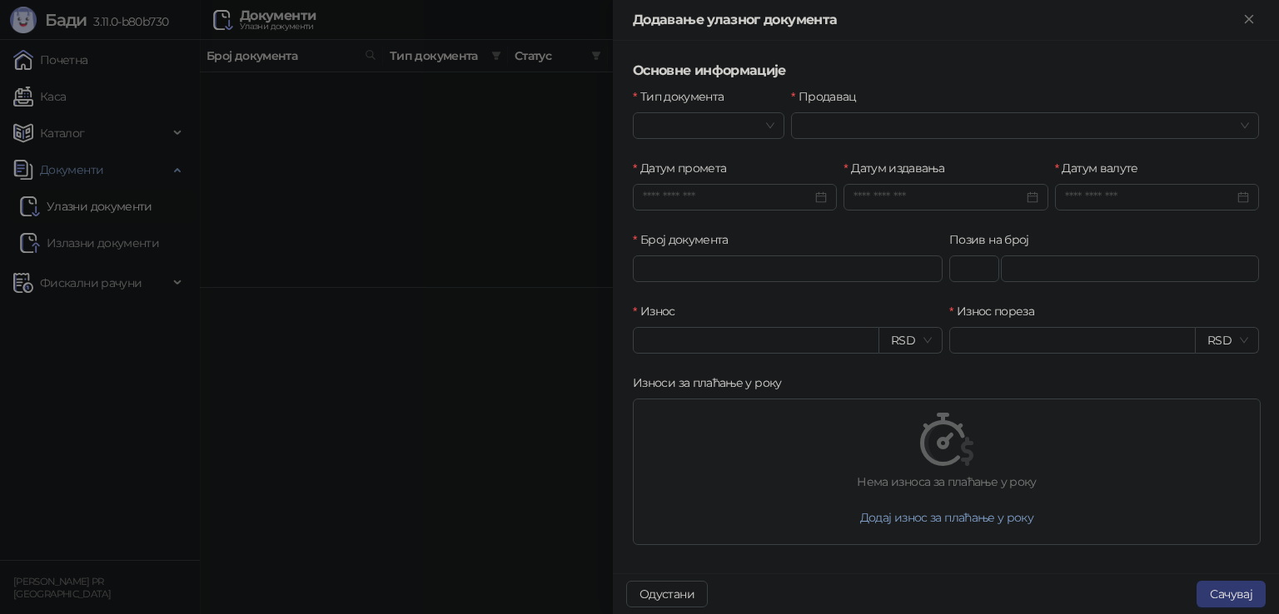
click at [325, 151] on div at bounding box center [639, 307] width 1279 height 614
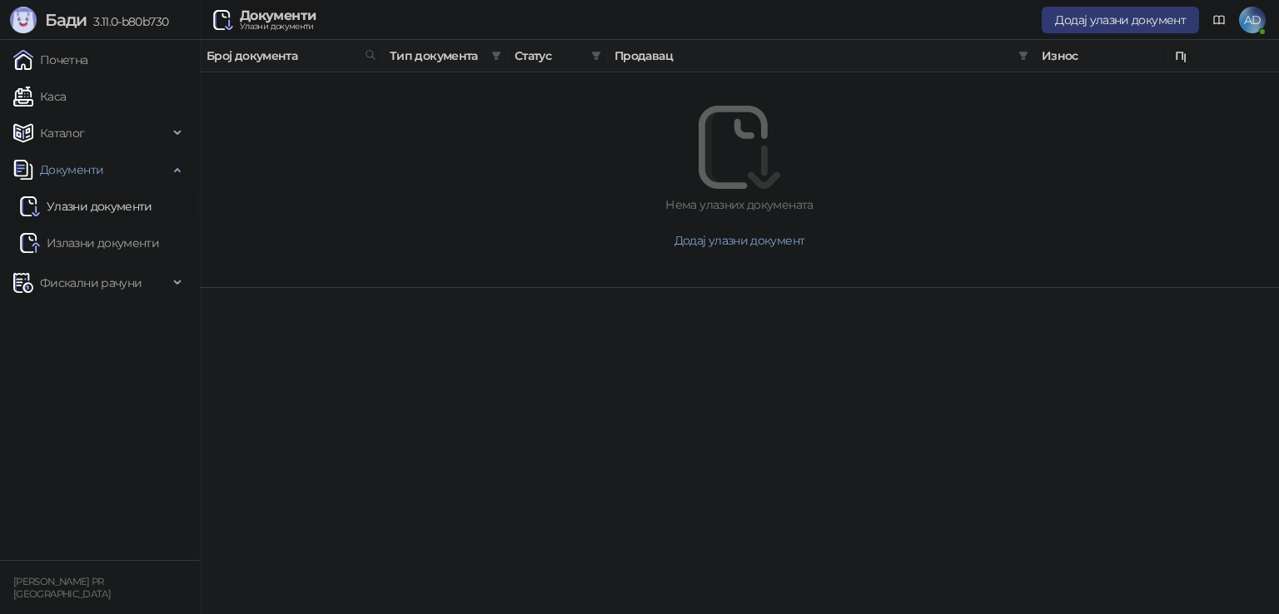
click at [67, 165] on span "Документи" at bounding box center [71, 169] width 63 height 33
click at [70, 134] on span "Каталог" at bounding box center [62, 133] width 45 height 33
click at [82, 236] on link "Артикли" at bounding box center [58, 242] width 77 height 33
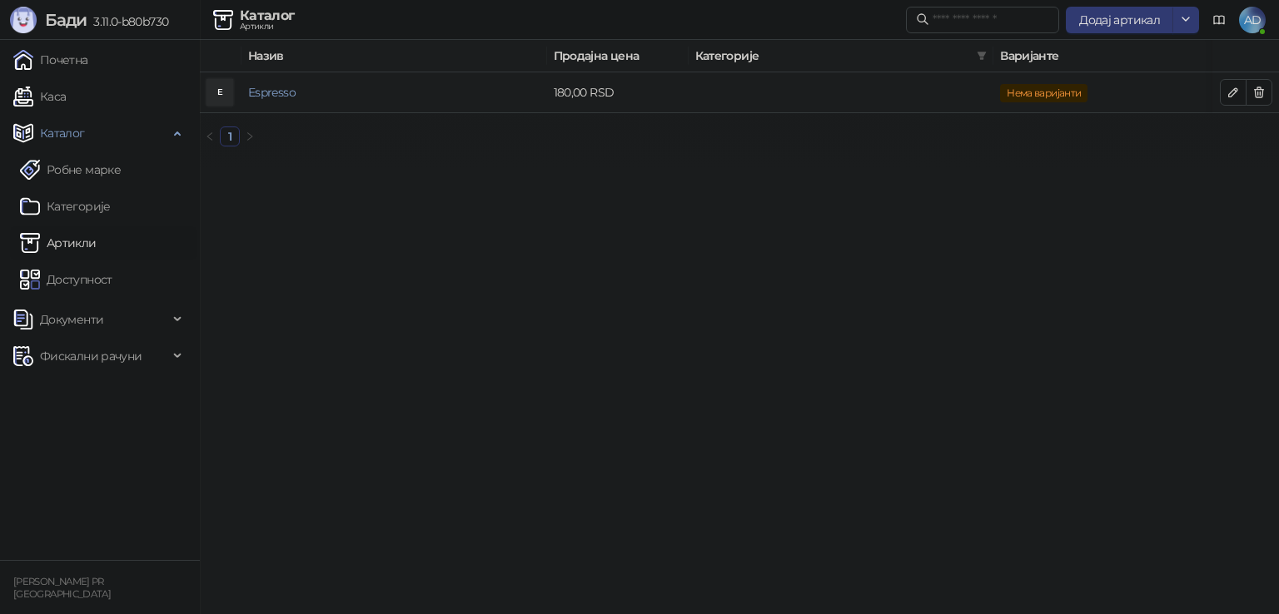
click at [1232, 97] on icon "button" at bounding box center [1232, 92] width 13 height 13
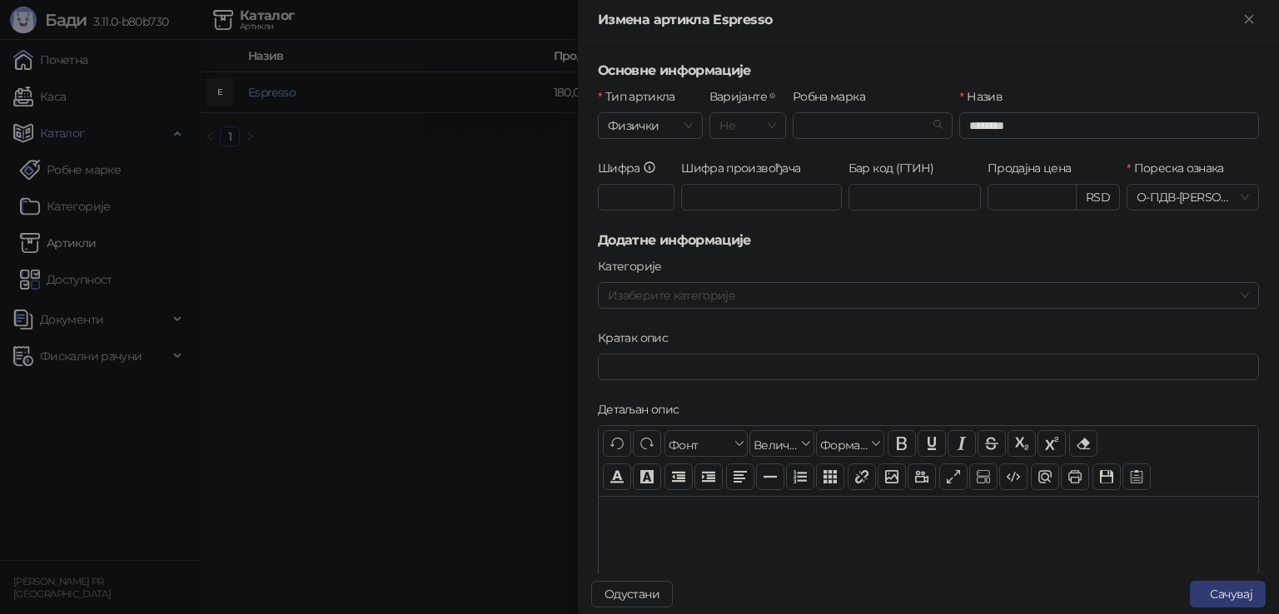
click at [750, 127] on span "Не" at bounding box center [747, 125] width 57 height 25
click at [743, 181] on div "Да" at bounding box center [744, 185] width 48 height 18
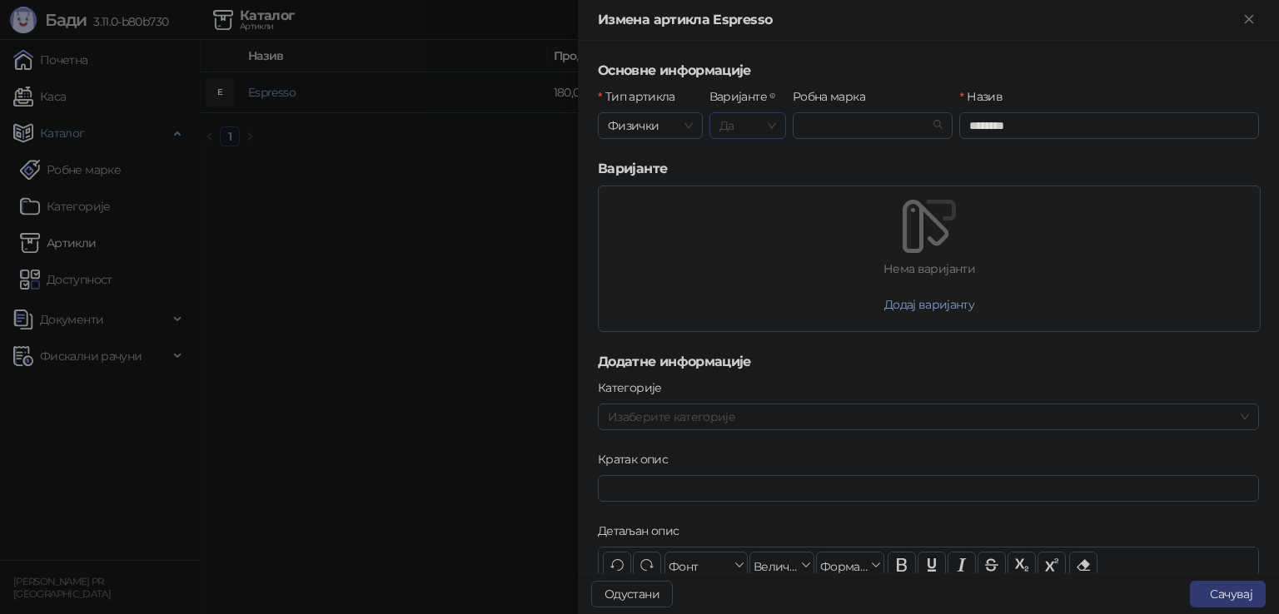
click at [735, 123] on span "Да" at bounding box center [747, 125] width 57 height 25
click at [1083, 260] on div "Нема варијанти" at bounding box center [929, 269] width 661 height 18
click at [753, 120] on span "Да" at bounding box center [747, 125] width 57 height 25
click at [983, 301] on div "Додај варијанту" at bounding box center [929, 304] width 661 height 27
click at [939, 306] on button "Додај варијанту" at bounding box center [929, 304] width 117 height 27
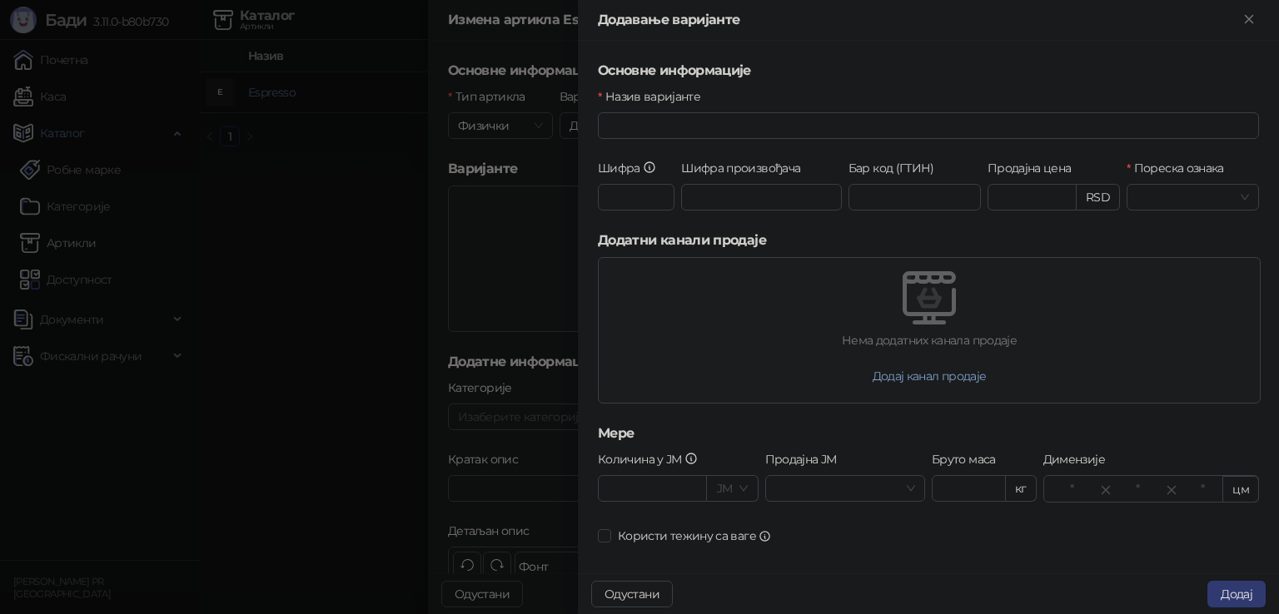
click at [649, 598] on button "Одустани" at bounding box center [632, 594] width 82 height 27
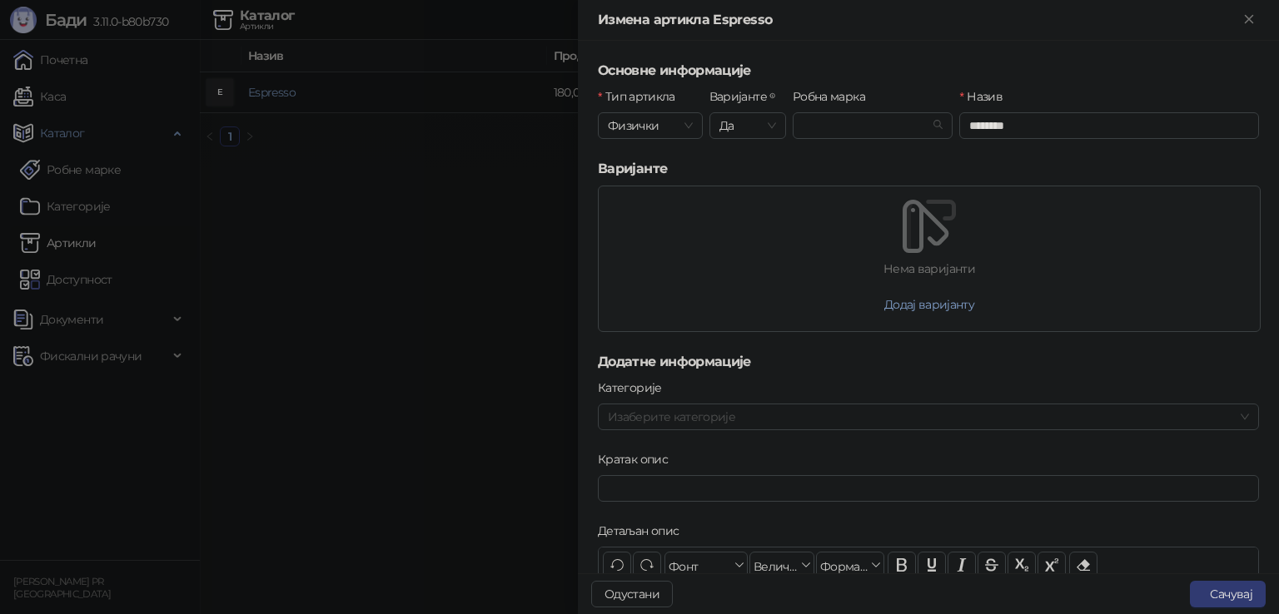
click at [741, 136] on span "Да" at bounding box center [747, 125] width 57 height 25
click at [738, 157] on div "Не" at bounding box center [744, 159] width 48 height 18
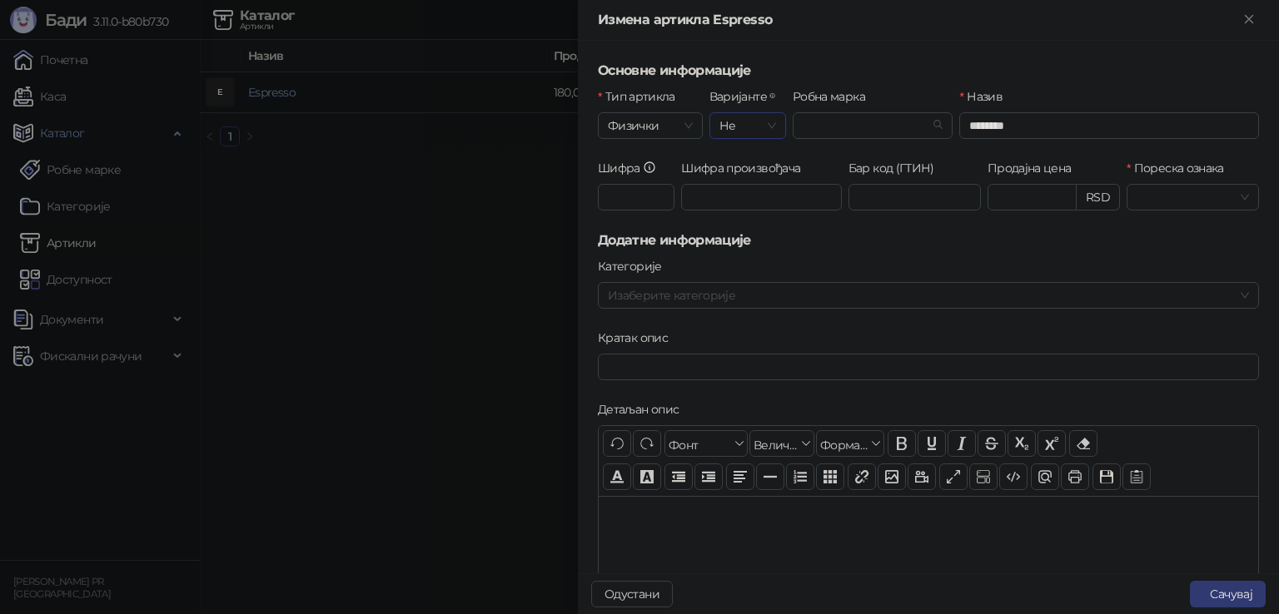
click at [771, 119] on span "Не" at bounding box center [747, 125] width 57 height 25
click at [738, 175] on div "Да" at bounding box center [744, 185] width 68 height 27
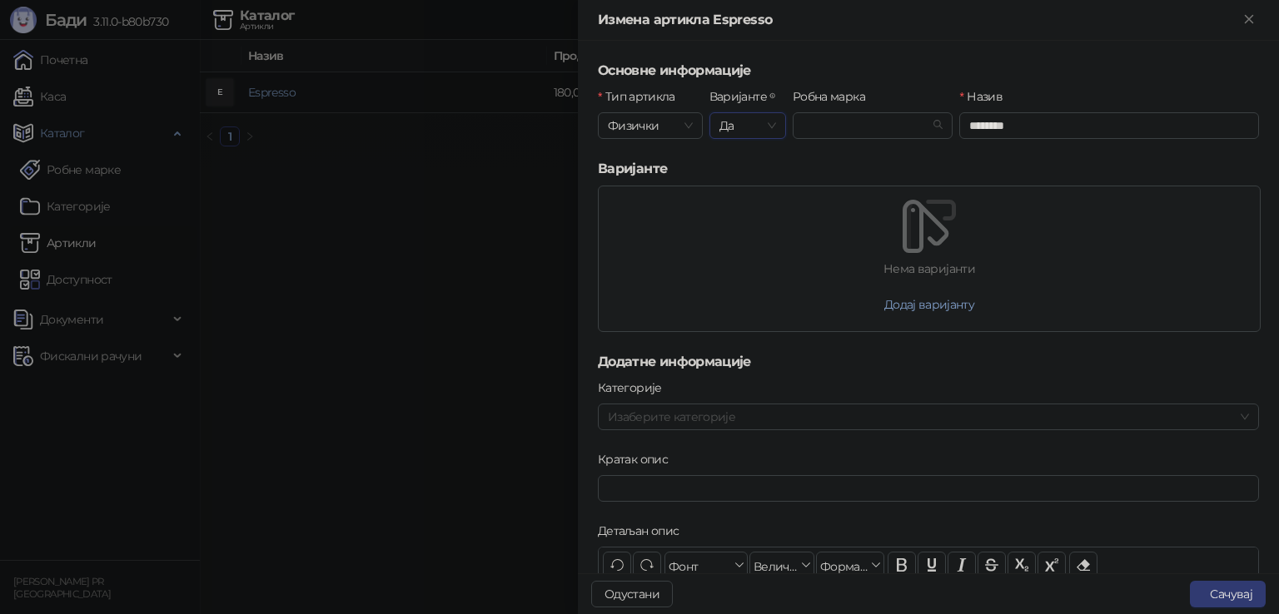
click at [933, 303] on button "Додај варијанту" at bounding box center [929, 304] width 117 height 27
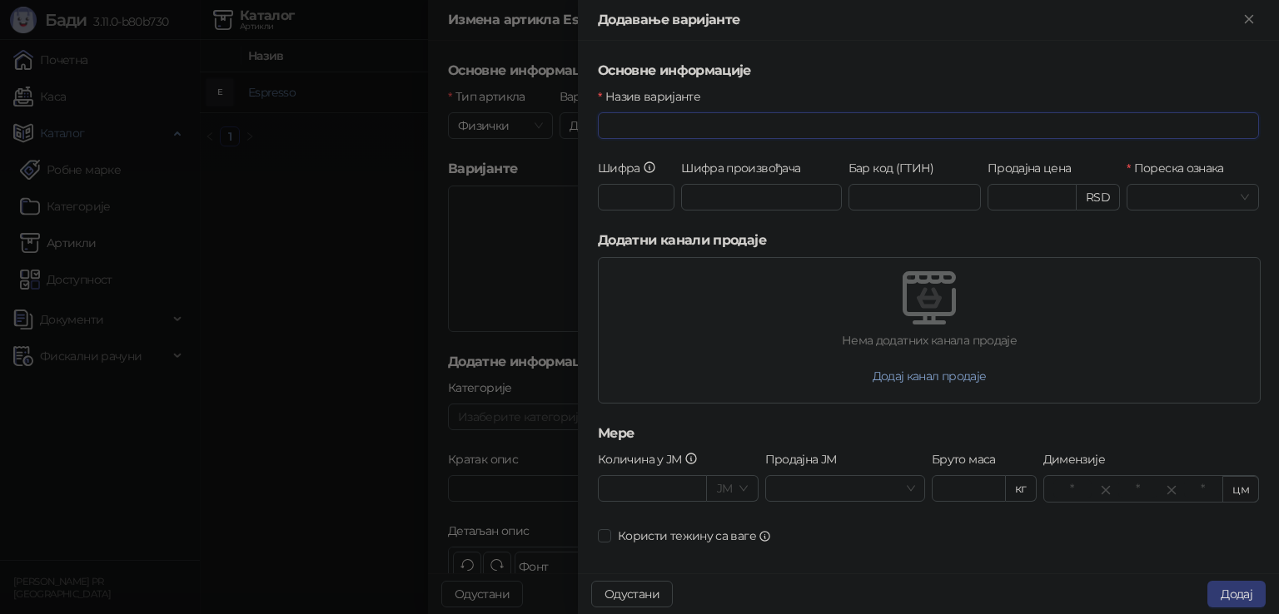
click at [685, 128] on input "Назив варијанте" at bounding box center [928, 125] width 661 height 27
click at [628, 197] on input "Шифра" at bounding box center [636, 197] width 77 height 27
click at [1041, 197] on input "Продајна цена" at bounding box center [1031, 197] width 87 height 25
type input "******"
click at [773, 281] on div at bounding box center [929, 297] width 661 height 53
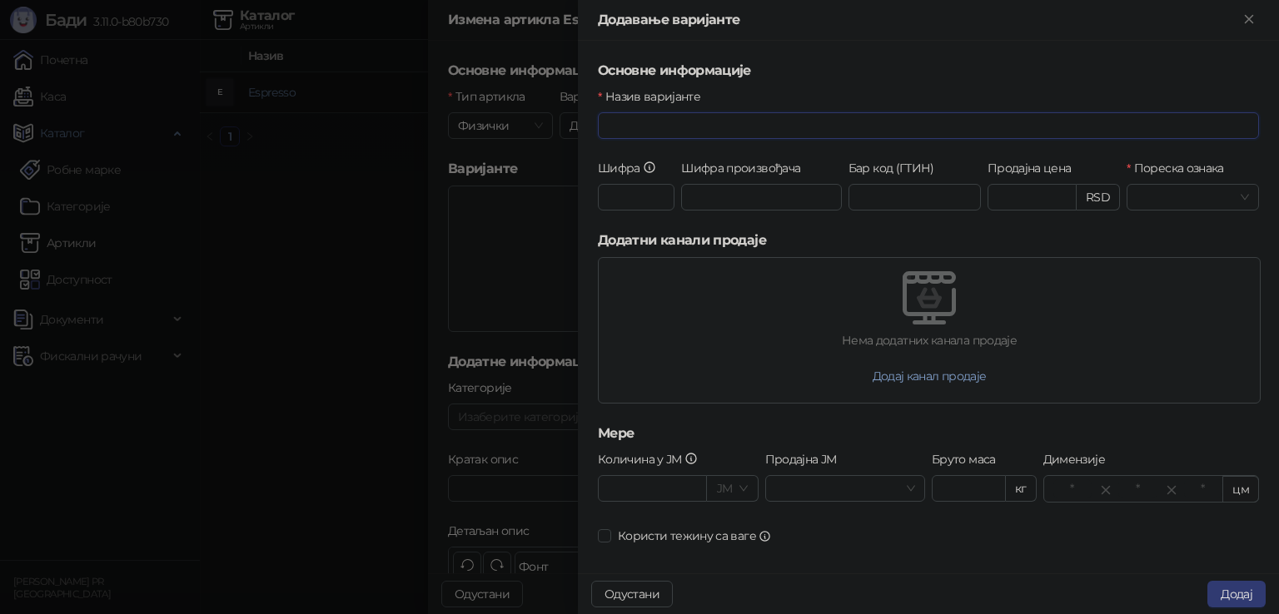
click at [666, 128] on input "Назив варијанте" at bounding box center [928, 125] width 661 height 27
type input "*"
type input "*****"
click at [1234, 590] on span "Додај" at bounding box center [1236, 594] width 32 height 15
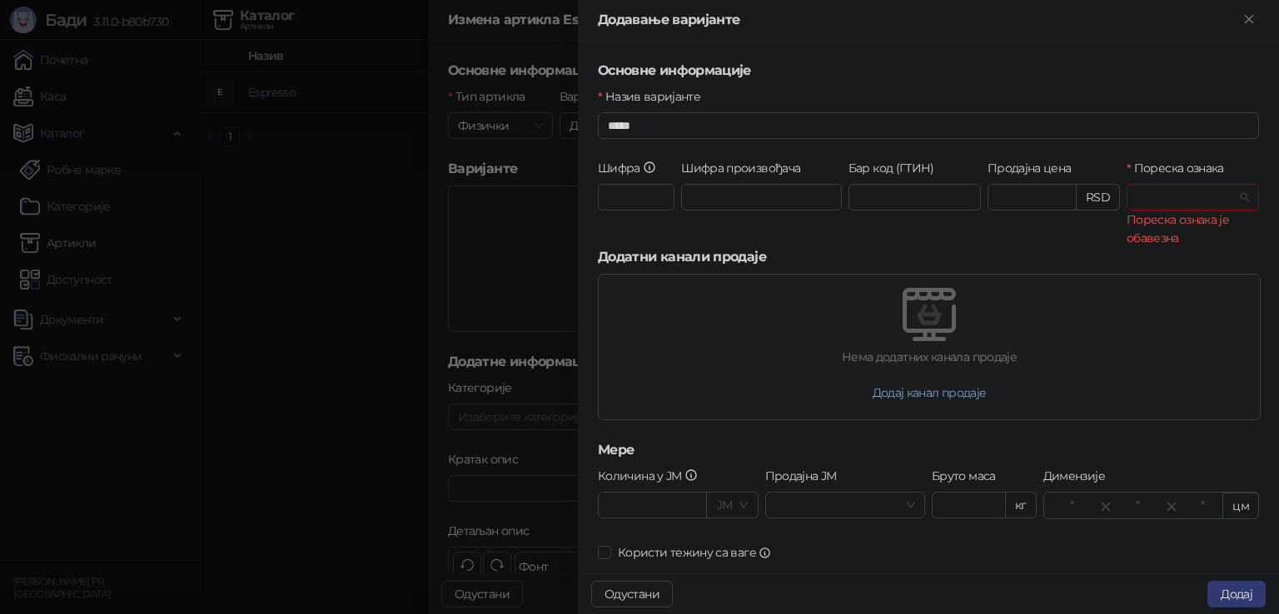
click at [1152, 186] on input "Пореска ознака" at bounding box center [1184, 197] width 97 height 25
click at [1189, 261] on div "О-ПДВ - Ђ ( 20,00 %)" at bounding box center [1220, 257] width 181 height 18
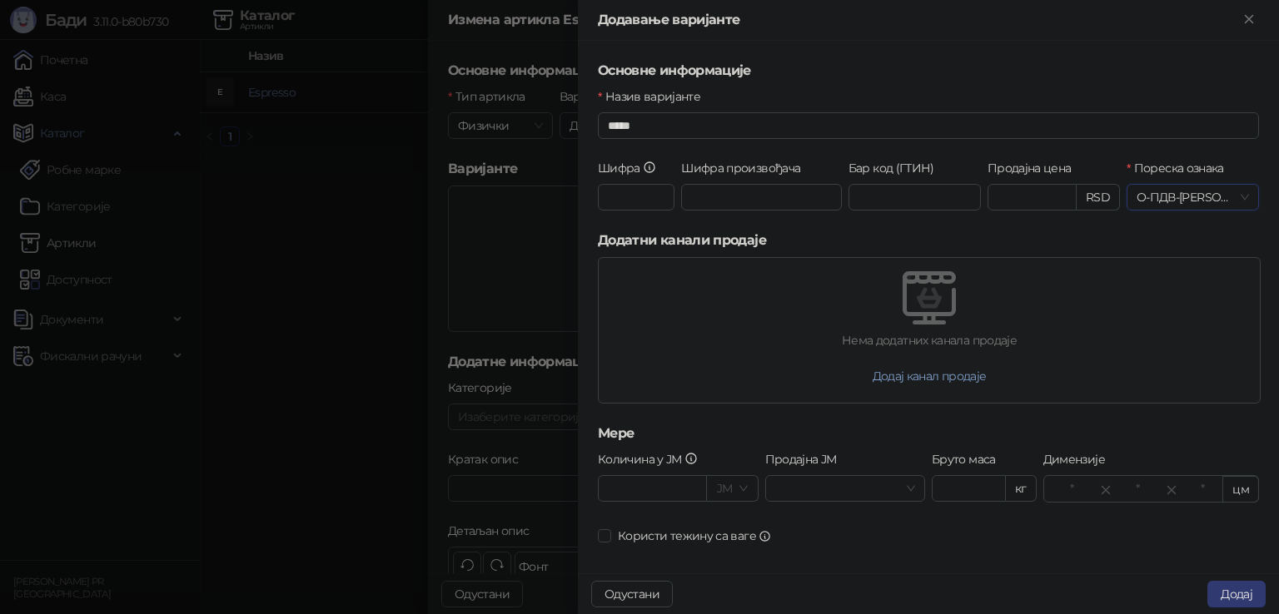
click at [1236, 590] on span "Додај" at bounding box center [1236, 594] width 32 height 15
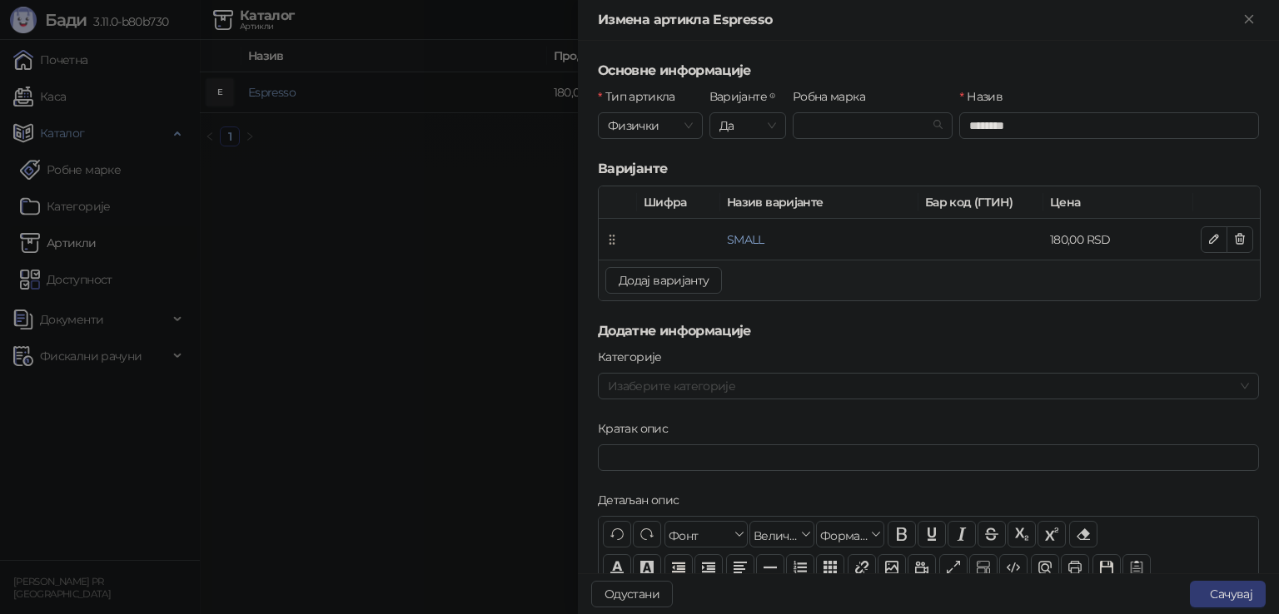
click at [698, 286] on button "Додај варијанту" at bounding box center [663, 280] width 117 height 27
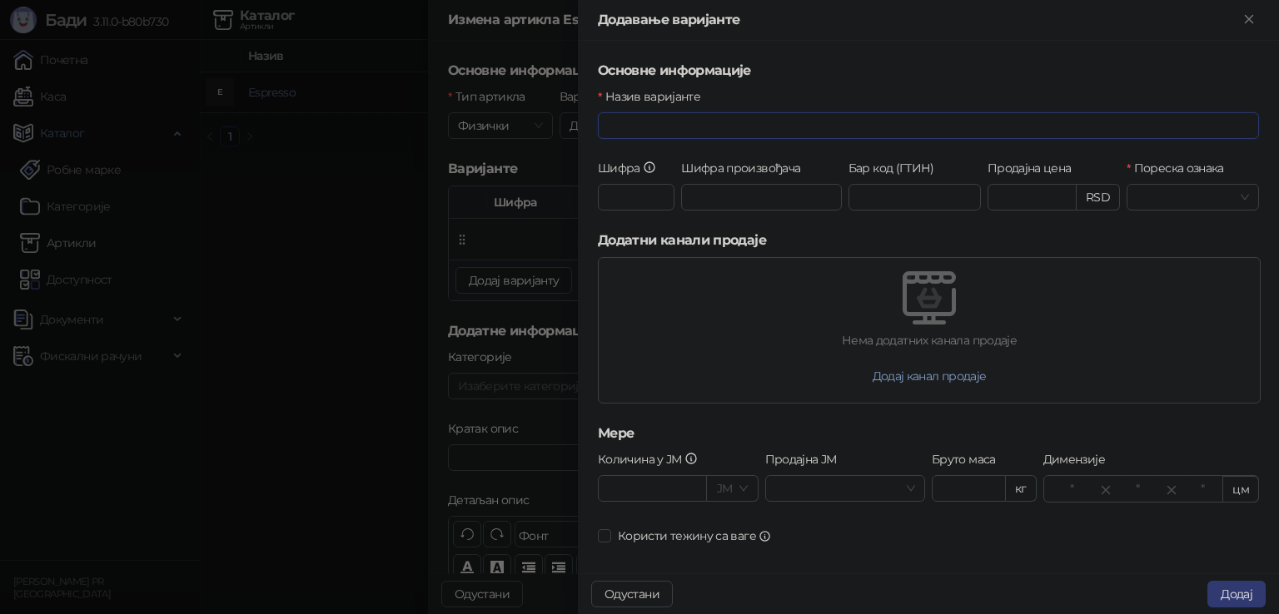
click at [705, 123] on input "Назив варијанте" at bounding box center [928, 125] width 661 height 27
type input "***"
click at [1012, 200] on input "Продајна цена" at bounding box center [1031, 197] width 87 height 25
type input "*"
type input "******"
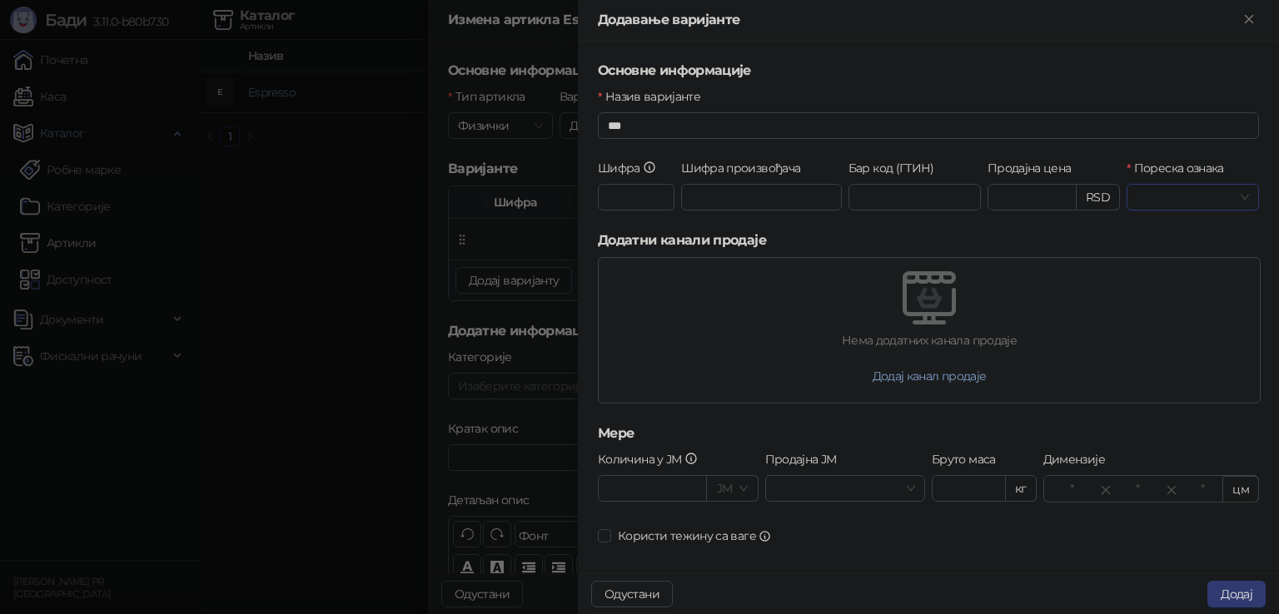
click at [1235, 202] on span at bounding box center [1192, 197] width 112 height 25
click at [1196, 256] on div "О-ПДВ - Ђ ( 20,00 %)" at bounding box center [1220, 257] width 181 height 18
click at [1247, 597] on span "Додај" at bounding box center [1236, 594] width 32 height 15
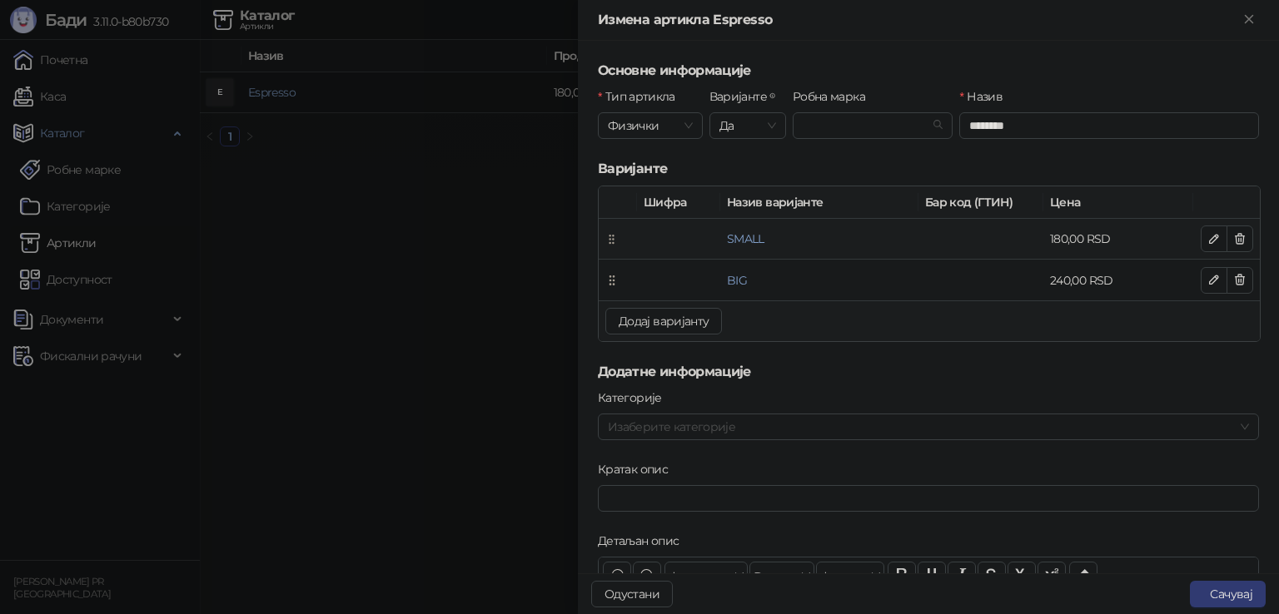
click at [1207, 236] on icon "button" at bounding box center [1213, 238] width 13 height 13
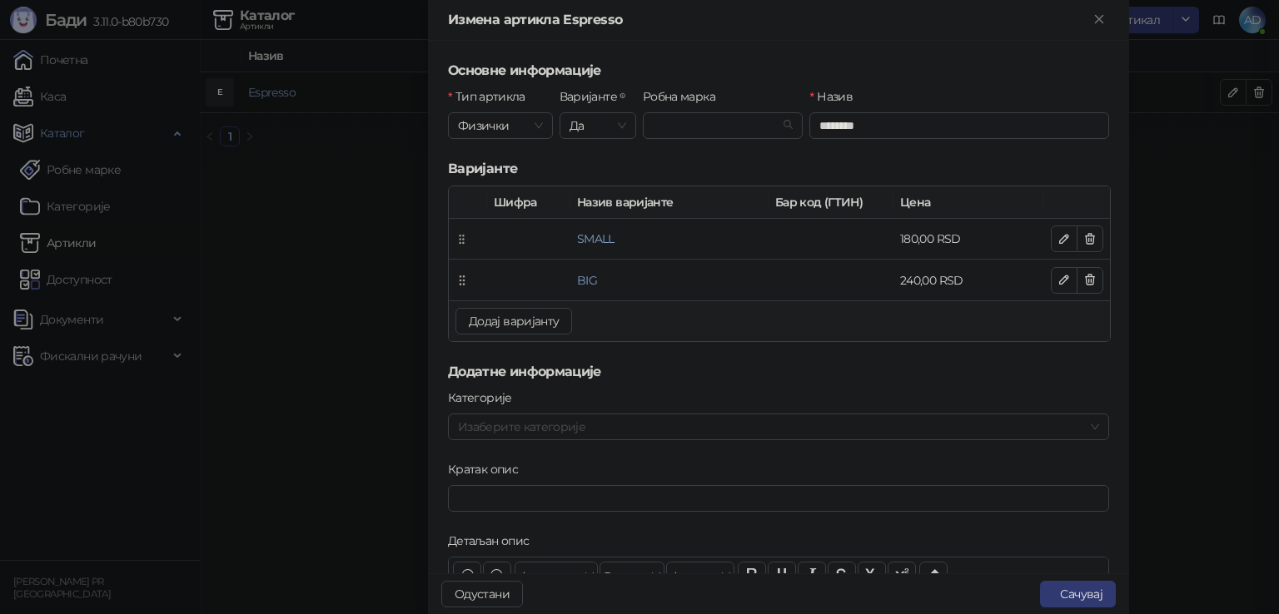
type input "*****"
type input "******"
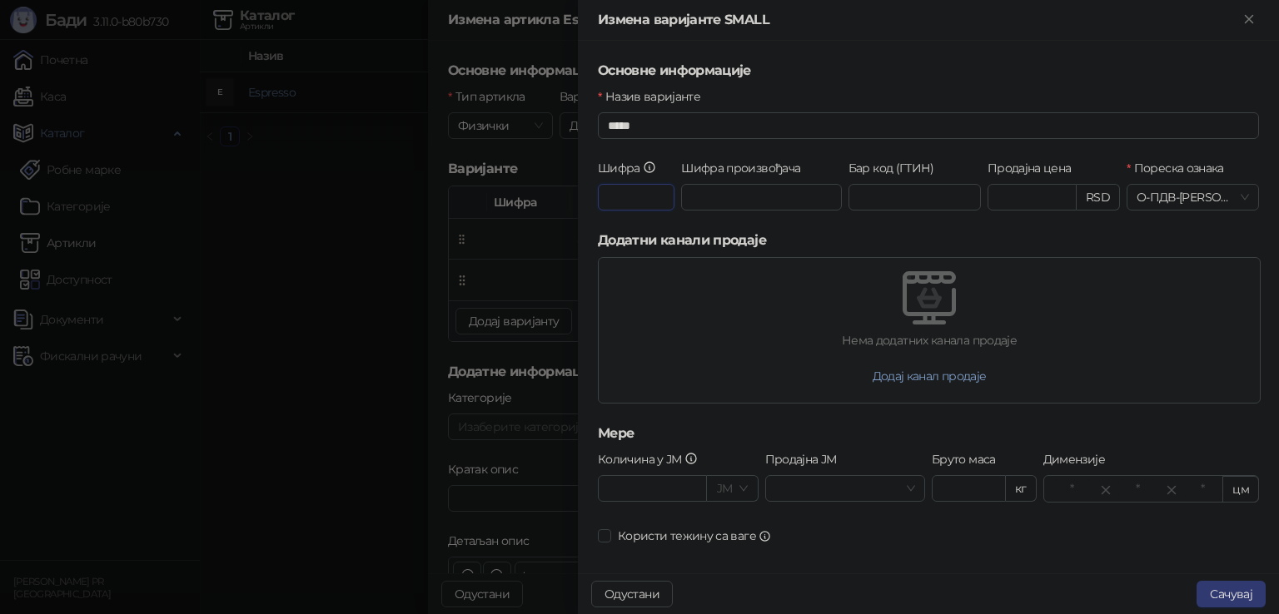
click at [641, 190] on input "Шифра" at bounding box center [636, 197] width 77 height 27
type input "*"
click at [1212, 597] on span "Сачувај" at bounding box center [1231, 594] width 42 height 15
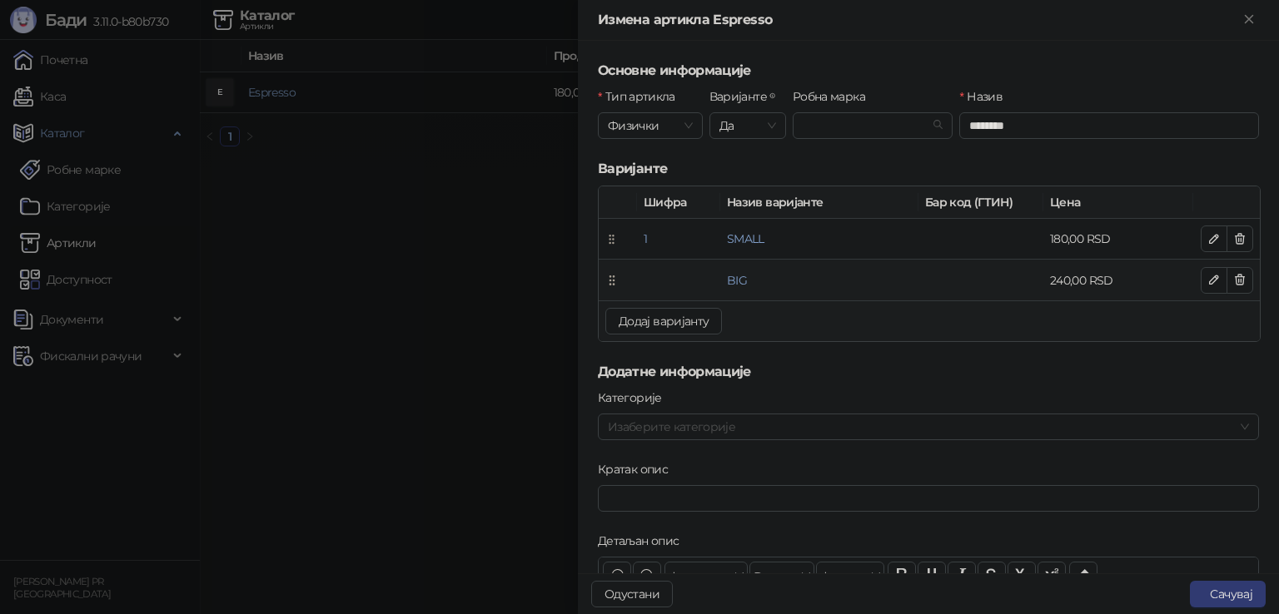
click at [1207, 273] on icon "button" at bounding box center [1213, 279] width 13 height 13
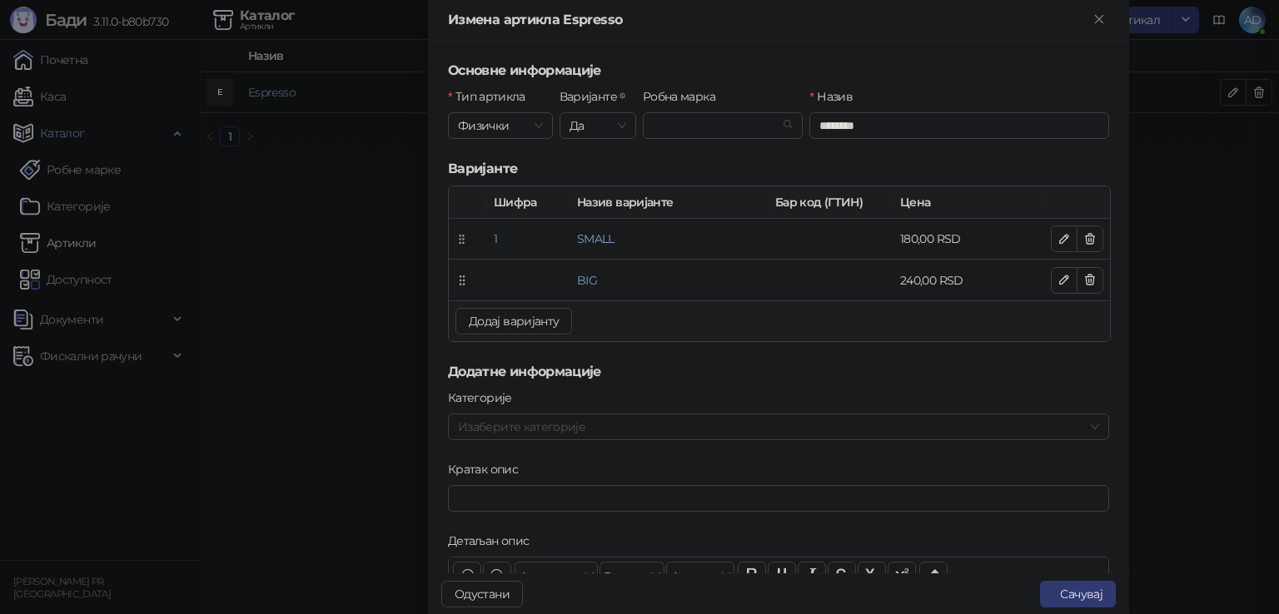
type input "***"
type input "******"
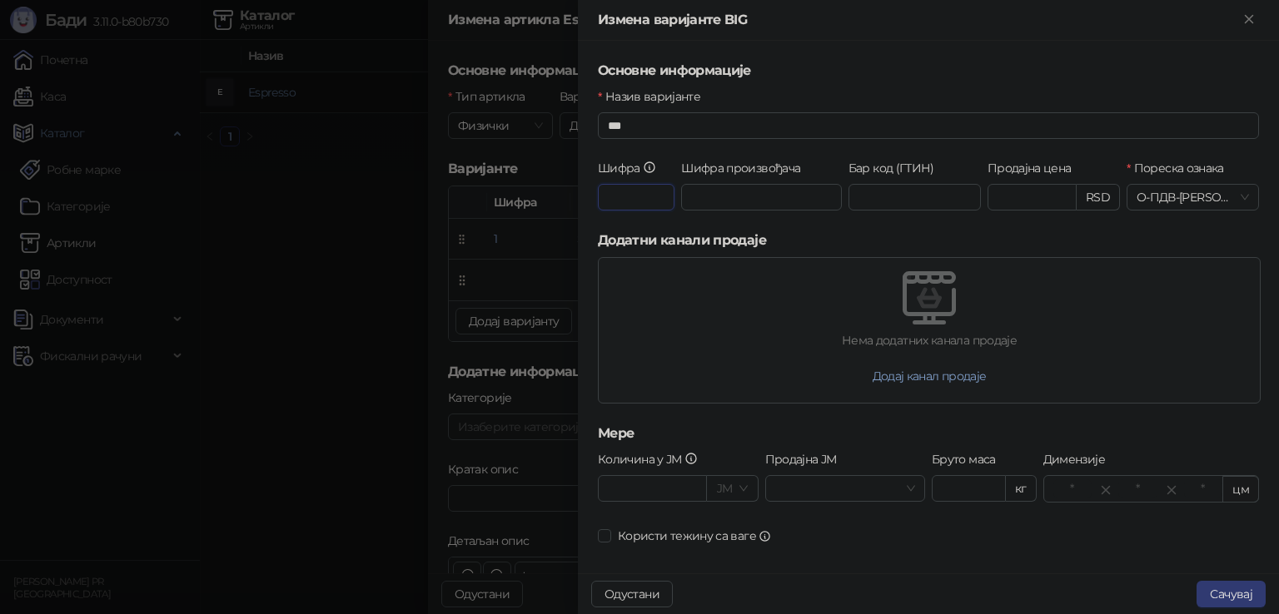
click at [607, 195] on input "Шифра" at bounding box center [636, 197] width 77 height 27
type input "*"
click at [1245, 600] on span "Сачувај" at bounding box center [1231, 594] width 42 height 15
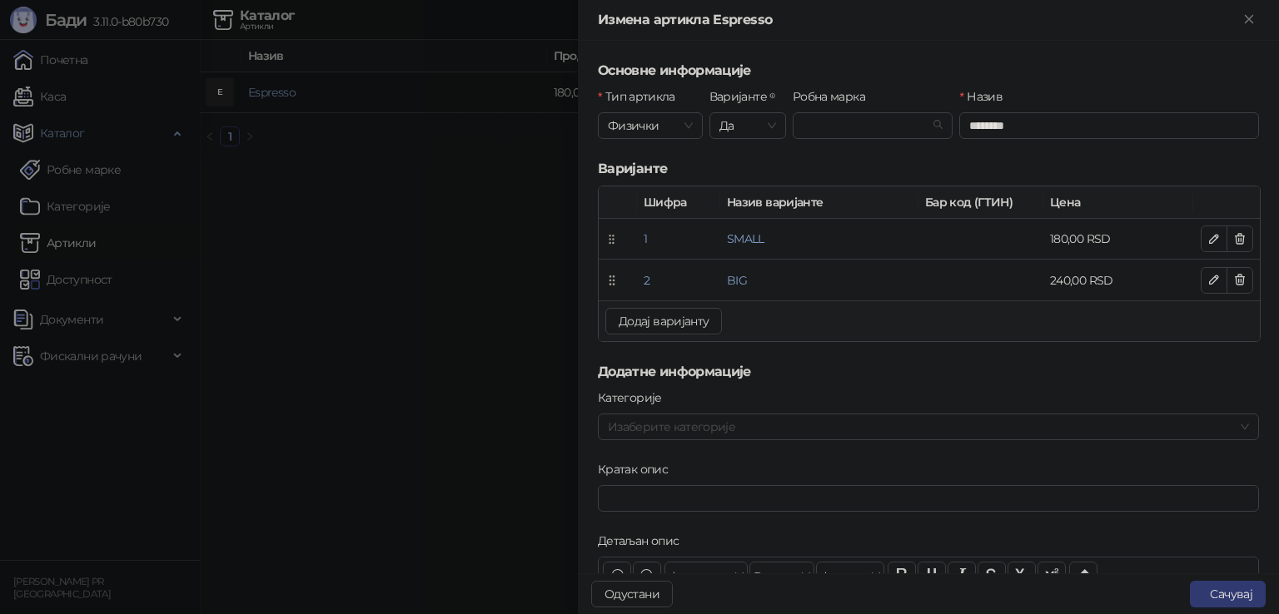
click at [1224, 594] on button "Сачувај" at bounding box center [1228, 594] width 76 height 27
click at [1225, 594] on button "Сачувај" at bounding box center [1228, 594] width 76 height 27
click at [512, 249] on div at bounding box center [639, 307] width 1279 height 614
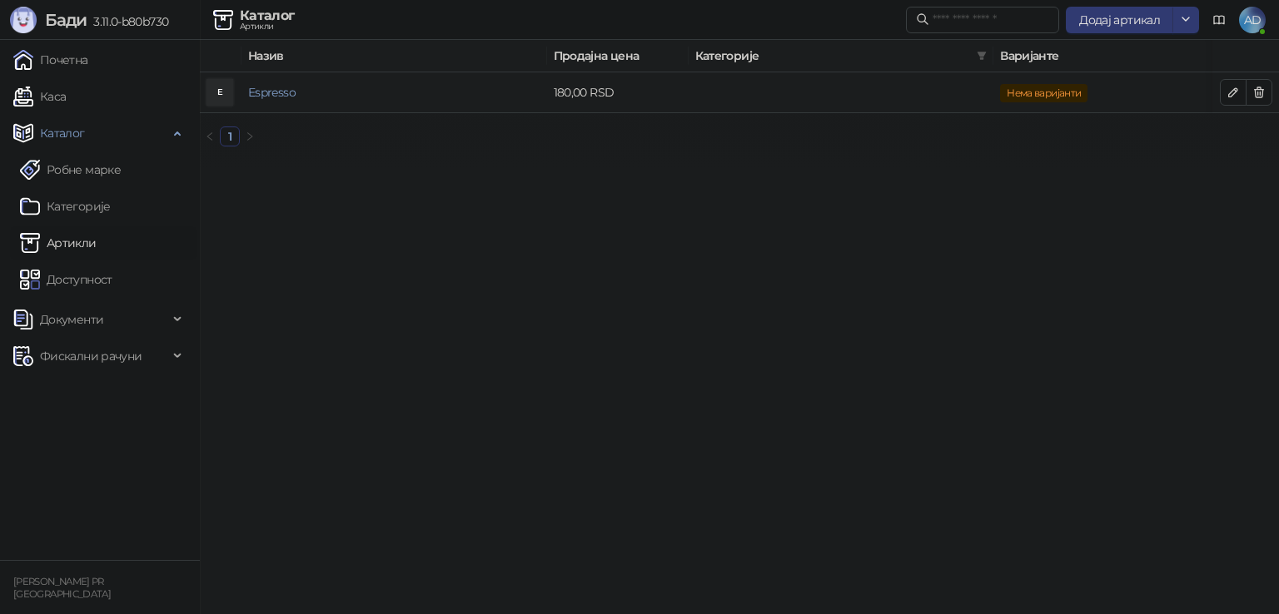
click at [1242, 85] on button "button" at bounding box center [1233, 92] width 27 height 27
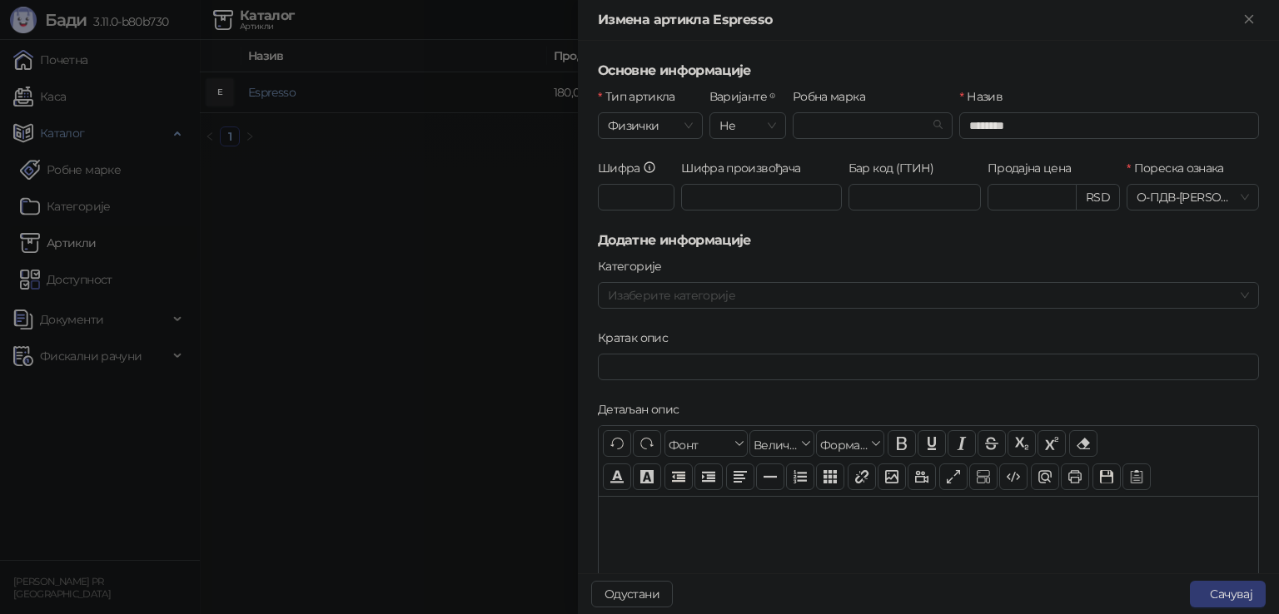
click at [749, 132] on span "Не" at bounding box center [747, 125] width 57 height 25
click at [728, 185] on div "Да" at bounding box center [744, 185] width 48 height 18
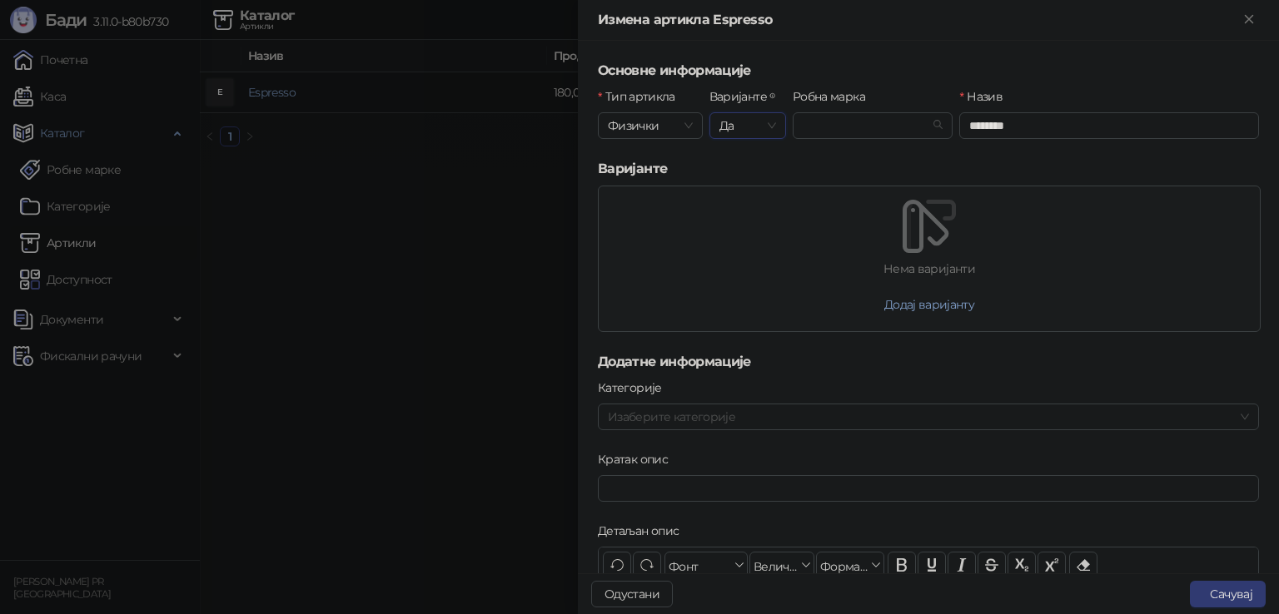
click at [922, 306] on button "Додај варијанту" at bounding box center [929, 304] width 117 height 27
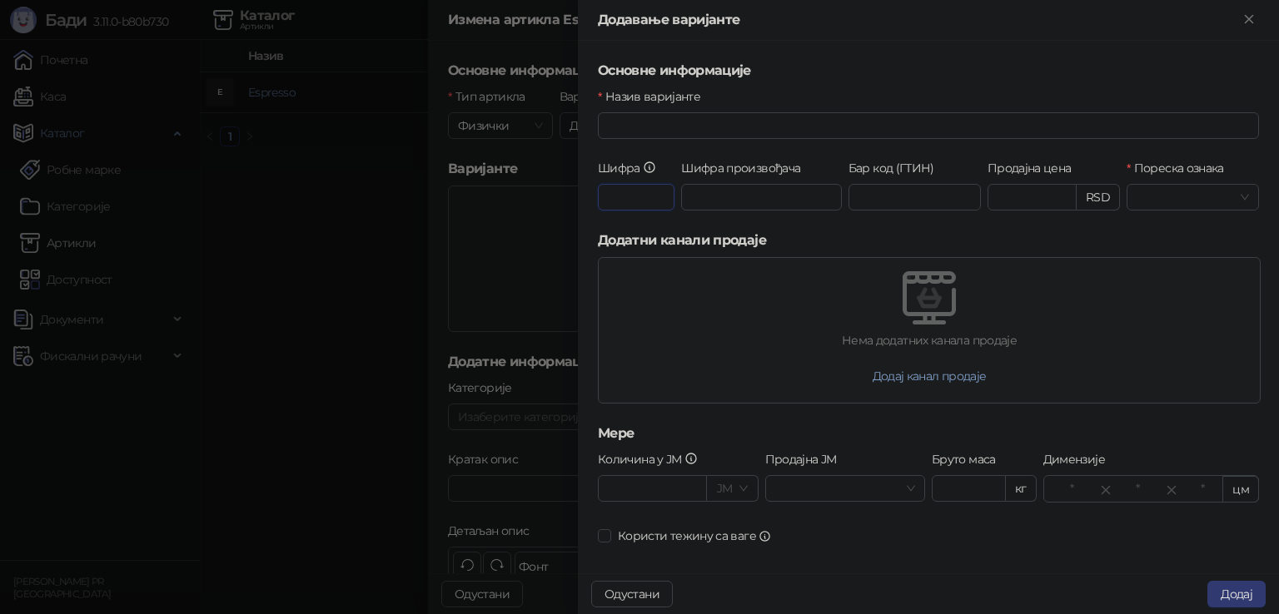
click at [649, 200] on input "Шифра" at bounding box center [636, 197] width 77 height 27
click at [760, 201] on input "Шифра произвођача" at bounding box center [761, 197] width 161 height 27
click at [1162, 194] on input "Пореска ознака" at bounding box center [1184, 197] width 97 height 25
click at [1197, 257] on div "О-ПДВ - Ђ ( 20,00 %)" at bounding box center [1220, 257] width 181 height 18
click at [1033, 194] on input "Продајна цена" at bounding box center [1031, 197] width 87 height 25
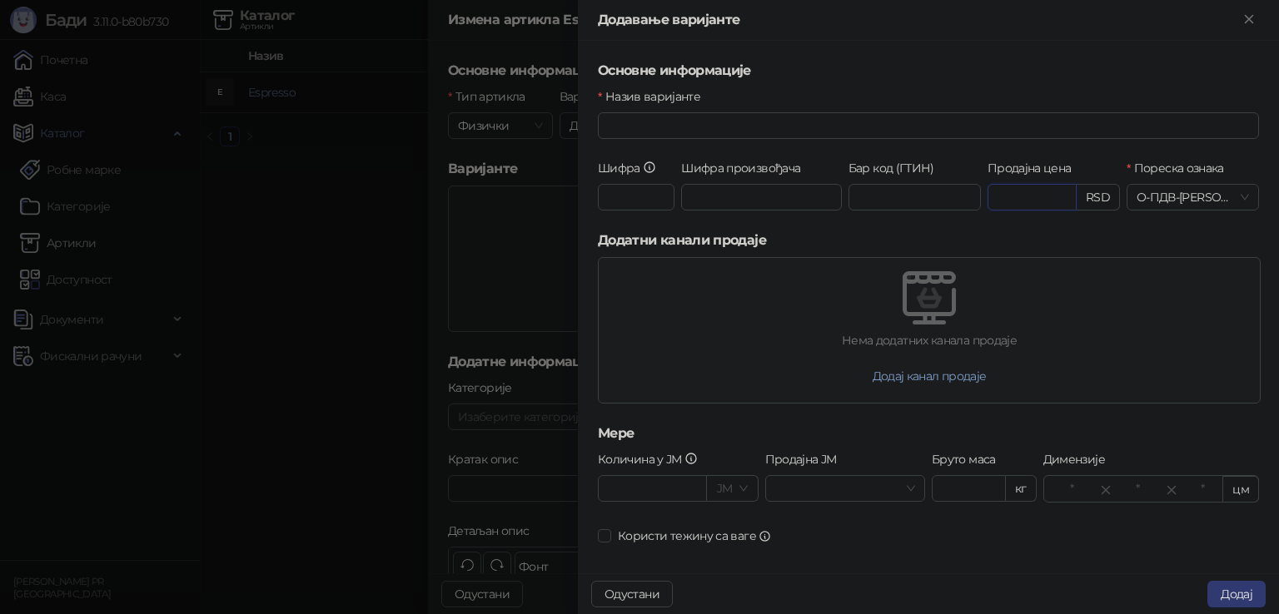
type input "*"
type input "******"
click at [800, 125] on input "Назив варијанте" at bounding box center [928, 125] width 661 height 27
type input "*****"
click at [1249, 587] on span "Додај" at bounding box center [1236, 594] width 32 height 15
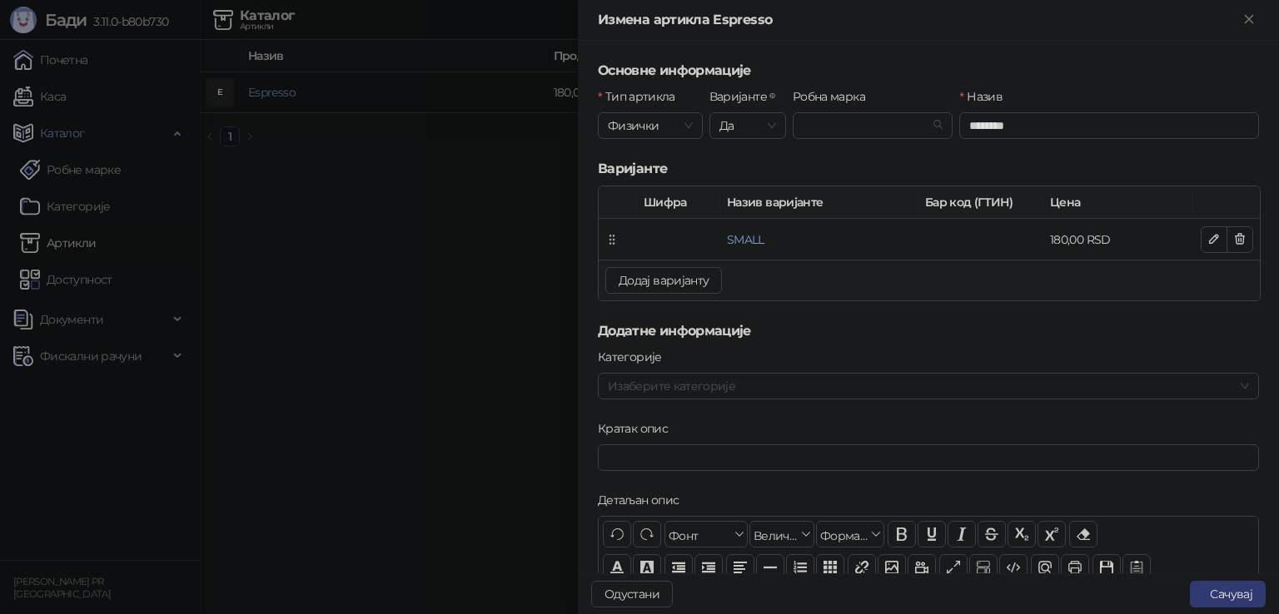
click at [688, 274] on button "Додај варијанту" at bounding box center [663, 280] width 117 height 27
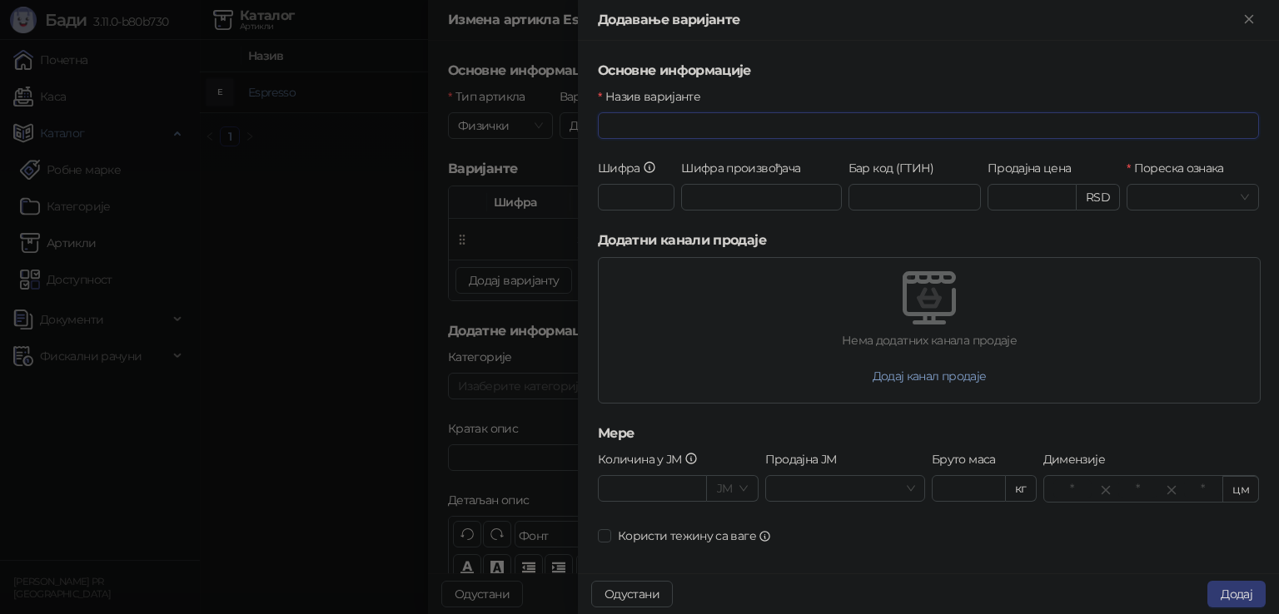
click at [658, 122] on input "Назив варијанте" at bounding box center [928, 125] width 661 height 27
type input "***"
click at [1026, 194] on input "Продајна цена" at bounding box center [1031, 197] width 87 height 25
type input "******"
click at [1232, 199] on span at bounding box center [1192, 197] width 112 height 25
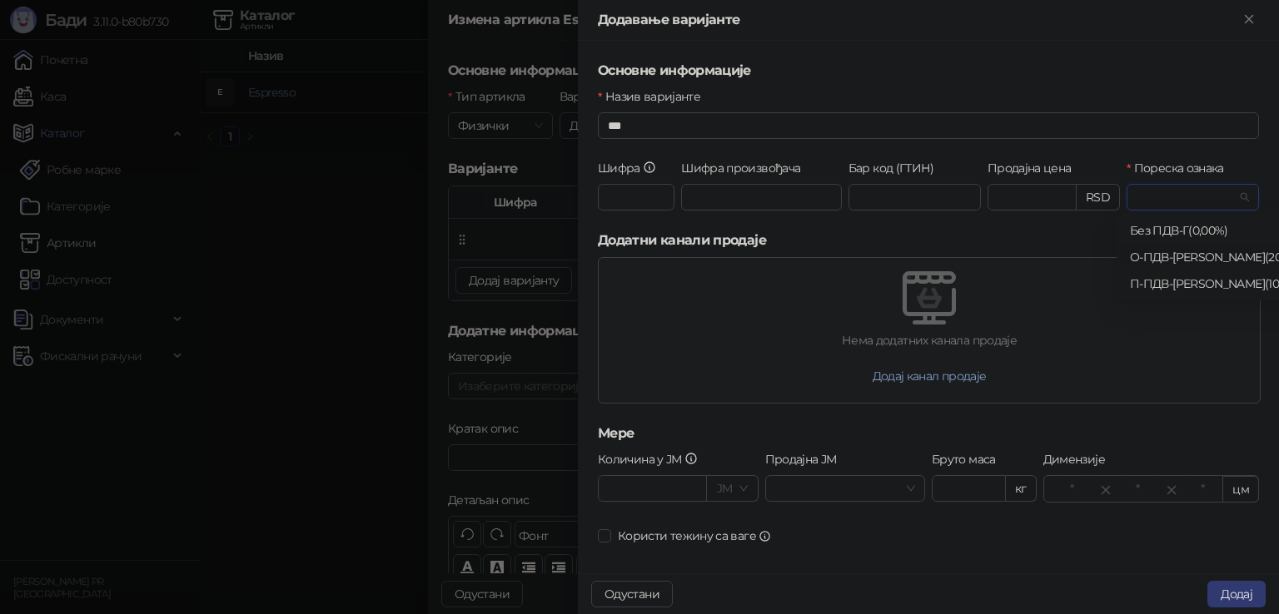
click at [1183, 261] on div "О-ПДВ - Ђ ( 20,00 %)" at bounding box center [1220, 257] width 181 height 18
click at [1228, 594] on span "Додај" at bounding box center [1236, 594] width 32 height 15
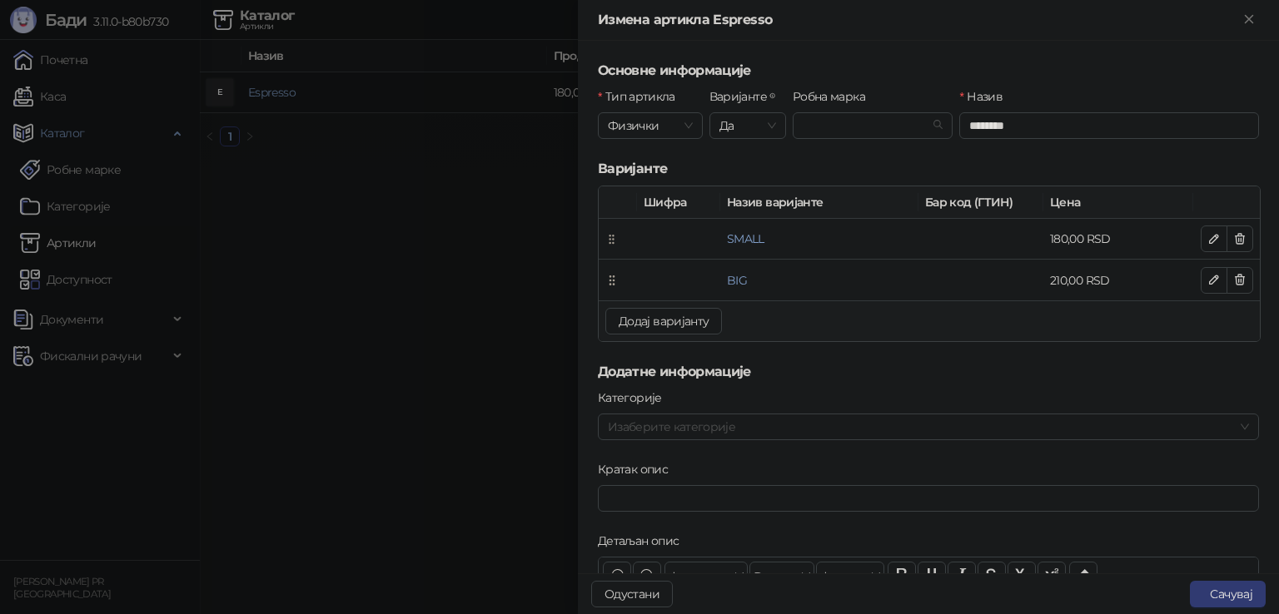
click at [1219, 588] on button "Сачувај" at bounding box center [1228, 594] width 76 height 27
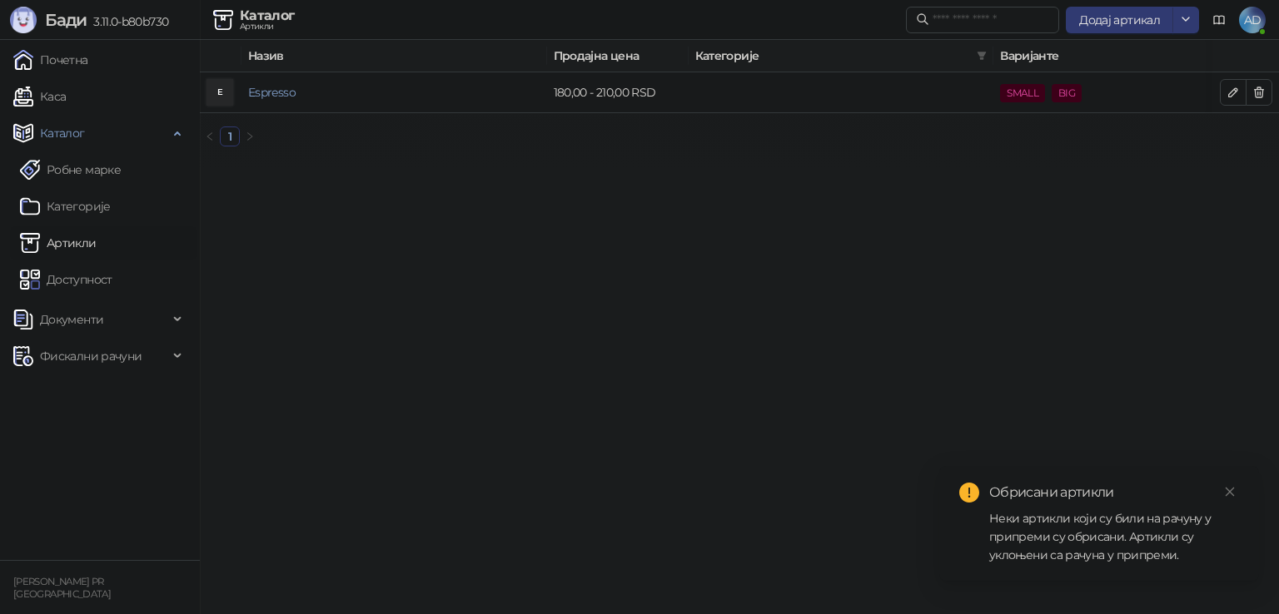
click at [66, 84] on link "Каса" at bounding box center [39, 96] width 52 height 33
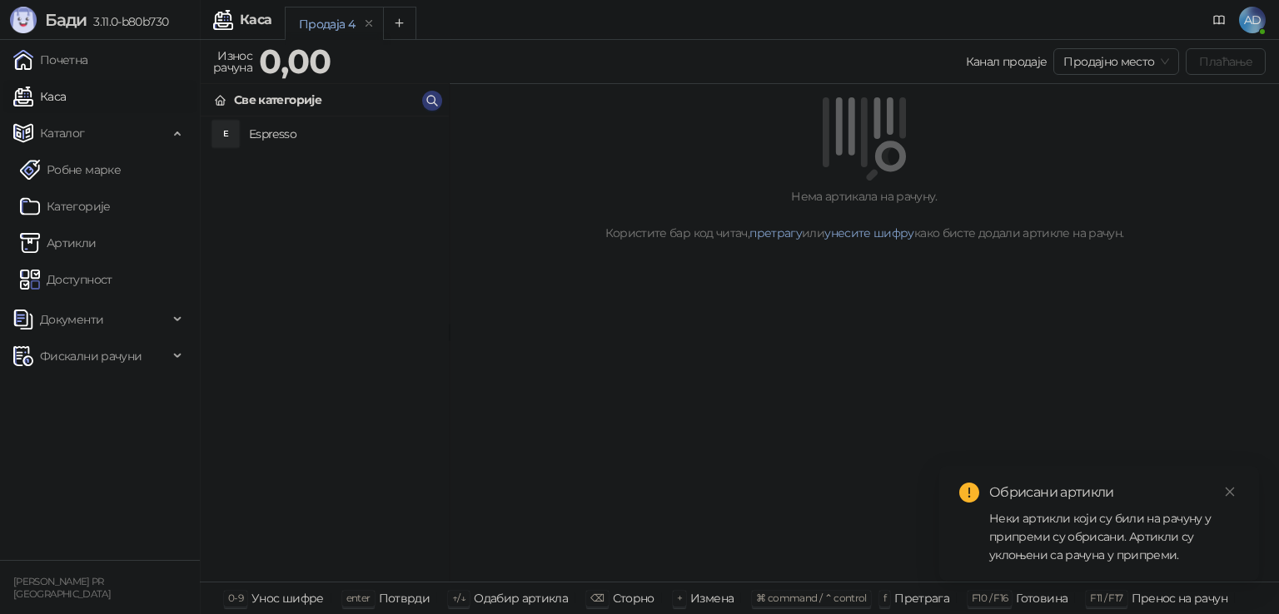
click at [266, 138] on h4 "Espresso" at bounding box center [342, 134] width 186 height 27
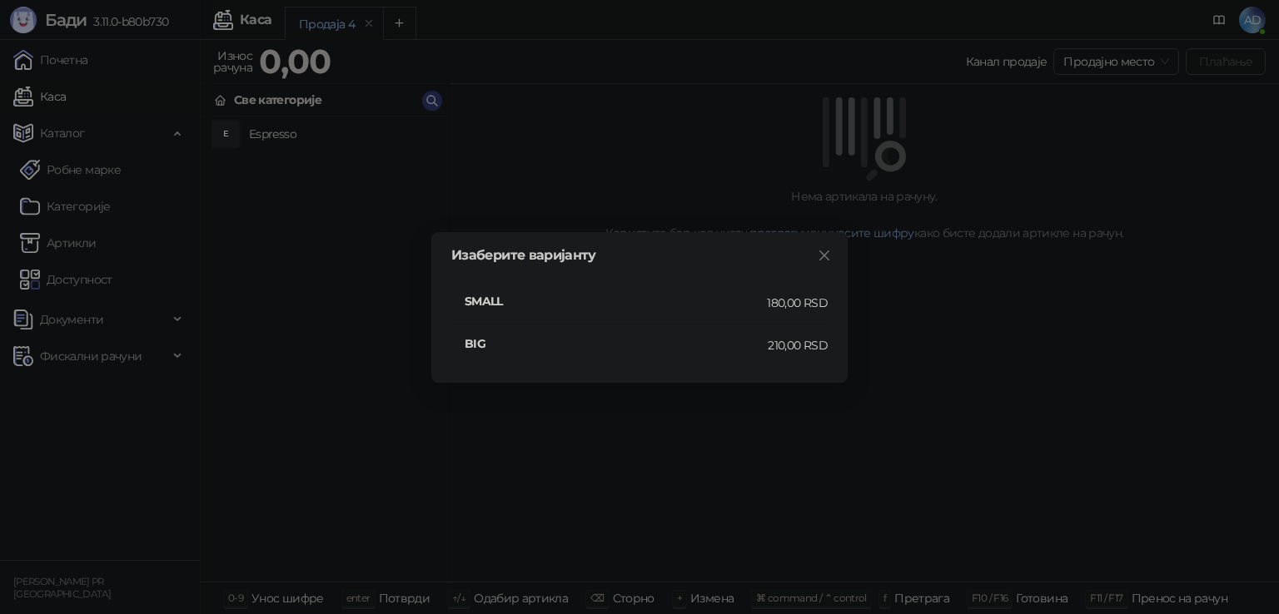
click at [479, 340] on h4 "BIG" at bounding box center [616, 344] width 303 height 18
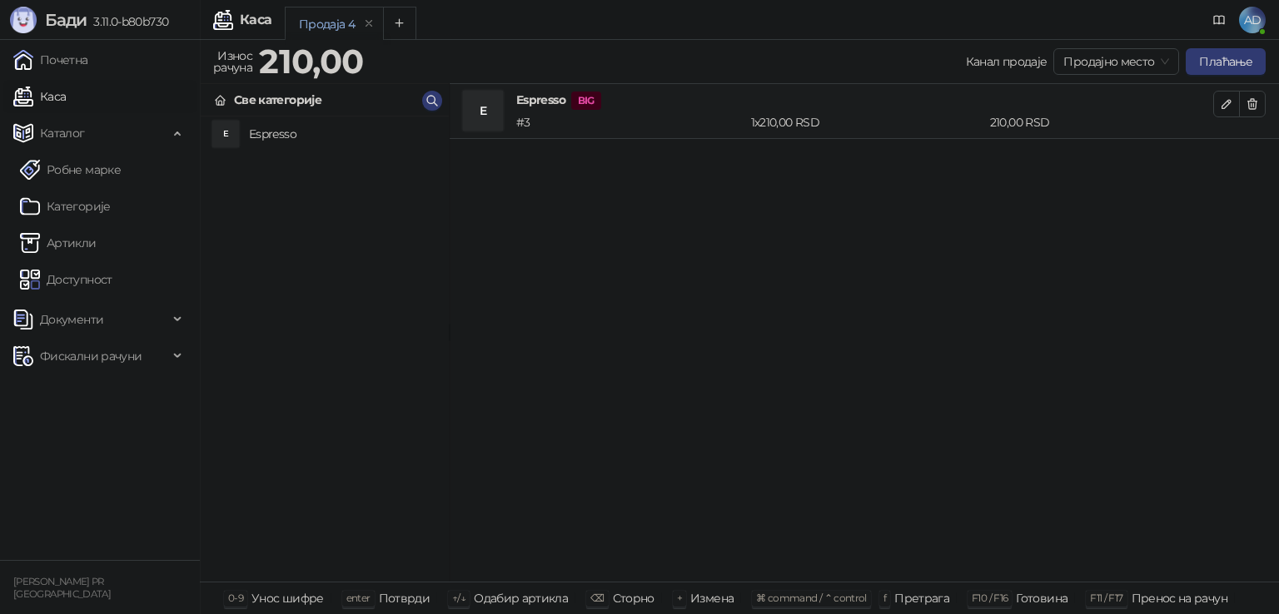
click at [280, 131] on h4 "Espresso" at bounding box center [342, 134] width 186 height 27
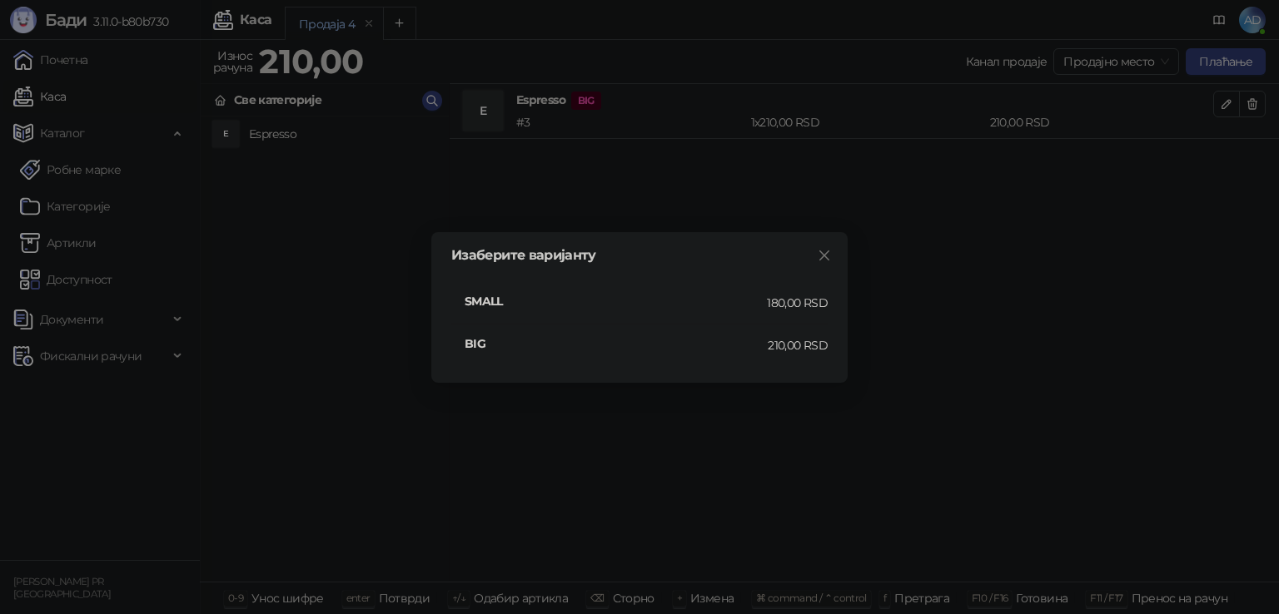
click at [485, 301] on h4 "SMALL" at bounding box center [616, 301] width 302 height 18
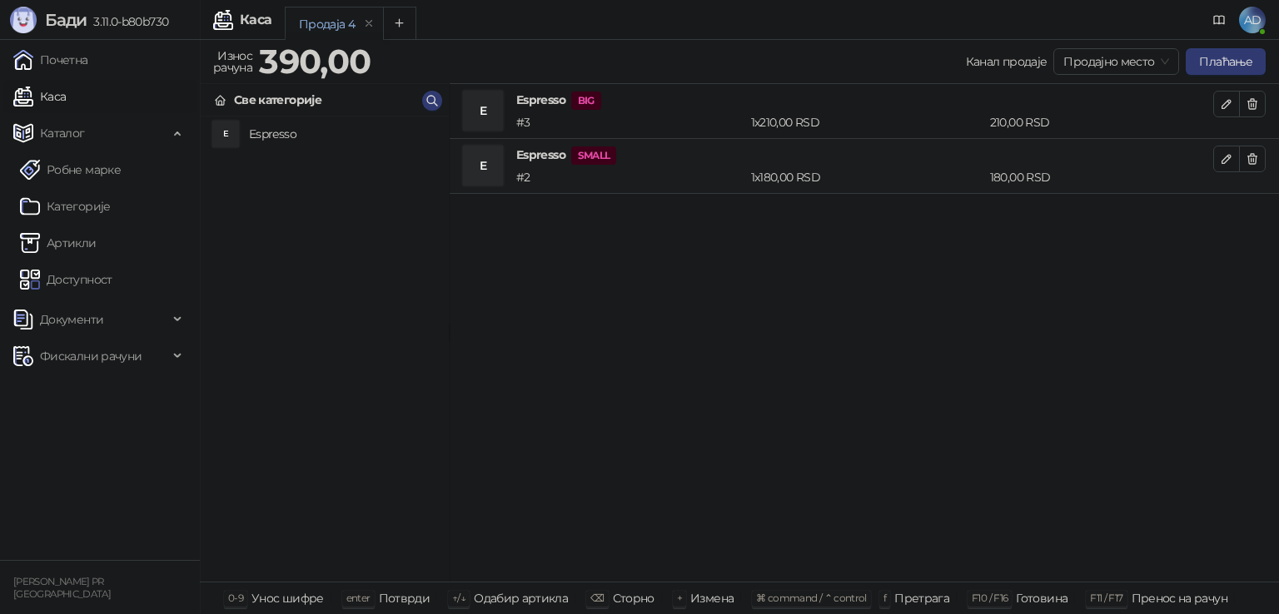
click at [280, 132] on h4 "Espresso" at bounding box center [342, 134] width 186 height 27
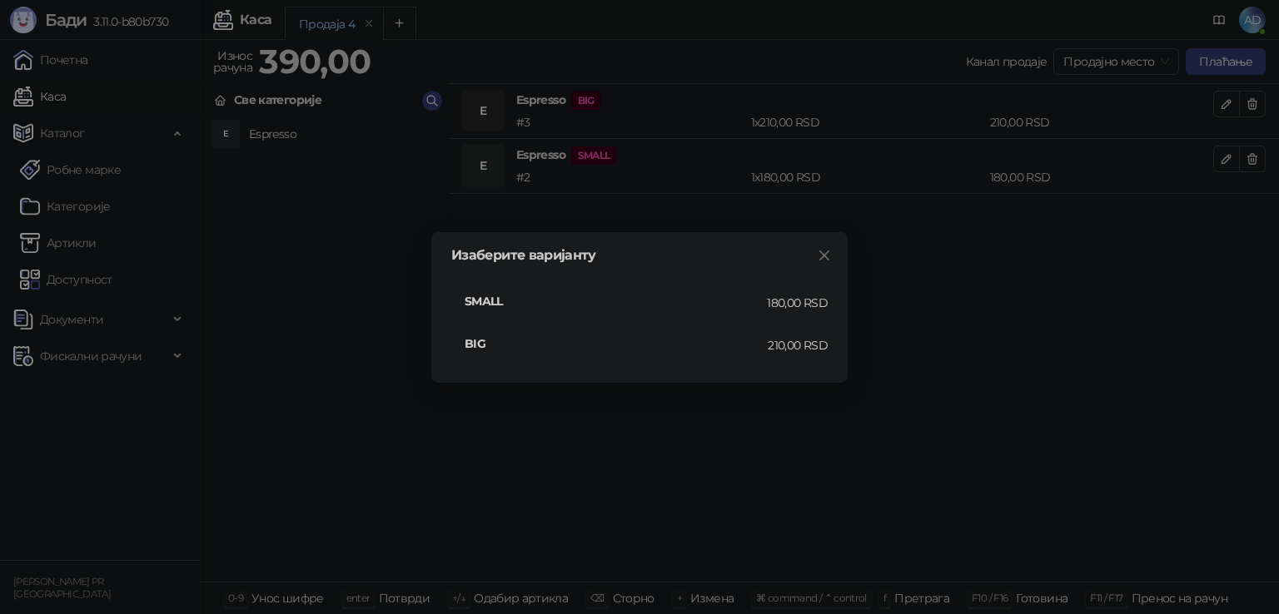
click at [475, 344] on h4 "BIG" at bounding box center [616, 344] width 303 height 18
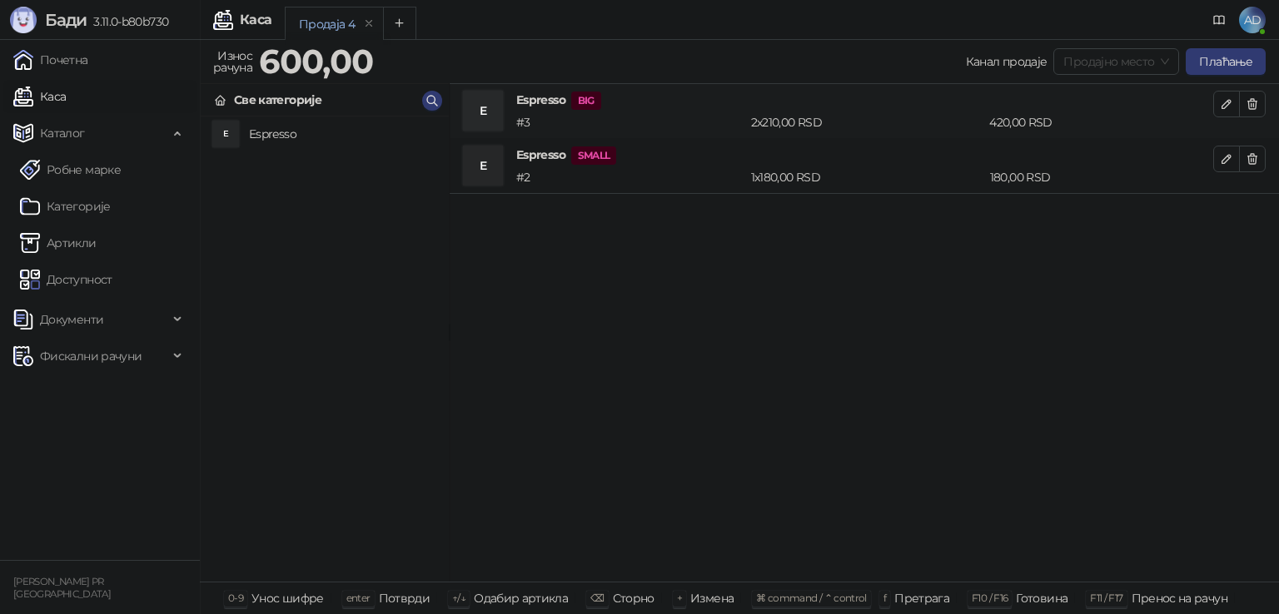
click at [1125, 62] on span "Продајно место" at bounding box center [1116, 61] width 106 height 25
click at [1109, 120] on div "Wolt" at bounding box center [1117, 121] width 98 height 18
click at [1105, 66] on span "Wolt" at bounding box center [1116, 61] width 105 height 25
click at [1089, 97] on div "Продајно место" at bounding box center [1117, 95] width 98 height 18
click at [901, 54] on div "Канал продаје Продајно место Плаћање" at bounding box center [823, 61] width 886 height 27
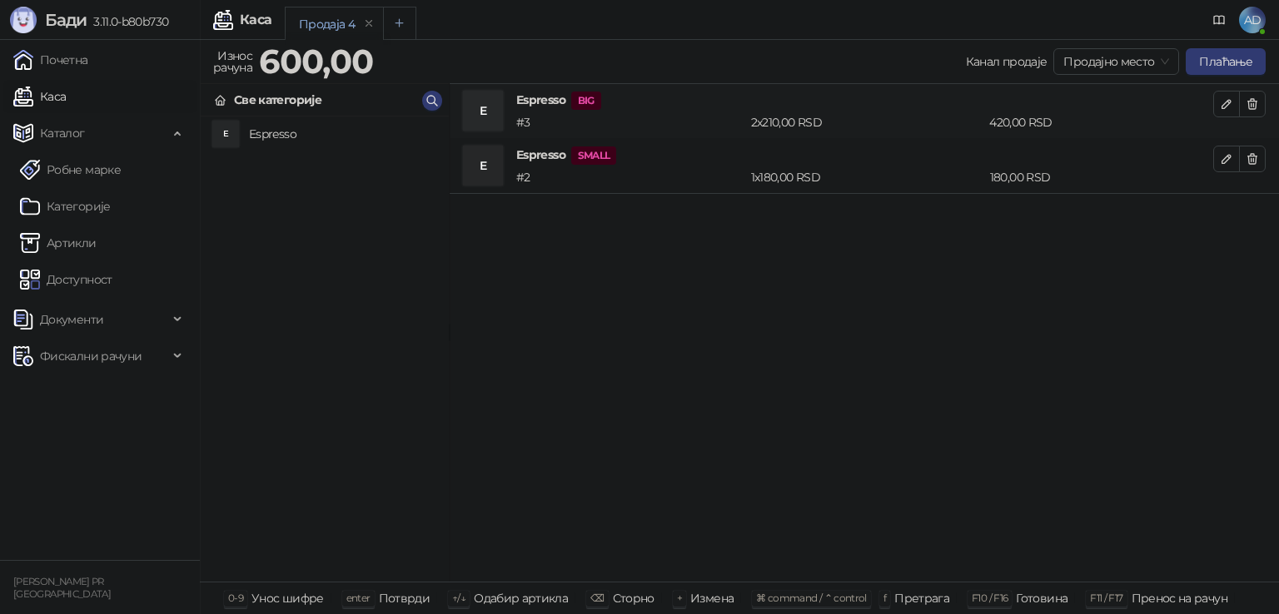
click at [408, 17] on button "Add tab" at bounding box center [399, 23] width 33 height 33
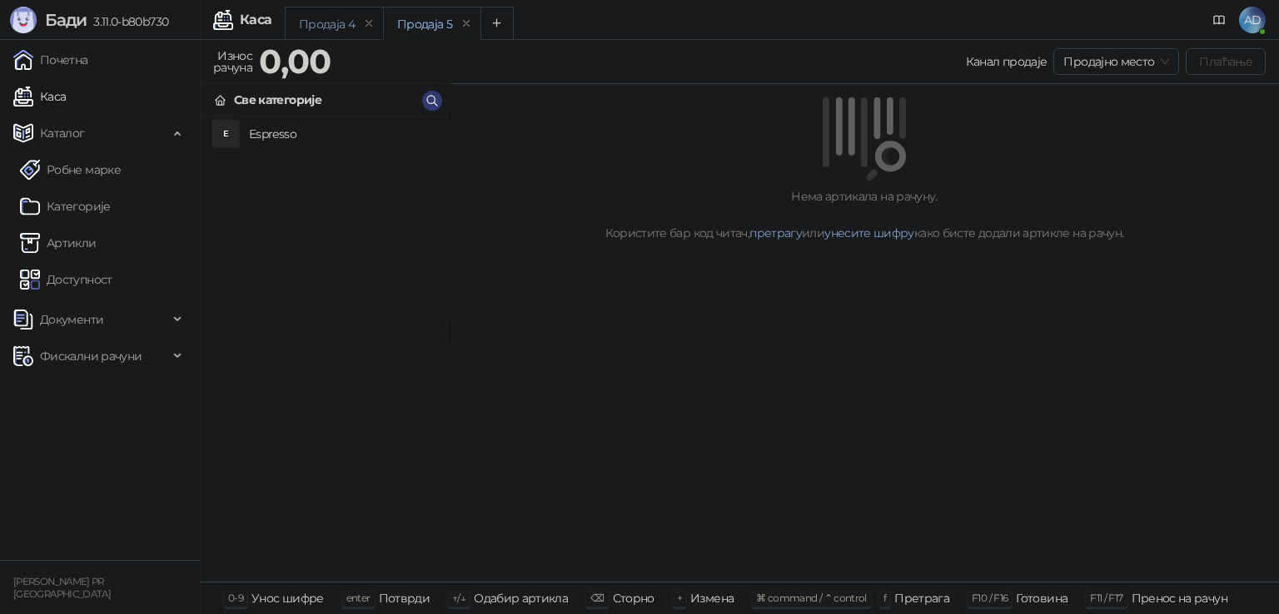
click at [335, 25] on div "Продаја 4" at bounding box center [327, 24] width 56 height 18
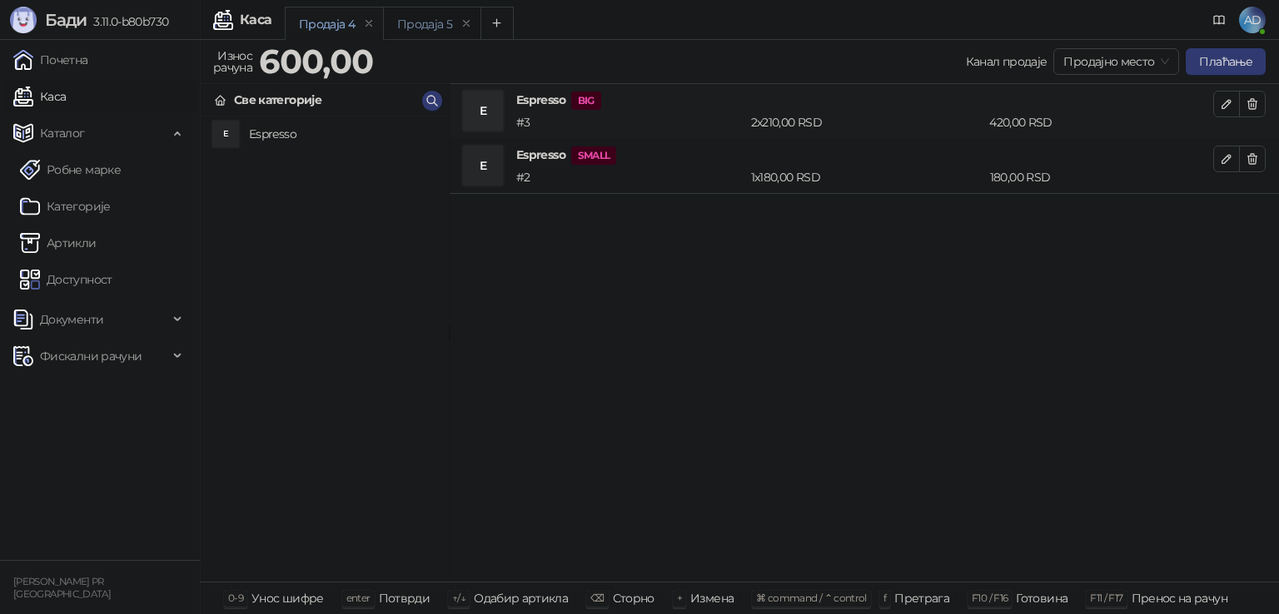
click at [419, 27] on div "Продаја 5" at bounding box center [424, 24] width 55 height 18
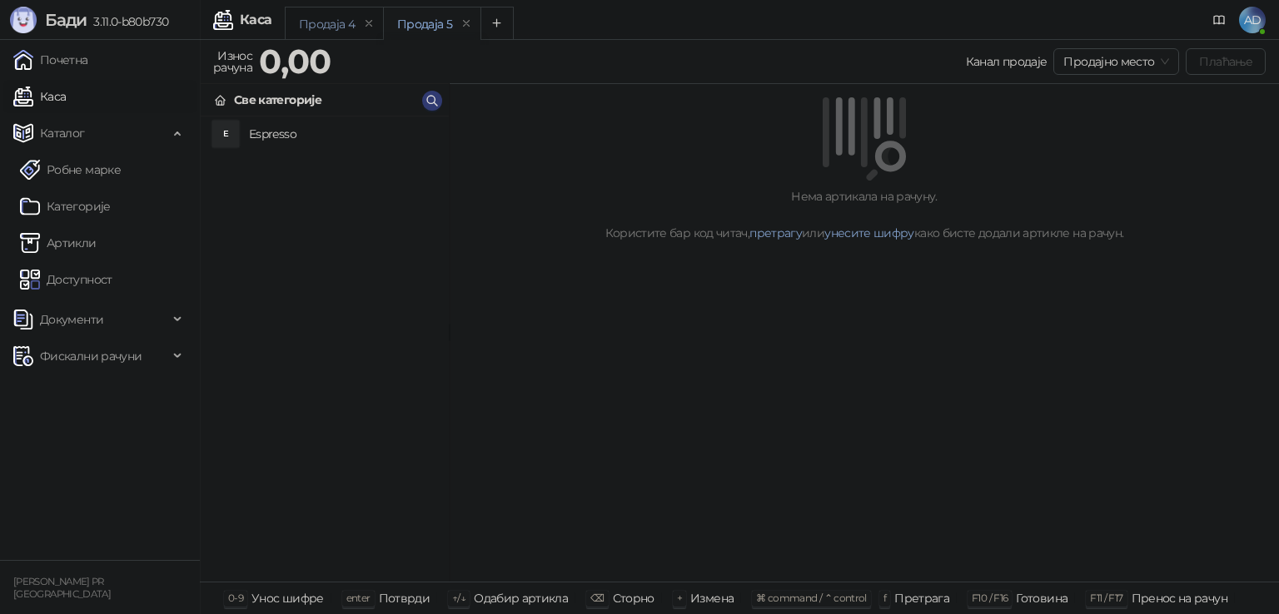
click at [331, 24] on div "Продаја 4" at bounding box center [327, 24] width 56 height 18
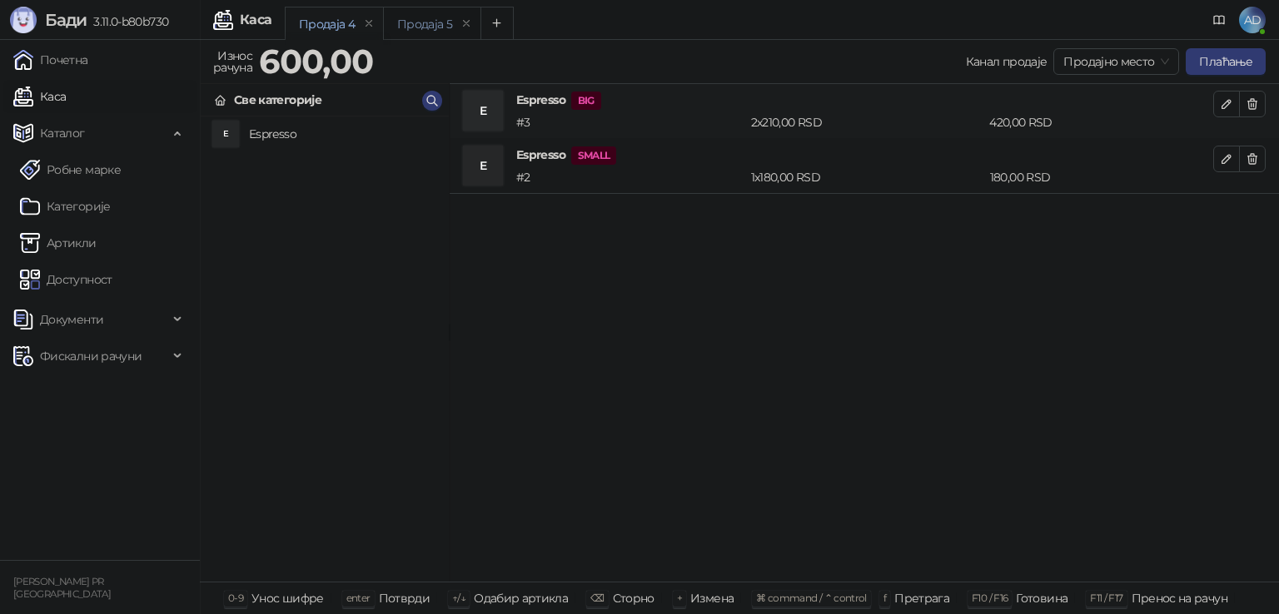
click at [415, 30] on div "Продаја 5" at bounding box center [424, 24] width 55 height 18
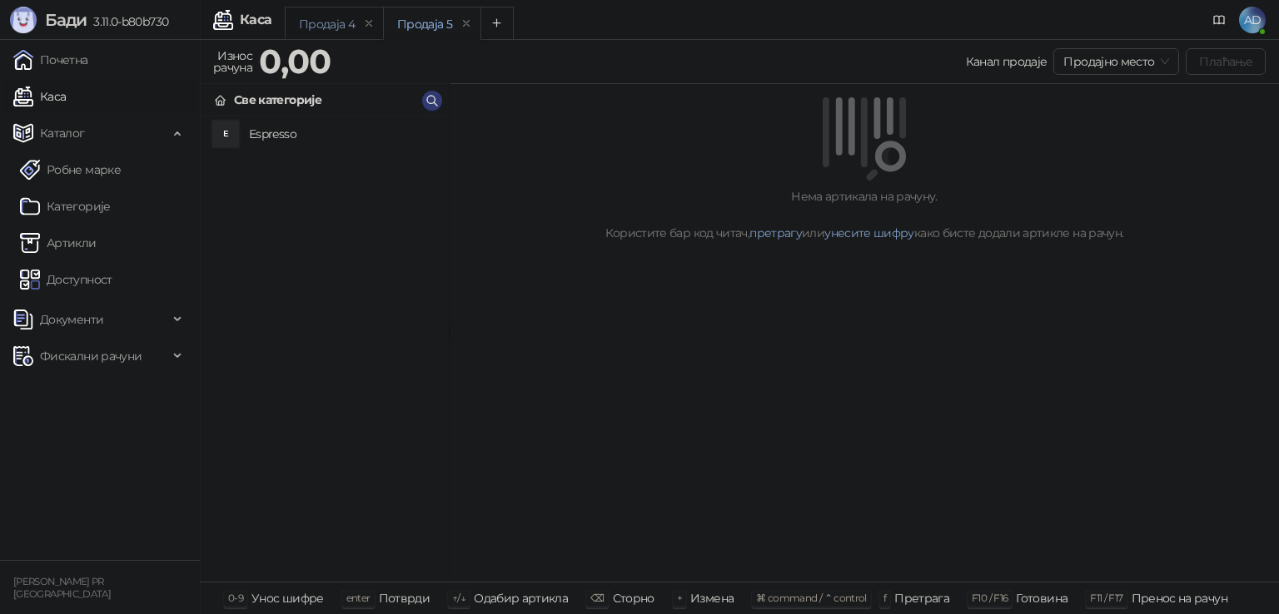
click at [335, 21] on div "Продаја 4" at bounding box center [327, 24] width 56 height 18
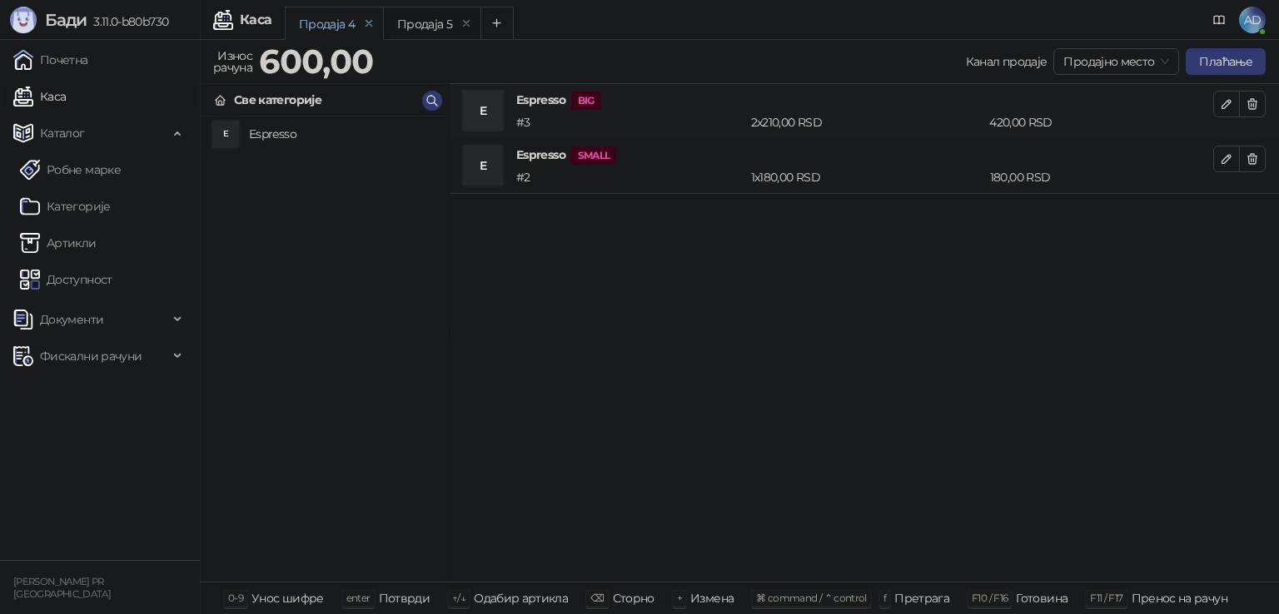
click at [364, 21] on icon "remove" at bounding box center [369, 23] width 12 height 12
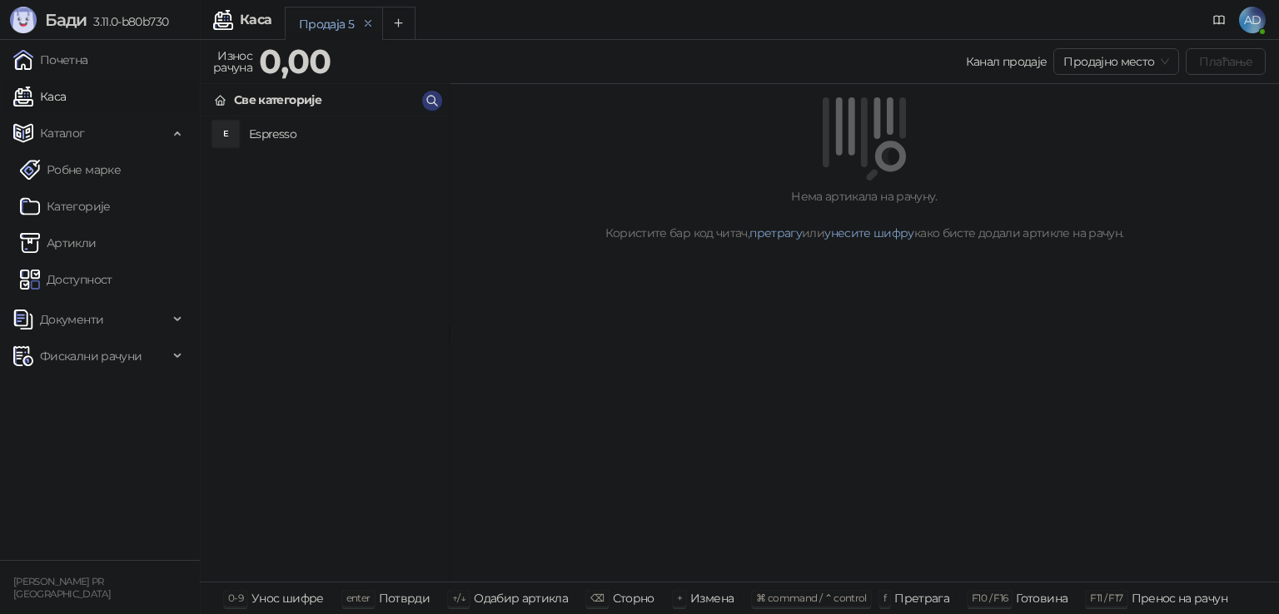
click at [364, 24] on icon "remove" at bounding box center [368, 23] width 12 height 12
click at [285, 124] on h4 "Espresso" at bounding box center [342, 134] width 186 height 27
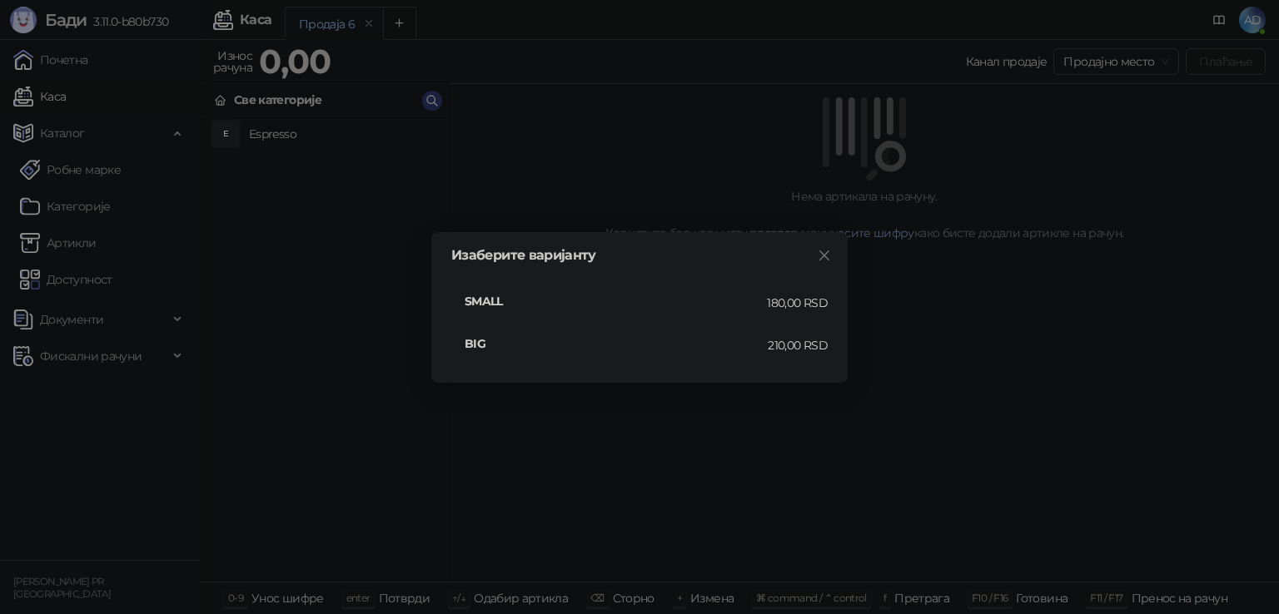
click at [823, 258] on icon "close" at bounding box center [823, 255] width 13 height 13
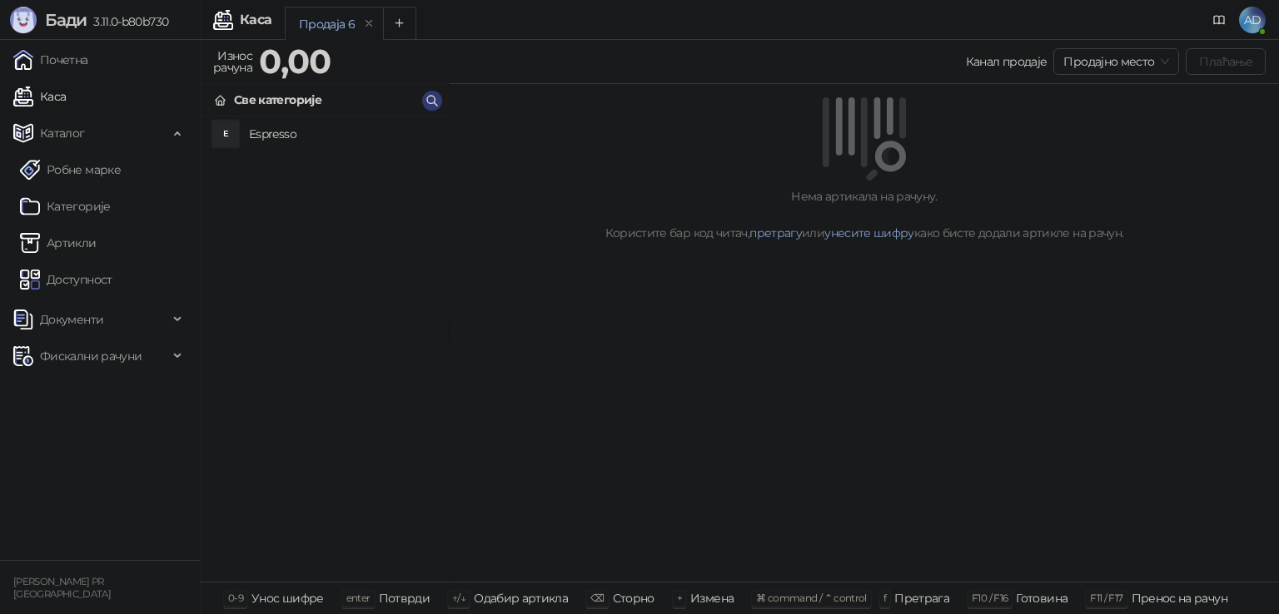
click at [270, 138] on h4 "Espresso" at bounding box center [342, 134] width 186 height 27
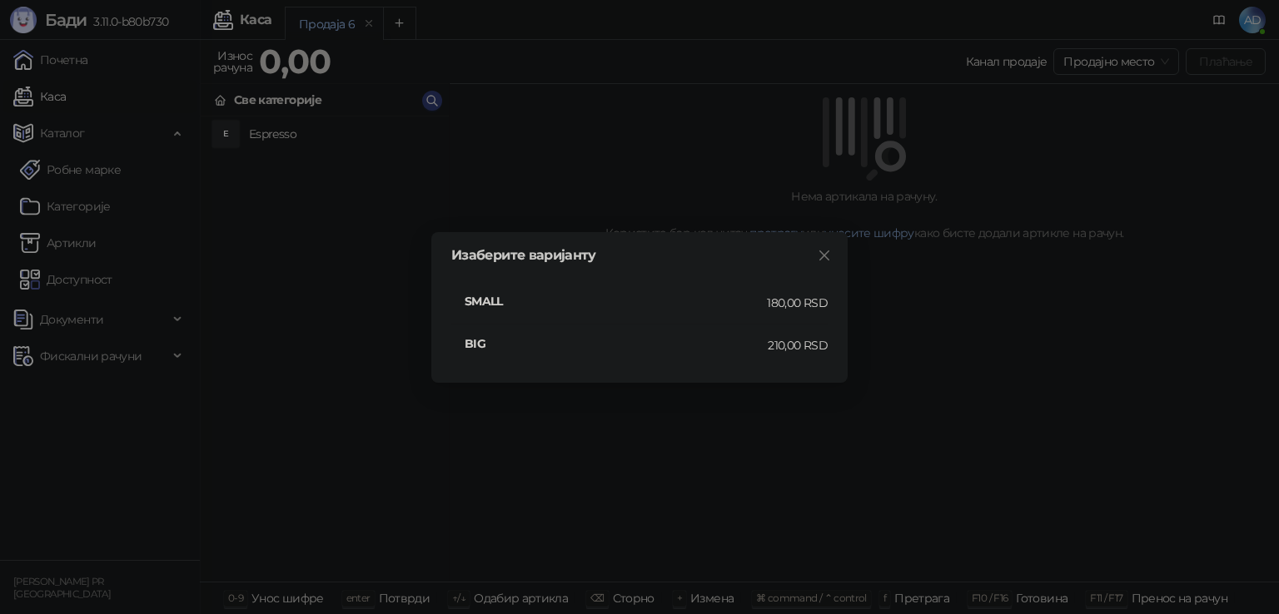
click at [485, 293] on h4 "SMALL" at bounding box center [616, 301] width 302 height 18
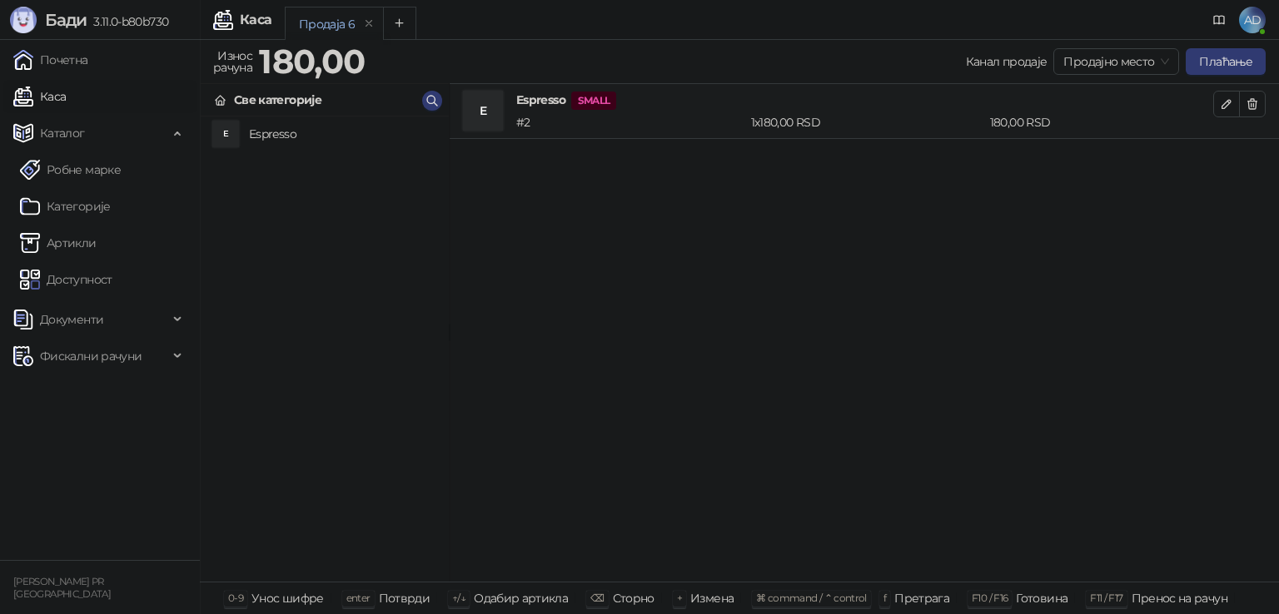
click at [291, 138] on h4 "Espresso" at bounding box center [342, 134] width 186 height 27
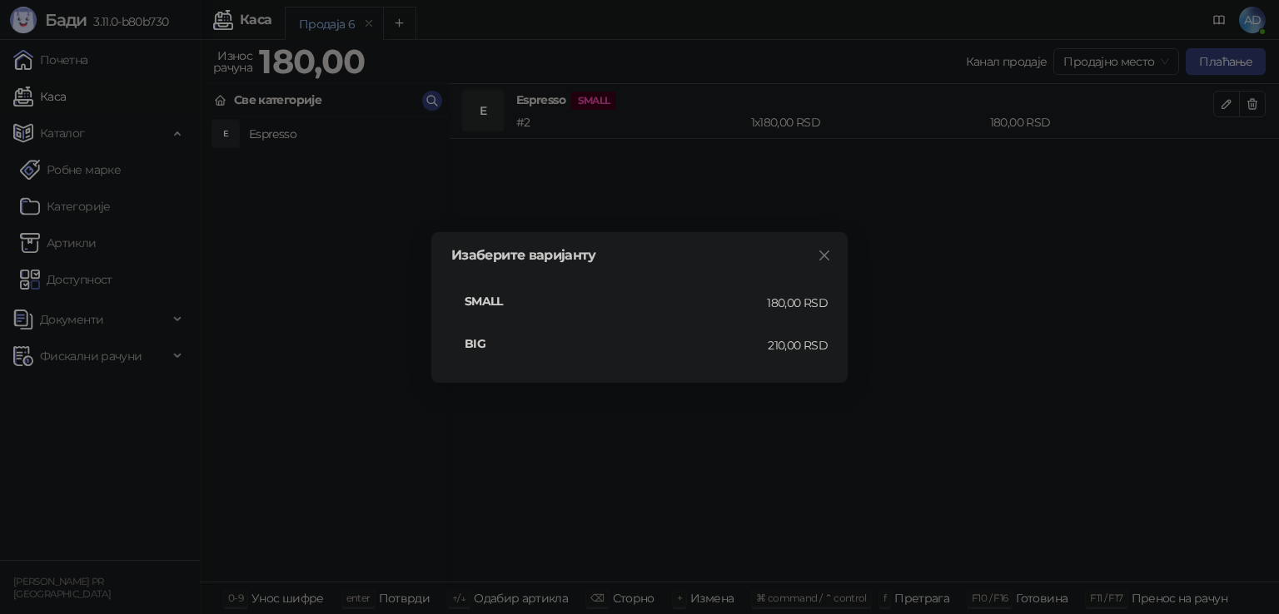
click at [501, 338] on h4 "BIG" at bounding box center [616, 344] width 303 height 18
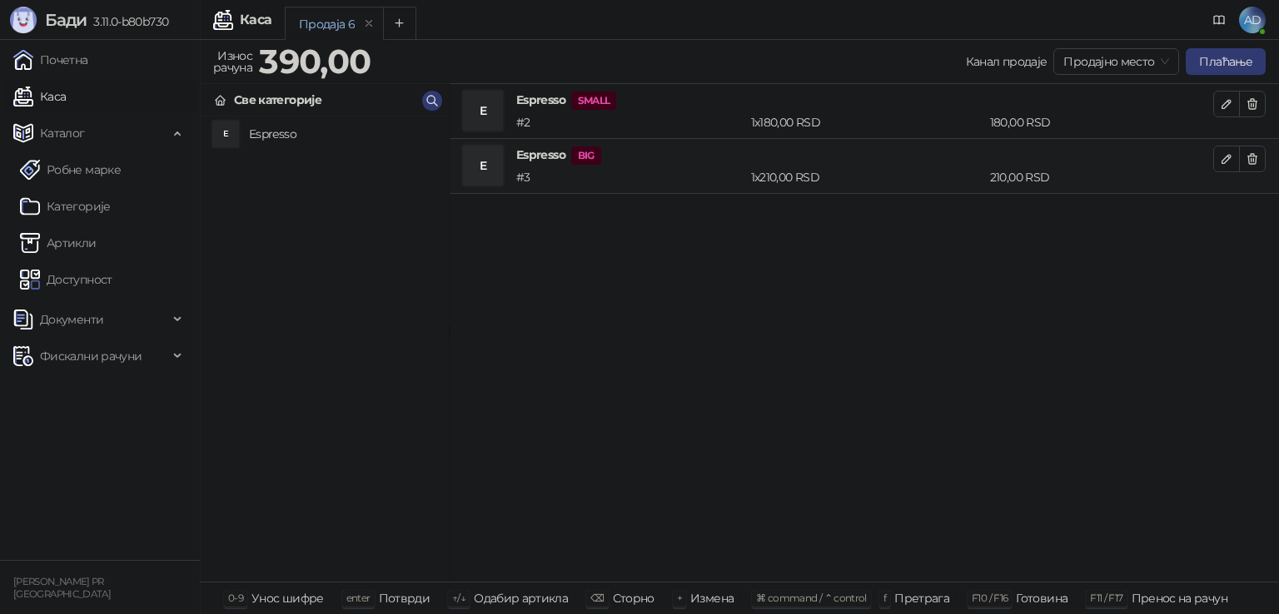
click at [58, 207] on link "Категорије" at bounding box center [65, 206] width 91 height 33
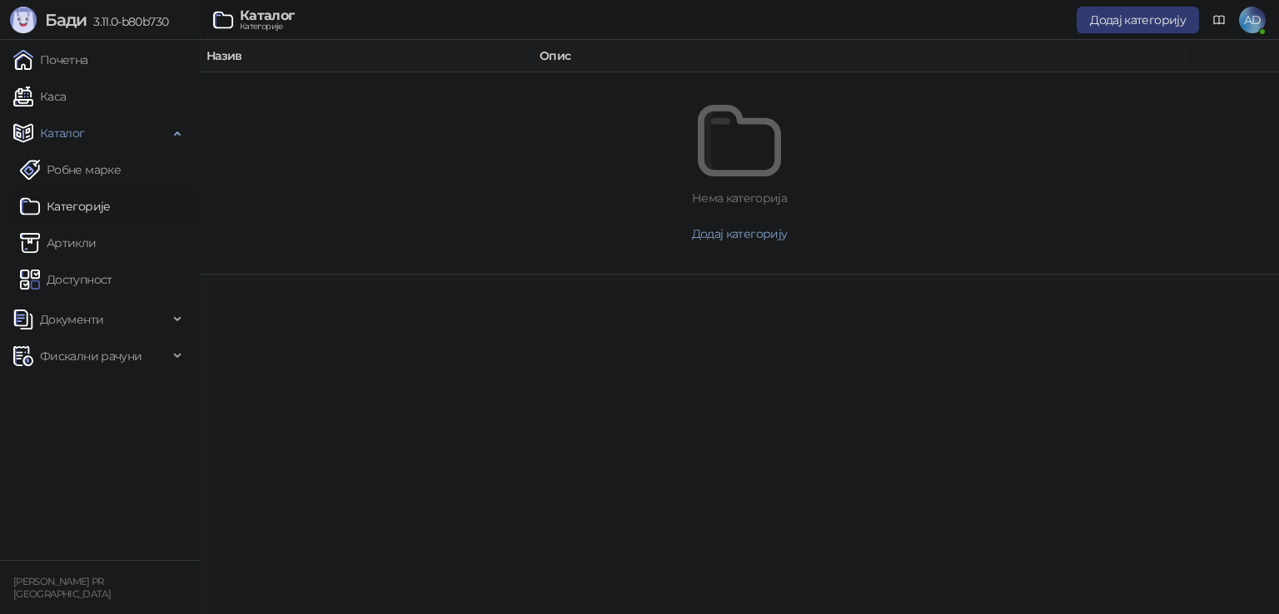
click at [1145, 20] on span "Додај категорију" at bounding box center [1138, 19] width 96 height 15
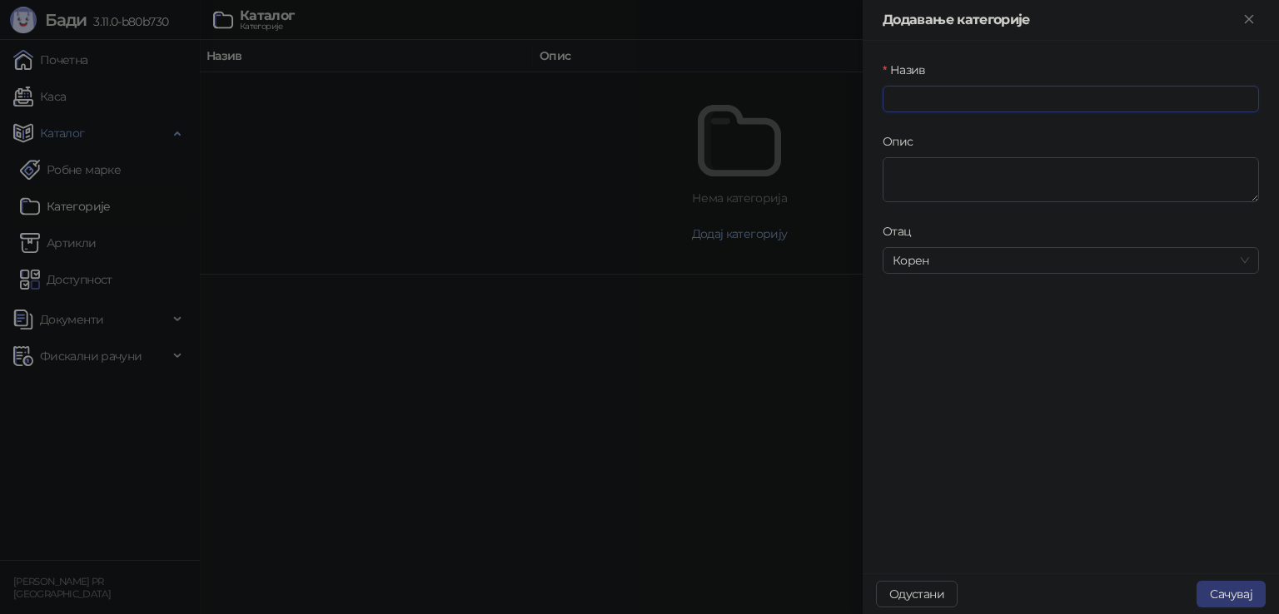
drag, startPoint x: 962, startPoint y: 97, endPoint x: 971, endPoint y: 94, distance: 9.5
click at [962, 97] on input "Назив" at bounding box center [1070, 99] width 376 height 27
type input "****"
type input "*****"
type input "****"
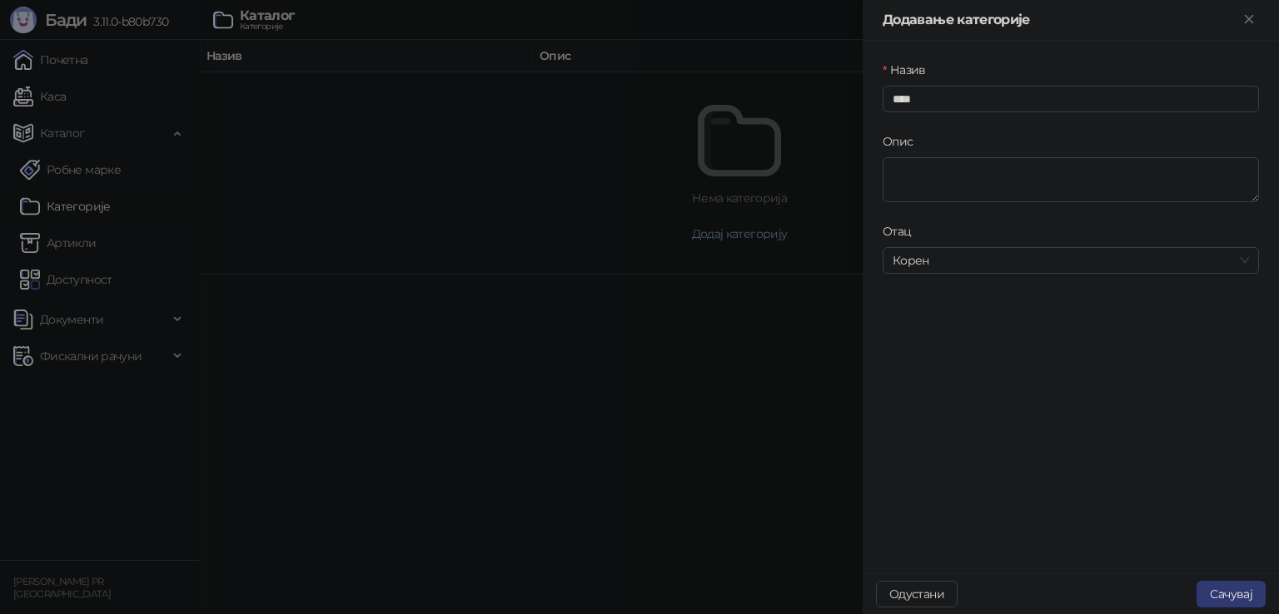
click at [1000, 370] on div "Назив **** Опис Отац Корен" at bounding box center [1070, 307] width 416 height 533
click at [953, 266] on span "Корен" at bounding box center [1070, 260] width 356 height 25
click at [956, 266] on span "Корен" at bounding box center [1070, 260] width 356 height 25
click at [1229, 583] on button "Сачувај" at bounding box center [1230, 594] width 69 height 27
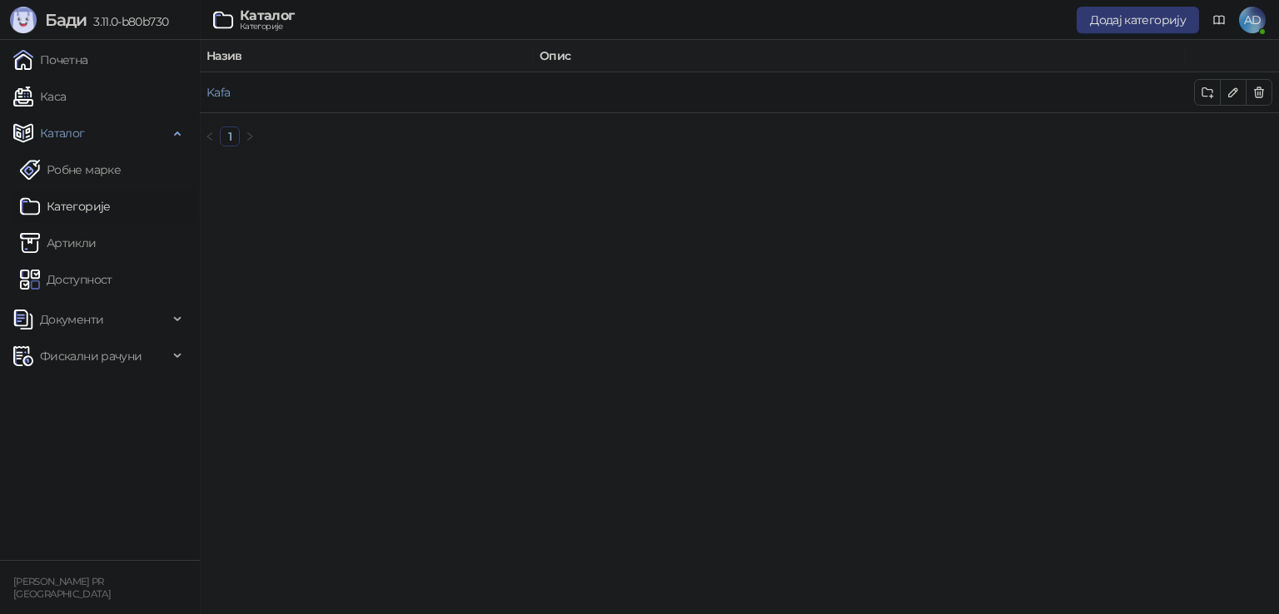
click at [91, 181] on link "Робне марке" at bounding box center [70, 169] width 101 height 33
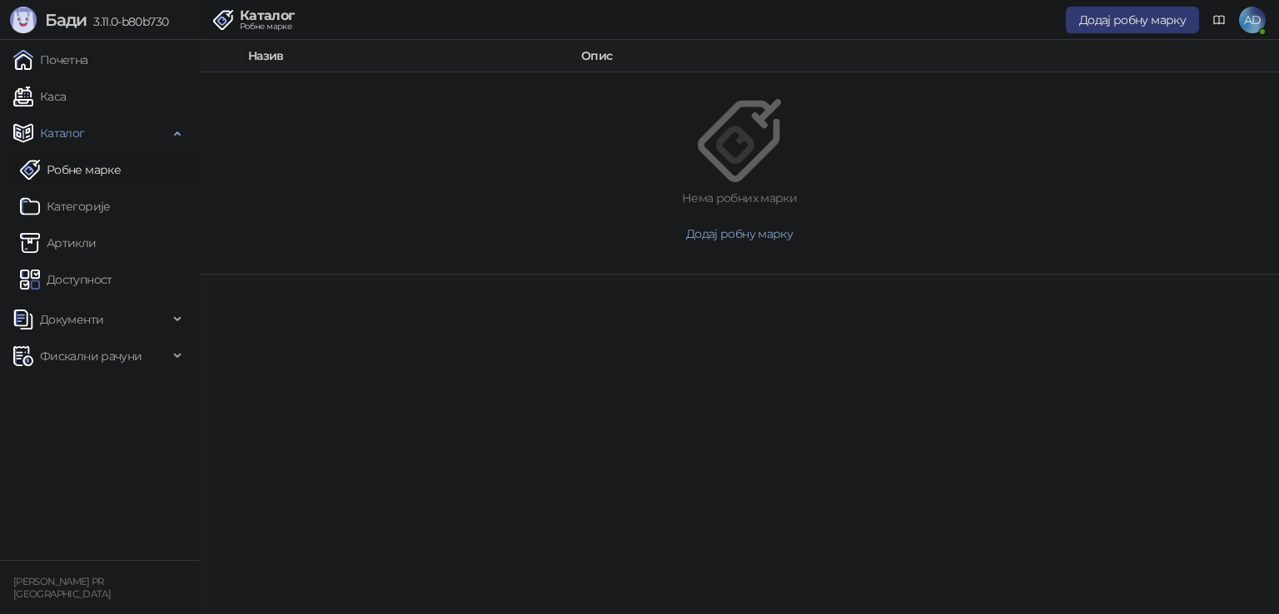
click at [83, 244] on link "Артикли" at bounding box center [58, 242] width 77 height 33
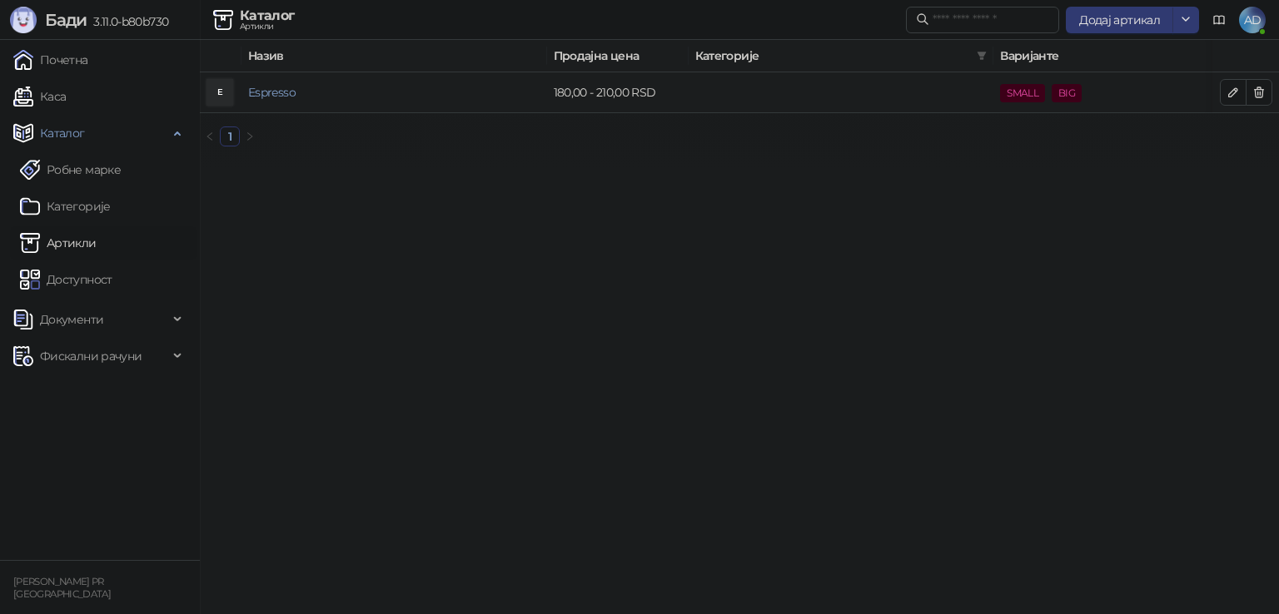
click at [274, 100] on td "Espresso" at bounding box center [394, 92] width 306 height 41
click at [276, 93] on link "Espresso" at bounding box center [271, 92] width 47 height 15
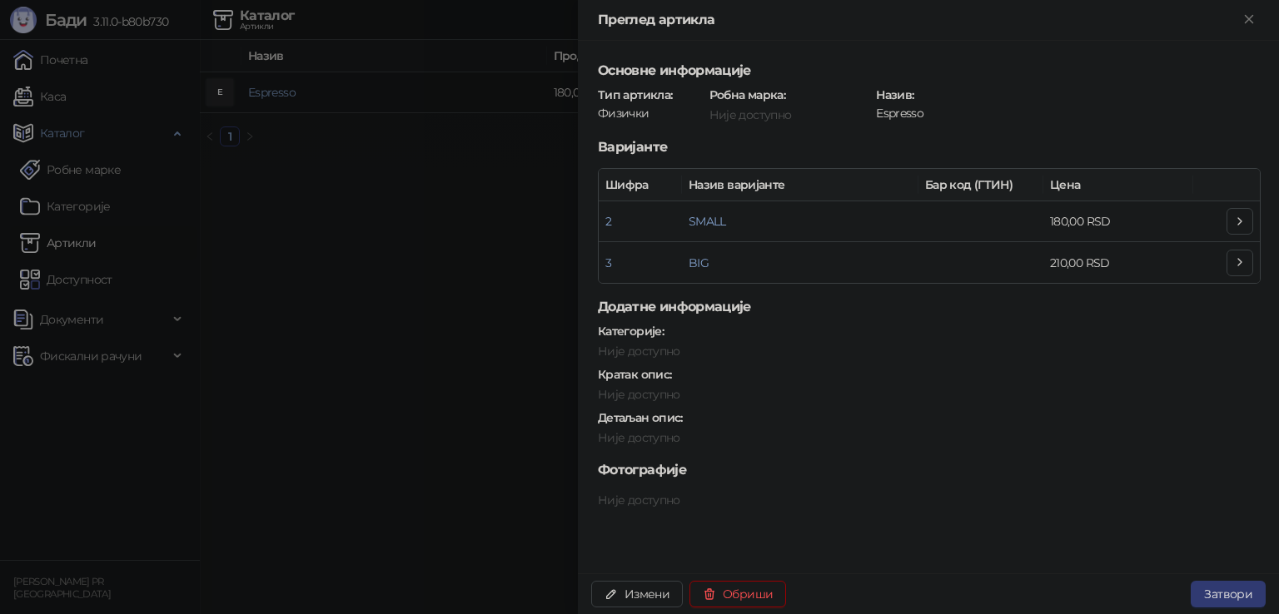
click at [624, 590] on button "Измени" at bounding box center [637, 594] width 92 height 27
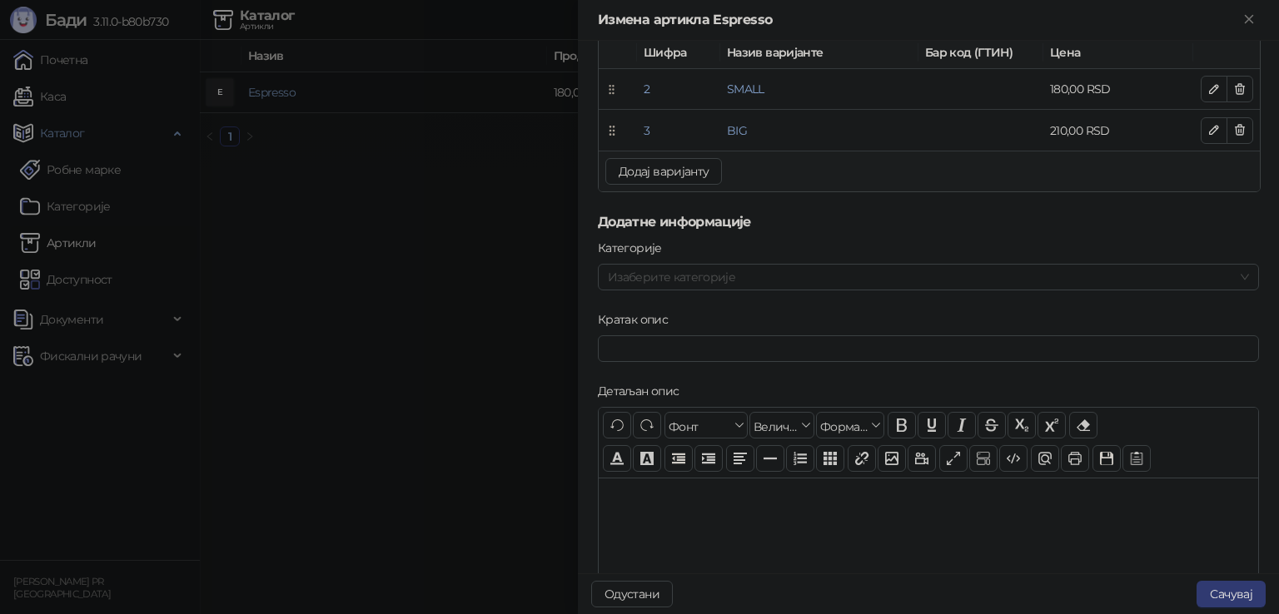
scroll to position [166, 0]
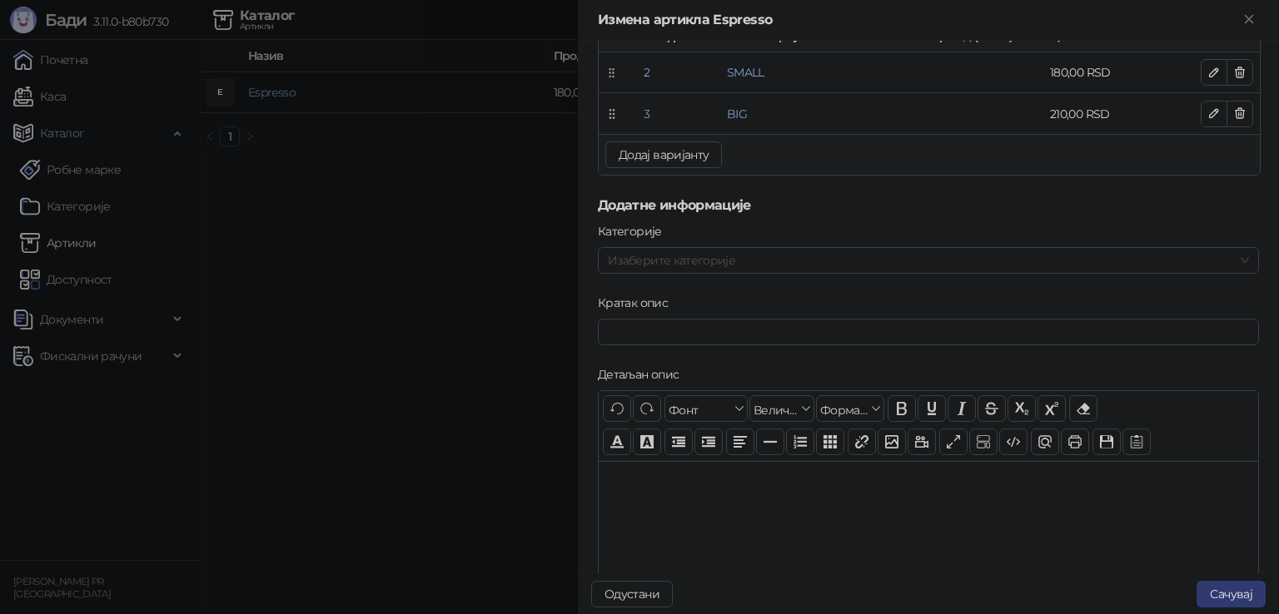
click at [673, 257] on div at bounding box center [919, 260] width 637 height 23
click at [663, 287] on span "Kafa" at bounding box center [659, 293] width 23 height 15
click at [935, 205] on h5 "Додатне информације" at bounding box center [928, 206] width 661 height 20
click at [1220, 599] on button "Сачувај" at bounding box center [1230, 594] width 69 height 27
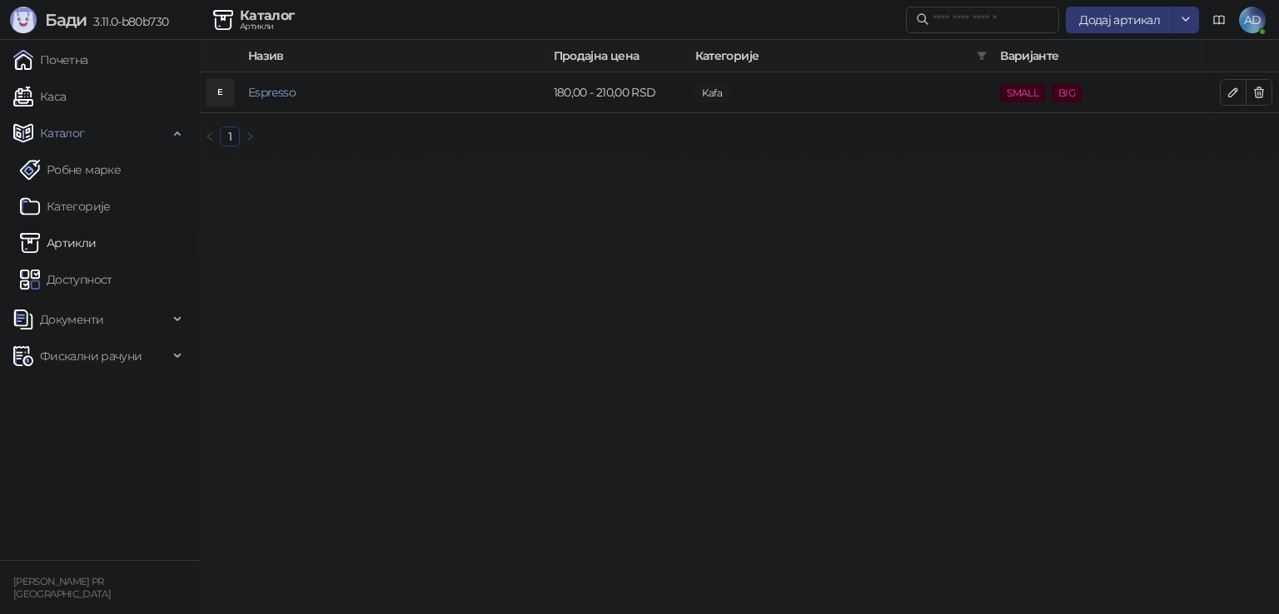
click at [66, 97] on link "Каса" at bounding box center [39, 96] width 52 height 33
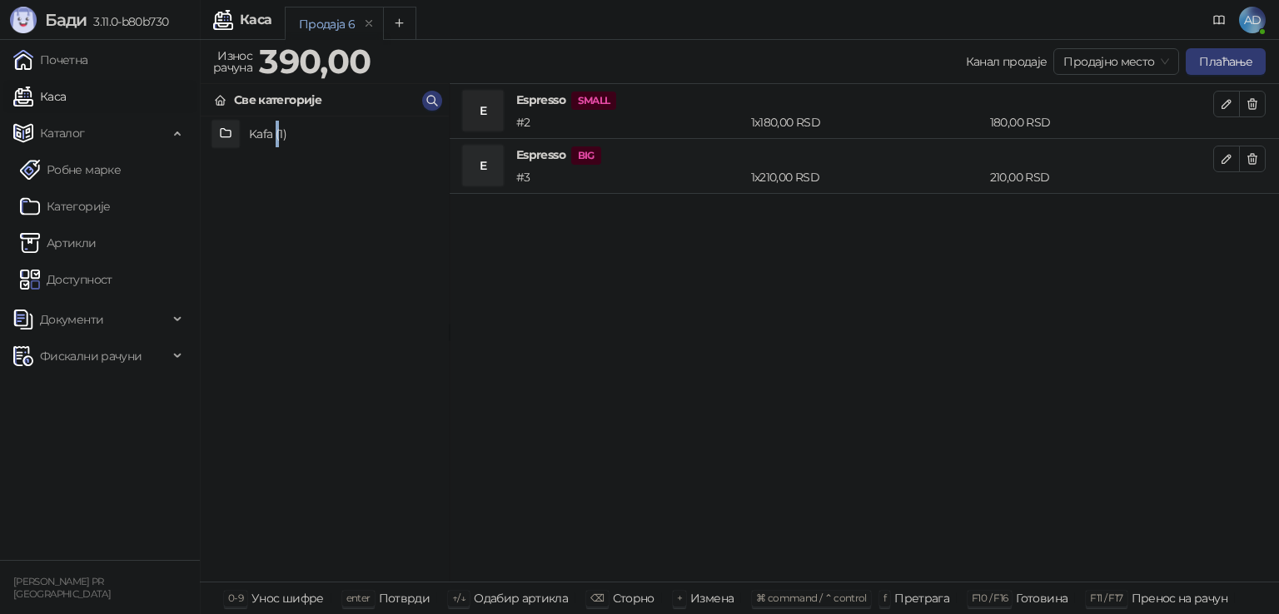
click at [273, 138] on h4 "Kafa (1)" at bounding box center [342, 134] width 186 height 27
click at [236, 94] on div "Kafa" at bounding box center [246, 100] width 25 height 18
click at [293, 241] on div "Kafa (1)" at bounding box center [325, 349] width 248 height 465
click at [273, 135] on h4 "Kafa (1)" at bounding box center [342, 134] width 186 height 27
click at [1243, 106] on button "button" at bounding box center [1252, 104] width 27 height 27
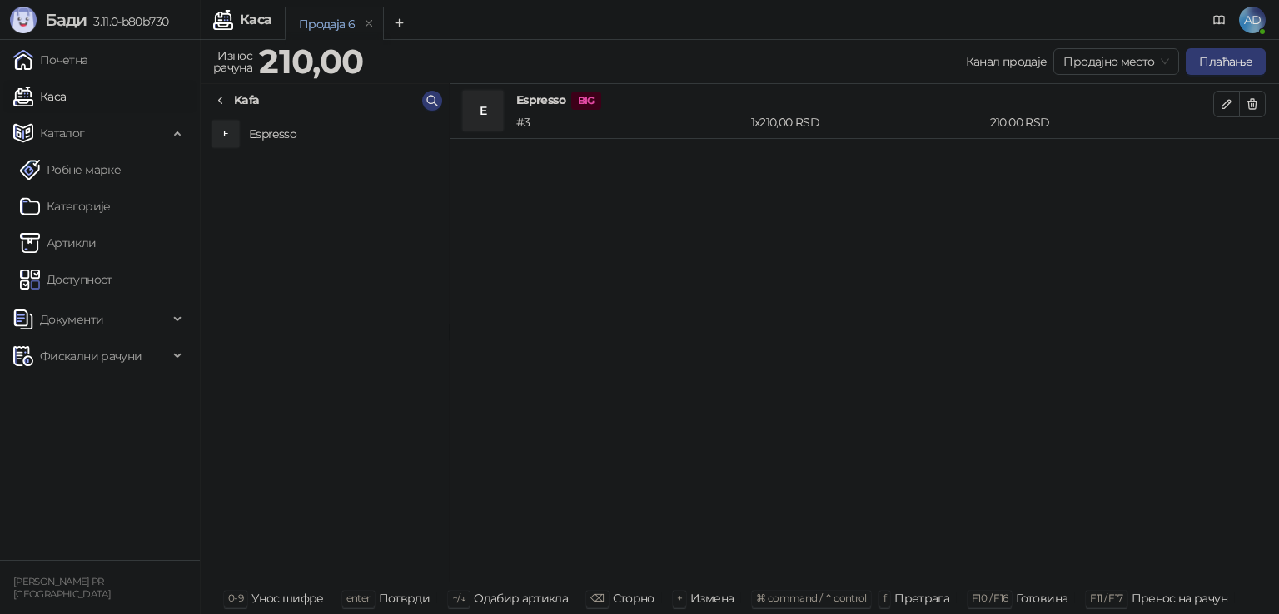
click at [1246, 104] on icon "button" at bounding box center [1251, 103] width 13 height 13
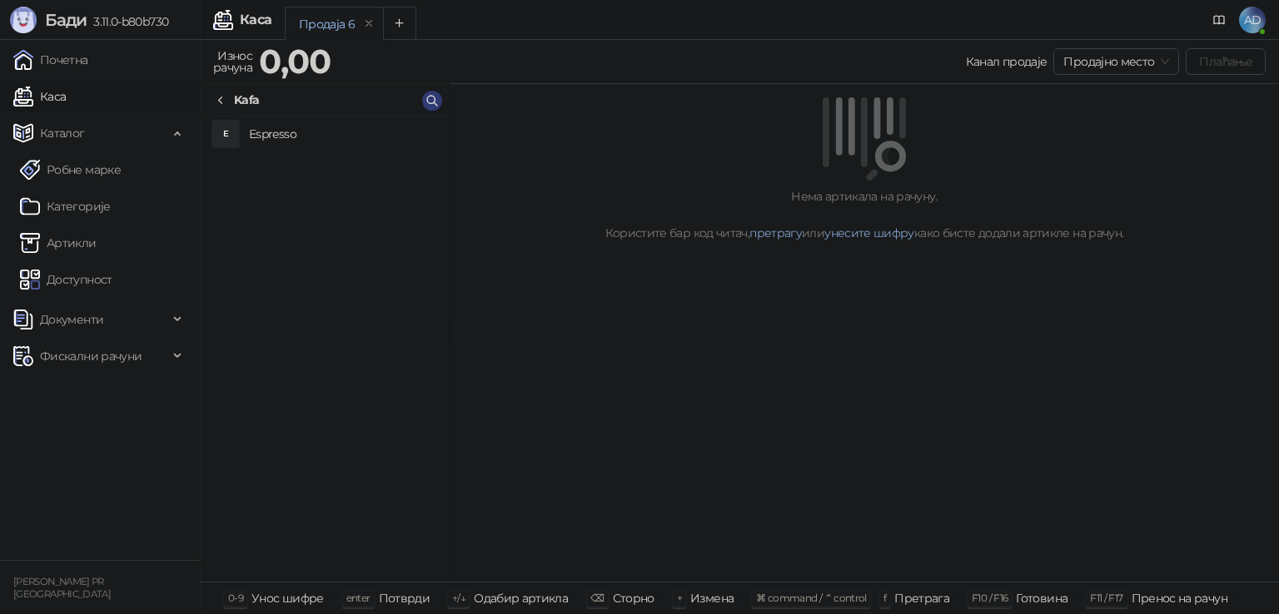
click at [254, 97] on div "Kafa" at bounding box center [246, 100] width 25 height 18
click at [288, 259] on div "Kafa (1)" at bounding box center [325, 349] width 248 height 465
click at [273, 138] on h4 "Kafa (1)" at bounding box center [342, 134] width 186 height 27
click at [274, 142] on h4 "Espresso" at bounding box center [342, 134] width 186 height 27
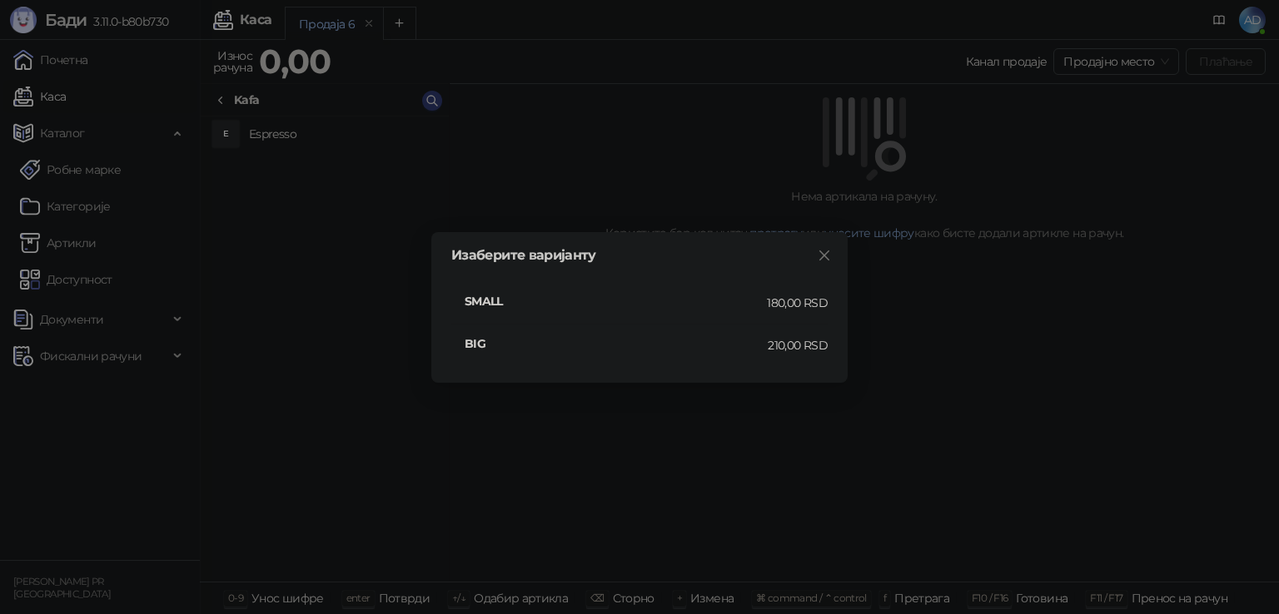
click at [470, 344] on h4 "BIG" at bounding box center [616, 344] width 303 height 18
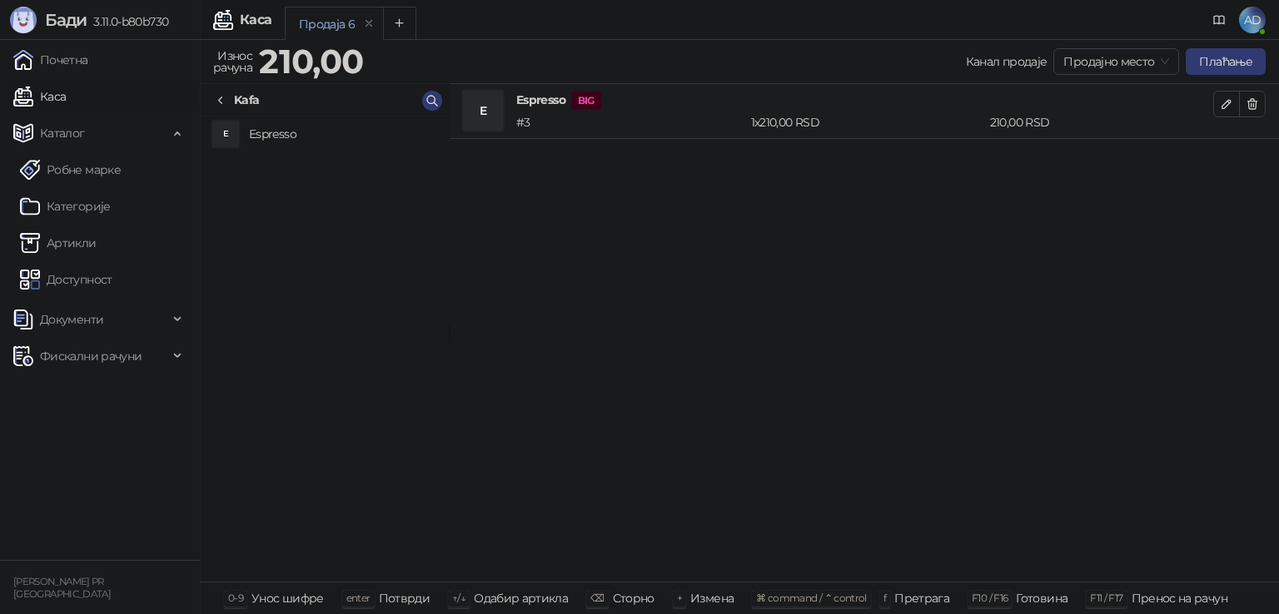
click at [250, 134] on h4 "Espresso" at bounding box center [342, 134] width 186 height 27
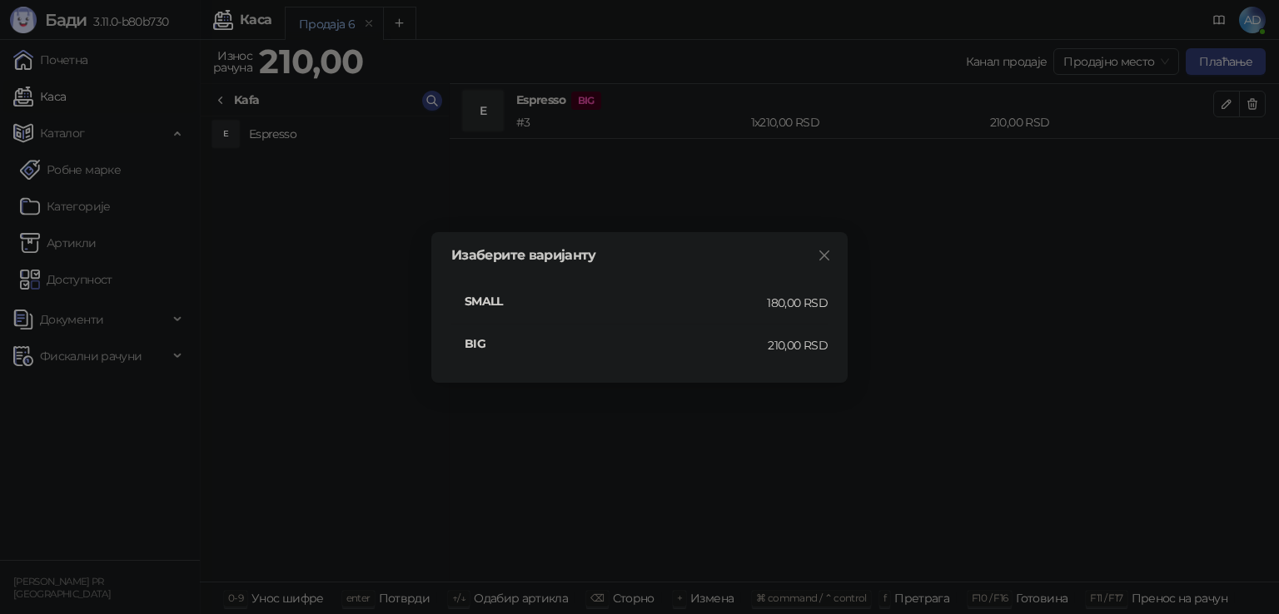
click at [487, 304] on h4 "SMALL" at bounding box center [616, 301] width 302 height 18
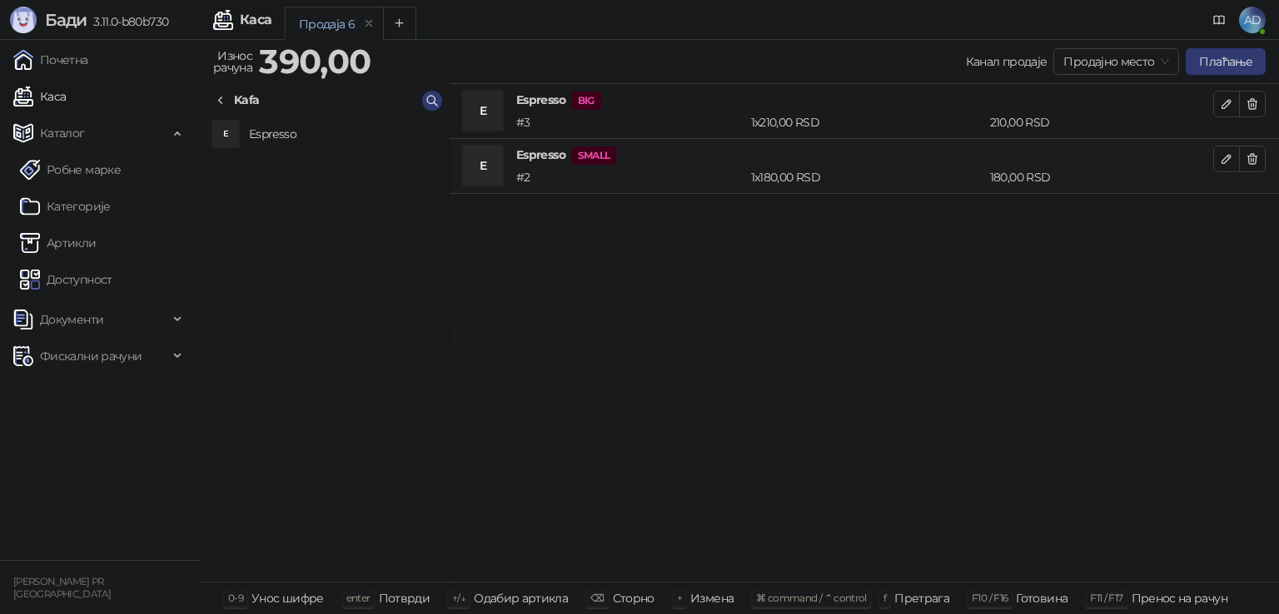
click at [1252, 107] on icon "button" at bounding box center [1251, 103] width 13 height 13
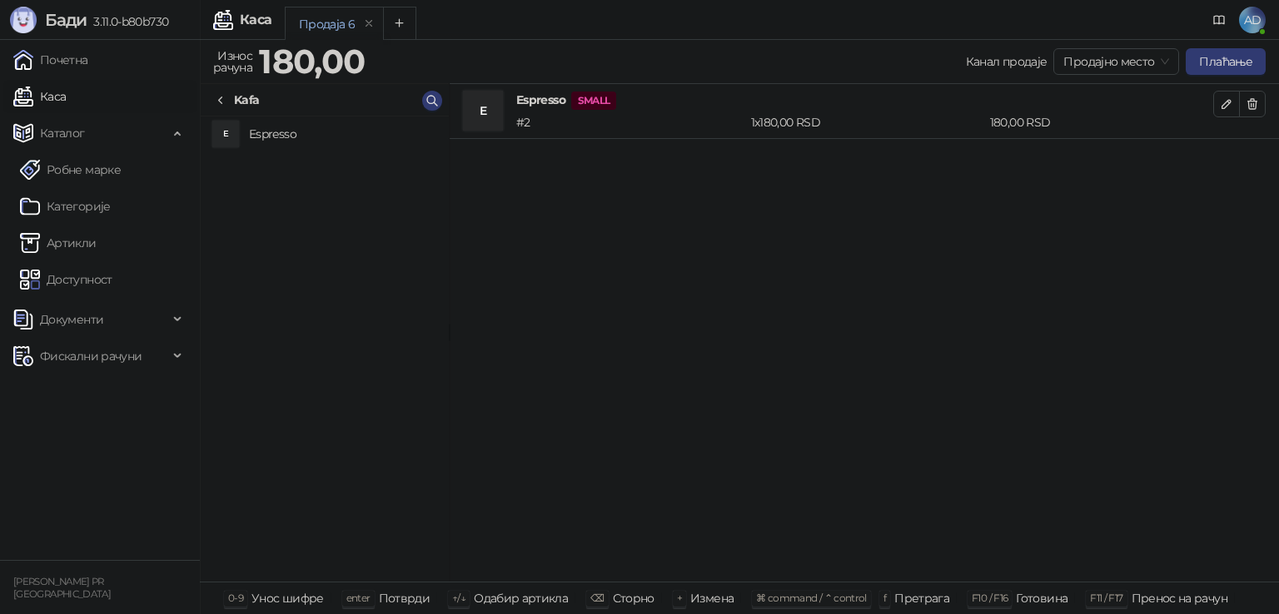
click at [1255, 104] on icon "button" at bounding box center [1251, 103] width 13 height 13
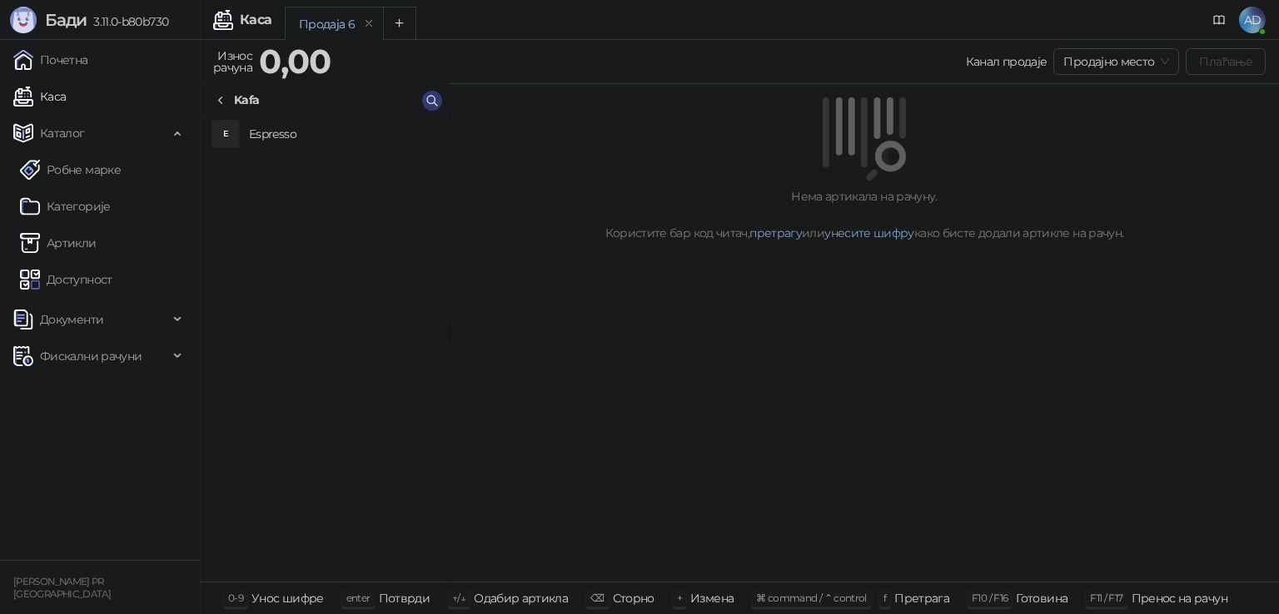
click at [258, 129] on h4 "Espresso" at bounding box center [342, 134] width 186 height 27
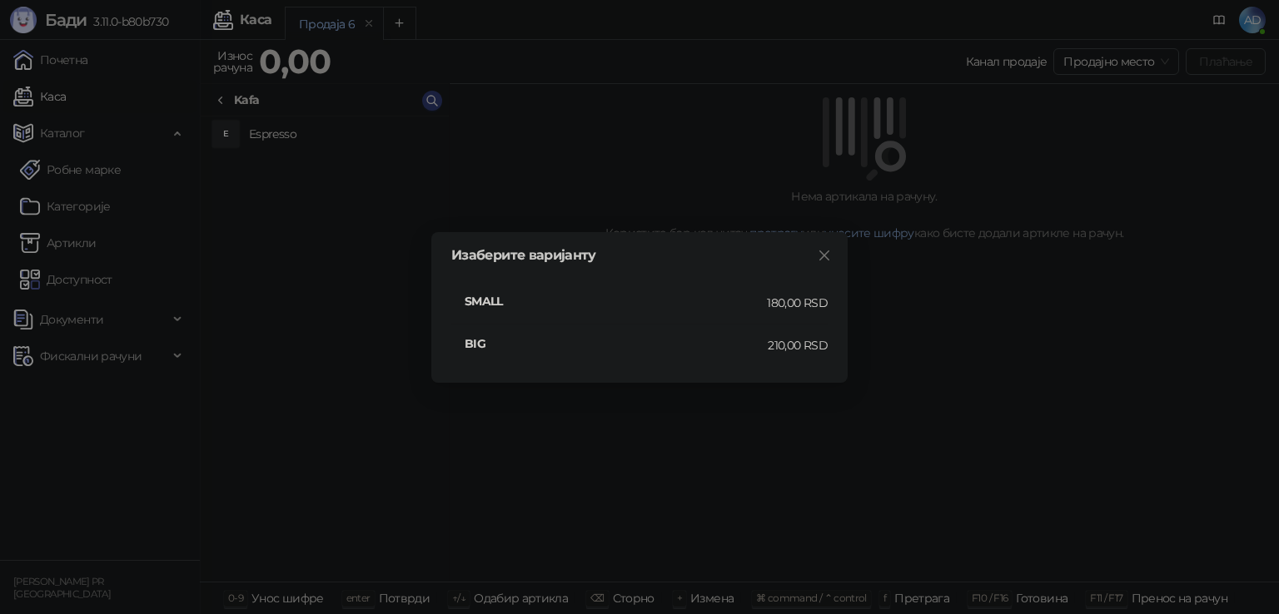
click at [823, 251] on icon "close" at bounding box center [823, 255] width 13 height 13
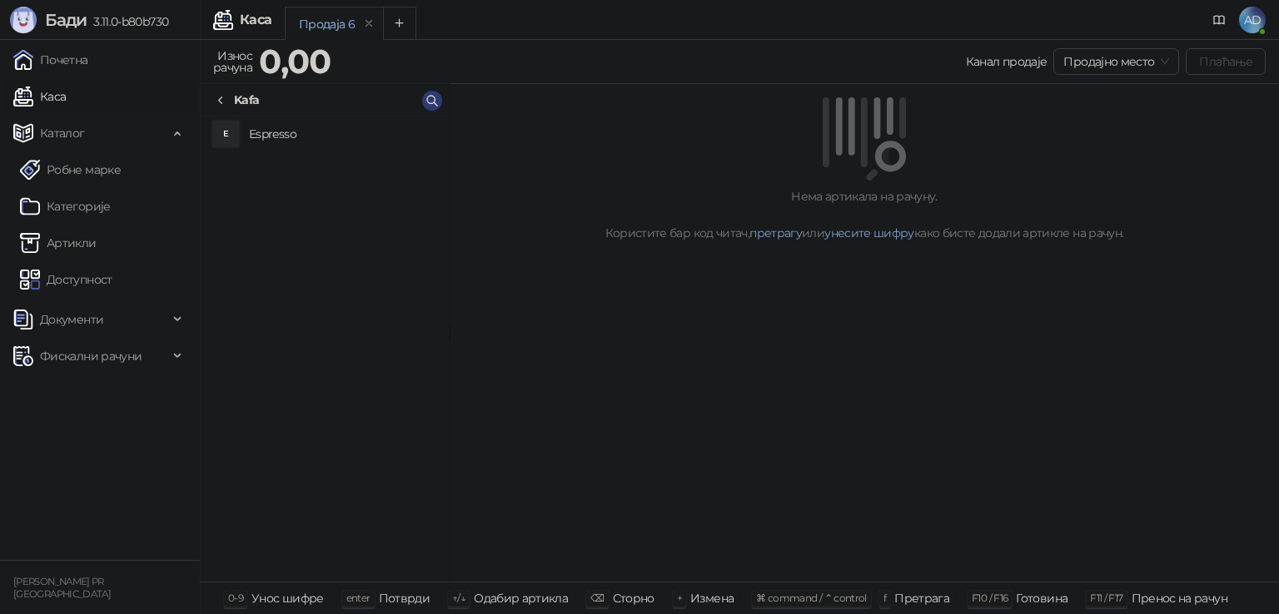
click at [276, 132] on h4 "Espresso" at bounding box center [342, 134] width 186 height 27
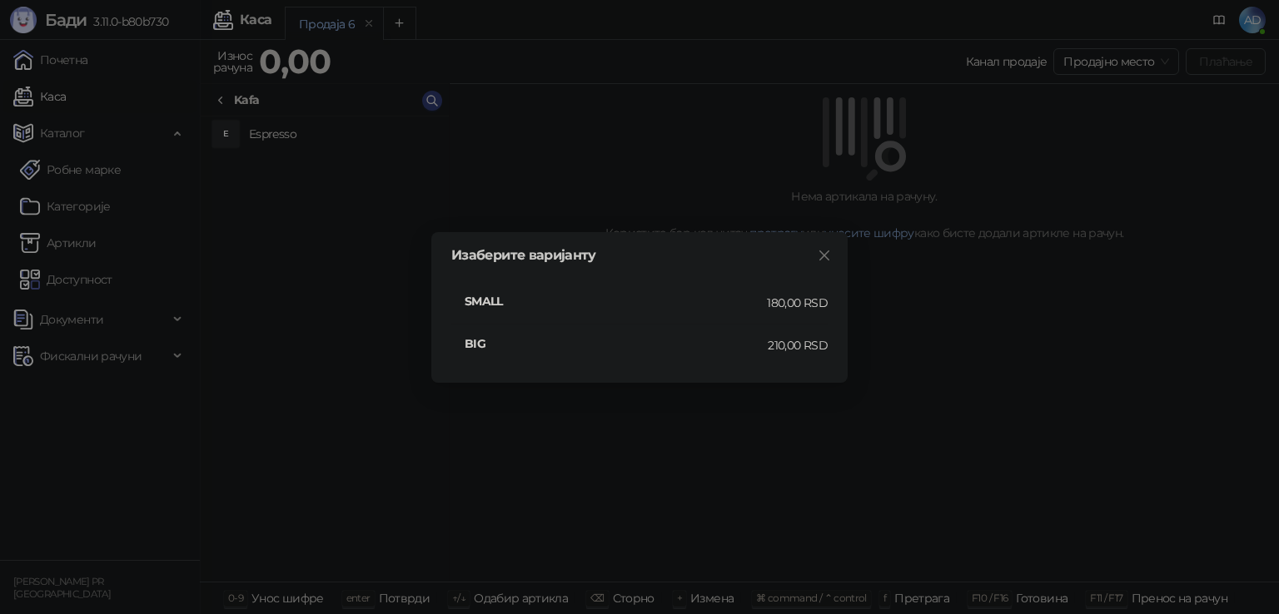
click at [821, 255] on icon "close" at bounding box center [823, 255] width 13 height 13
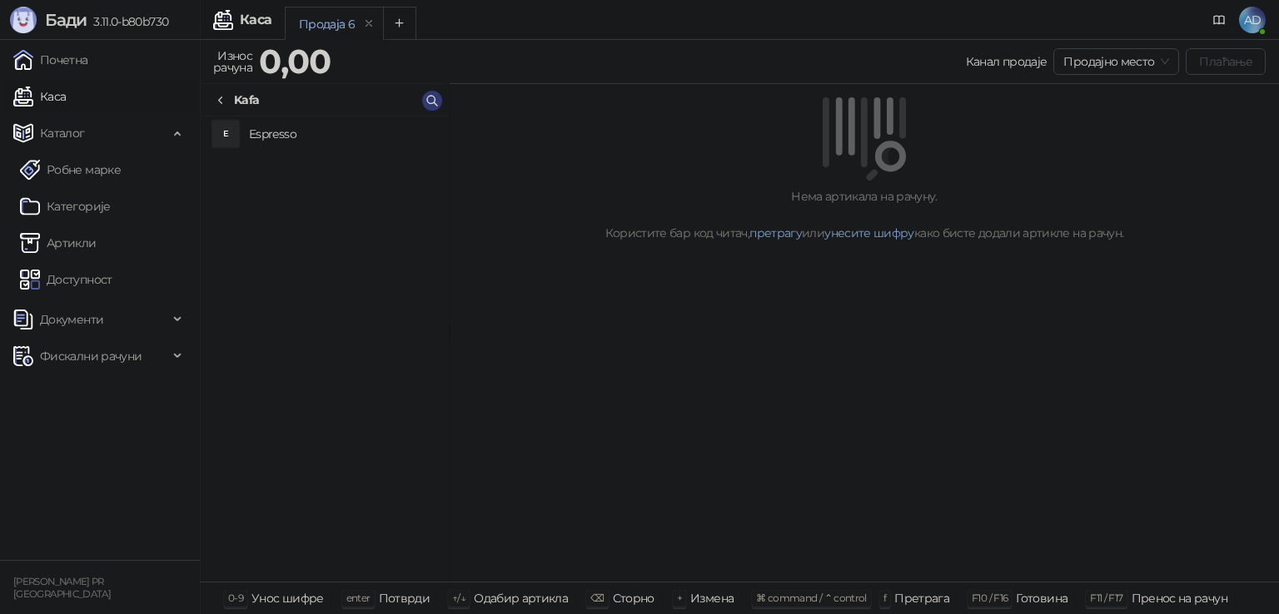
click at [78, 176] on link "Робне марке" at bounding box center [70, 169] width 101 height 33
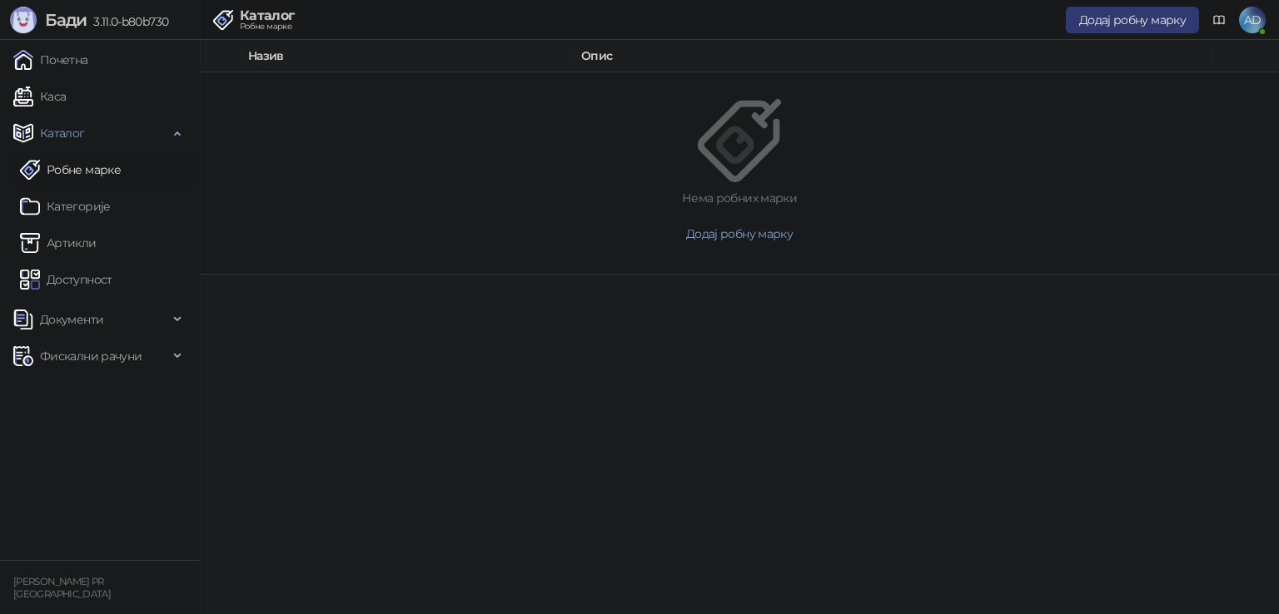
click at [71, 203] on link "Категорије" at bounding box center [65, 206] width 91 height 33
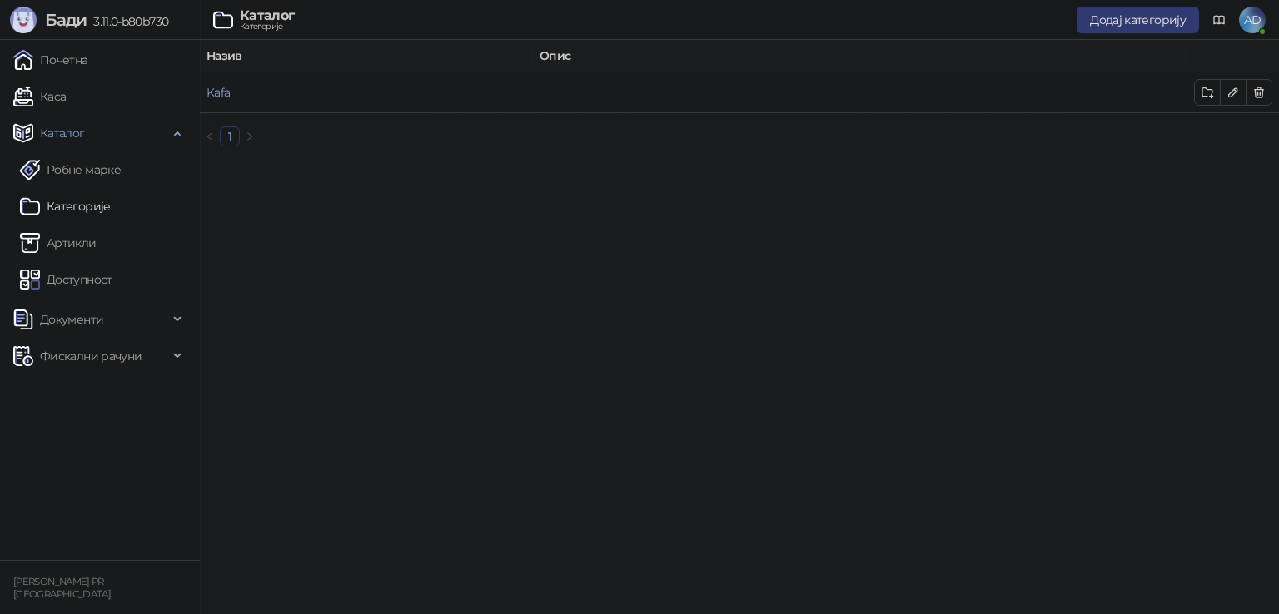
click at [82, 173] on link "Робне марке" at bounding box center [70, 169] width 101 height 33
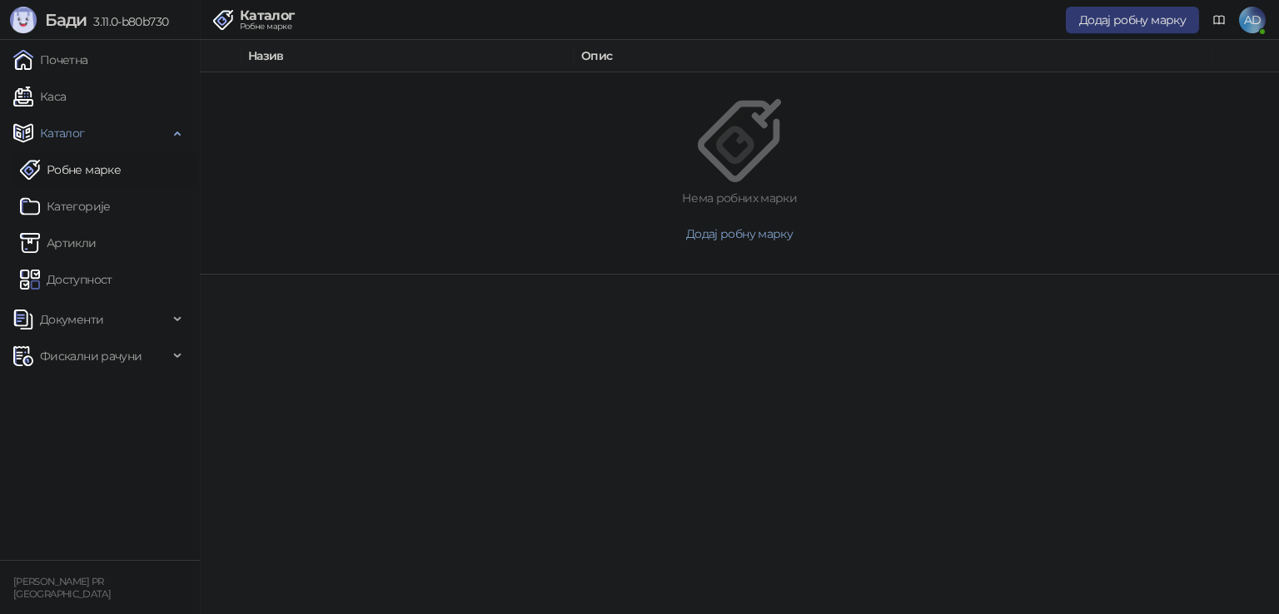
click at [75, 218] on link "Категорије" at bounding box center [65, 206] width 91 height 33
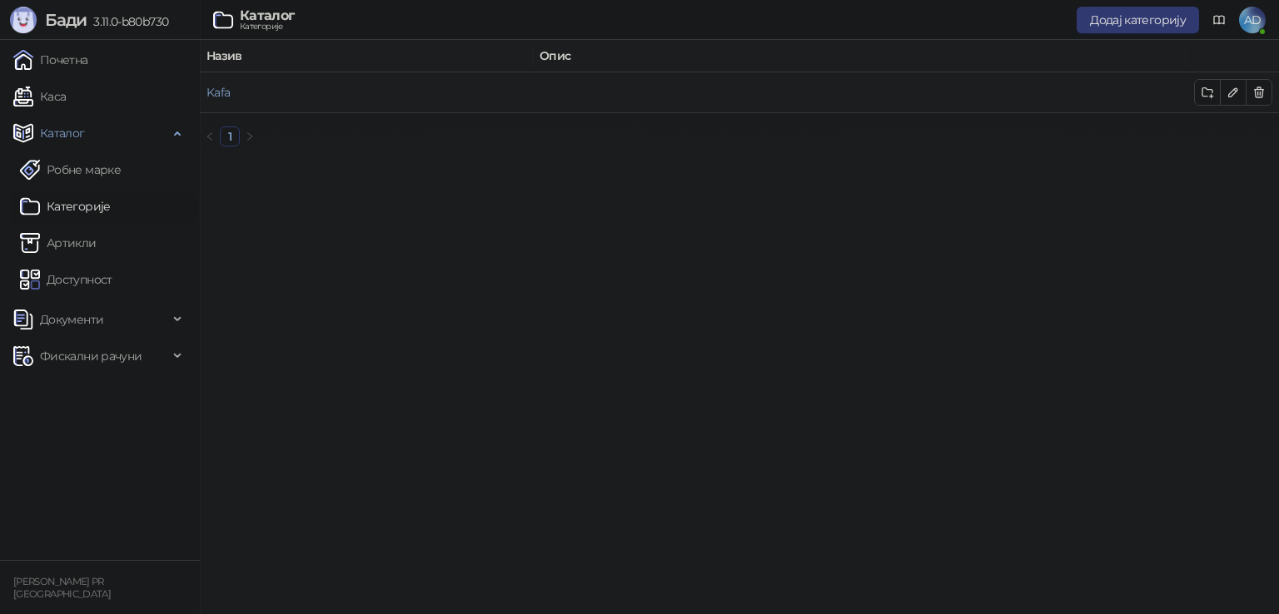
click at [224, 87] on link "Kafa" at bounding box center [217, 92] width 23 height 15
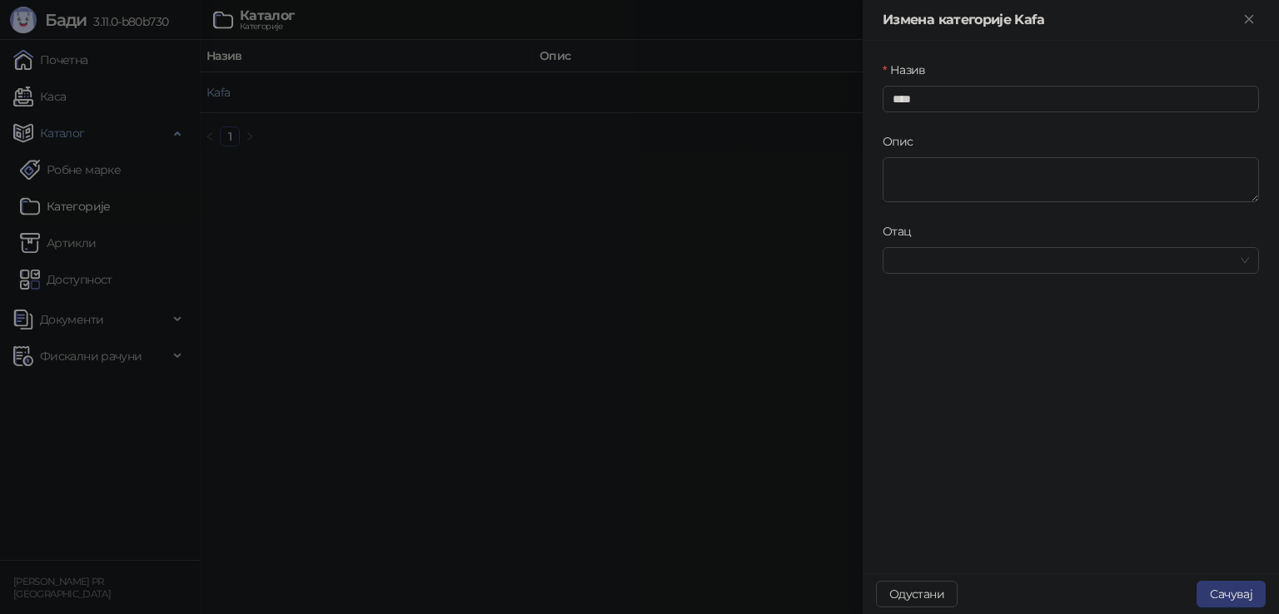
click at [794, 281] on div at bounding box center [639, 307] width 1279 height 614
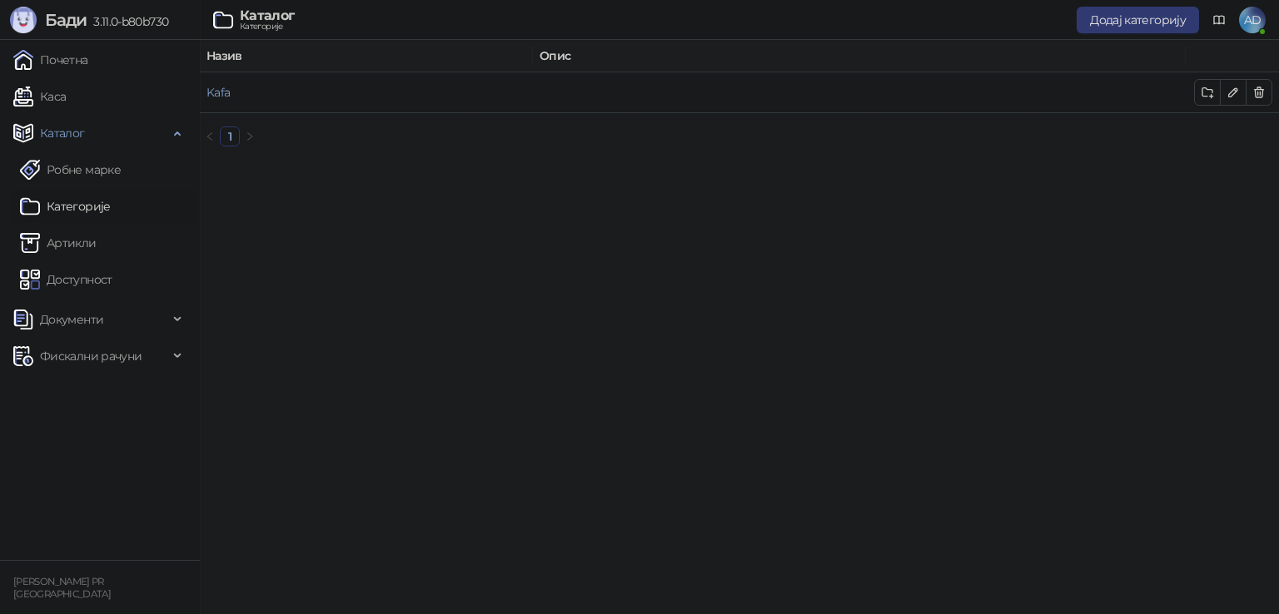
click at [1150, 27] on button "Додај категорију" at bounding box center [1137, 20] width 122 height 27
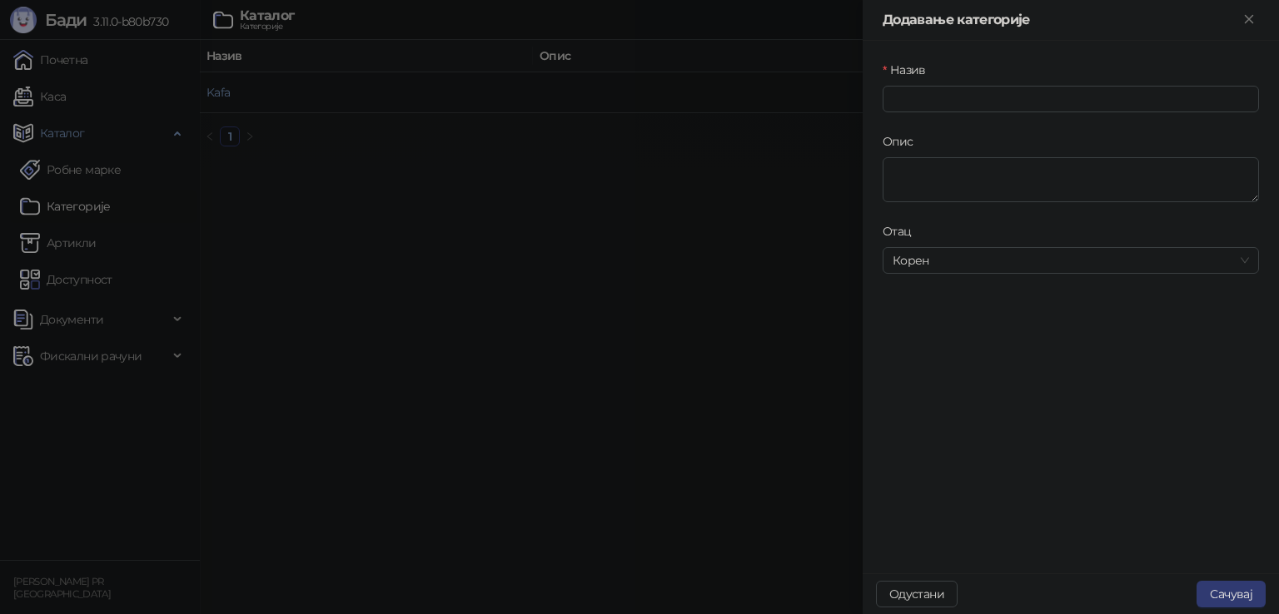
drag, startPoint x: 266, startPoint y: 255, endPoint x: 246, endPoint y: 256, distance: 20.0
click at [266, 256] on div at bounding box center [639, 307] width 1279 height 614
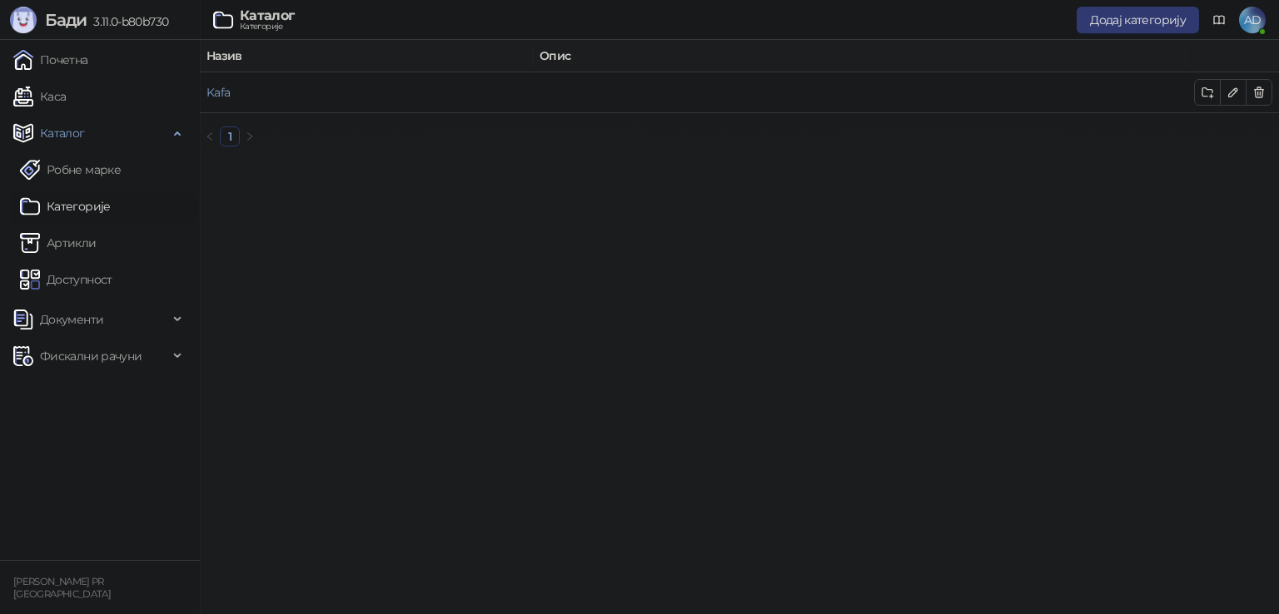
click at [73, 236] on link "Артикли" at bounding box center [58, 242] width 77 height 33
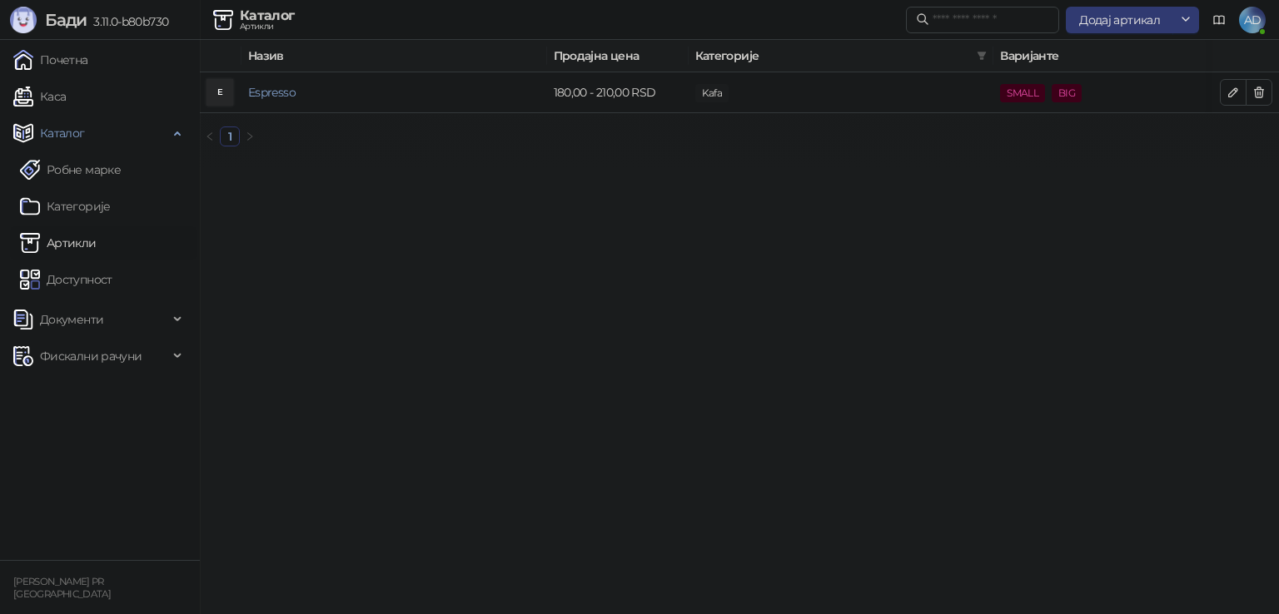
click at [1149, 32] on button "Додај артикал" at bounding box center [1119, 20] width 107 height 27
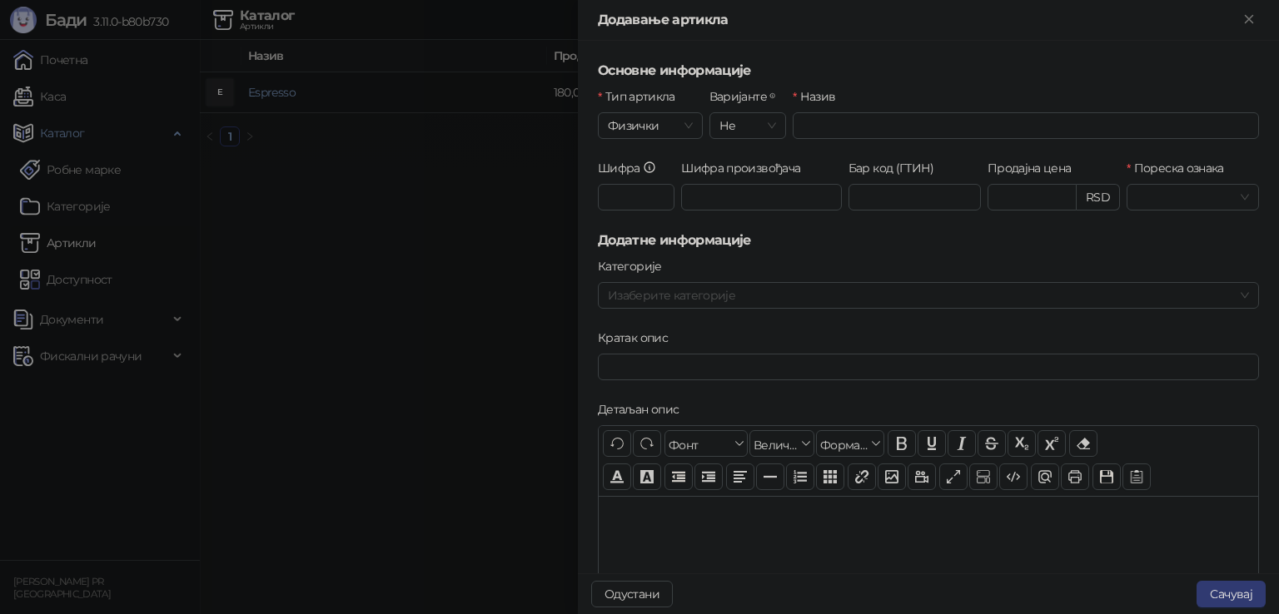
click at [650, 130] on span "Физички" at bounding box center [650, 125] width 85 height 25
click at [643, 211] on div "Услуга" at bounding box center [649, 212] width 76 height 18
click at [882, 44] on div "Основне информације Тип артикла service Услуга Варијанте Не Назив Шифра Продајн…" at bounding box center [928, 307] width 701 height 533
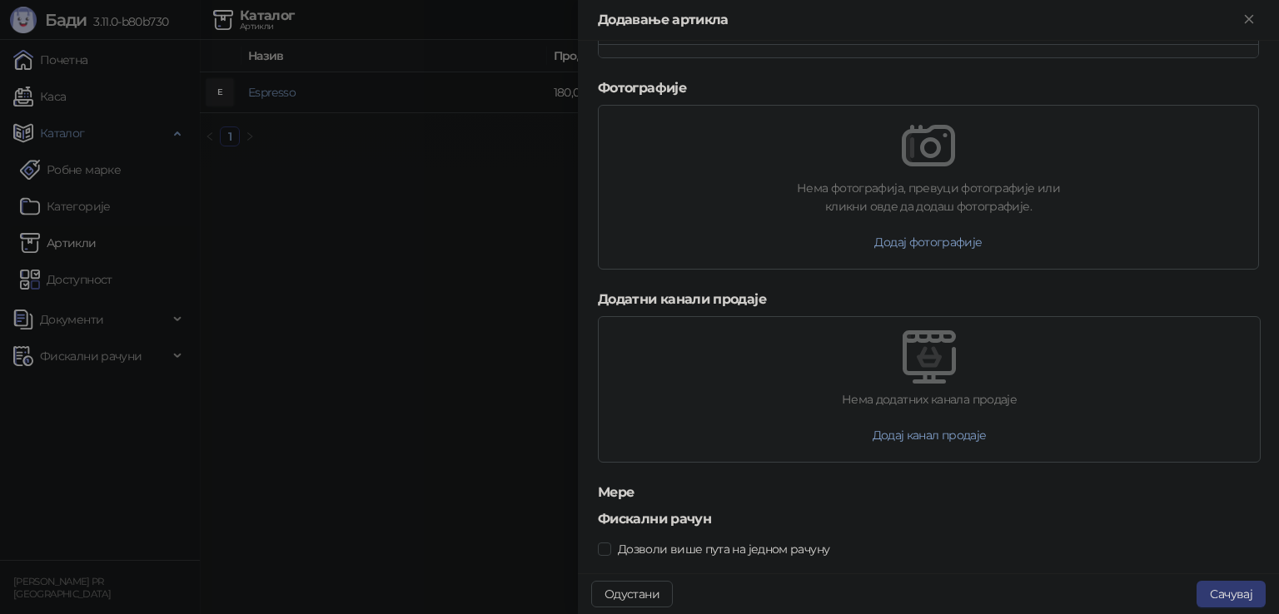
scroll to position [646, 0]
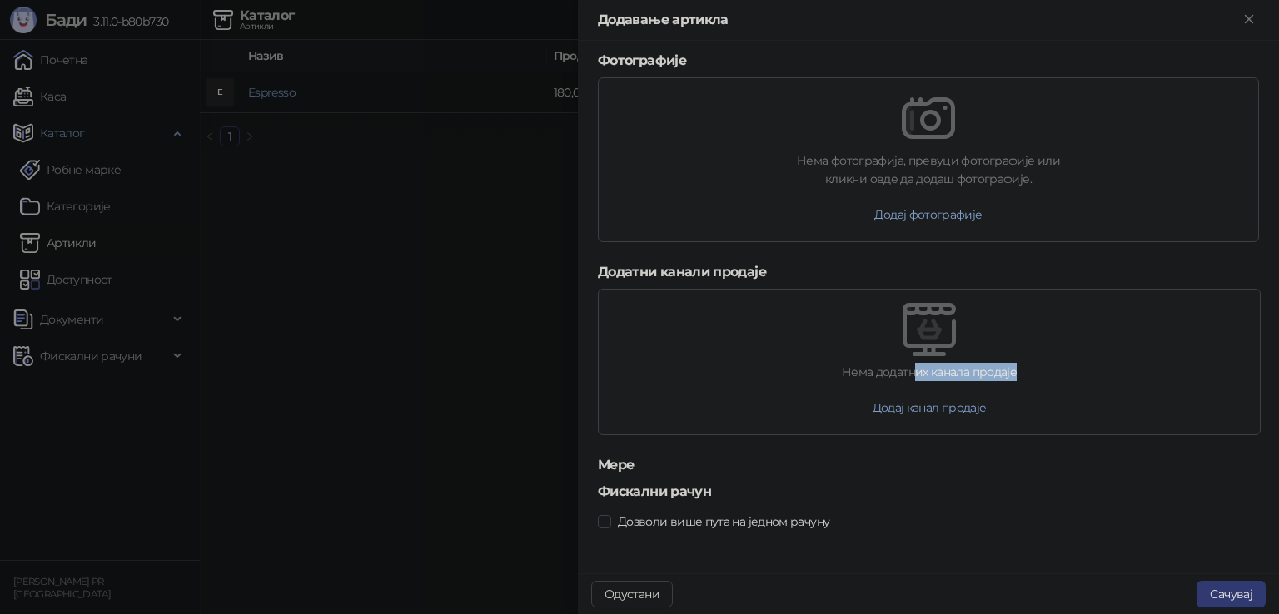
drag, startPoint x: 912, startPoint y: 374, endPoint x: 1024, endPoint y: 374, distance: 112.4
click at [1024, 374] on div "Нема додатних канала продаје" at bounding box center [929, 372] width 661 height 18
click at [926, 414] on button "Додај канал продаје" at bounding box center [929, 408] width 141 height 27
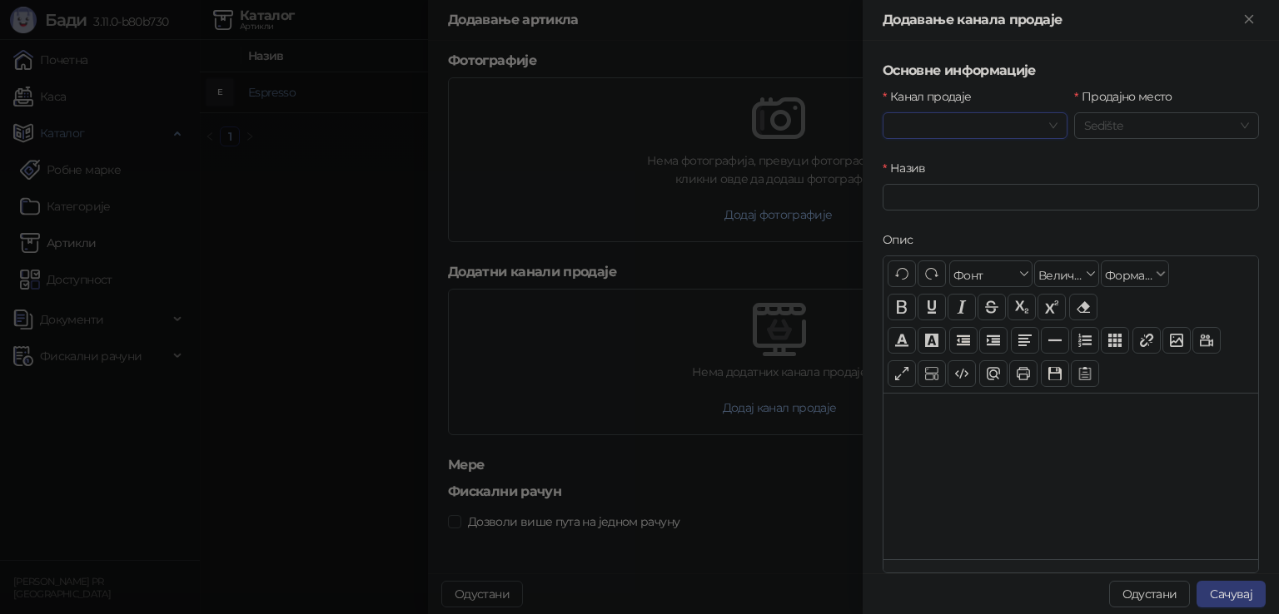
click at [1132, 130] on span "Sedište" at bounding box center [1166, 125] width 165 height 25
click at [996, 126] on input "Канал продаје" at bounding box center [967, 125] width 150 height 25
click at [971, 96] on label "Канал продаје" at bounding box center [931, 96] width 99 height 18
click at [971, 113] on input "Канал продаје" at bounding box center [967, 125] width 150 height 25
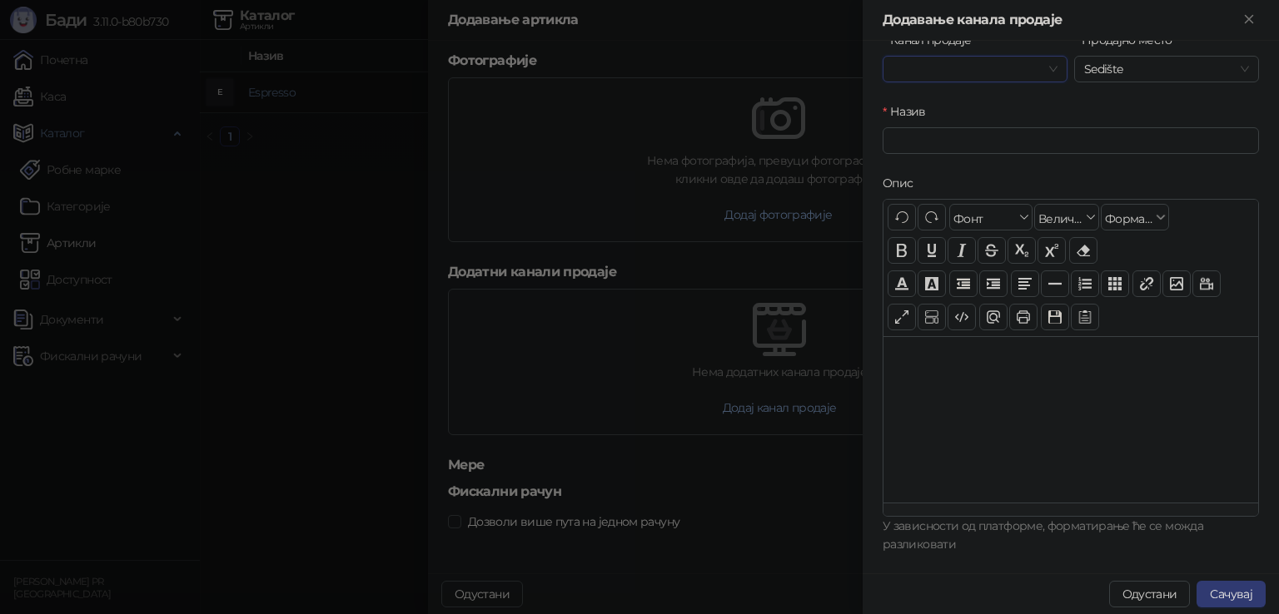
scroll to position [147, 0]
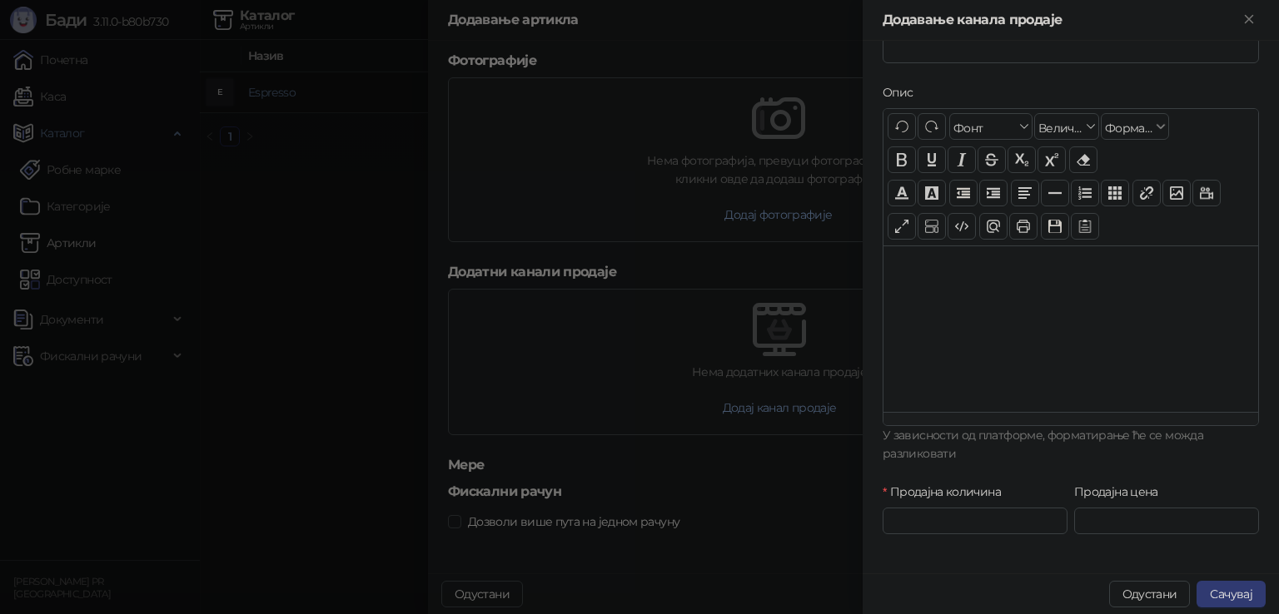
click at [749, 271] on div at bounding box center [639, 307] width 1279 height 614
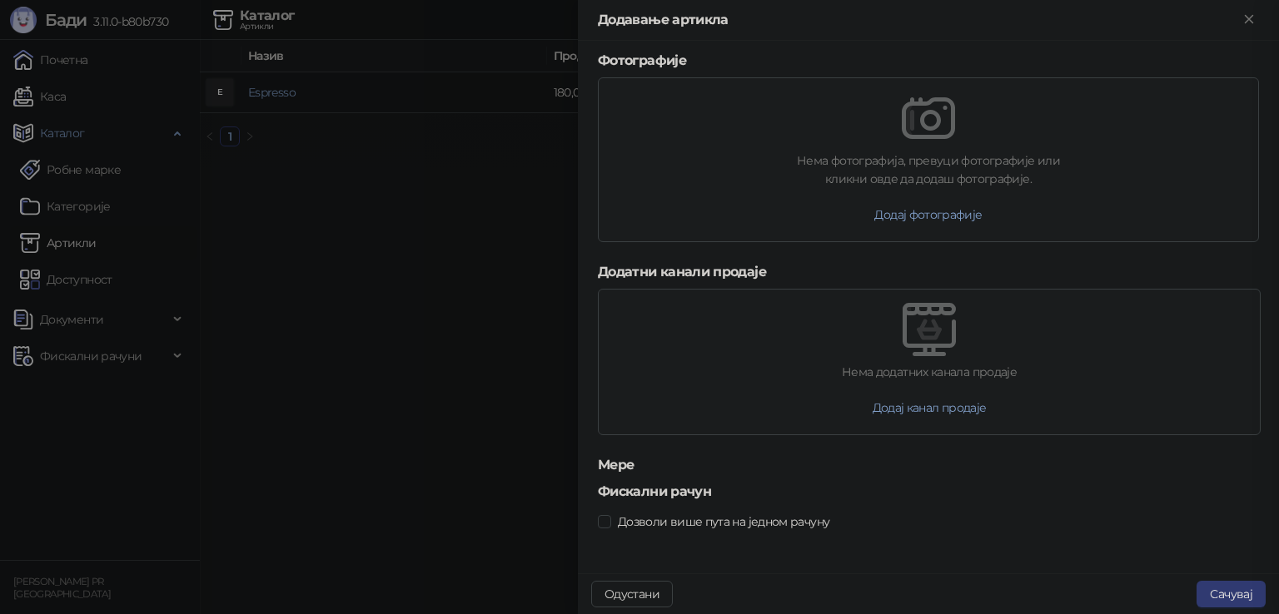
scroll to position [0, 0]
click at [496, 437] on div at bounding box center [639, 307] width 1279 height 614
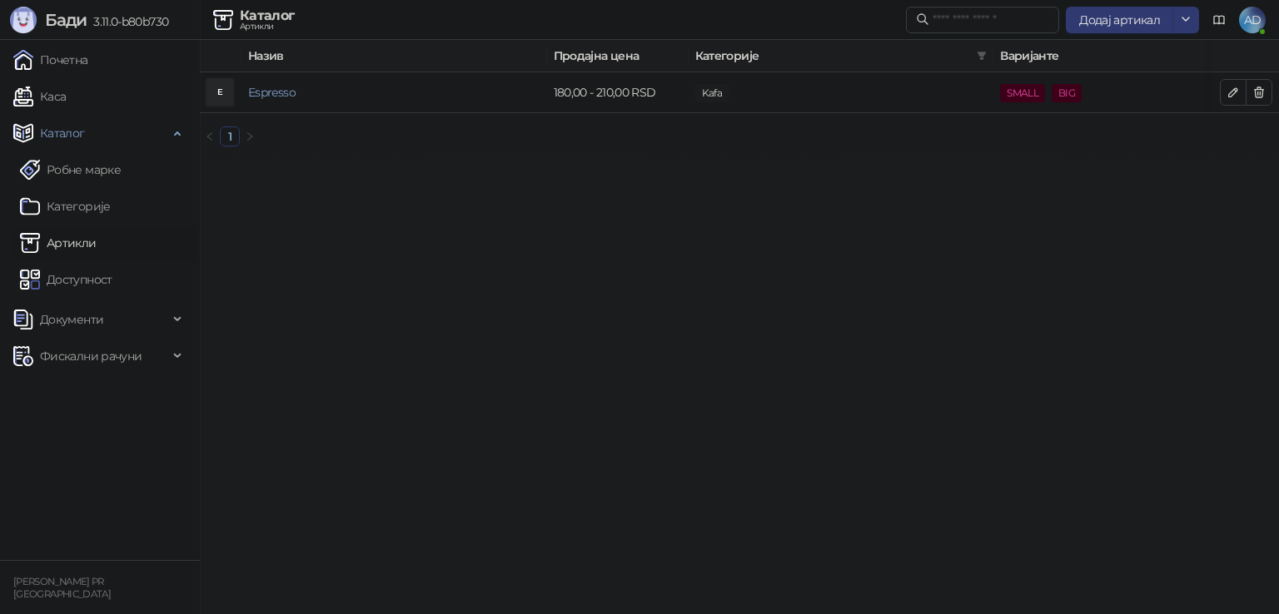
click at [62, 87] on link "Каса" at bounding box center [39, 96] width 52 height 33
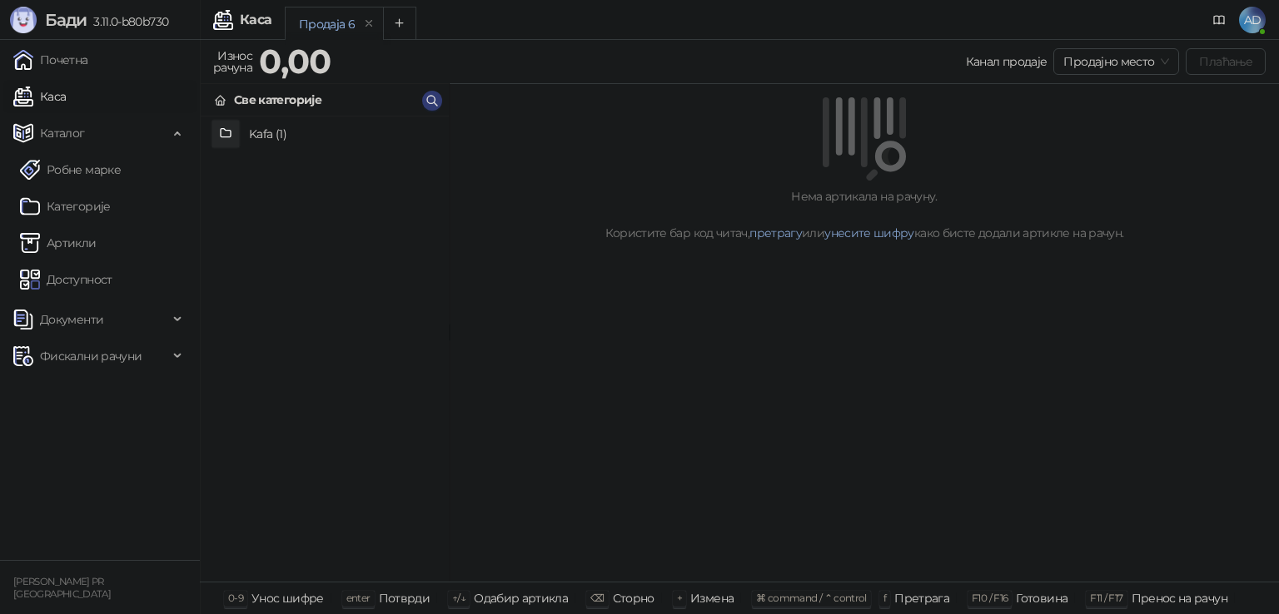
click at [252, 129] on h4 "Kafa (1)" at bounding box center [342, 134] width 186 height 27
click at [266, 151] on div "E Espresso" at bounding box center [325, 349] width 248 height 465
click at [267, 127] on h4 "Espresso" at bounding box center [342, 134] width 186 height 27
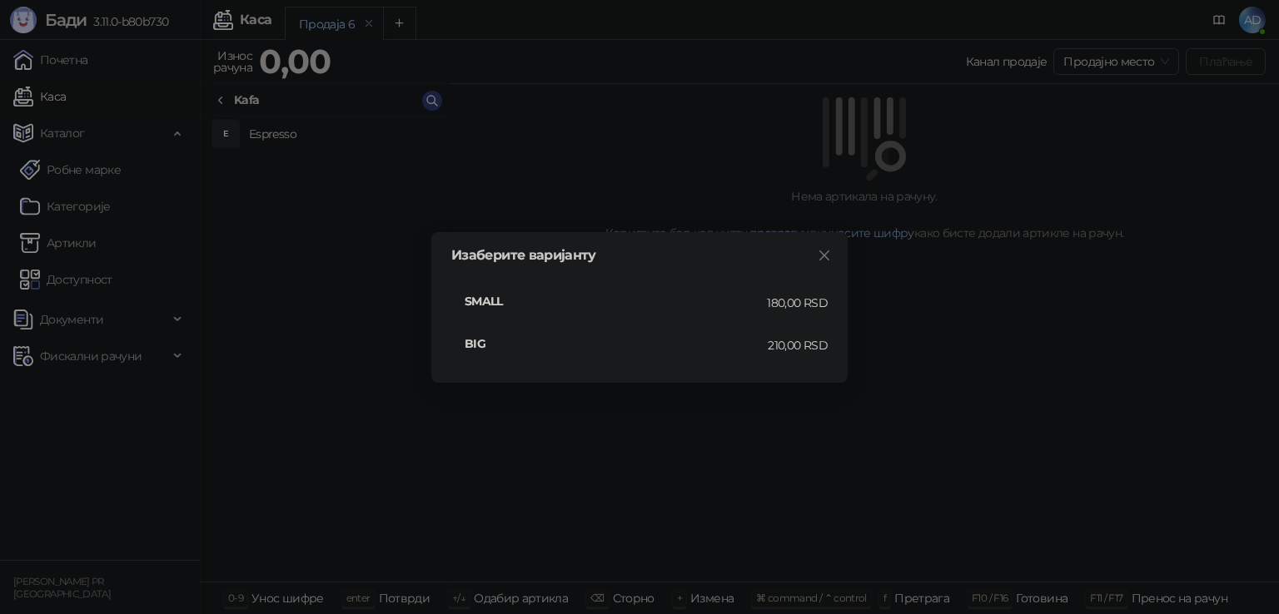
click at [829, 254] on icon "close" at bounding box center [823, 255] width 13 height 13
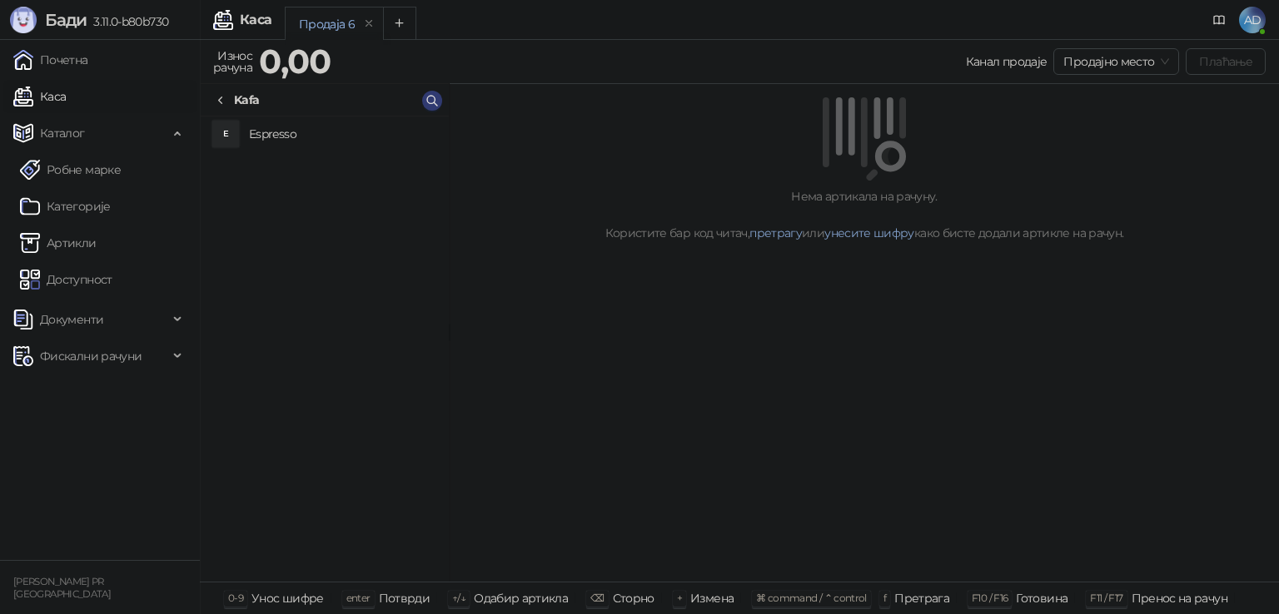
click at [236, 103] on div "Kafa" at bounding box center [246, 100] width 25 height 18
click at [244, 99] on div "Све категорије" at bounding box center [277, 100] width 87 height 18
click at [396, 19] on icon "Add tab" at bounding box center [399, 23] width 12 height 12
click at [320, 24] on div "Продаја 6" at bounding box center [327, 24] width 56 height 18
click at [386, 17] on div "Продаја 7" at bounding box center [432, 23] width 98 height 33
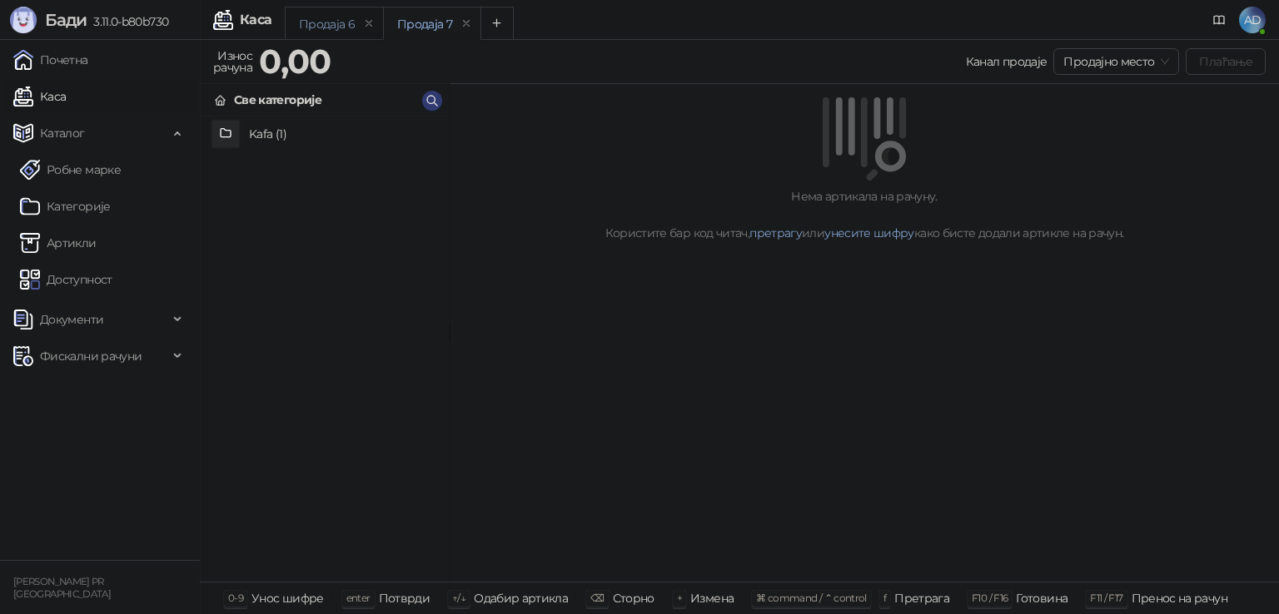
click at [326, 22] on div "Продаја 6" at bounding box center [327, 24] width 56 height 18
click at [415, 27] on div "Продаја 7" at bounding box center [424, 24] width 55 height 18
click at [338, 30] on div "Продаја 6" at bounding box center [327, 24] width 56 height 18
click at [409, 19] on div "Продаја 7" at bounding box center [424, 24] width 55 height 18
click at [365, 21] on icon "remove" at bounding box center [369, 23] width 12 height 12
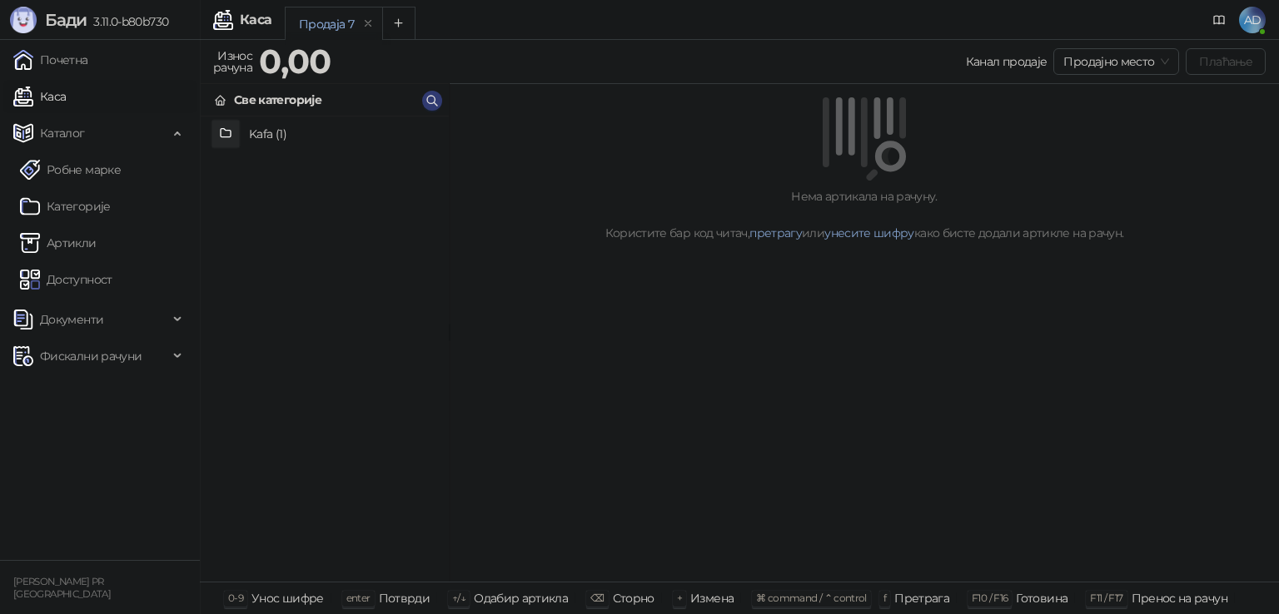
click at [276, 127] on h4 "Kafa (1)" at bounding box center [342, 134] width 186 height 27
click at [286, 134] on h4 "Espresso" at bounding box center [342, 134] width 186 height 27
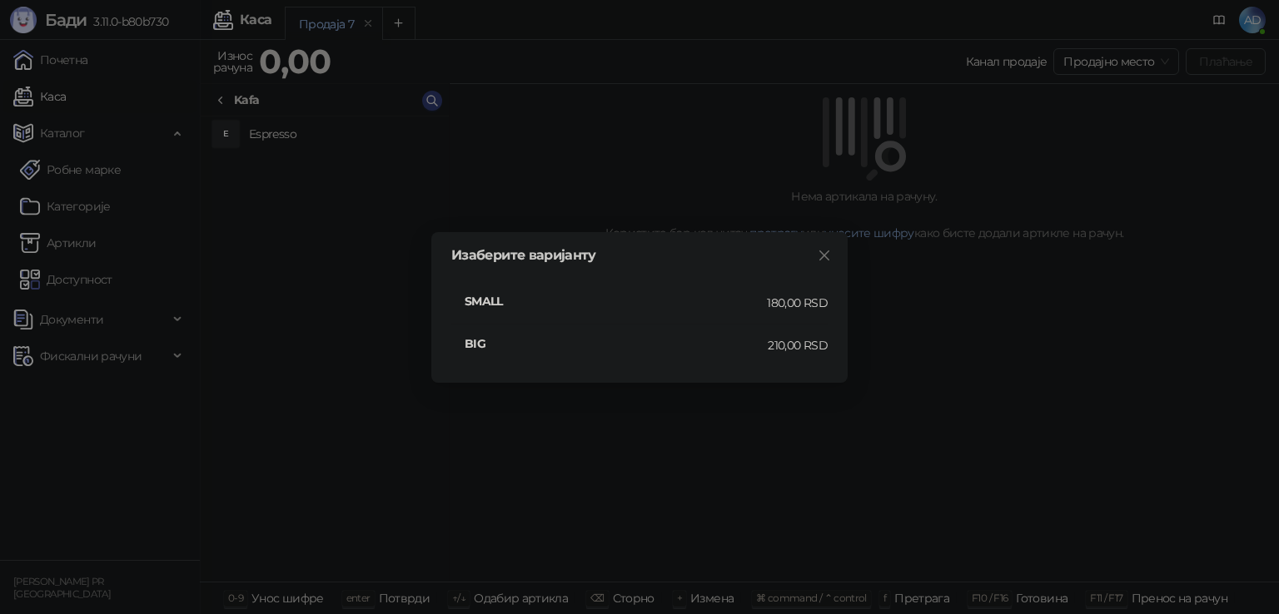
click at [286, 134] on div "Изаберите варијанту SMALL 180,00 RSD BIG 210,00 RSD" at bounding box center [639, 307] width 1279 height 614
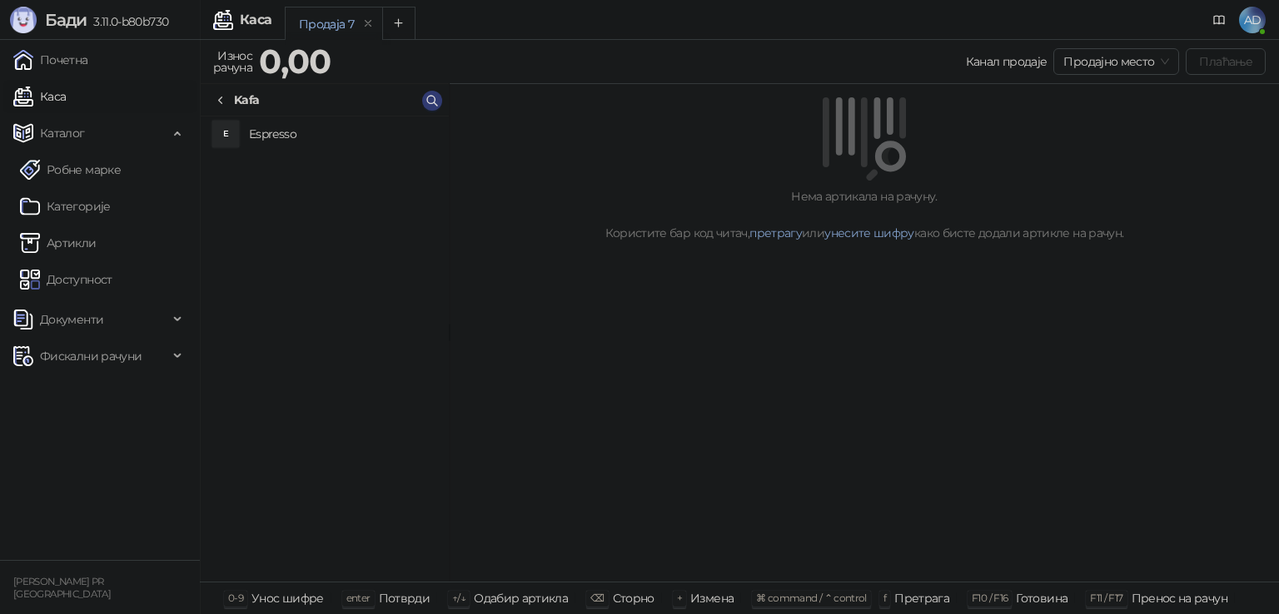
click at [293, 127] on h4 "Espresso" at bounding box center [342, 134] width 186 height 27
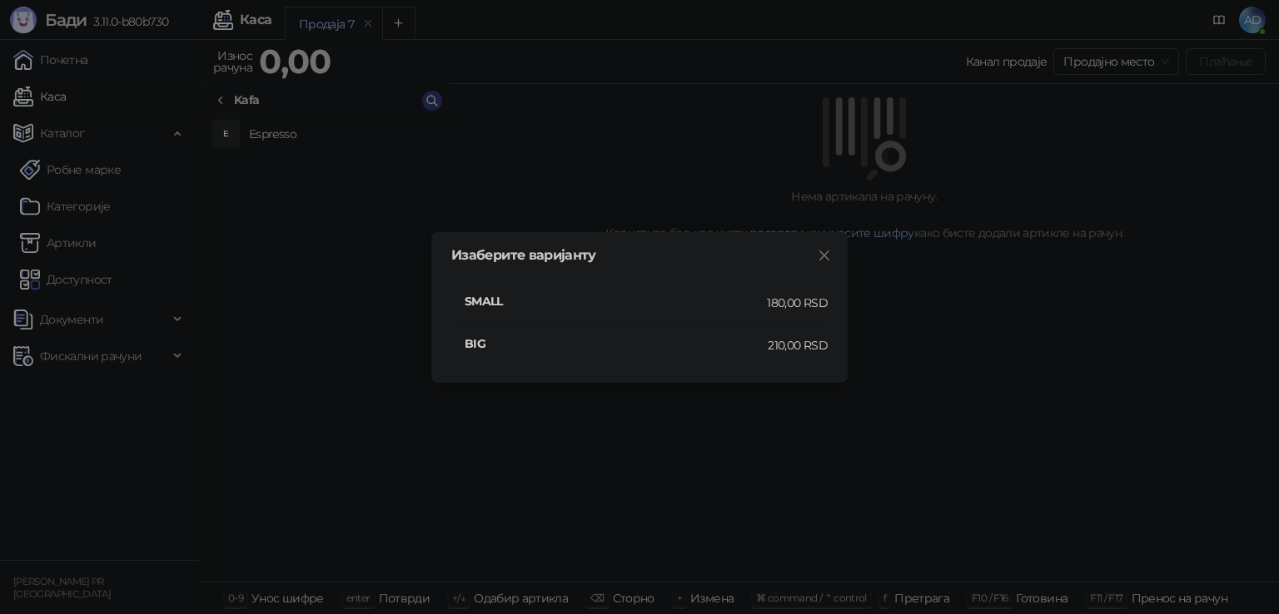
click at [792, 300] on div "180,00 RSD" at bounding box center [797, 303] width 61 height 18
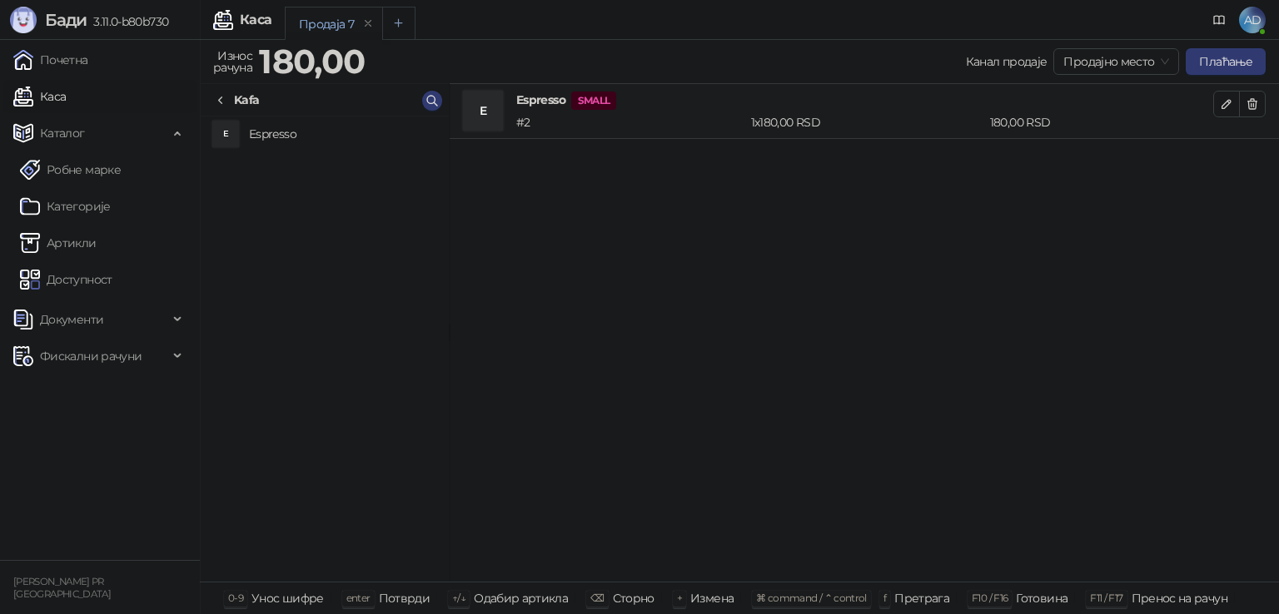
click at [404, 19] on button "Add tab" at bounding box center [398, 23] width 33 height 33
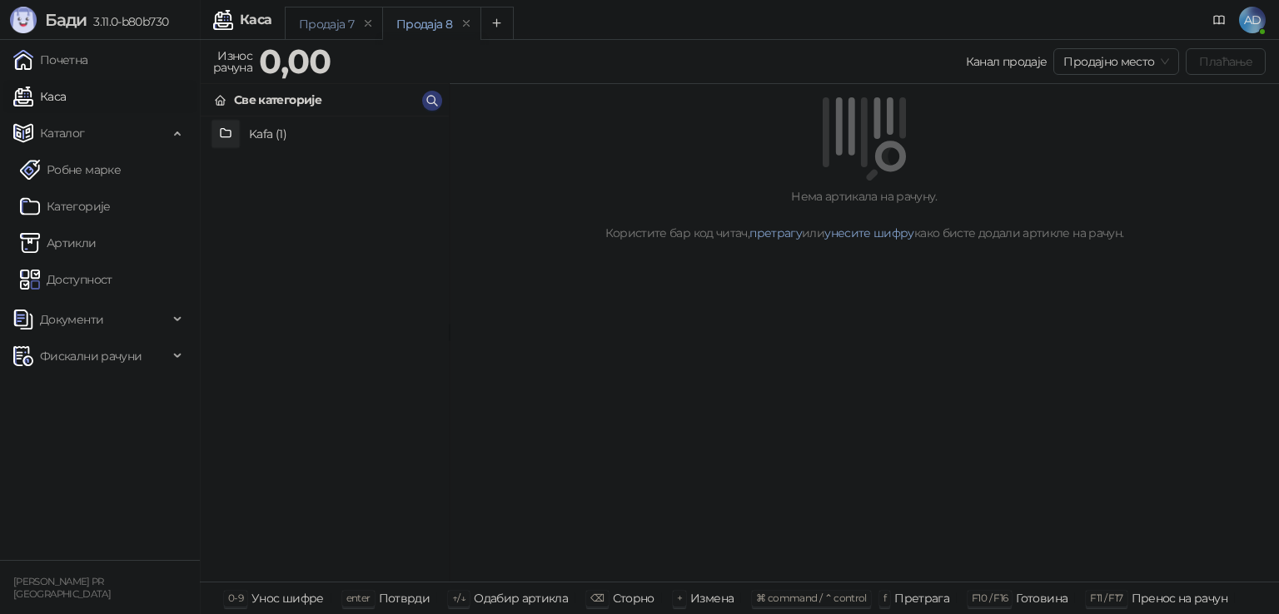
click at [315, 22] on div "Продаја 7" at bounding box center [326, 24] width 55 height 18
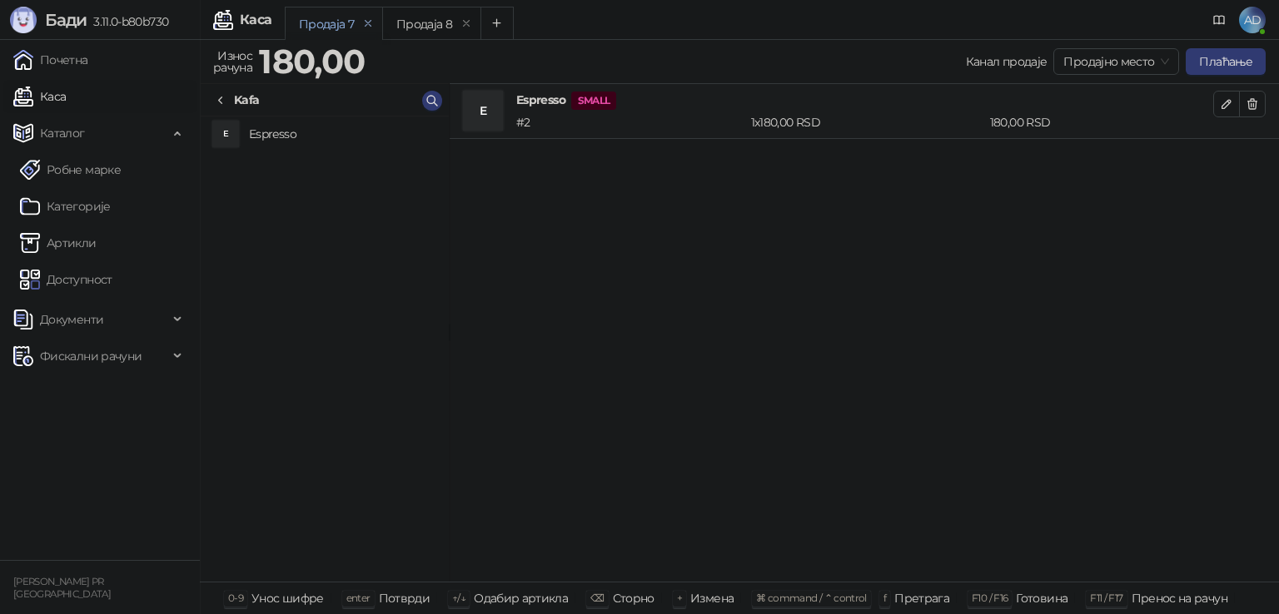
click at [365, 22] on icon "remove" at bounding box center [368, 23] width 6 height 6
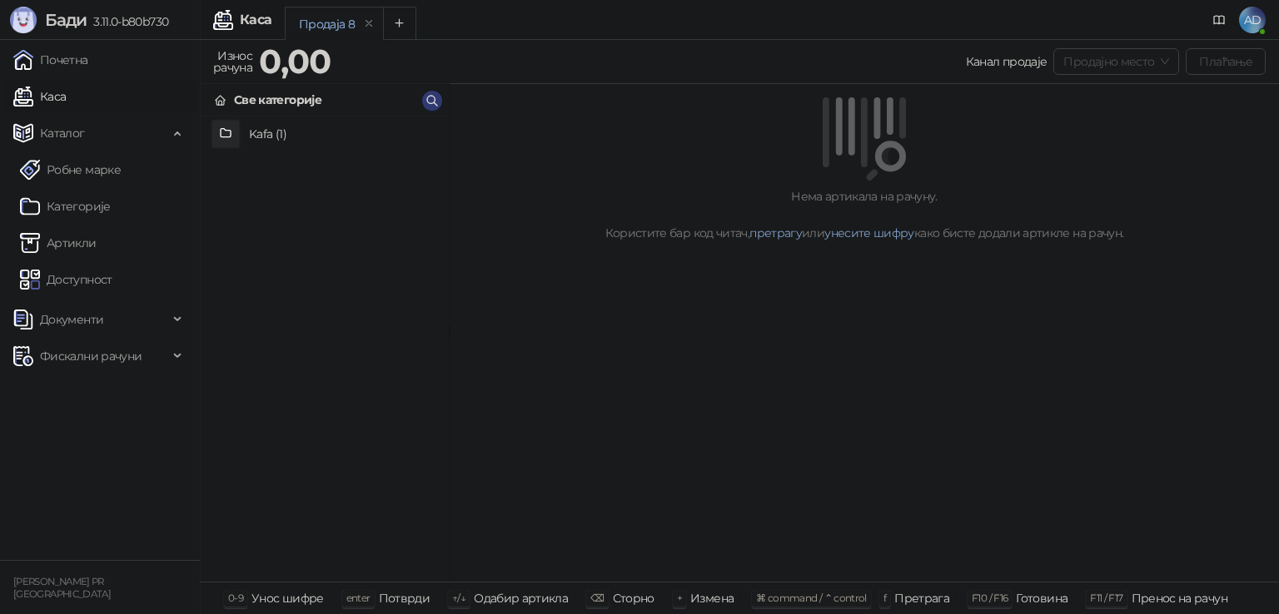
click at [1145, 61] on span "Продајно место" at bounding box center [1116, 61] width 106 height 25
click at [1076, 311] on div "Нема артикала на рачуну. Користите бар код читач, претрагу или унесите шифру ка…" at bounding box center [864, 333] width 829 height 499
click at [393, 23] on icon "Add tab" at bounding box center [399, 23] width 12 height 12
click at [315, 24] on div "Продаја 8" at bounding box center [327, 24] width 56 height 18
click at [1220, 21] on icon at bounding box center [1218, 19] width 13 height 13
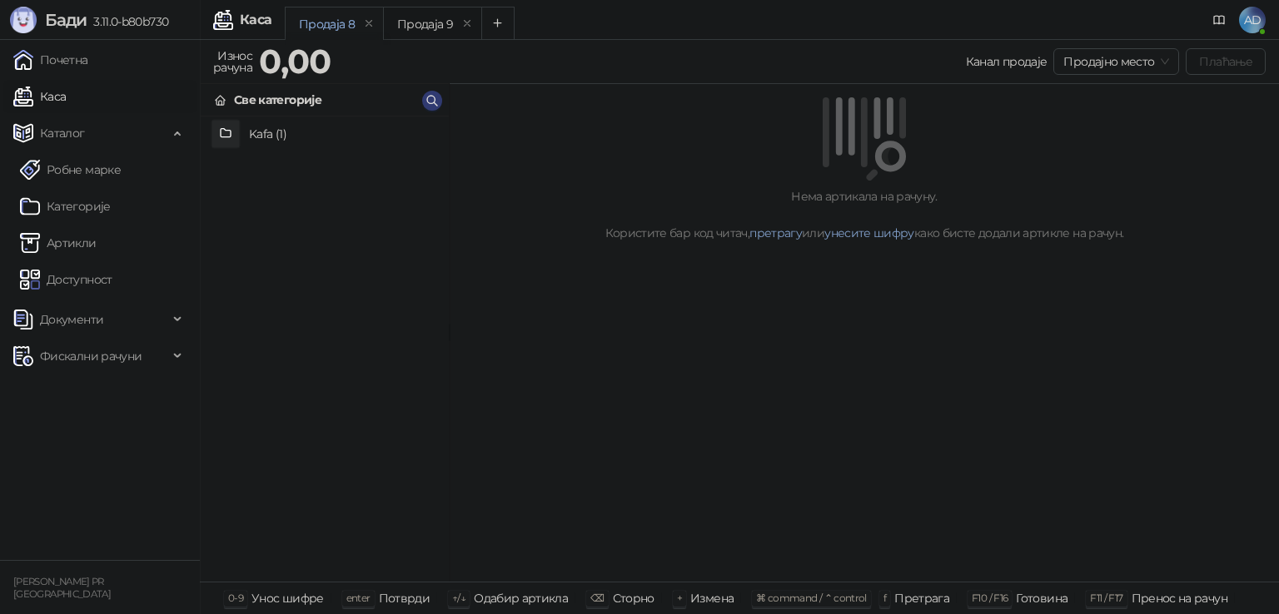
click at [928, 137] on div at bounding box center [864, 138] width 789 height 83
click at [1144, 61] on span "Продајно место" at bounding box center [1116, 61] width 106 height 25
click at [1136, 61] on span "Продајно место" at bounding box center [1116, 61] width 106 height 25
click at [1097, 225] on div "Нема артикала на рачуну. Користите бар код читач, претрагу или унесите шифру ка…" at bounding box center [864, 214] width 789 height 55
